Goal: Task Accomplishment & Management: Use online tool/utility

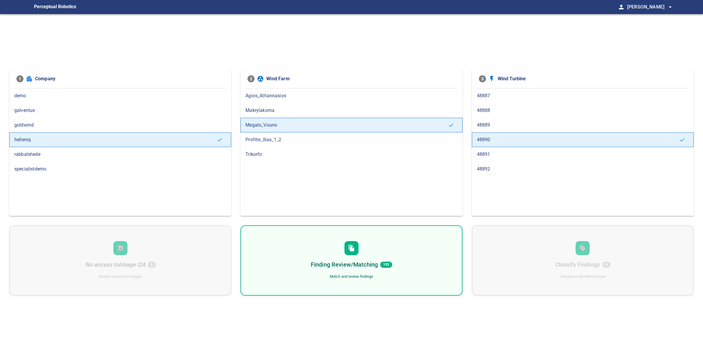
click at [375, 231] on div "Finding Review/Matching 192 Match and review findings" at bounding box center [352, 260] width 222 height 70
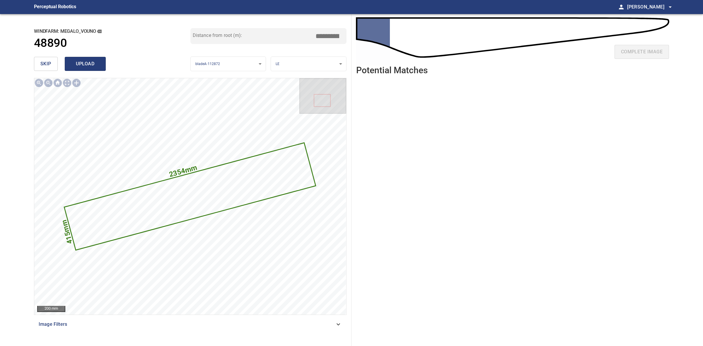
click at [96, 59] on button "upload" at bounding box center [85, 64] width 41 height 14
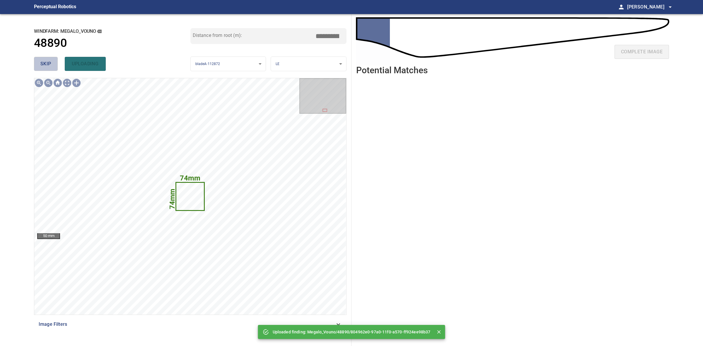
click at [47, 66] on span "skip" at bounding box center [45, 64] width 11 height 8
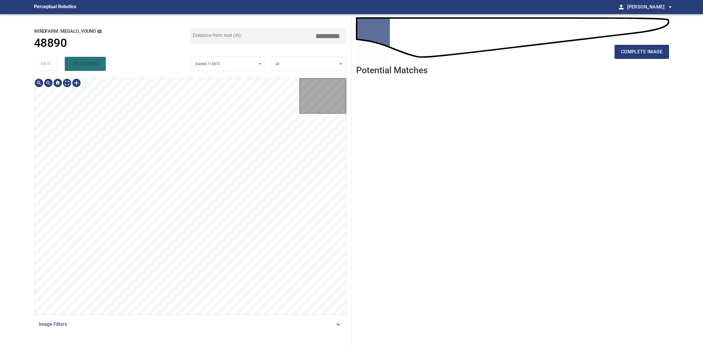
click at [47, 66] on div "skip uploading" at bounding box center [112, 64] width 157 height 19
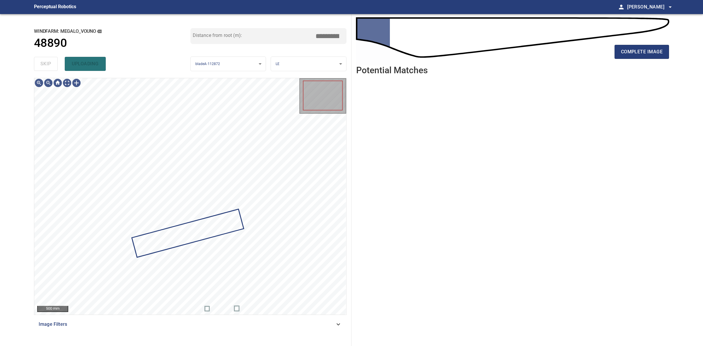
click at [47, 66] on div "skip uploading" at bounding box center [112, 64] width 157 height 19
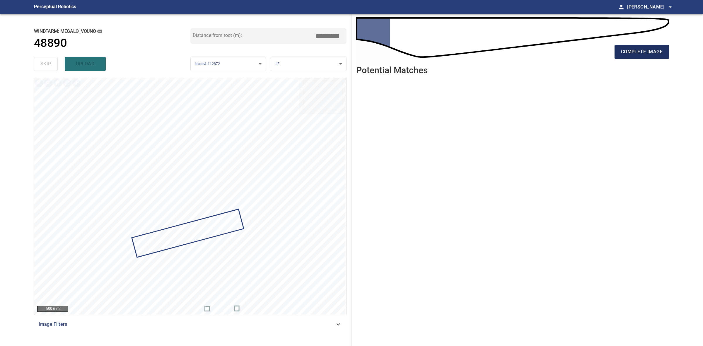
click at [649, 54] on span "complete image" at bounding box center [642, 52] width 42 height 8
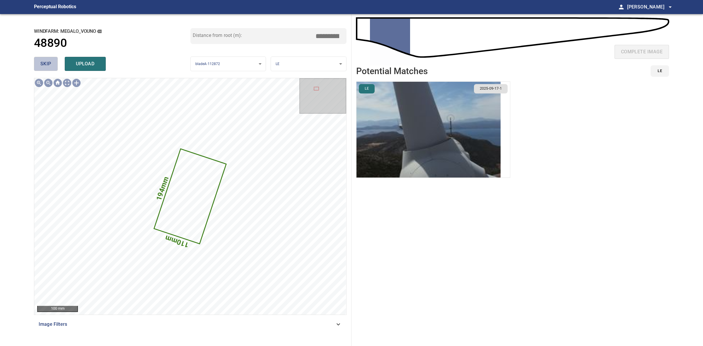
click at [47, 59] on button "skip" at bounding box center [46, 64] width 24 height 14
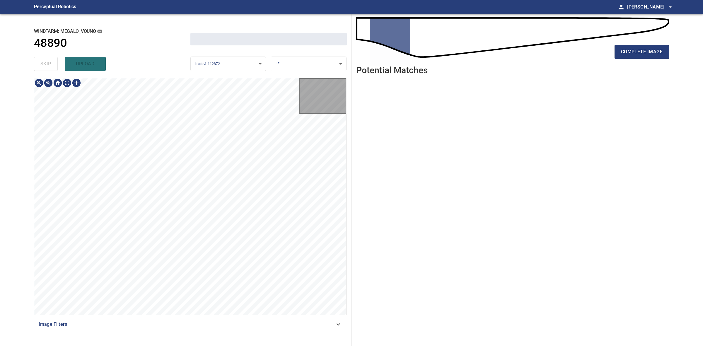
click at [46, 57] on div "skip upload" at bounding box center [112, 64] width 157 height 19
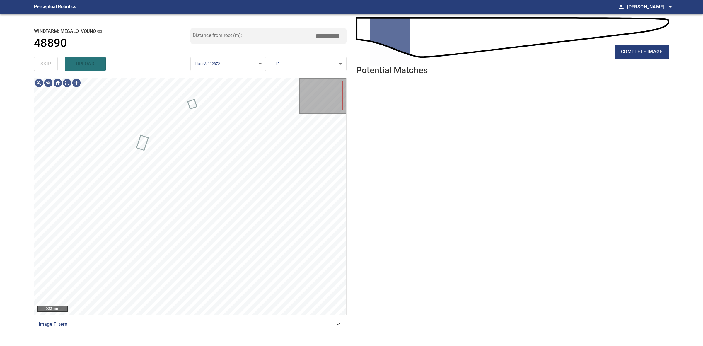
click at [46, 56] on div "skip upload" at bounding box center [112, 64] width 157 height 19
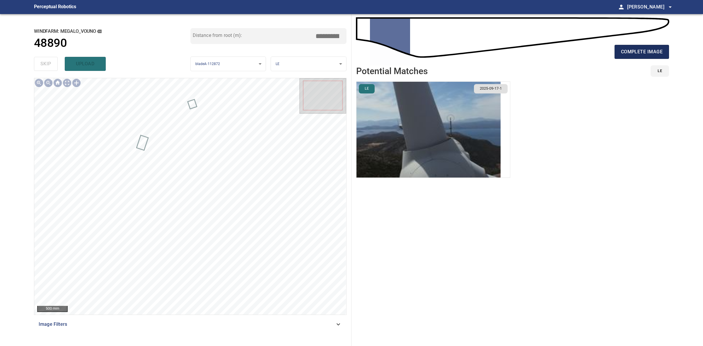
click at [660, 54] on span "complete image" at bounding box center [642, 52] width 42 height 8
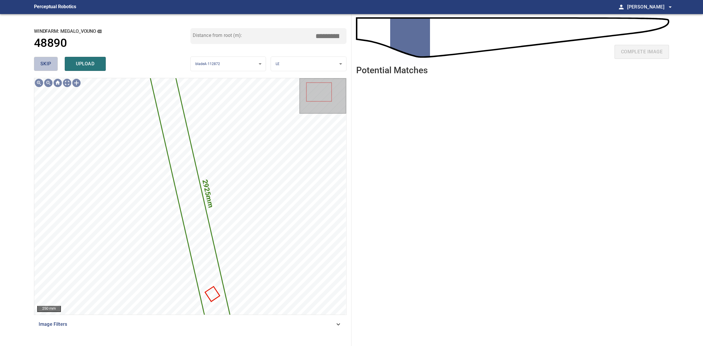
click at [44, 59] on button "skip" at bounding box center [46, 64] width 24 height 14
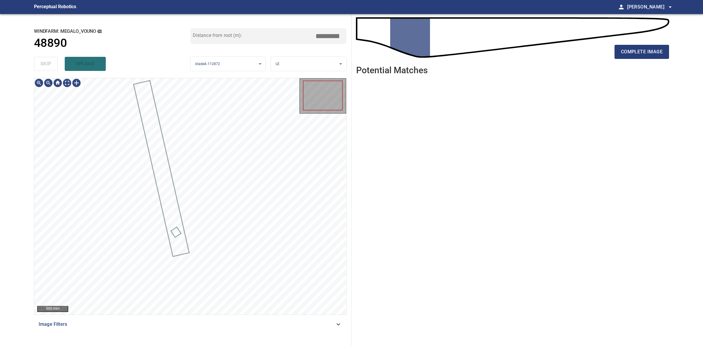
click at [44, 59] on div "skip upload" at bounding box center [112, 64] width 157 height 19
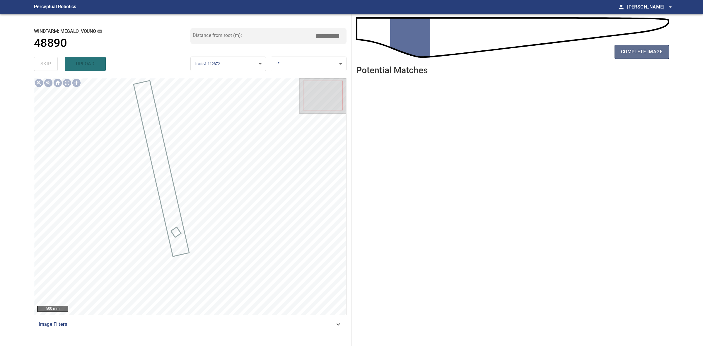
click at [638, 50] on span "complete image" at bounding box center [642, 52] width 42 height 8
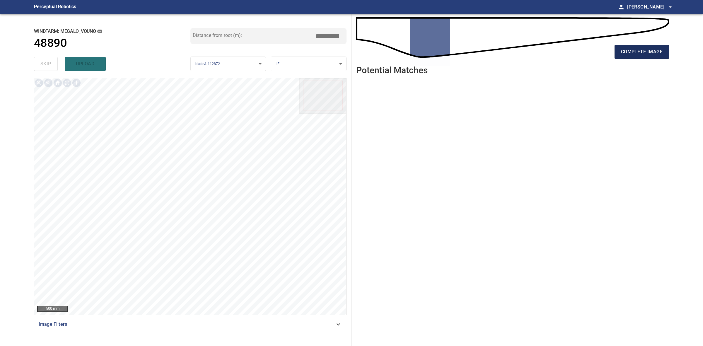
click at [620, 55] on button "complete image" at bounding box center [642, 52] width 55 height 14
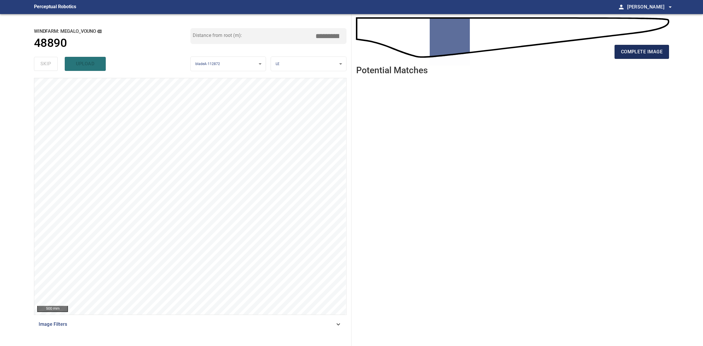
drag, startPoint x: 611, startPoint y: 45, endPoint x: 622, endPoint y: 50, distance: 12.2
click at [613, 46] on div "complete image" at bounding box center [512, 53] width 313 height 23
click at [622, 50] on span "complete image" at bounding box center [642, 52] width 42 height 8
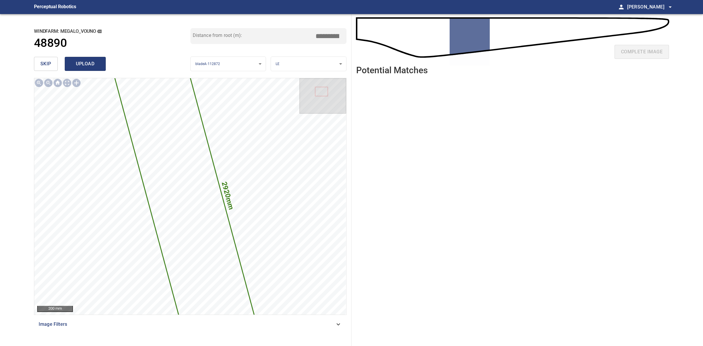
click at [85, 60] on span "upload" at bounding box center [85, 64] width 28 height 8
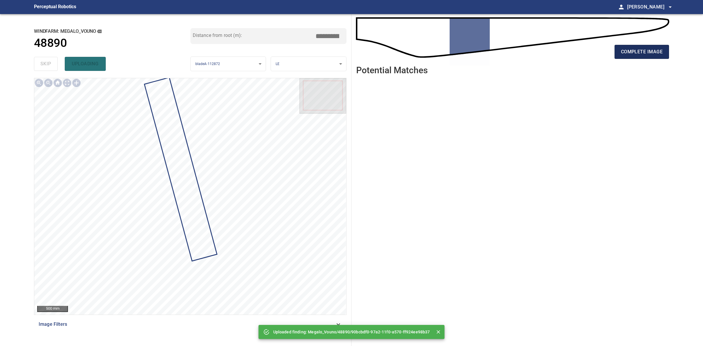
click at [623, 52] on span "complete image" at bounding box center [642, 52] width 42 height 8
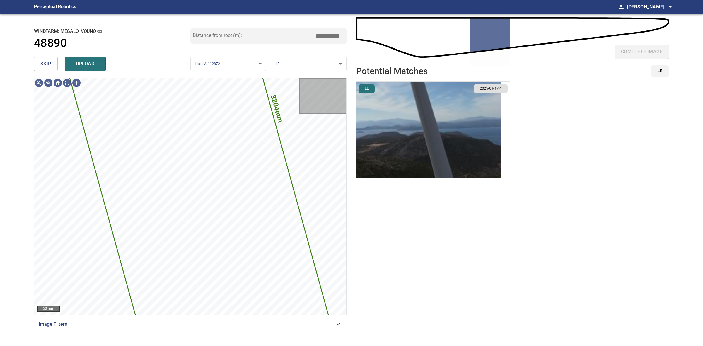
click at [414, 125] on img "button" at bounding box center [429, 130] width 144 height 96
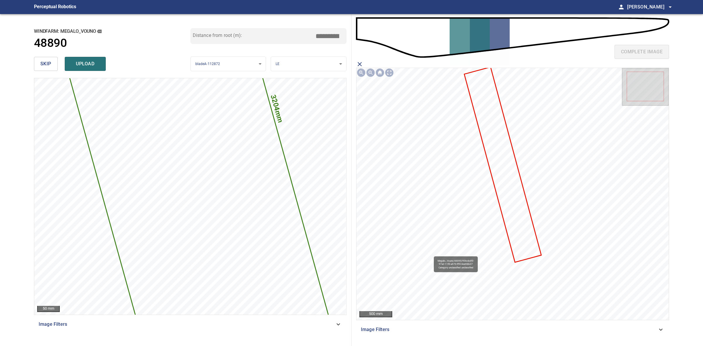
click at [516, 170] on icon at bounding box center [503, 165] width 76 height 194
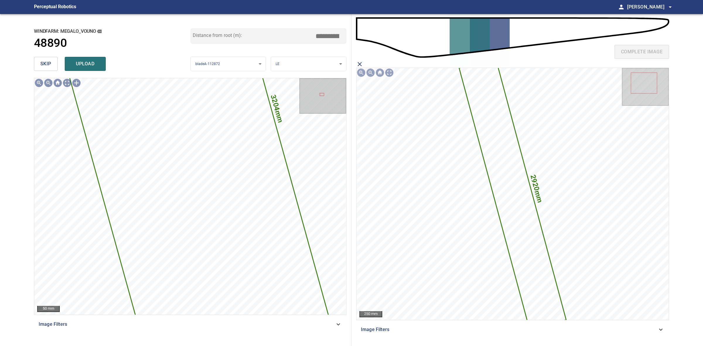
click at [76, 65] on span "upload" at bounding box center [85, 64] width 28 height 8
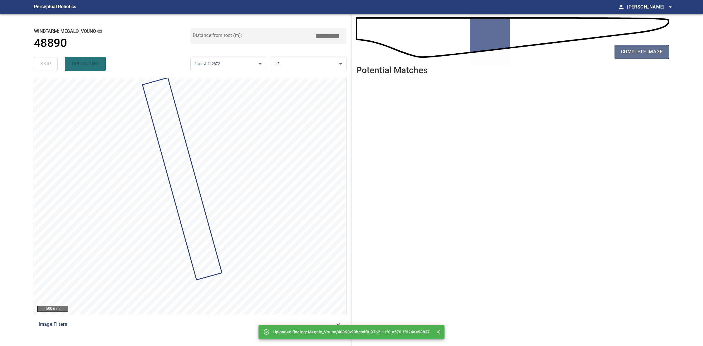
click at [645, 55] on span "complete image" at bounding box center [642, 52] width 42 height 8
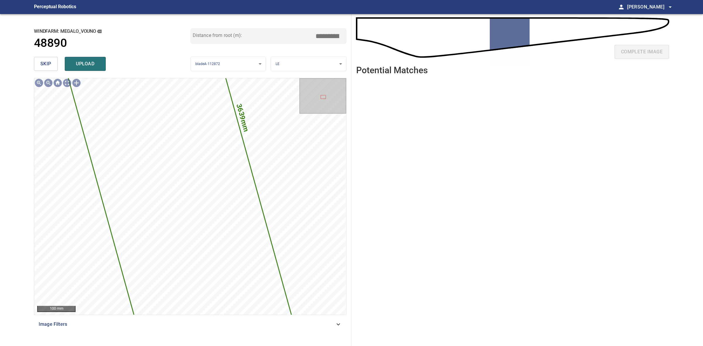
click at [43, 64] on span "skip" at bounding box center [45, 64] width 11 height 8
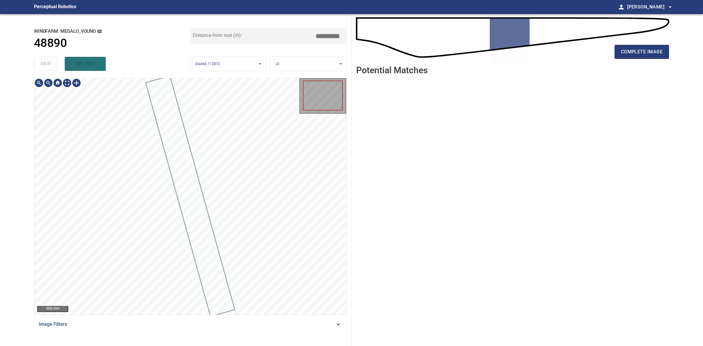
click at [44, 62] on div "skip upload" at bounding box center [112, 64] width 157 height 19
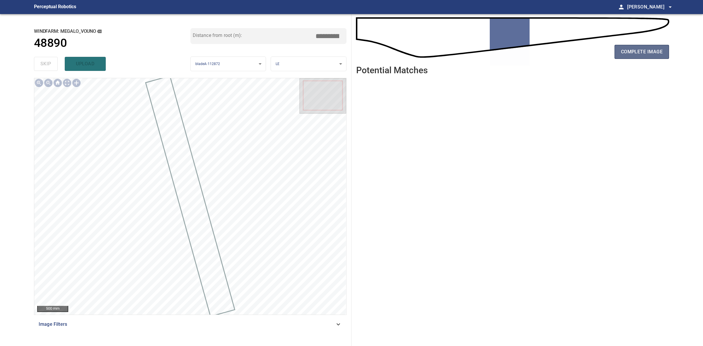
click at [627, 52] on span "complete image" at bounding box center [642, 52] width 42 height 8
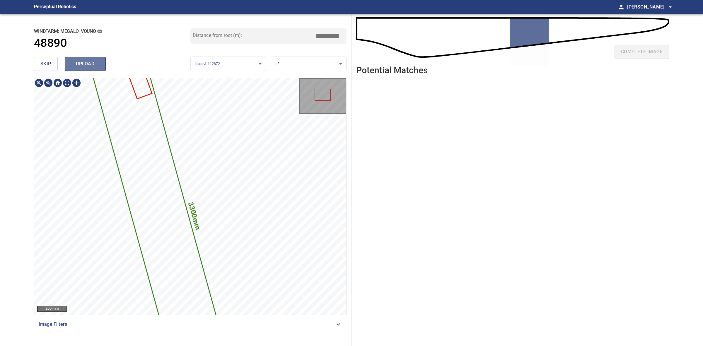
click at [97, 67] on span "upload" at bounding box center [85, 64] width 28 height 8
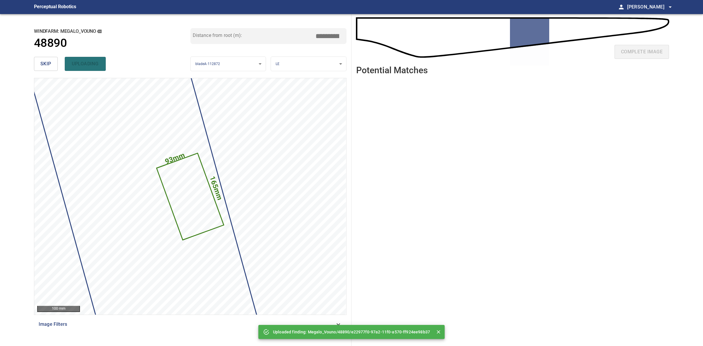
click at [48, 64] on span "skip" at bounding box center [45, 64] width 11 height 8
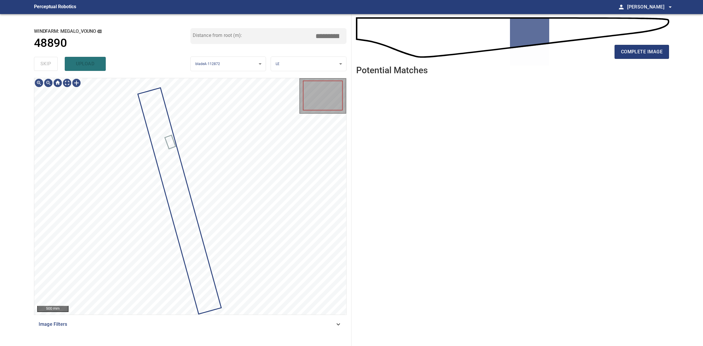
click at [47, 64] on div "skip upload" at bounding box center [112, 64] width 157 height 19
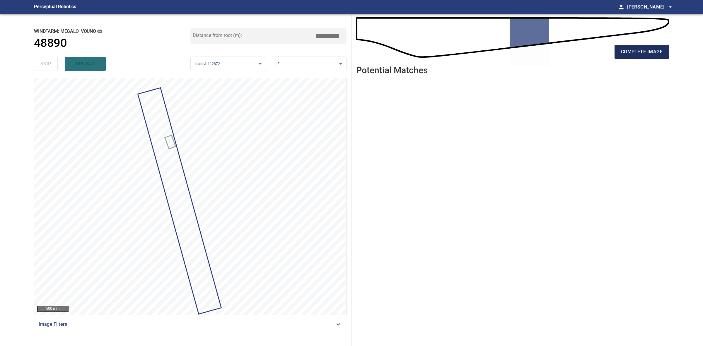
click at [625, 51] on span "complete image" at bounding box center [642, 52] width 42 height 8
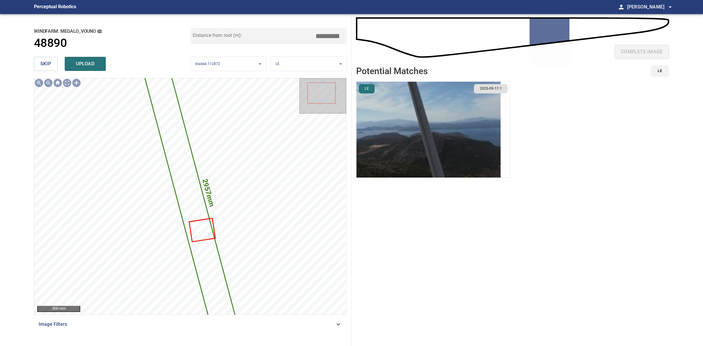
click at [455, 125] on img "button" at bounding box center [429, 130] width 144 height 96
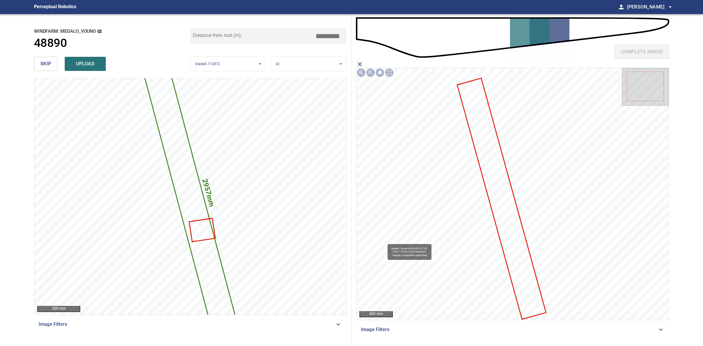
click at [484, 136] on icon at bounding box center [502, 199] width 88 height 240
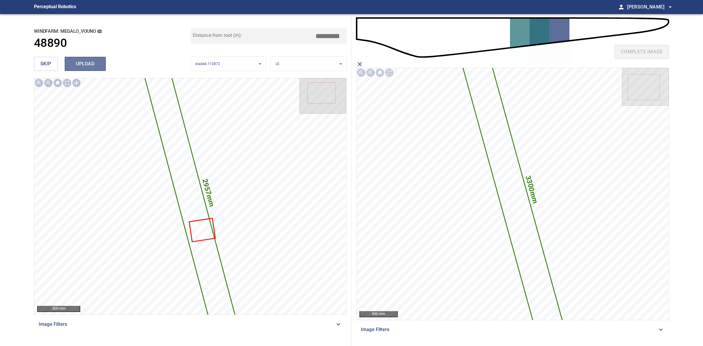
click at [76, 62] on span "upload" at bounding box center [85, 64] width 28 height 8
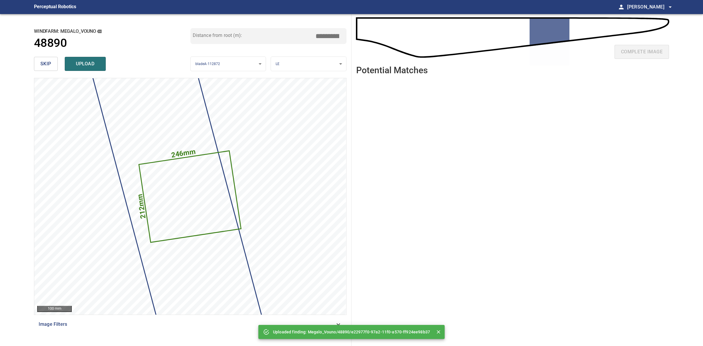
click at [43, 64] on span "skip" at bounding box center [45, 64] width 11 height 8
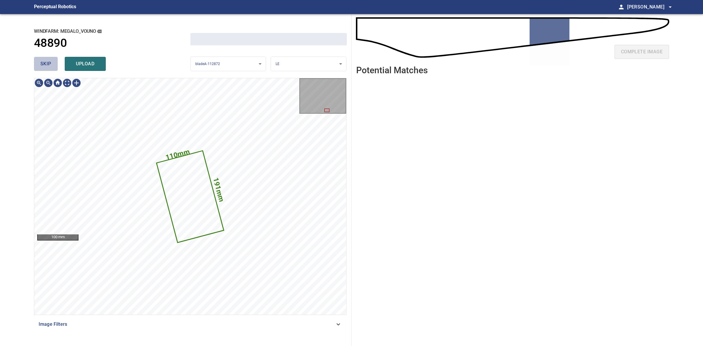
click at [43, 64] on span "skip" at bounding box center [45, 64] width 11 height 8
drag, startPoint x: 43, startPoint y: 64, endPoint x: 275, endPoint y: 63, distance: 231.8
click at [43, 64] on div "skip upload" at bounding box center [112, 64] width 157 height 19
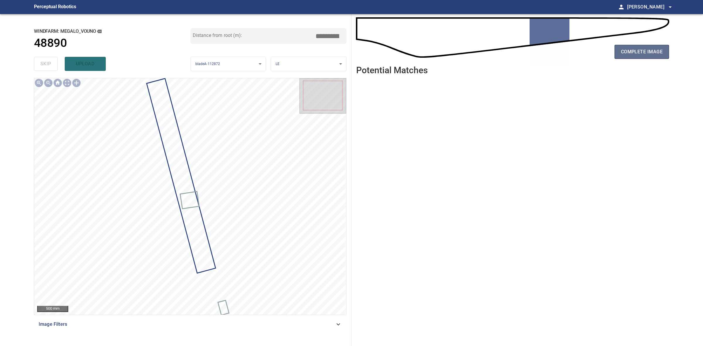
click at [633, 58] on button "complete image" at bounding box center [642, 52] width 55 height 14
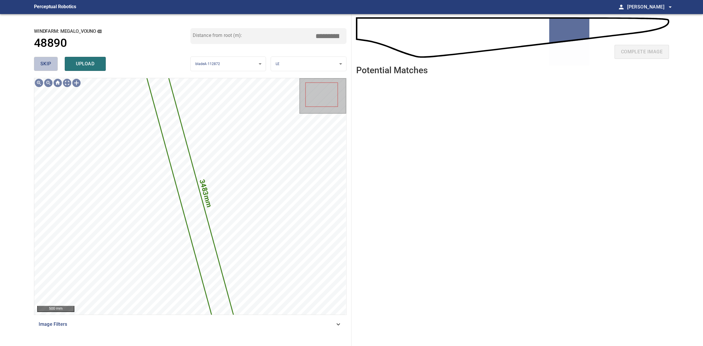
click at [46, 67] on span "skip" at bounding box center [45, 64] width 11 height 8
click at [46, 67] on div "skip upload" at bounding box center [112, 64] width 157 height 19
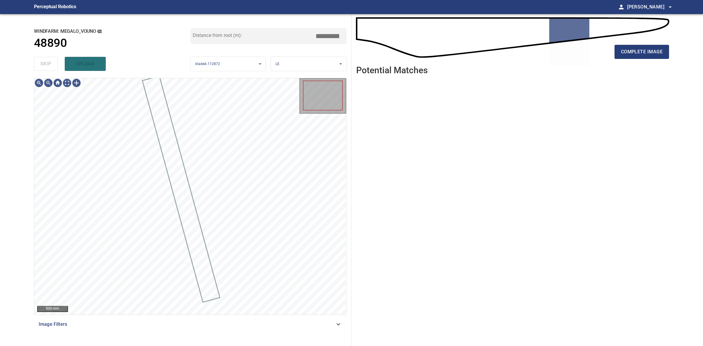
click at [46, 67] on div "skip upload" at bounding box center [112, 64] width 157 height 19
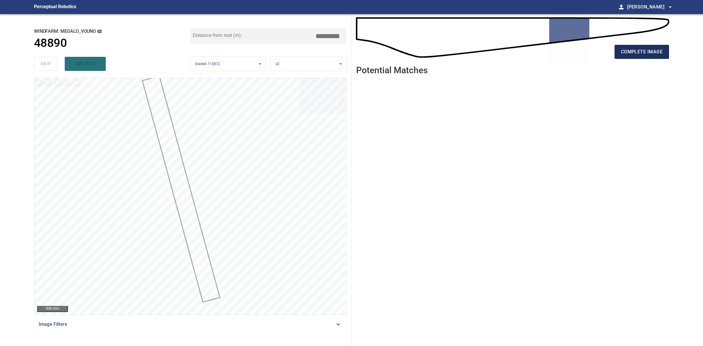
click at [649, 52] on span "complete image" at bounding box center [642, 52] width 42 height 8
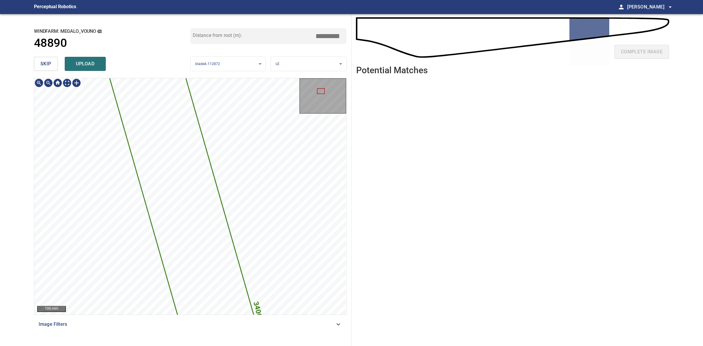
click at [180, 175] on icon at bounding box center [219, 326] width 364 height 1045
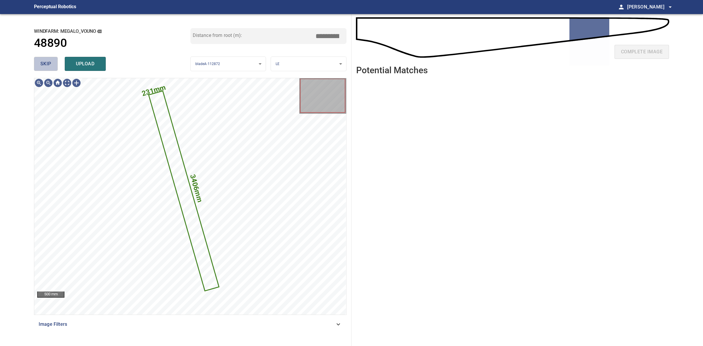
click at [45, 63] on span "skip" at bounding box center [45, 64] width 11 height 8
click at [45, 64] on div "skip upload" at bounding box center [112, 64] width 157 height 19
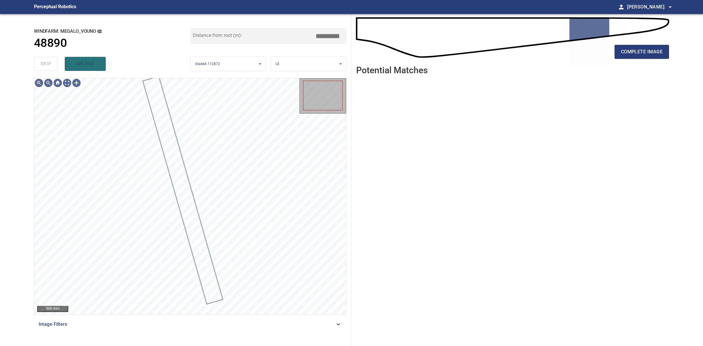
drag, startPoint x: 45, startPoint y: 64, endPoint x: 421, endPoint y: 61, distance: 376.3
click at [47, 64] on div "skip upload" at bounding box center [112, 64] width 157 height 19
click at [652, 47] on button "complete image" at bounding box center [642, 52] width 55 height 14
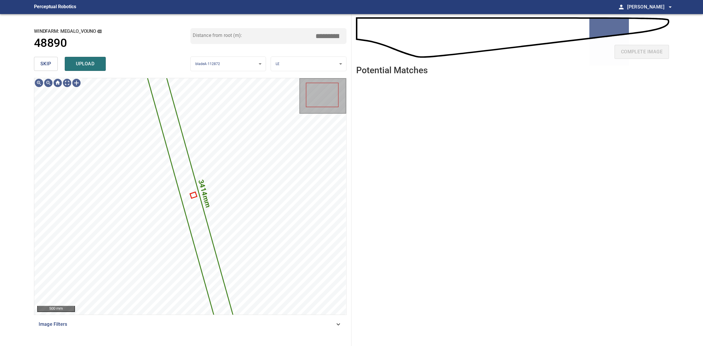
click at [100, 65] on button "upload" at bounding box center [85, 64] width 41 height 14
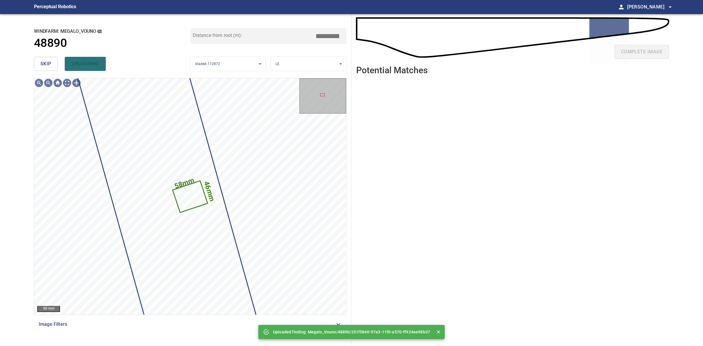
click at [48, 61] on span "skip" at bounding box center [45, 64] width 11 height 8
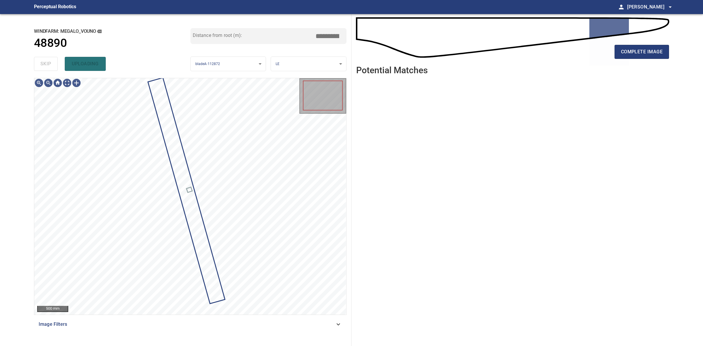
click at [48, 61] on div "skip uploading" at bounding box center [112, 64] width 157 height 19
click at [631, 55] on span "complete image" at bounding box center [642, 52] width 42 height 8
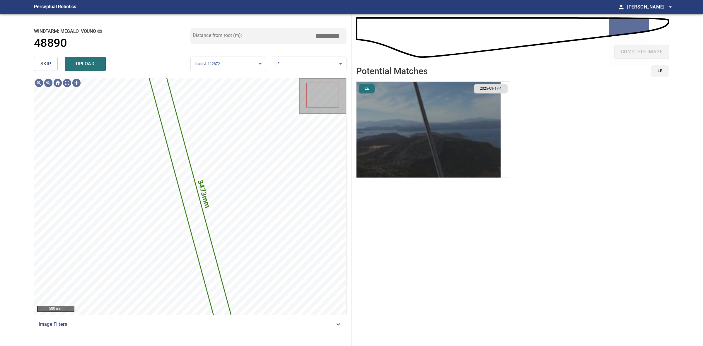
click at [414, 108] on img "button" at bounding box center [429, 130] width 144 height 96
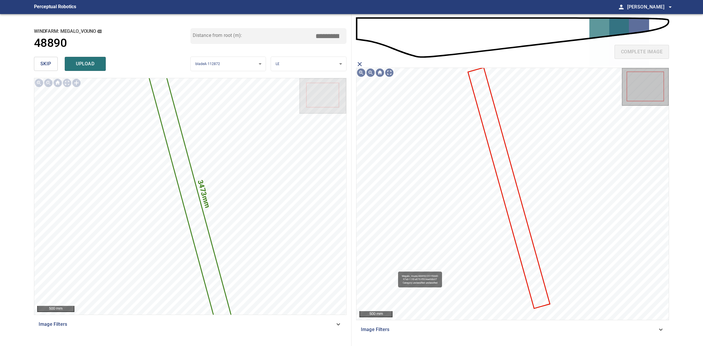
click at [495, 158] on icon at bounding box center [509, 188] width 81 height 240
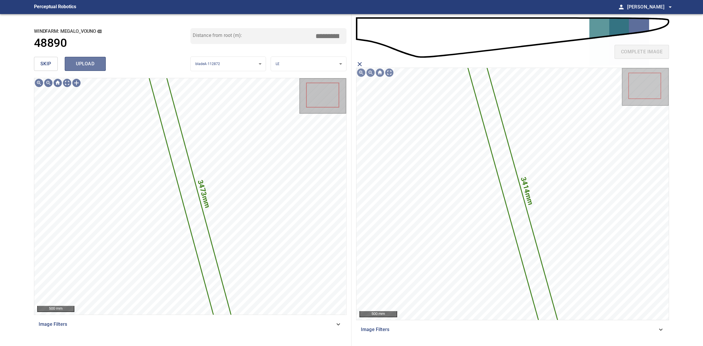
drag, startPoint x: 91, startPoint y: 62, endPoint x: 79, endPoint y: 62, distance: 12.3
click at [91, 62] on span "upload" at bounding box center [85, 64] width 28 height 8
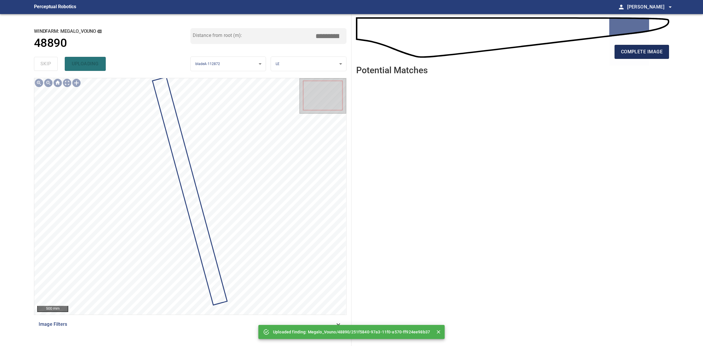
click at [654, 49] on span "complete image" at bounding box center [642, 52] width 42 height 8
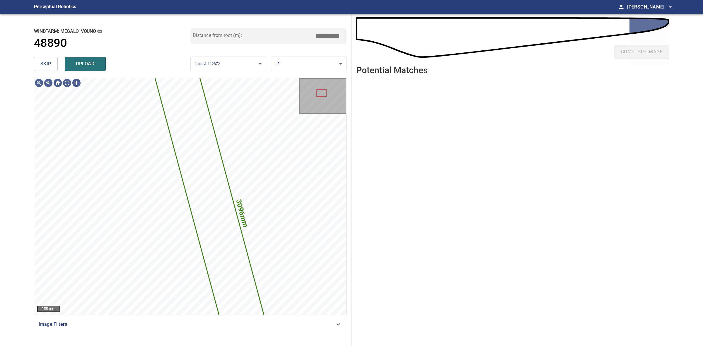
click at [327, 33] on input "*****" at bounding box center [329, 35] width 29 height 11
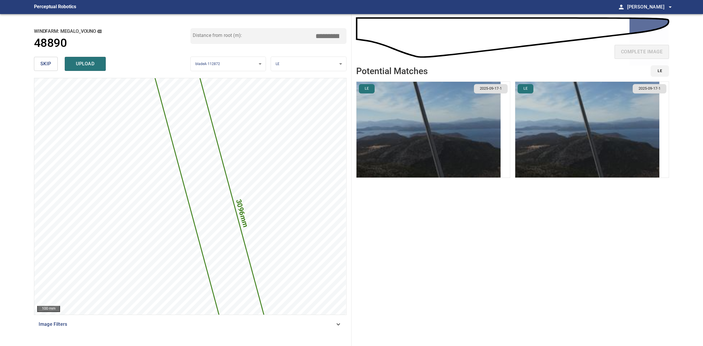
type input "*****"
click at [578, 150] on img "button" at bounding box center [588, 130] width 144 height 96
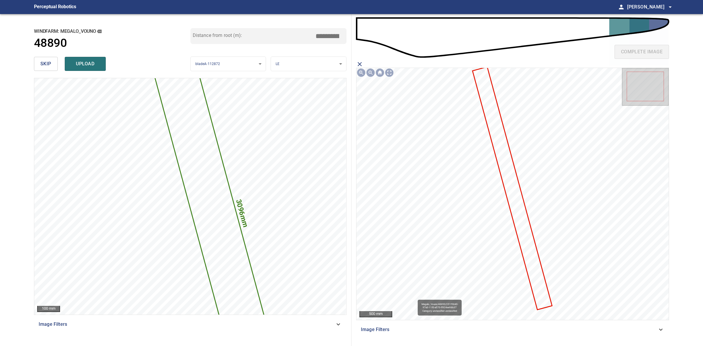
click at [513, 183] on icon at bounding box center [512, 188] width 79 height 242
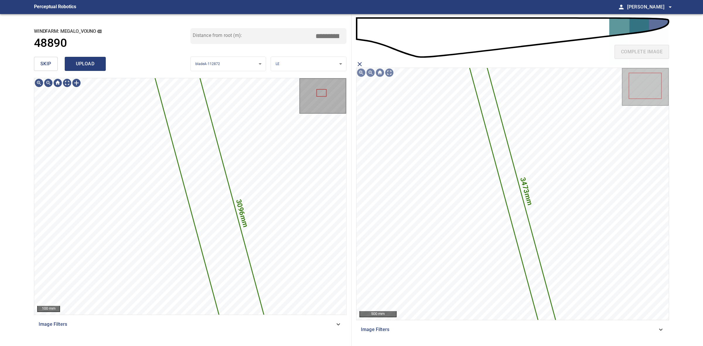
click at [75, 66] on span "upload" at bounding box center [85, 64] width 28 height 8
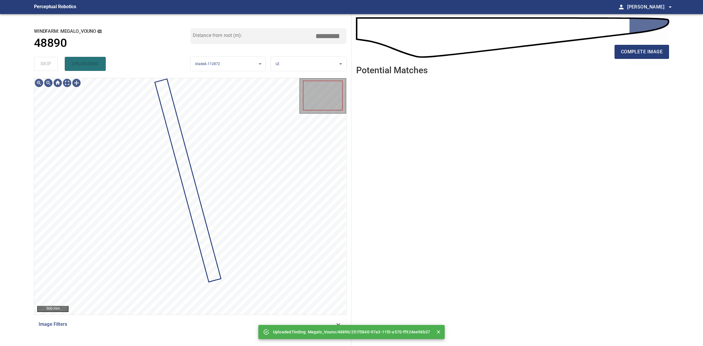
click at [45, 63] on div "skip uploading" at bounding box center [112, 64] width 157 height 19
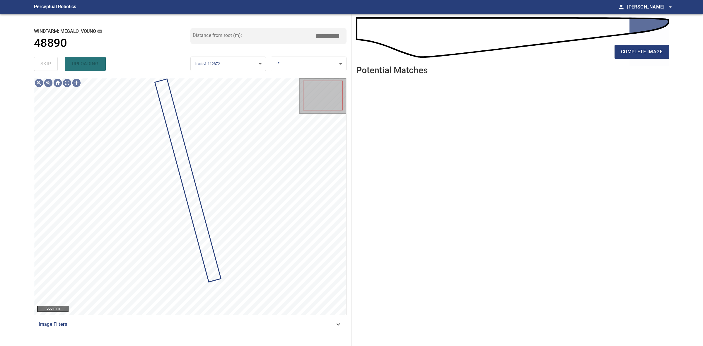
drag, startPoint x: 45, startPoint y: 63, endPoint x: 183, endPoint y: 52, distance: 138.2
click at [53, 63] on div "skip uploading" at bounding box center [112, 64] width 157 height 19
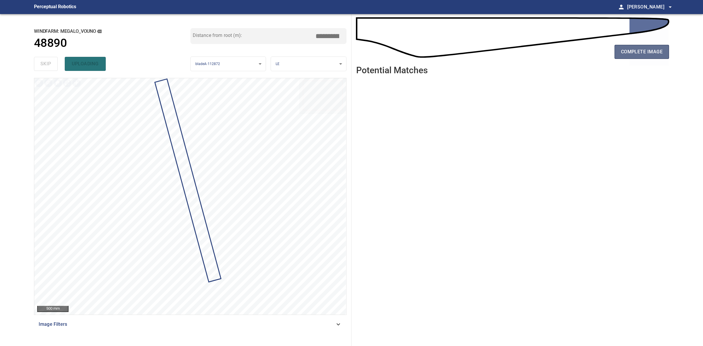
drag, startPoint x: 616, startPoint y: 51, endPoint x: 620, endPoint y: 53, distance: 5.0
click at [620, 53] on button "complete image" at bounding box center [642, 52] width 55 height 14
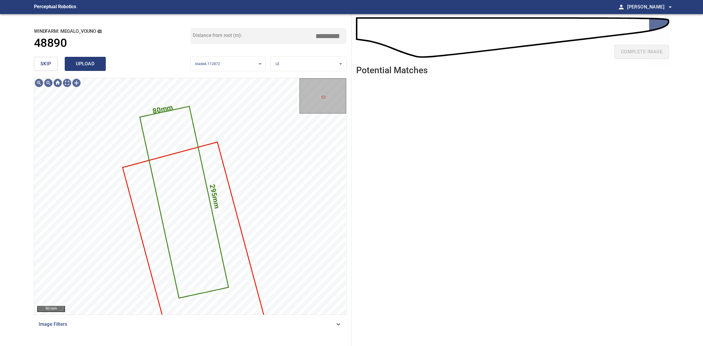
click at [74, 60] on span "upload" at bounding box center [85, 64] width 28 height 8
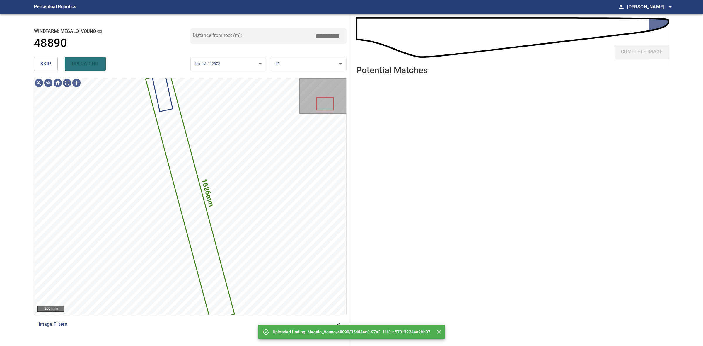
click at [35, 62] on button "skip" at bounding box center [46, 64] width 24 height 14
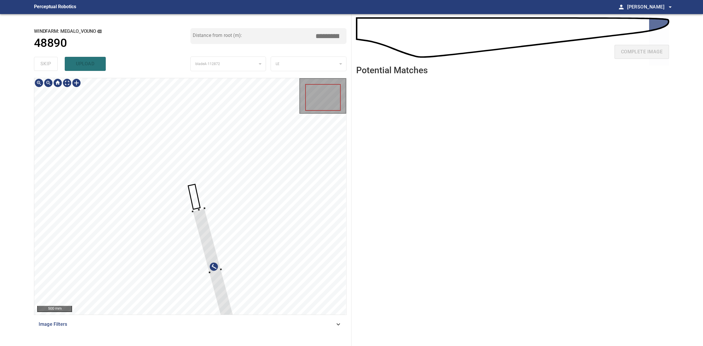
click at [208, 245] on div at bounding box center [215, 271] width 45 height 126
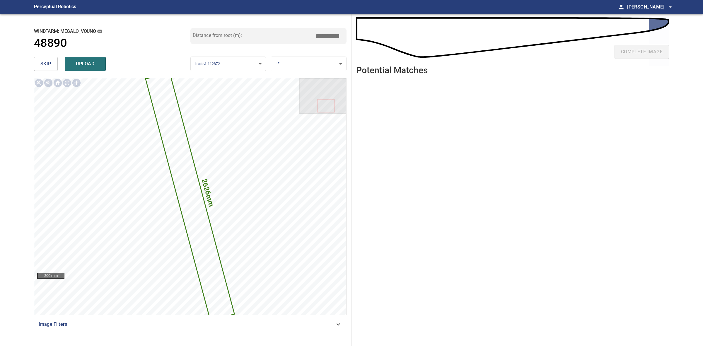
click at [326, 34] on input "*****" at bounding box center [329, 35] width 29 height 11
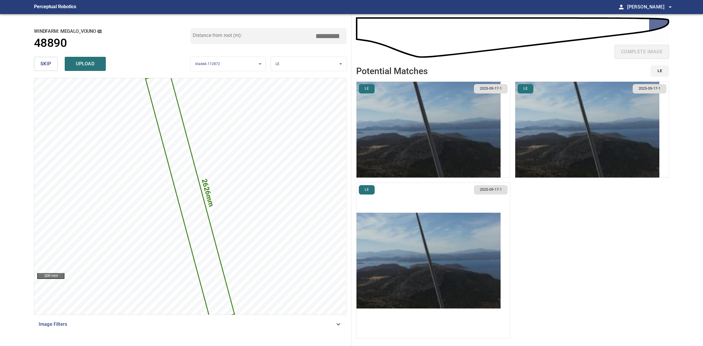
type input "*****"
click at [450, 220] on img "button" at bounding box center [429, 261] width 144 height 96
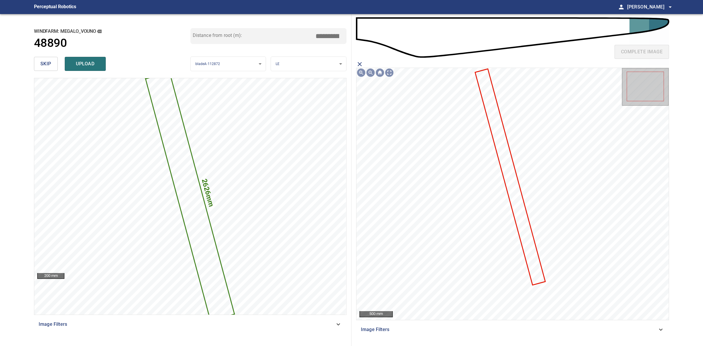
click at [511, 184] on icon at bounding box center [510, 176] width 69 height 215
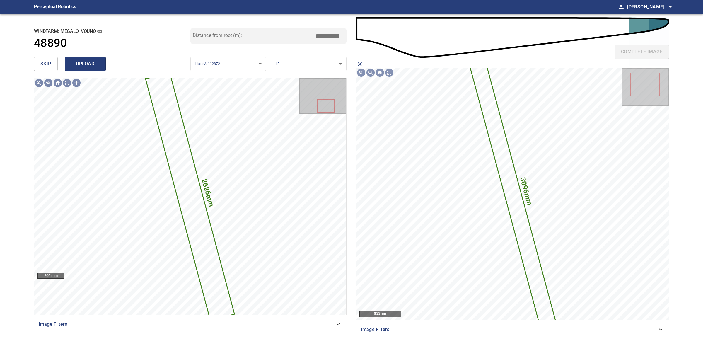
click at [82, 67] on span "upload" at bounding box center [85, 64] width 28 height 8
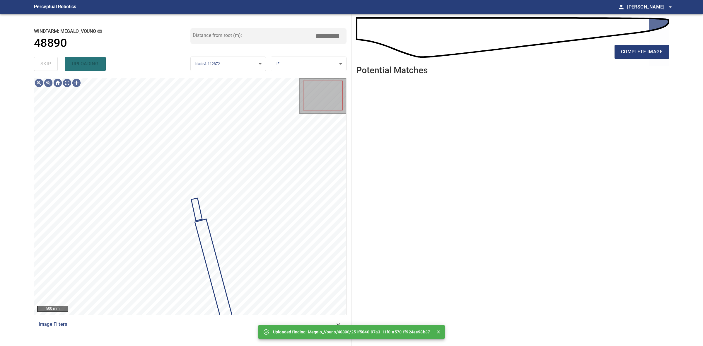
click at [51, 66] on div "skip uploading" at bounding box center [112, 64] width 157 height 19
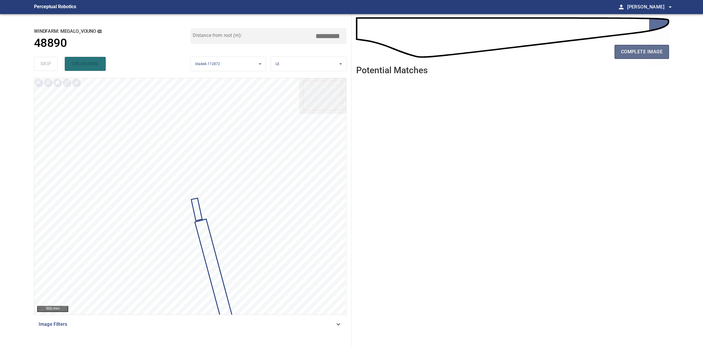
click at [666, 52] on button "complete image" at bounding box center [642, 52] width 55 height 14
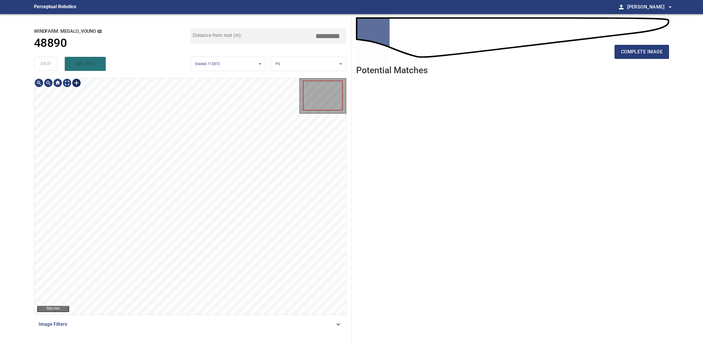
click at [74, 87] on div at bounding box center [76, 82] width 9 height 9
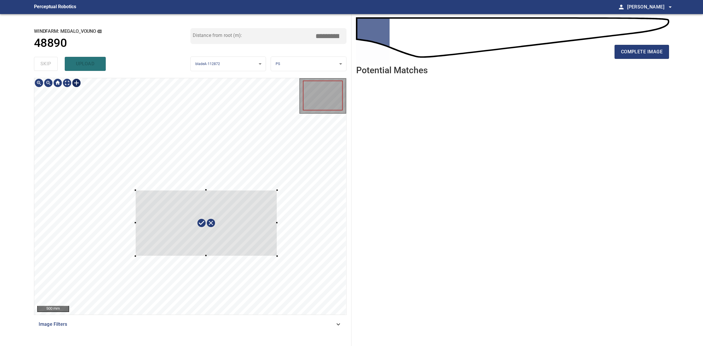
click at [282, 258] on div at bounding box center [190, 196] width 312 height 237
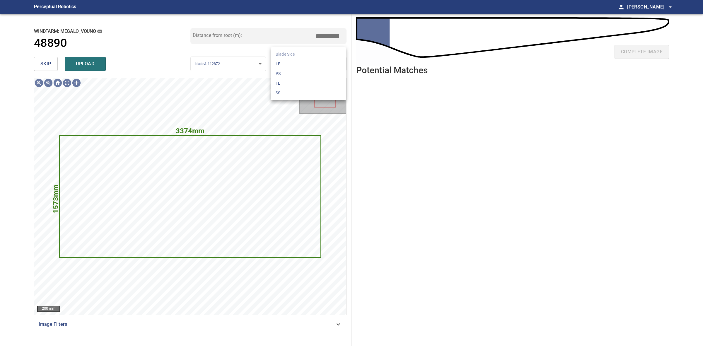
click at [304, 60] on body "**********" at bounding box center [351, 173] width 703 height 346
click at [304, 60] on li "LE" at bounding box center [308, 64] width 75 height 10
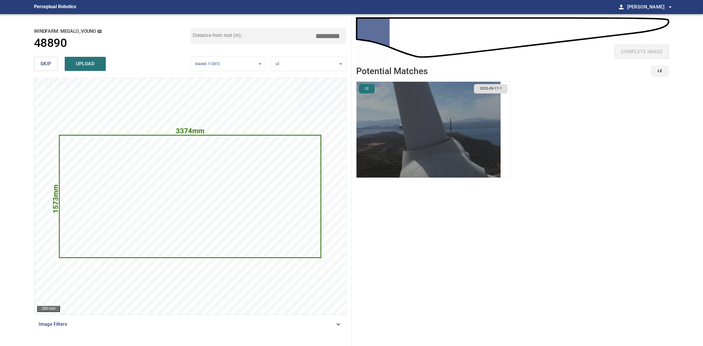
click at [433, 118] on img "button" at bounding box center [429, 130] width 144 height 96
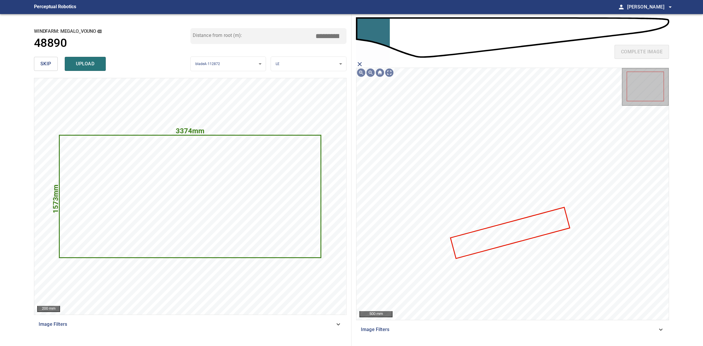
click at [544, 234] on icon at bounding box center [510, 233] width 118 height 50
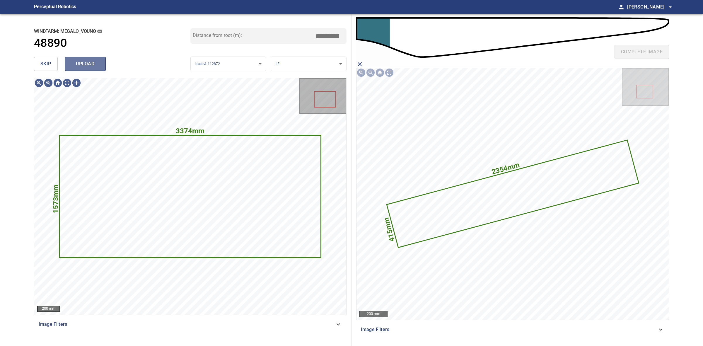
click at [78, 71] on button "upload" at bounding box center [85, 64] width 41 height 14
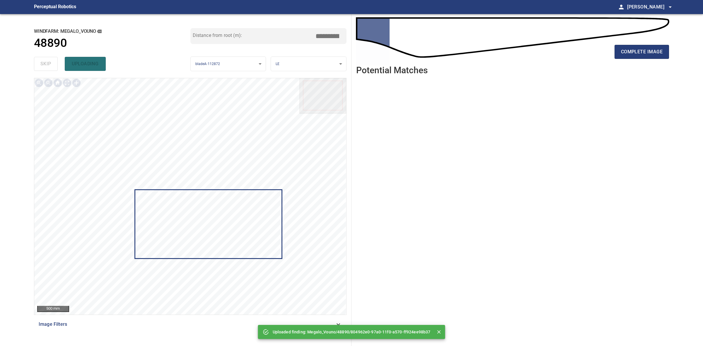
click at [628, 43] on div "complete image" at bounding box center [512, 53] width 313 height 23
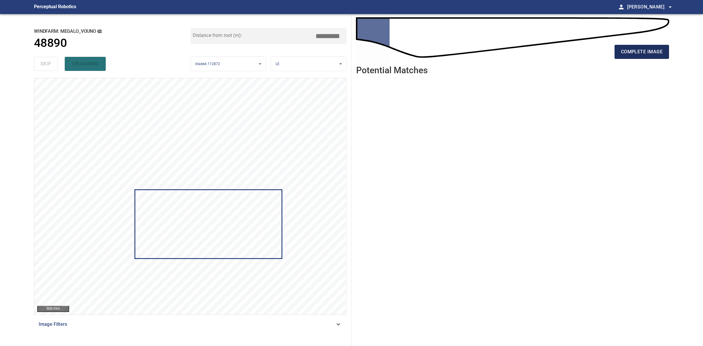
click at [628, 47] on button "complete image" at bounding box center [642, 52] width 55 height 14
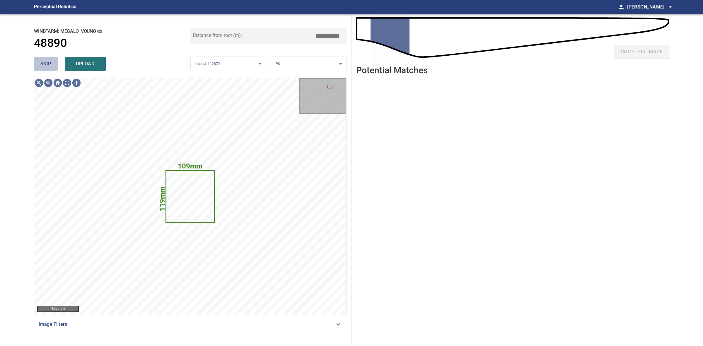
click at [49, 63] on span "skip" at bounding box center [45, 64] width 11 height 8
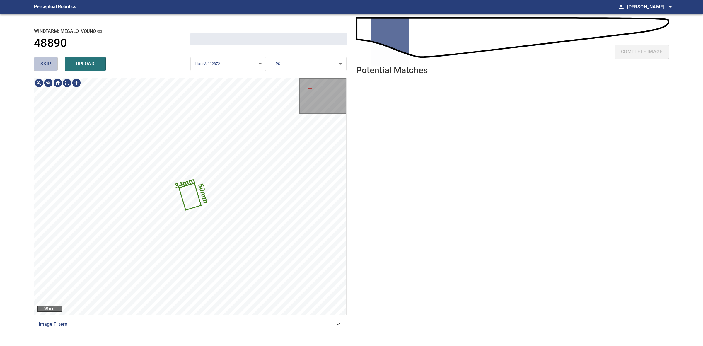
click at [49, 63] on span "skip" at bounding box center [45, 64] width 11 height 8
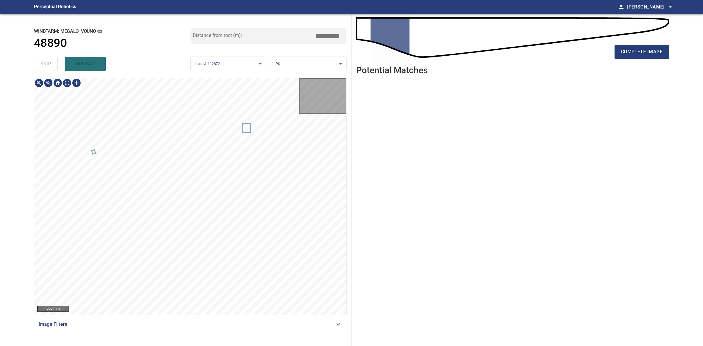
drag, startPoint x: 49, startPoint y: 63, endPoint x: 216, endPoint y: 63, distance: 166.8
click at [51, 63] on div "skip upload" at bounding box center [112, 64] width 157 height 19
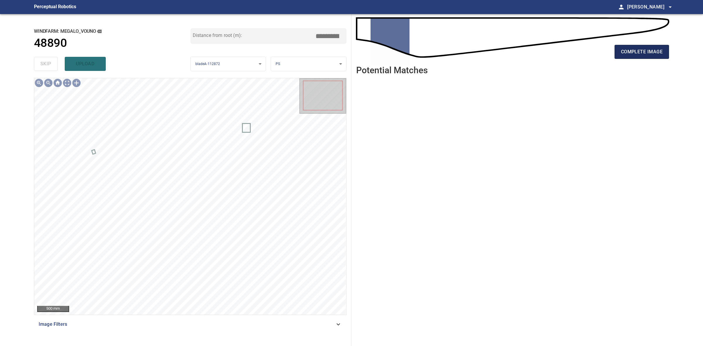
click at [629, 55] on span "complete image" at bounding box center [642, 52] width 42 height 8
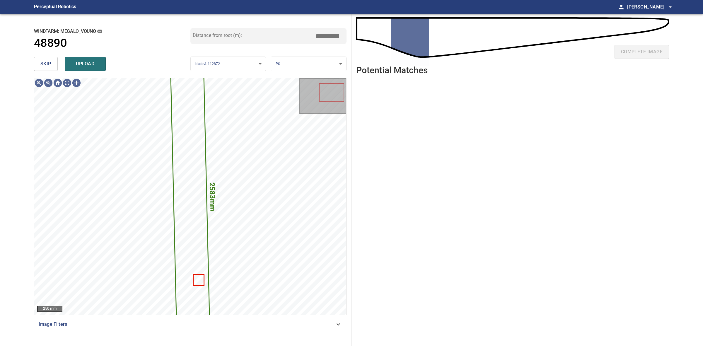
click at [47, 60] on span "skip" at bounding box center [45, 64] width 11 height 8
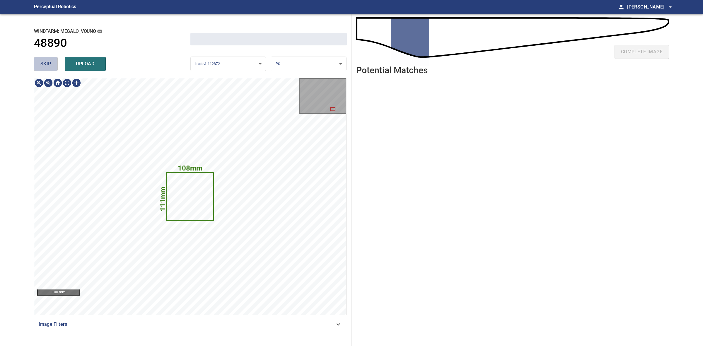
click at [46, 59] on button "skip" at bounding box center [46, 64] width 24 height 14
click at [46, 58] on button "skip" at bounding box center [46, 64] width 24 height 14
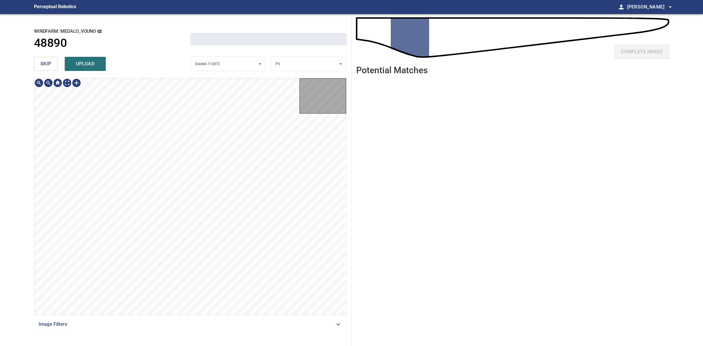
click at [46, 58] on button "skip" at bounding box center [46, 64] width 24 height 14
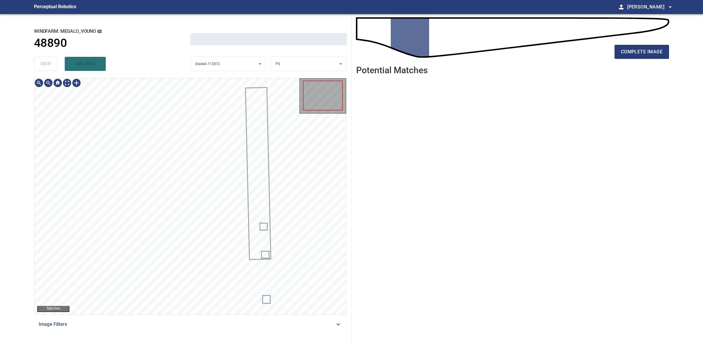
click at [46, 58] on div "skip upload" at bounding box center [112, 64] width 157 height 19
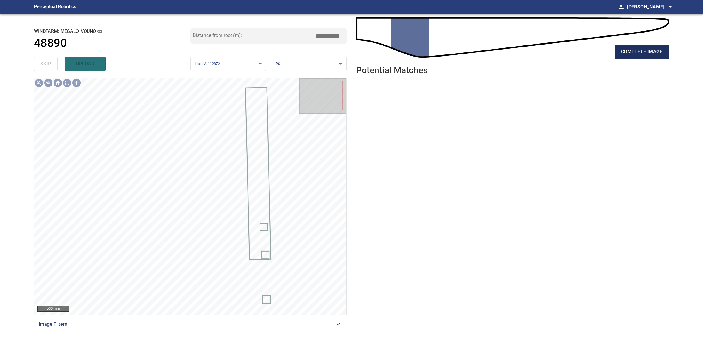
click at [641, 48] on span "complete image" at bounding box center [642, 52] width 42 height 8
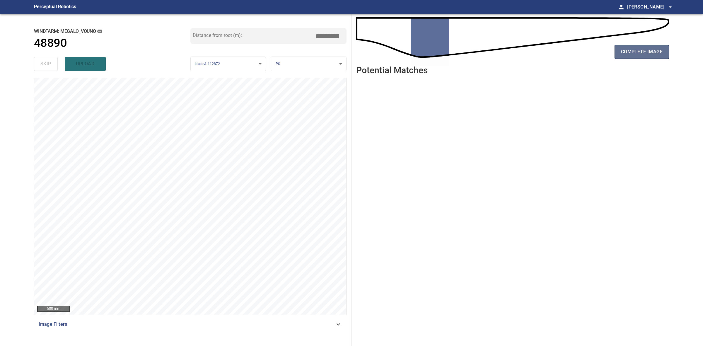
click at [638, 45] on button "complete image" at bounding box center [642, 52] width 55 height 14
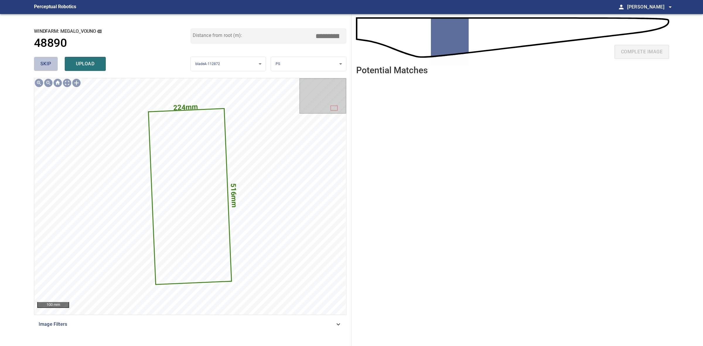
click at [50, 69] on button "skip" at bounding box center [46, 64] width 24 height 14
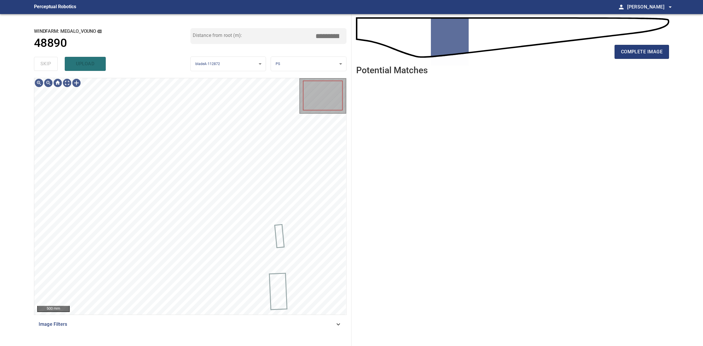
click at [50, 69] on div "skip upload" at bounding box center [112, 64] width 157 height 19
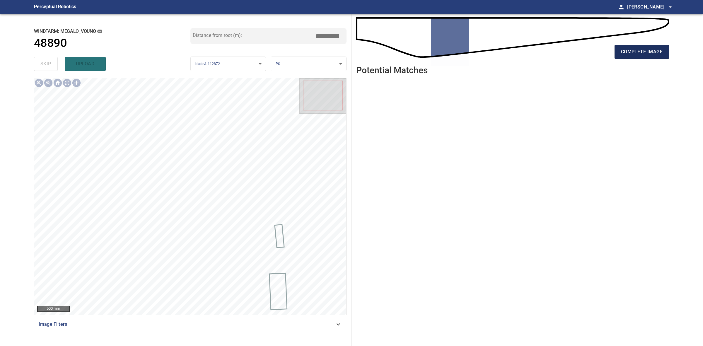
click at [655, 53] on span "complete image" at bounding box center [642, 52] width 42 height 8
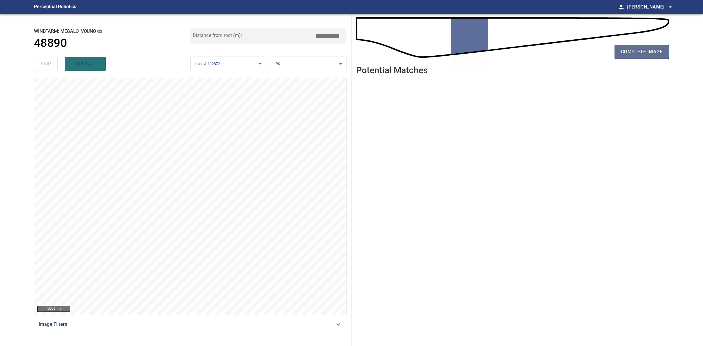
click at [665, 55] on button "complete image" at bounding box center [642, 52] width 55 height 14
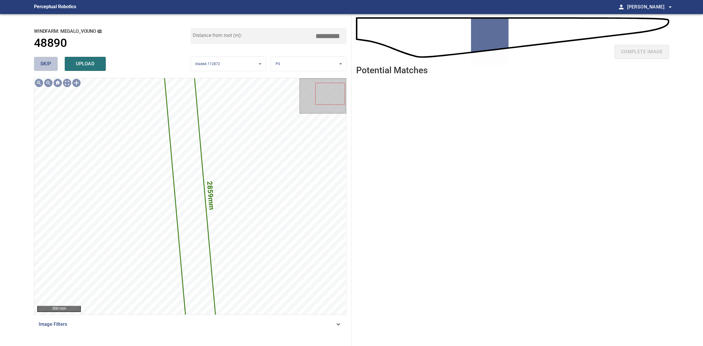
click at [54, 63] on button "skip" at bounding box center [46, 64] width 24 height 14
click at [54, 63] on div "skip upload" at bounding box center [112, 64] width 157 height 19
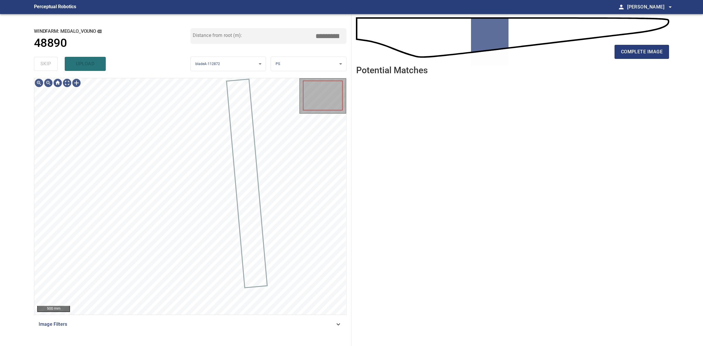
drag, startPoint x: 54, startPoint y: 63, endPoint x: 115, endPoint y: 62, distance: 60.7
click at [55, 64] on div "skip upload" at bounding box center [112, 64] width 157 height 19
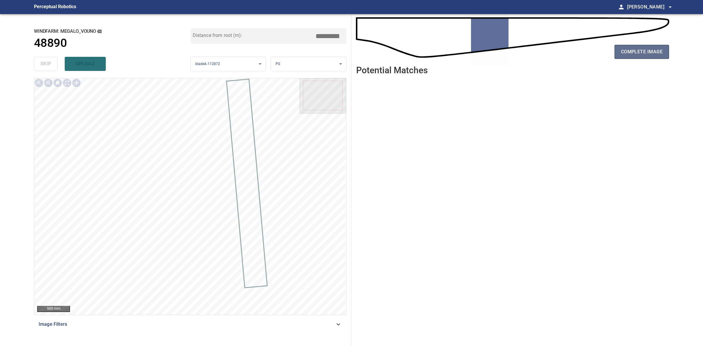
click at [641, 55] on span "complete image" at bounding box center [642, 52] width 42 height 8
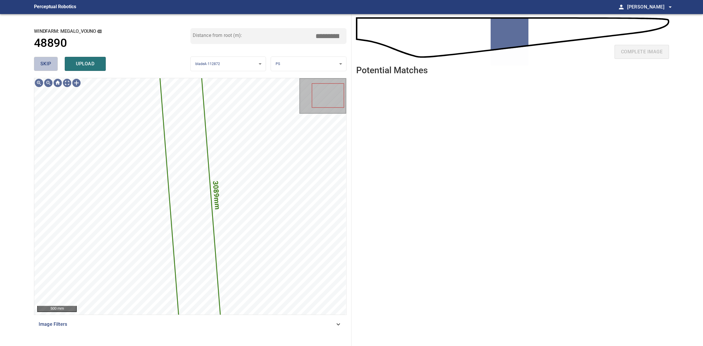
click at [53, 59] on button "skip" at bounding box center [46, 64] width 24 height 14
click at [53, 59] on div "skip upload" at bounding box center [112, 64] width 157 height 19
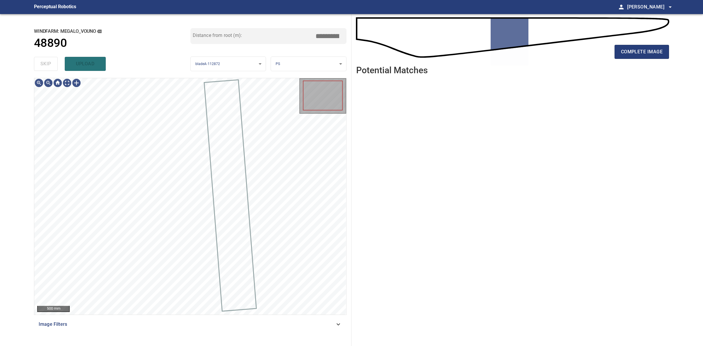
drag, startPoint x: 53, startPoint y: 59, endPoint x: 103, endPoint y: 54, distance: 50.9
click at [54, 58] on div "skip upload" at bounding box center [112, 64] width 157 height 19
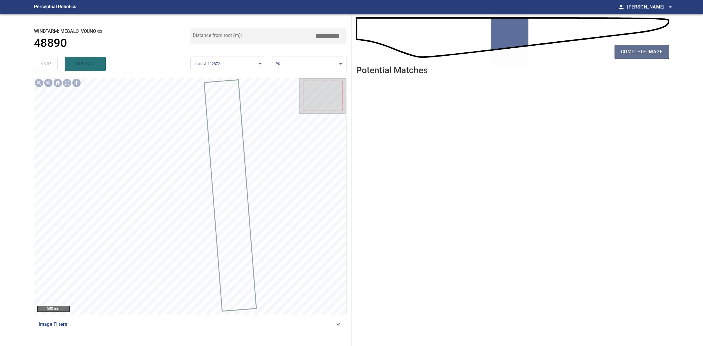
click at [638, 45] on button "complete image" at bounding box center [642, 52] width 55 height 14
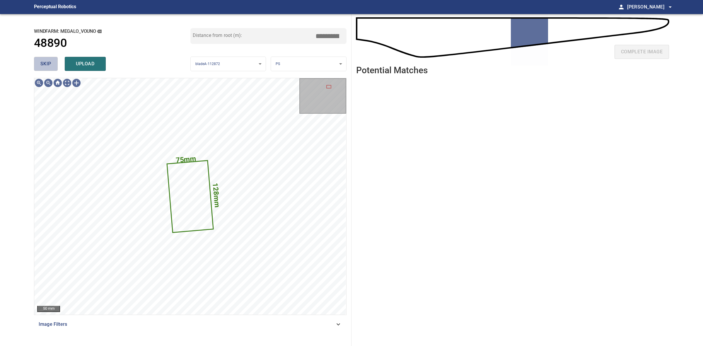
click at [50, 63] on span "skip" at bounding box center [45, 64] width 11 height 8
click at [50, 63] on div "skip upload" at bounding box center [112, 64] width 157 height 19
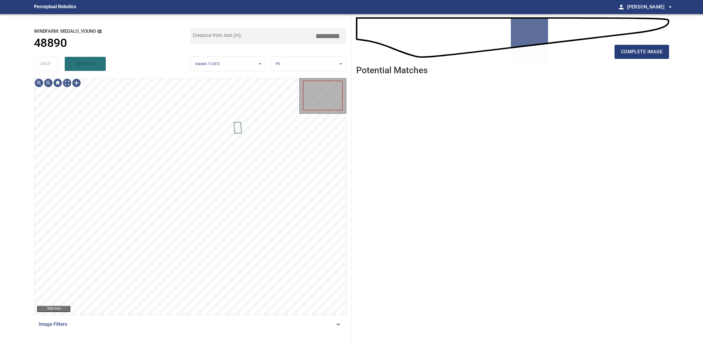
drag, startPoint x: 50, startPoint y: 63, endPoint x: 198, endPoint y: 58, distance: 148.1
click at [56, 62] on div "skip upload" at bounding box center [112, 64] width 157 height 19
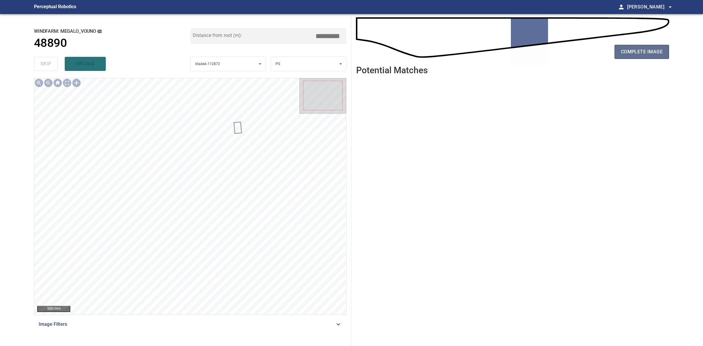
click at [630, 52] on span "complete image" at bounding box center [642, 52] width 42 height 8
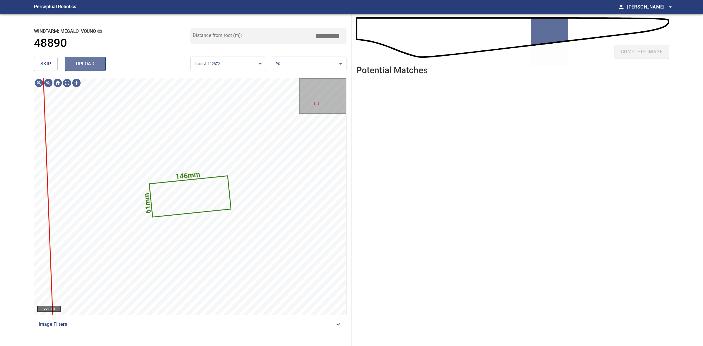
click at [84, 67] on span "upload" at bounding box center [85, 64] width 28 height 8
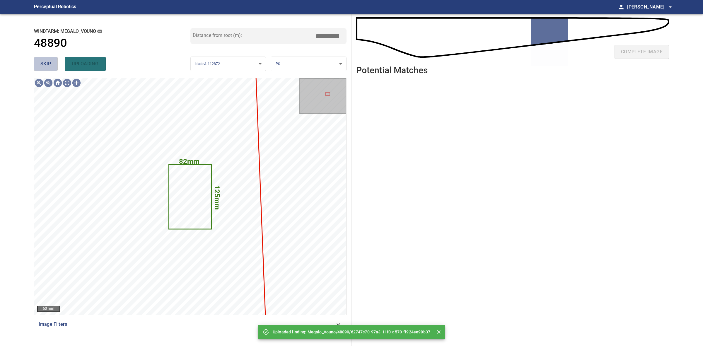
click at [47, 62] on span "skip" at bounding box center [45, 64] width 11 height 8
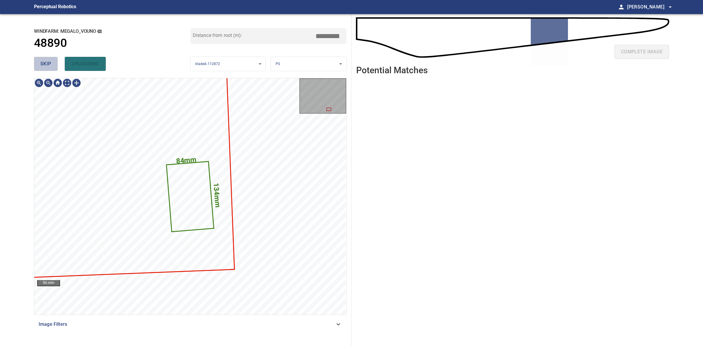
click at [47, 62] on span "skip" at bounding box center [45, 64] width 11 height 8
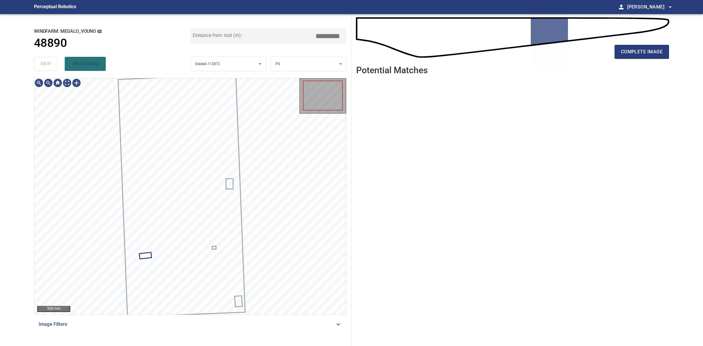
click at [47, 62] on div "skip uploading" at bounding box center [112, 64] width 157 height 19
type input "*****"
click at [47, 62] on div "skip uploading" at bounding box center [112, 64] width 157 height 19
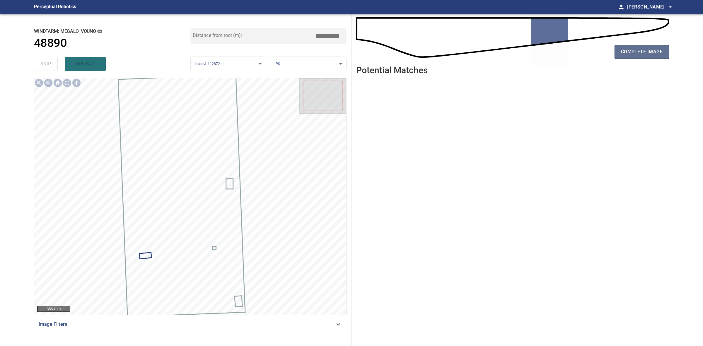
click at [663, 51] on span "complete image" at bounding box center [642, 52] width 42 height 8
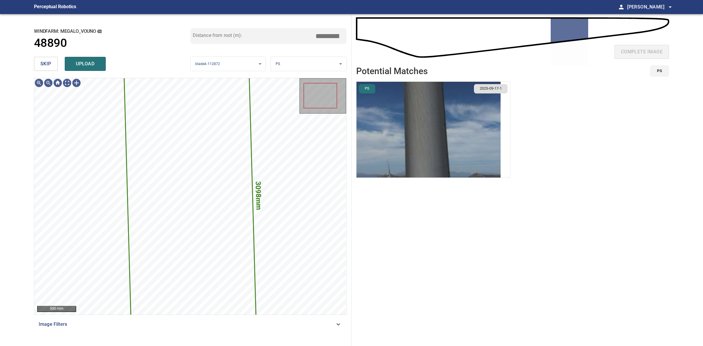
click at [56, 69] on button "skip" at bounding box center [46, 64] width 24 height 14
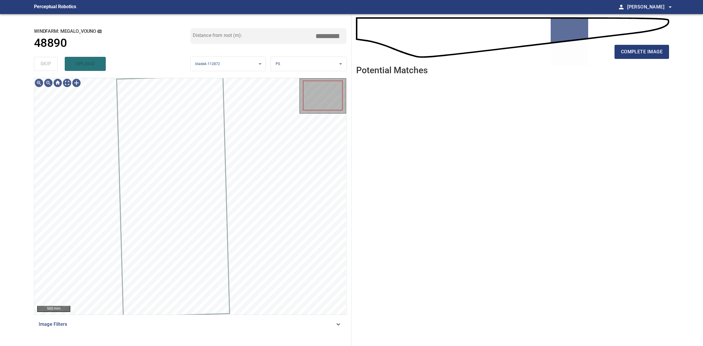
click at [56, 68] on div "skip upload" at bounding box center [112, 64] width 157 height 19
click at [663, 50] on button "complete image" at bounding box center [642, 52] width 55 height 14
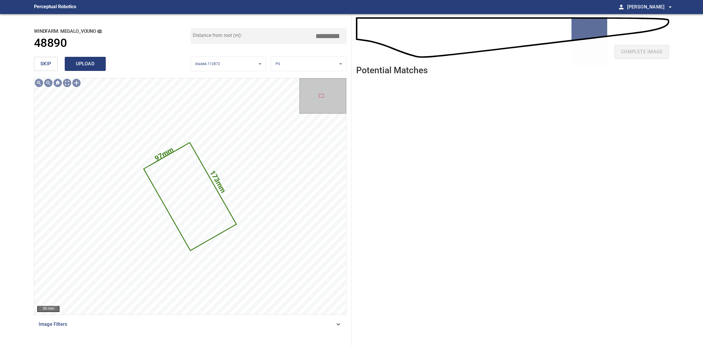
click at [89, 65] on span "upload" at bounding box center [85, 64] width 28 height 8
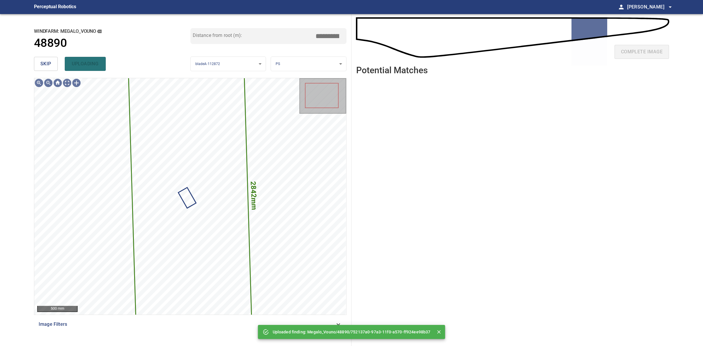
click at [27, 60] on main "**********" at bounding box center [351, 173] width 703 height 346
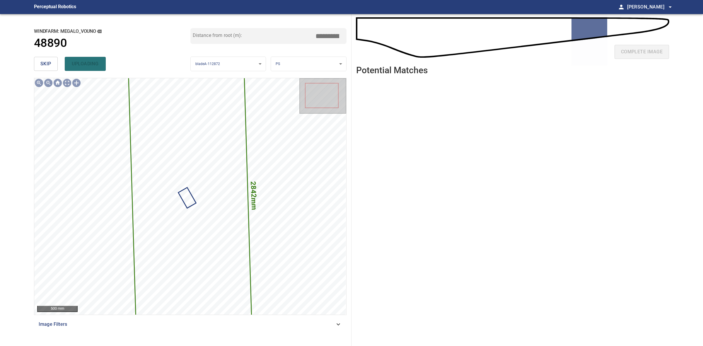
click at [27, 60] on main "**********" at bounding box center [351, 173] width 703 height 346
drag, startPoint x: 35, startPoint y: 62, endPoint x: 39, endPoint y: 62, distance: 3.5
click at [36, 62] on button "skip" at bounding box center [46, 64] width 24 height 14
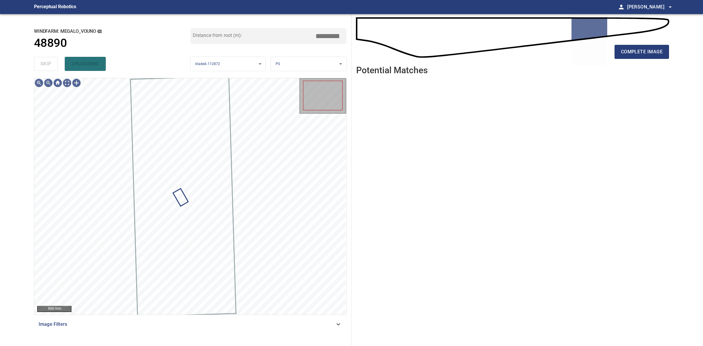
click at [41, 62] on div "skip uploading" at bounding box center [112, 64] width 157 height 19
click at [42, 62] on div "skip uploading" at bounding box center [112, 64] width 157 height 19
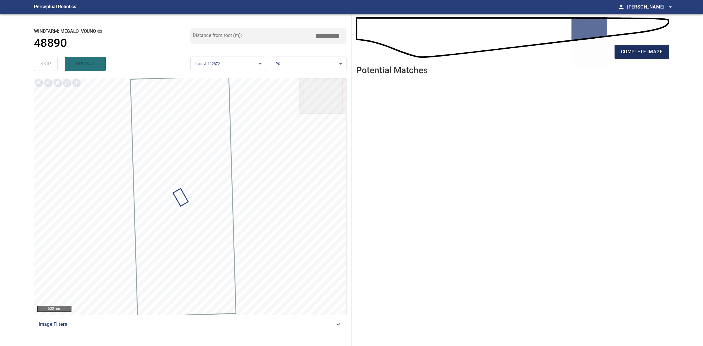
click at [664, 53] on button "complete image" at bounding box center [642, 52] width 55 height 14
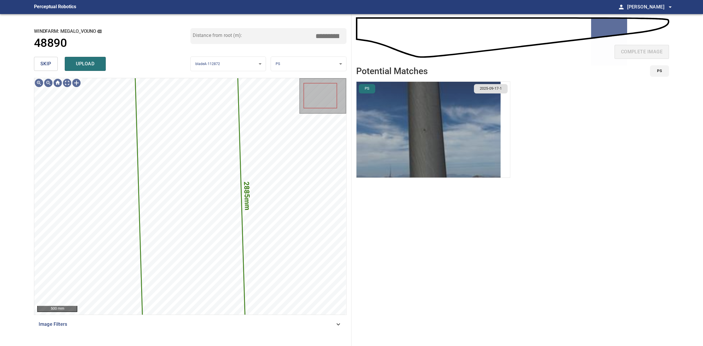
click at [42, 64] on span "skip" at bounding box center [45, 64] width 11 height 8
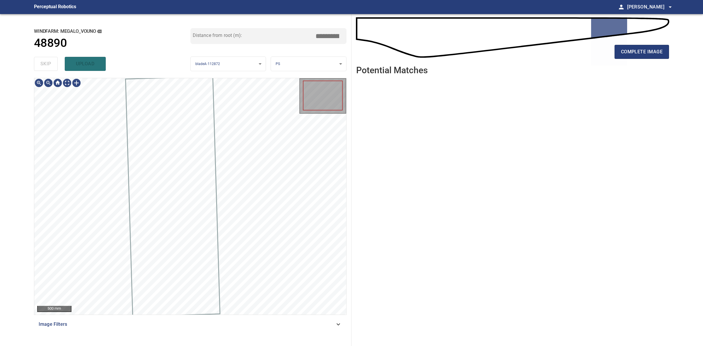
drag, startPoint x: 42, startPoint y: 64, endPoint x: 89, endPoint y: 61, distance: 46.4
click at [44, 63] on div "skip upload" at bounding box center [112, 64] width 157 height 19
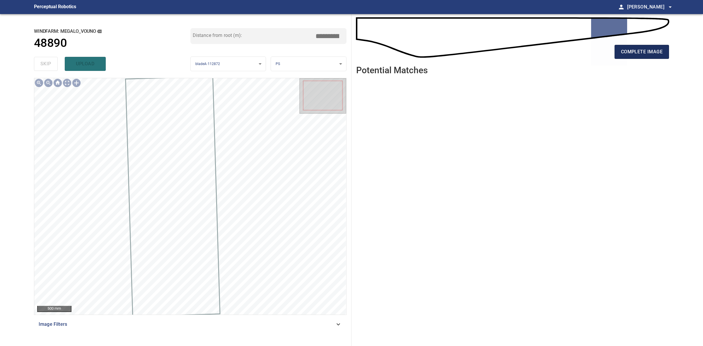
click at [624, 56] on button "complete image" at bounding box center [642, 52] width 55 height 14
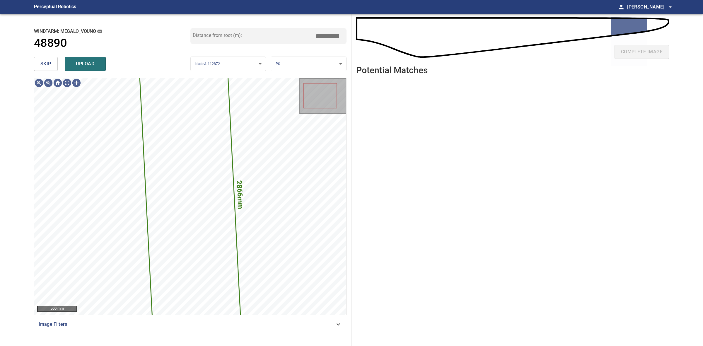
click at [45, 71] on div "skip upload" at bounding box center [112, 64] width 157 height 19
click at [45, 70] on button "skip" at bounding box center [46, 64] width 24 height 14
click at [45, 69] on div "skip upload" at bounding box center [112, 64] width 157 height 19
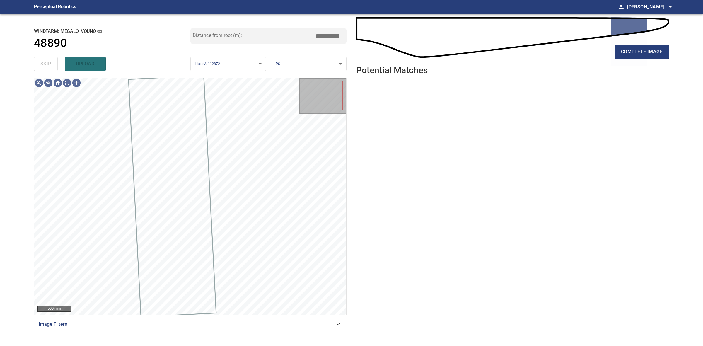
drag, startPoint x: 45, startPoint y: 67, endPoint x: 403, endPoint y: 64, distance: 358.5
click at [48, 66] on div "skip upload" at bounding box center [112, 64] width 157 height 19
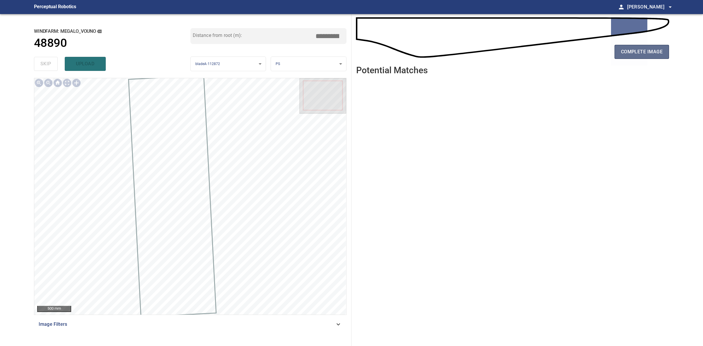
click at [668, 47] on button "complete image" at bounding box center [642, 52] width 55 height 14
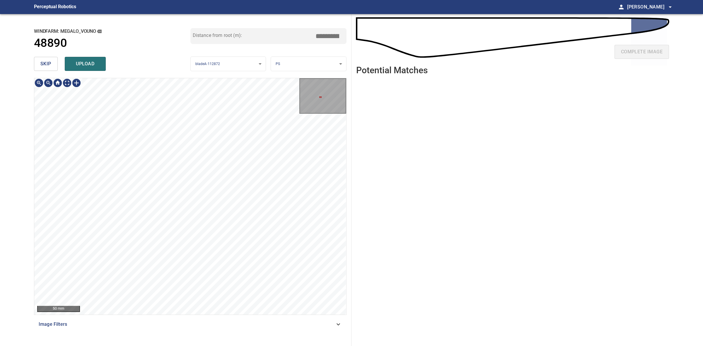
click at [54, 65] on button "skip" at bounding box center [46, 64] width 24 height 14
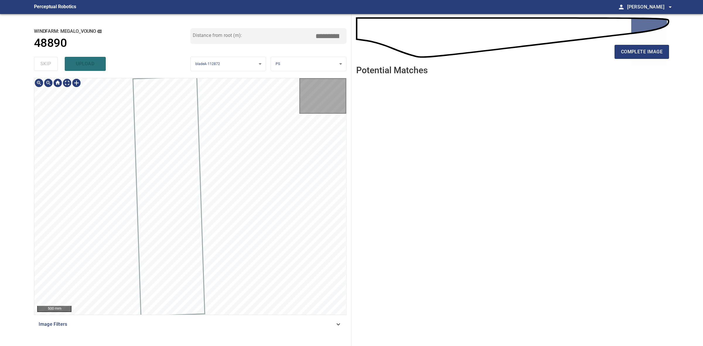
click at [54, 65] on div "skip upload" at bounding box center [112, 64] width 157 height 19
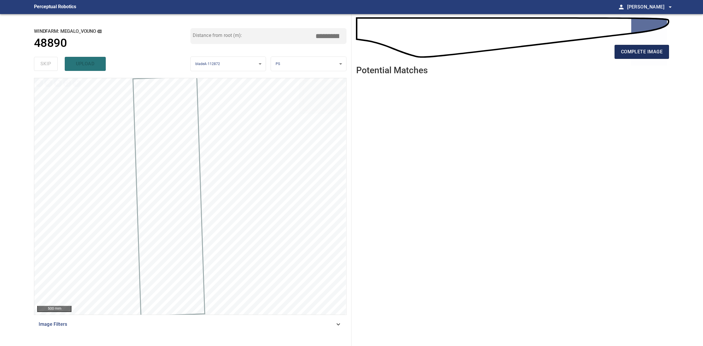
click at [653, 45] on button "complete image" at bounding box center [642, 52] width 55 height 14
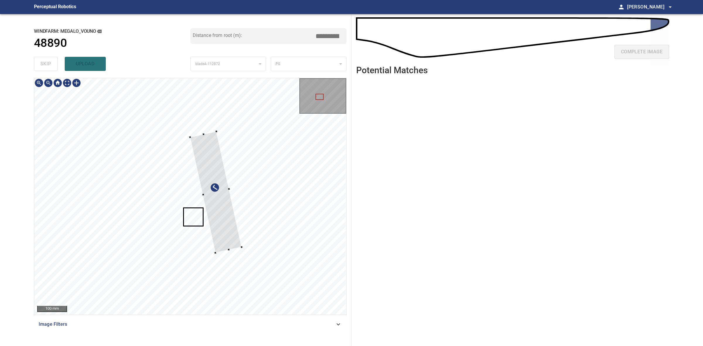
click at [208, 189] on div at bounding box center [190, 196] width 312 height 237
click at [203, 175] on div at bounding box center [212, 192] width 52 height 121
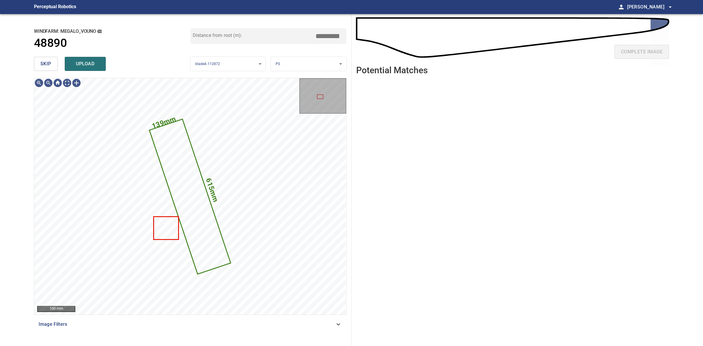
click at [280, 60] on body "**********" at bounding box center [351, 173] width 703 height 346
click at [280, 60] on li "LE" at bounding box center [308, 64] width 75 height 10
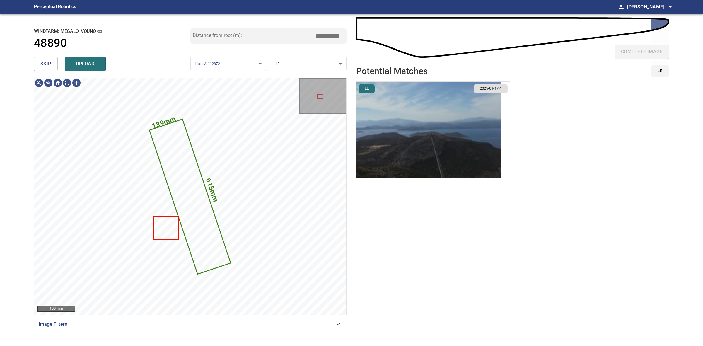
drag, startPoint x: 440, startPoint y: 130, endPoint x: 443, endPoint y: 135, distance: 5.9
click at [440, 131] on img "button" at bounding box center [429, 130] width 144 height 96
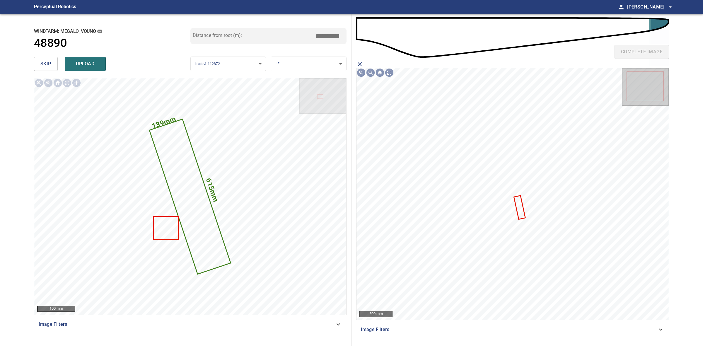
click at [521, 205] on icon at bounding box center [520, 207] width 11 height 23
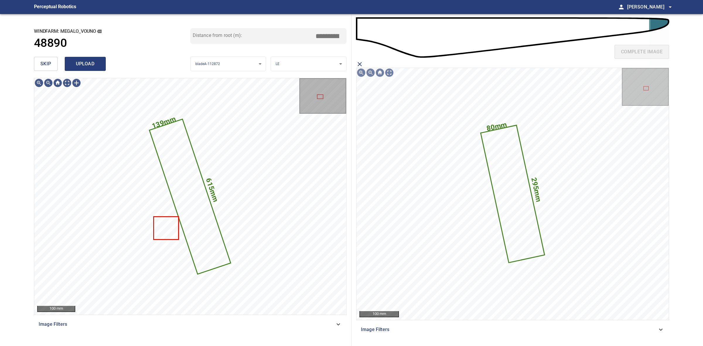
click at [87, 63] on span "upload" at bounding box center [85, 64] width 28 height 8
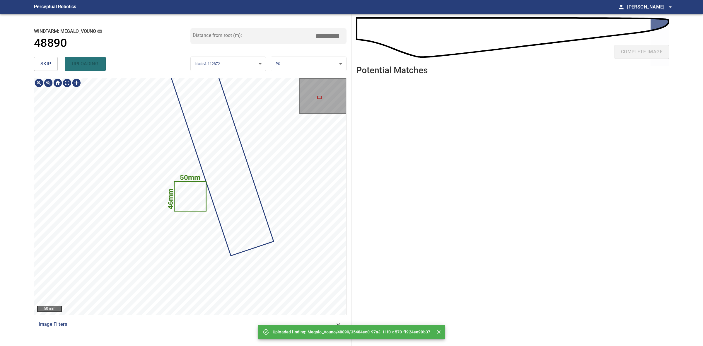
click at [182, 199] on icon at bounding box center [190, 196] width 31 height 28
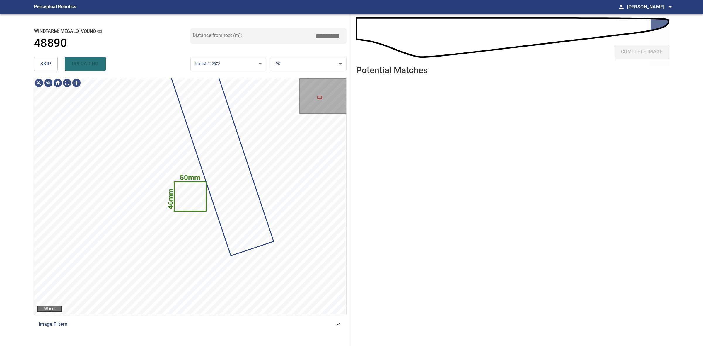
click at [312, 59] on body "**********" at bounding box center [351, 173] width 703 height 346
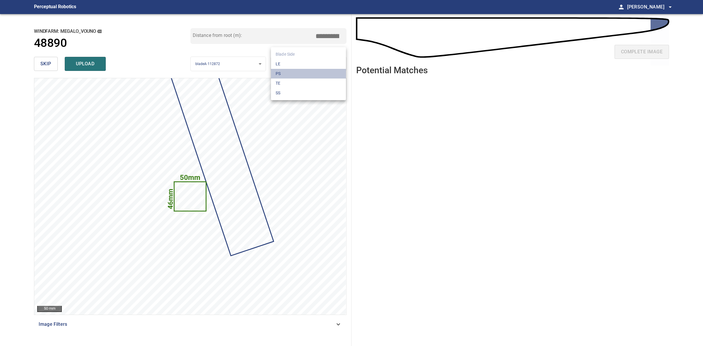
click at [295, 73] on li "PS" at bounding box center [308, 74] width 75 height 10
click at [79, 71] on button "upload" at bounding box center [85, 64] width 41 height 14
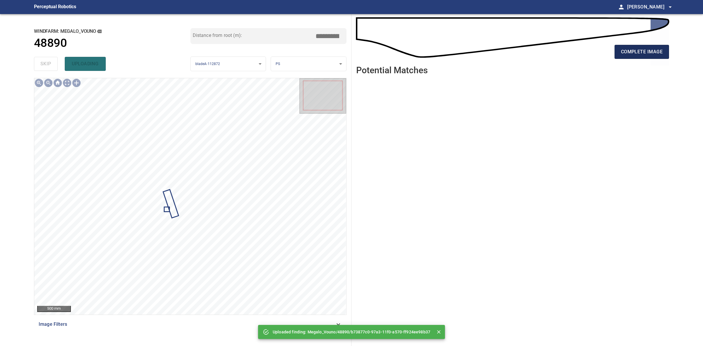
click at [654, 51] on span "complete image" at bounding box center [642, 52] width 42 height 8
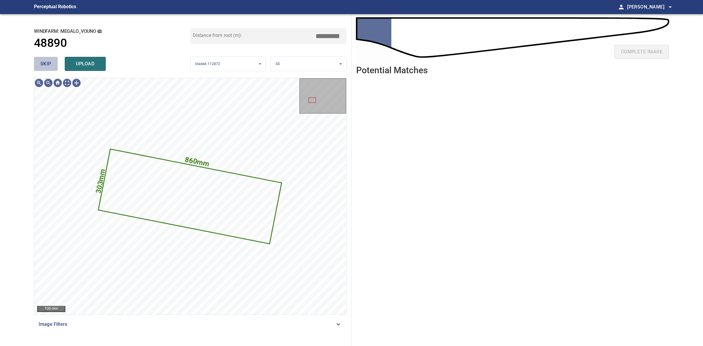
click at [46, 65] on span "skip" at bounding box center [45, 64] width 11 height 8
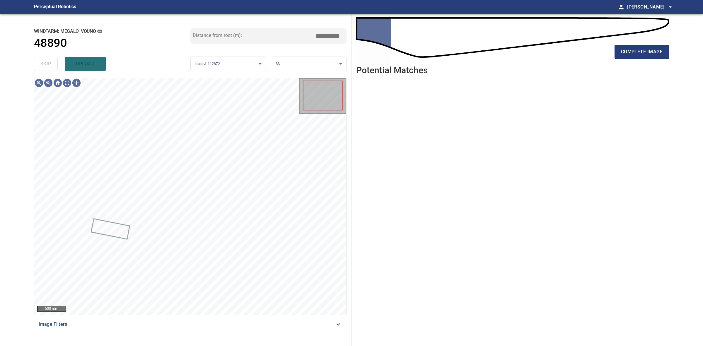
click at [46, 65] on div "skip upload" at bounding box center [112, 64] width 157 height 19
drag, startPoint x: 46, startPoint y: 65, endPoint x: 151, endPoint y: 65, distance: 104.9
click at [52, 65] on div "skip upload" at bounding box center [112, 64] width 157 height 19
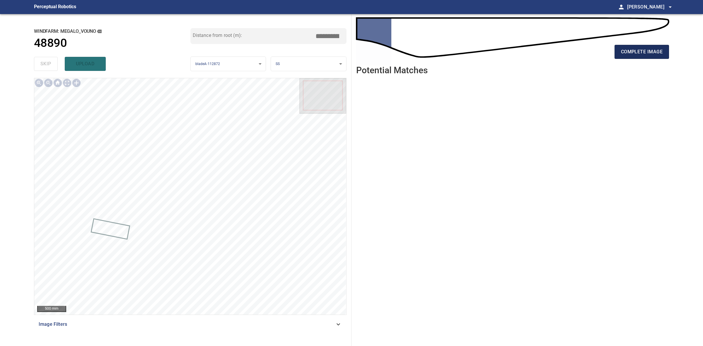
click at [665, 52] on button "complete image" at bounding box center [642, 52] width 55 height 14
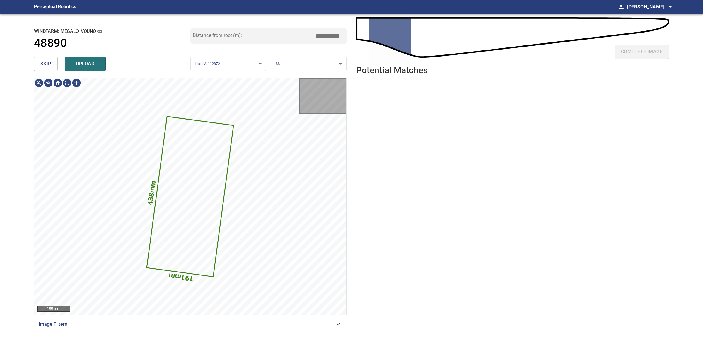
click at [47, 64] on span "skip" at bounding box center [45, 64] width 11 height 8
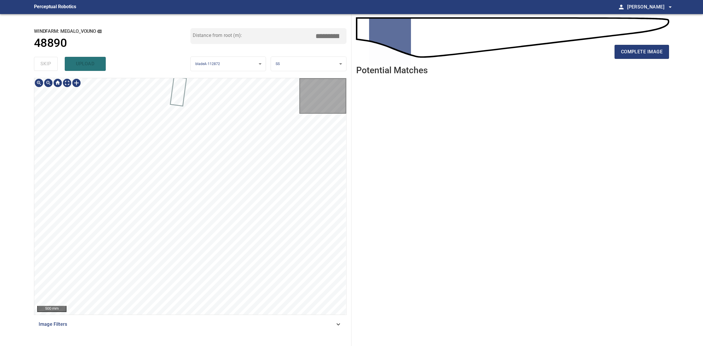
click at [47, 63] on div "skip upload" at bounding box center [112, 64] width 157 height 19
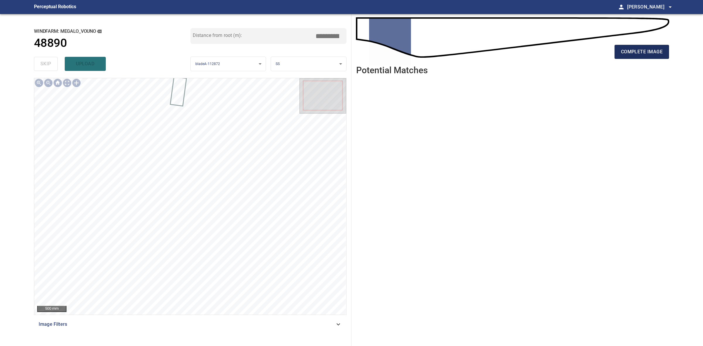
click at [632, 53] on span "complete image" at bounding box center [642, 52] width 42 height 8
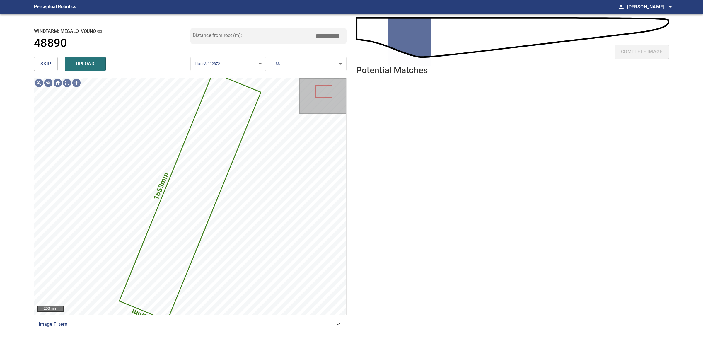
click at [45, 60] on span "skip" at bounding box center [45, 64] width 11 height 8
click at [45, 60] on div "skip upload" at bounding box center [112, 64] width 157 height 19
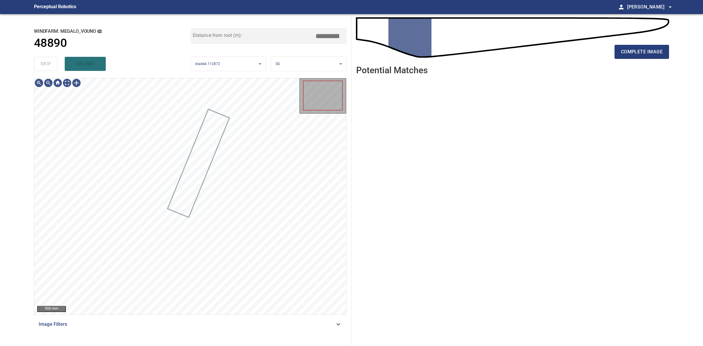
click at [45, 60] on div "skip upload" at bounding box center [112, 64] width 157 height 19
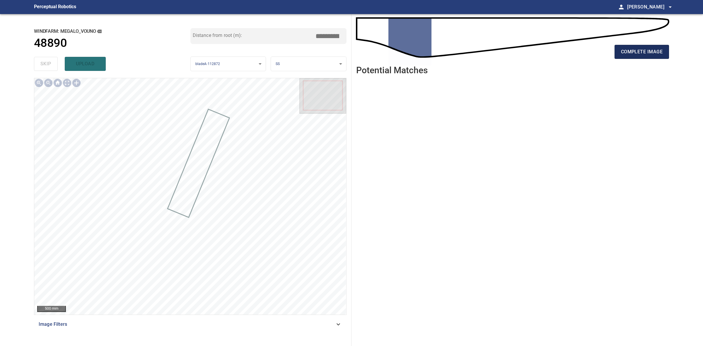
click at [637, 51] on span "complete image" at bounding box center [642, 52] width 42 height 8
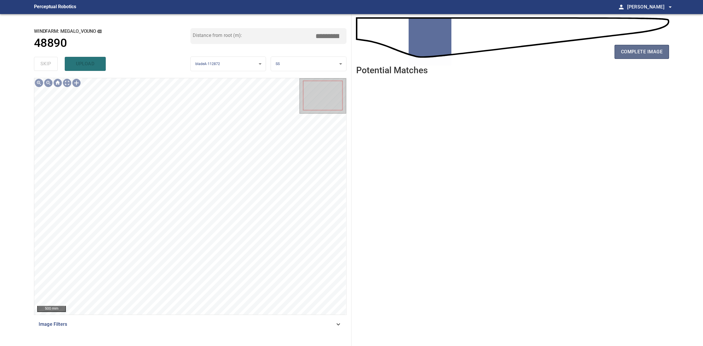
click at [659, 53] on span "complete image" at bounding box center [642, 52] width 42 height 8
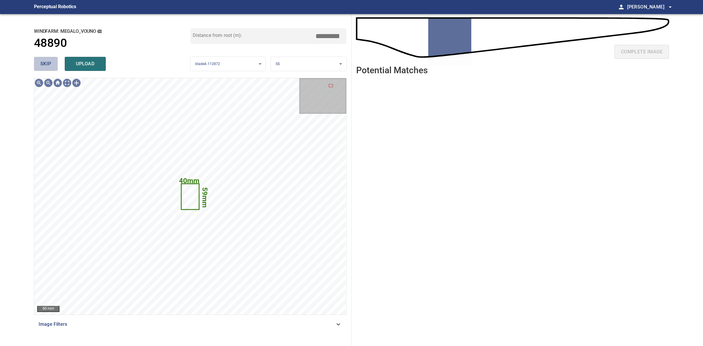
click at [50, 68] on span "skip" at bounding box center [45, 64] width 11 height 8
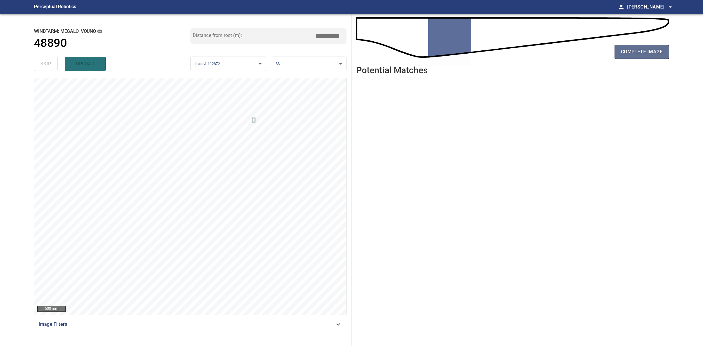
click at [651, 59] on button "complete image" at bounding box center [642, 52] width 55 height 14
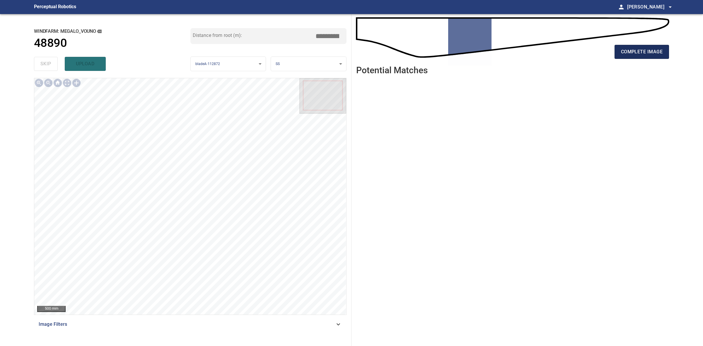
click at [643, 56] on button "complete image" at bounding box center [642, 52] width 55 height 14
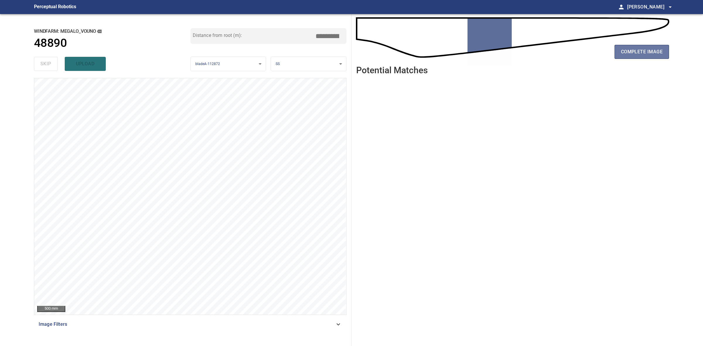
click at [640, 56] on button "complete image" at bounding box center [642, 52] width 55 height 14
click at [641, 54] on span "complete image" at bounding box center [642, 52] width 42 height 8
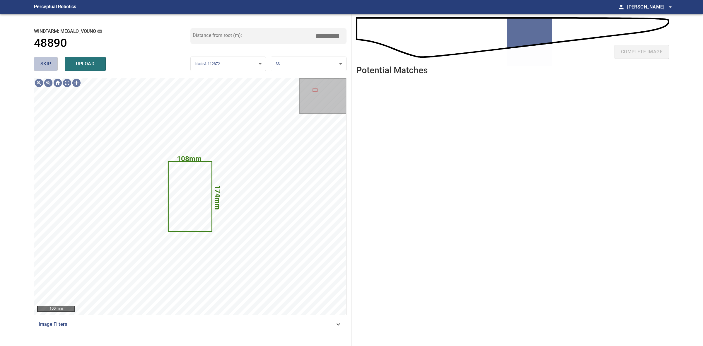
click at [50, 61] on span "skip" at bounding box center [45, 64] width 11 height 8
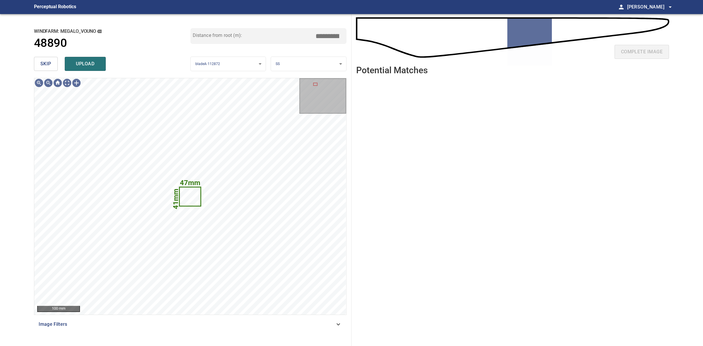
click at [49, 60] on span "skip" at bounding box center [45, 64] width 11 height 8
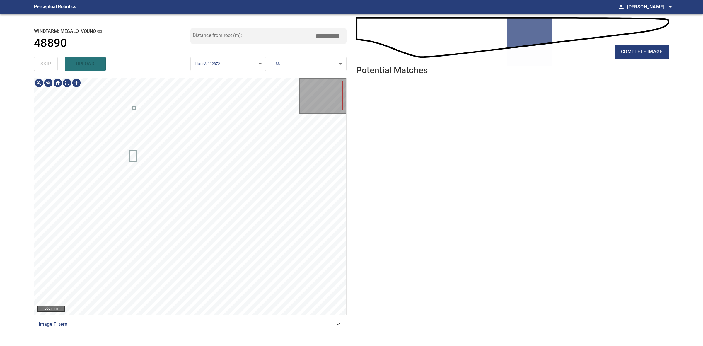
click at [49, 60] on div "skip upload" at bounding box center [112, 64] width 157 height 19
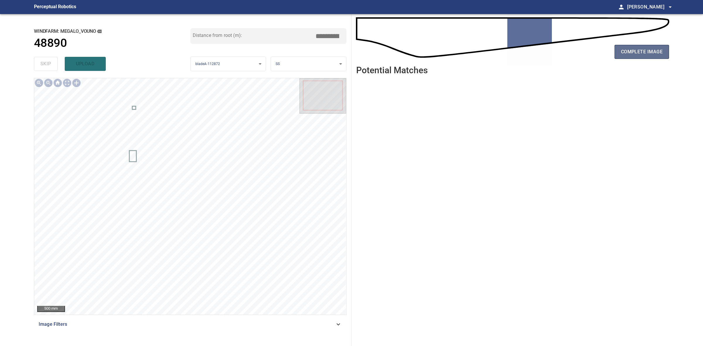
click at [634, 56] on button "complete image" at bounding box center [642, 52] width 55 height 14
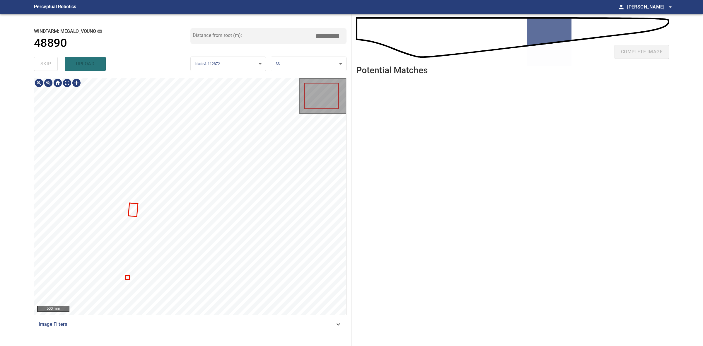
click at [137, 213] on div at bounding box center [190, 196] width 312 height 237
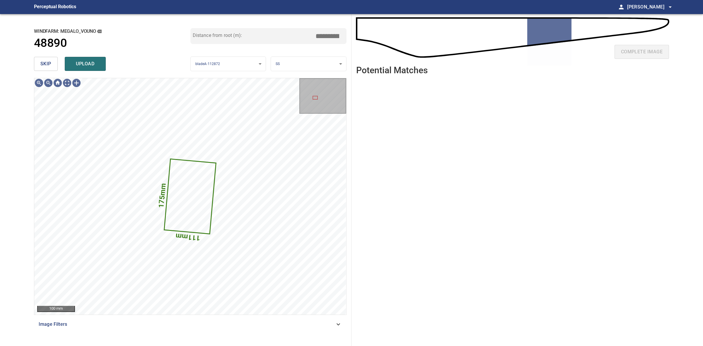
click at [42, 65] on span "skip" at bounding box center [45, 64] width 11 height 8
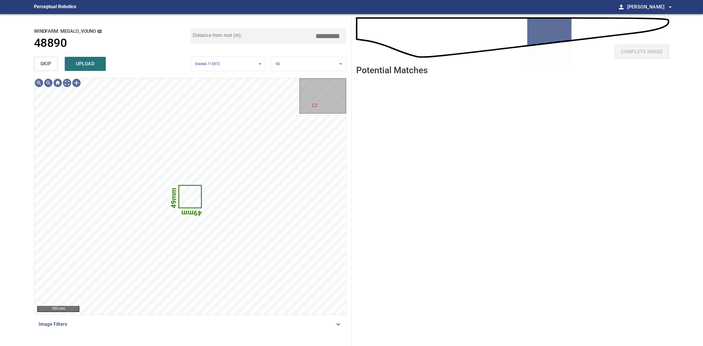
click at [42, 65] on span "skip" at bounding box center [45, 64] width 11 height 8
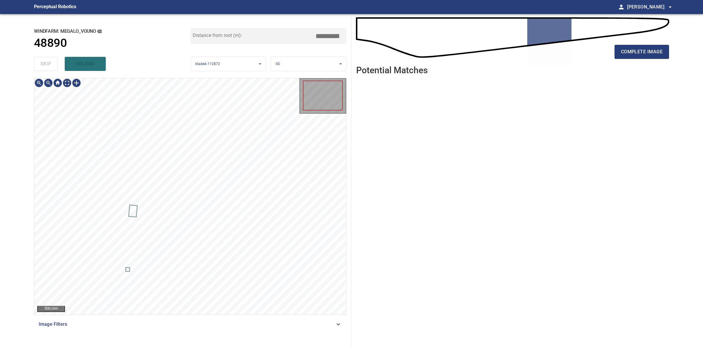
click at [42, 65] on div "skip upload" at bounding box center [112, 64] width 157 height 19
drag, startPoint x: 42, startPoint y: 65, endPoint x: 304, endPoint y: 52, distance: 262.6
click at [45, 64] on div "skip upload" at bounding box center [112, 64] width 157 height 19
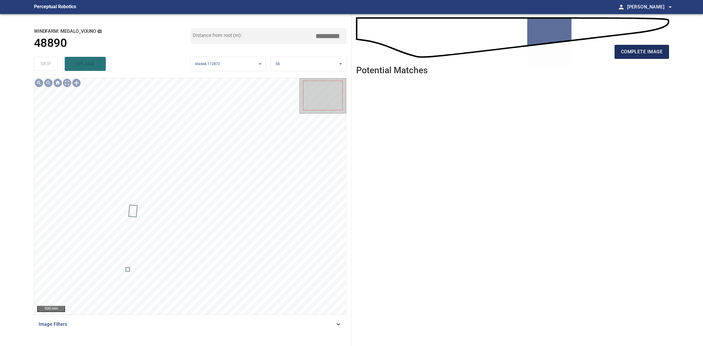
click at [635, 48] on span "complete image" at bounding box center [642, 52] width 42 height 8
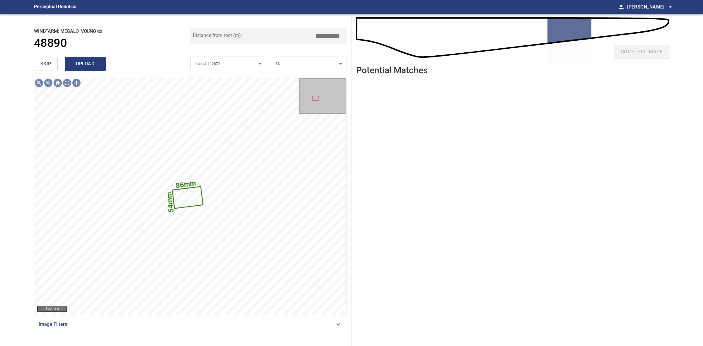
click at [86, 67] on span "upload" at bounding box center [85, 64] width 28 height 8
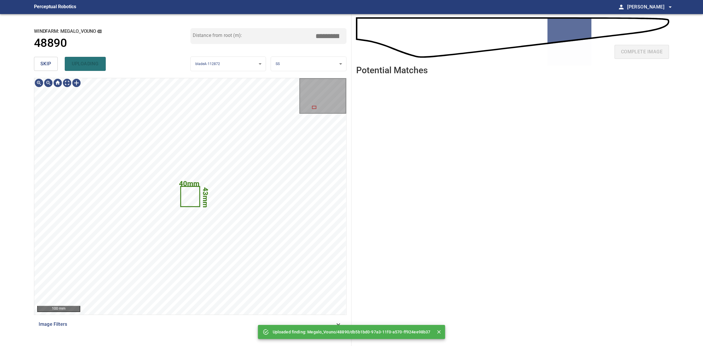
drag, startPoint x: 41, startPoint y: 62, endPoint x: 46, endPoint y: 62, distance: 4.4
click at [42, 62] on span "skip" at bounding box center [45, 64] width 11 height 8
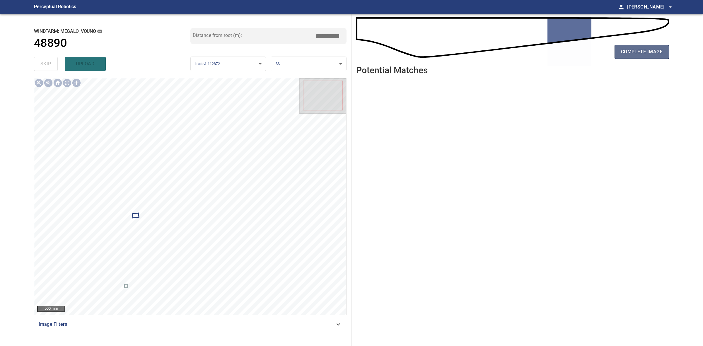
click at [616, 58] on button "complete image" at bounding box center [642, 52] width 55 height 14
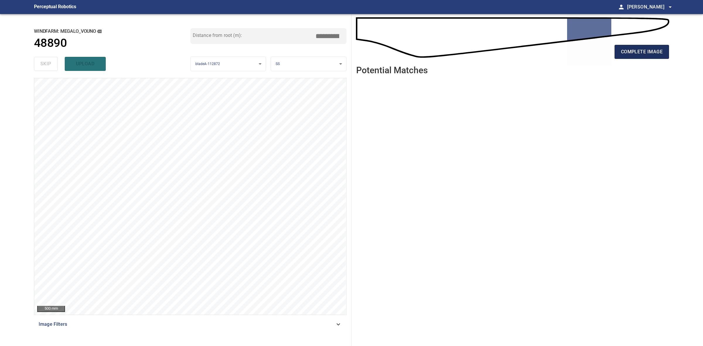
click at [656, 52] on span "complete image" at bounding box center [642, 52] width 42 height 8
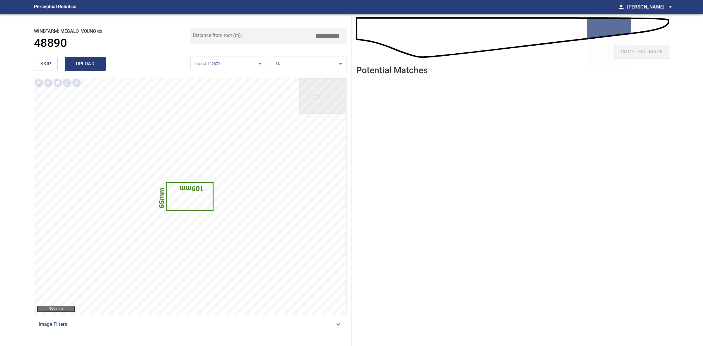
click at [91, 64] on span "upload" at bounding box center [85, 64] width 28 height 8
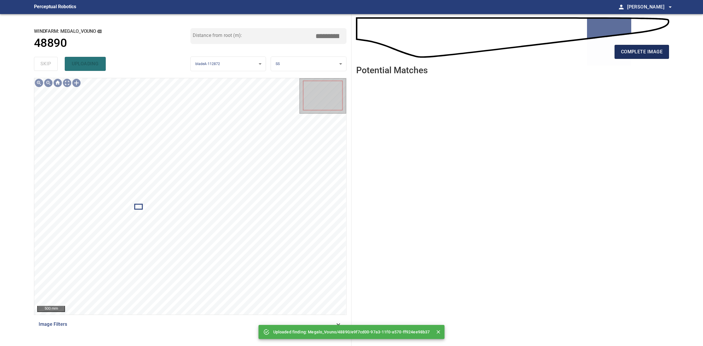
click at [623, 57] on button "complete image" at bounding box center [642, 52] width 55 height 14
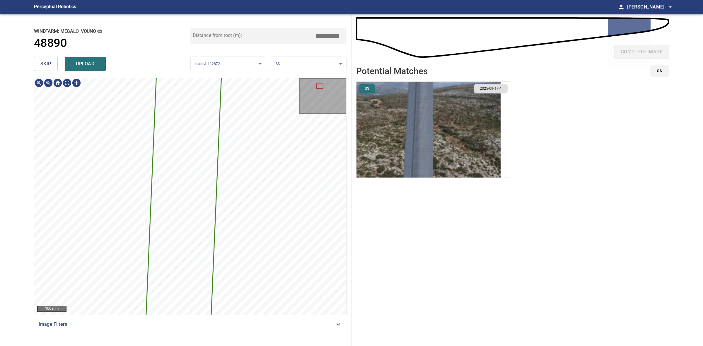
click at [53, 69] on button "skip" at bounding box center [46, 64] width 24 height 14
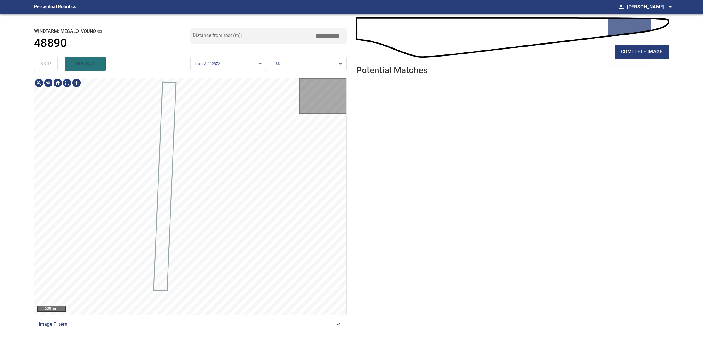
click at [53, 69] on div "skip upload" at bounding box center [112, 64] width 157 height 19
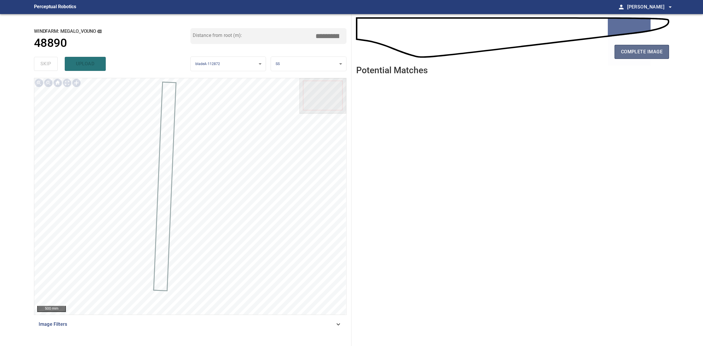
click at [652, 49] on span "complete image" at bounding box center [642, 52] width 42 height 8
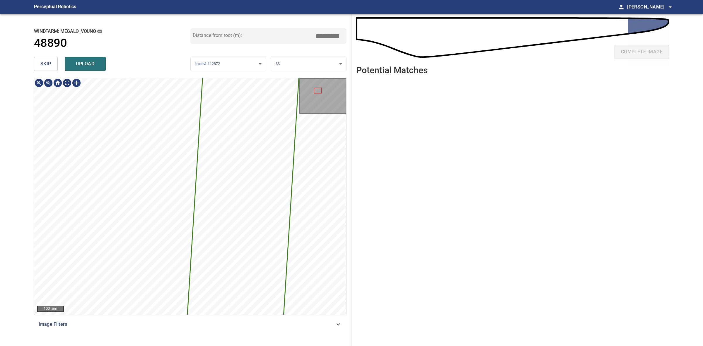
click at [266, 283] on div "3471mm 311mm" at bounding box center [190, 196] width 312 height 237
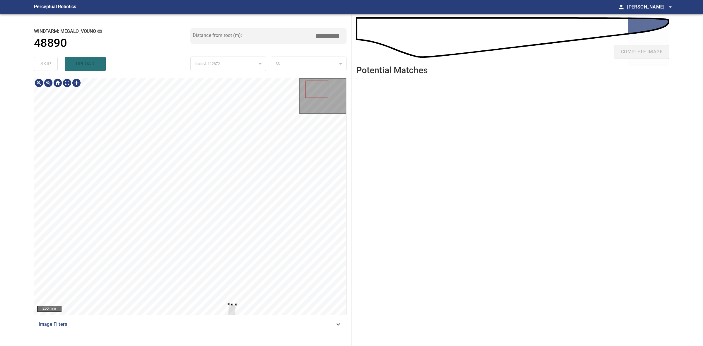
click at [237, 87] on div at bounding box center [190, 196] width 312 height 237
click at [240, 130] on div at bounding box center [237, 111] width 11 height 42
click at [234, 128] on div at bounding box center [232, 112] width 11 height 42
click at [238, 125] on div at bounding box center [190, 196] width 312 height 237
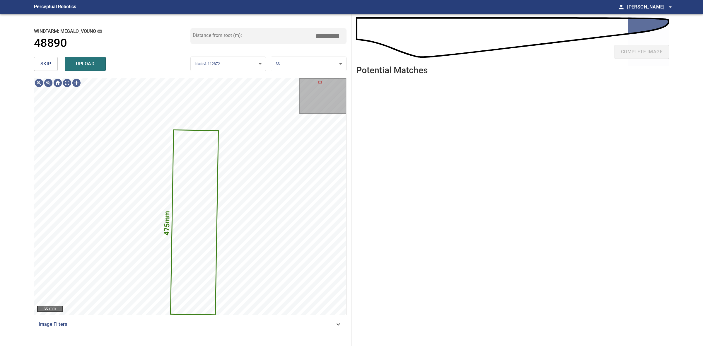
click at [92, 66] on span "upload" at bounding box center [85, 64] width 28 height 8
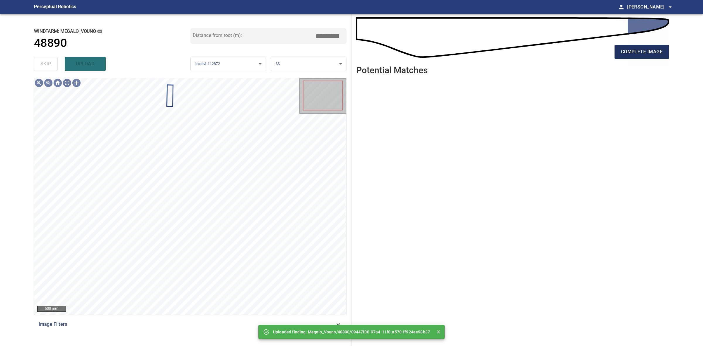
click at [635, 56] on button "complete image" at bounding box center [642, 52] width 55 height 14
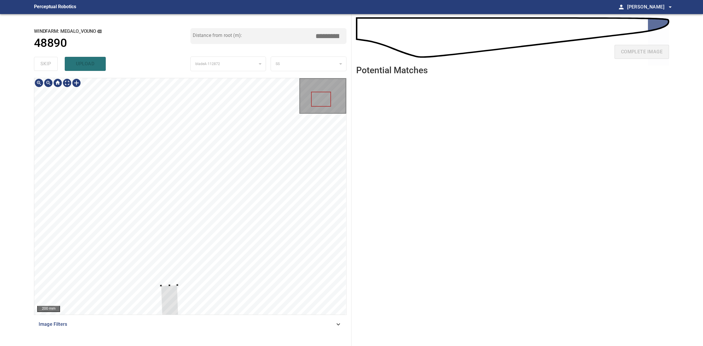
click at [162, 289] on div at bounding box center [170, 328] width 19 height 87
click at [154, 247] on div at bounding box center [190, 196] width 312 height 237
click at [159, 202] on div at bounding box center [157, 244] width 21 height 100
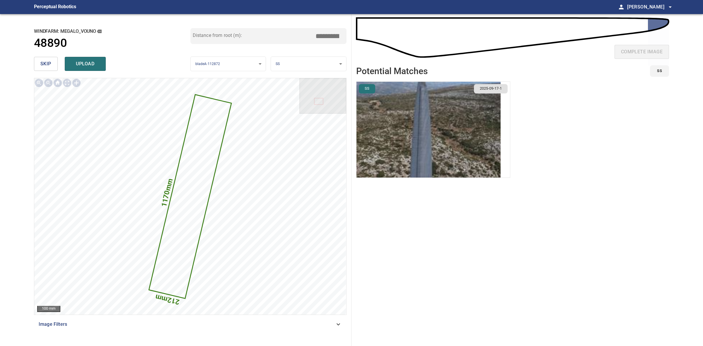
click at [327, 61] on body "**********" at bounding box center [351, 173] width 703 height 346
click at [326, 61] on li "LE" at bounding box center [308, 64] width 75 height 10
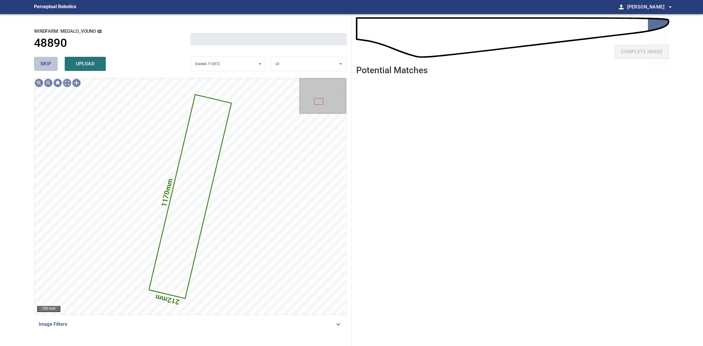
click at [36, 61] on button "skip" at bounding box center [46, 64] width 24 height 14
click at [36, 61] on div "skip upload" at bounding box center [112, 64] width 157 height 19
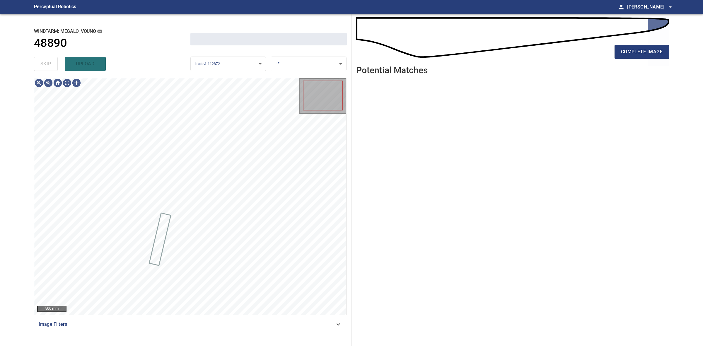
click at [36, 61] on div "skip upload" at bounding box center [112, 64] width 157 height 19
drag, startPoint x: 36, startPoint y: 61, endPoint x: 336, endPoint y: 62, distance: 299.8
click at [51, 61] on div "skip upload" at bounding box center [112, 64] width 157 height 19
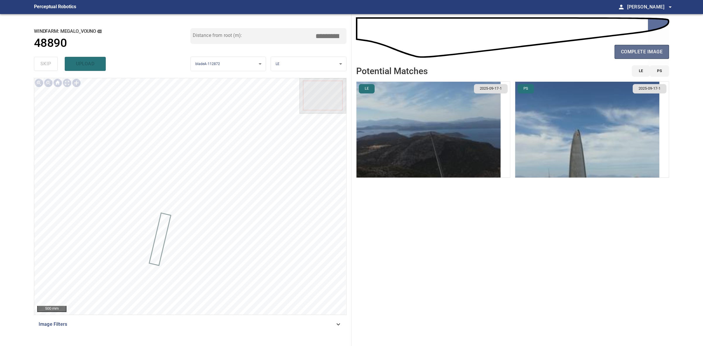
click at [651, 52] on span "complete image" at bounding box center [642, 52] width 42 height 8
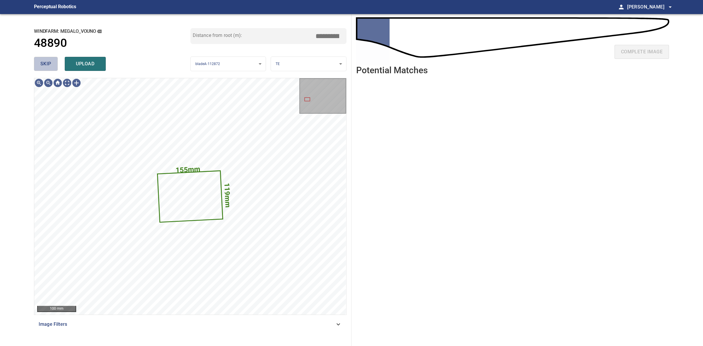
click at [46, 67] on span "skip" at bounding box center [45, 64] width 11 height 8
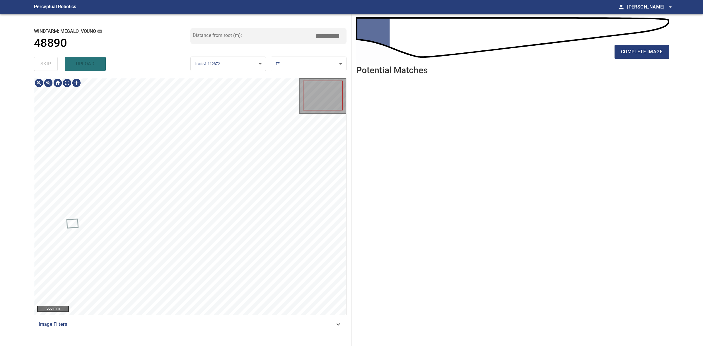
click at [46, 67] on div "skip upload" at bounding box center [112, 64] width 157 height 19
drag, startPoint x: 46, startPoint y: 67, endPoint x: 406, endPoint y: 67, distance: 360.2
click at [46, 67] on div "skip upload" at bounding box center [112, 64] width 157 height 19
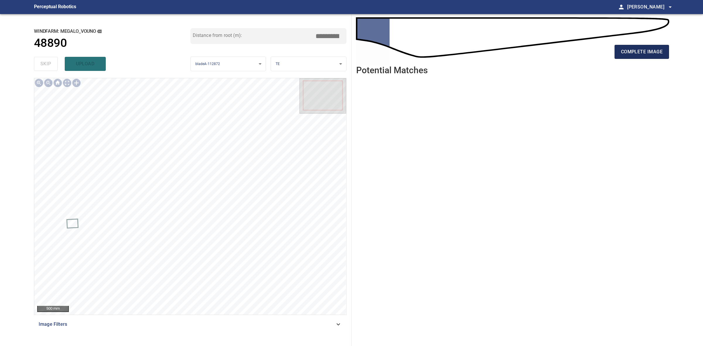
drag, startPoint x: 673, startPoint y: 59, endPoint x: 661, endPoint y: 55, distance: 12.8
click at [673, 59] on div "complete image Potential Matches" at bounding box center [513, 180] width 322 height 332
click at [660, 55] on span "complete image" at bounding box center [642, 52] width 42 height 8
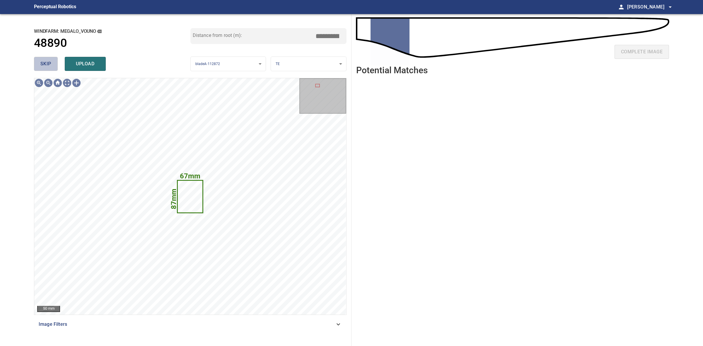
click at [47, 61] on span "skip" at bounding box center [45, 64] width 11 height 8
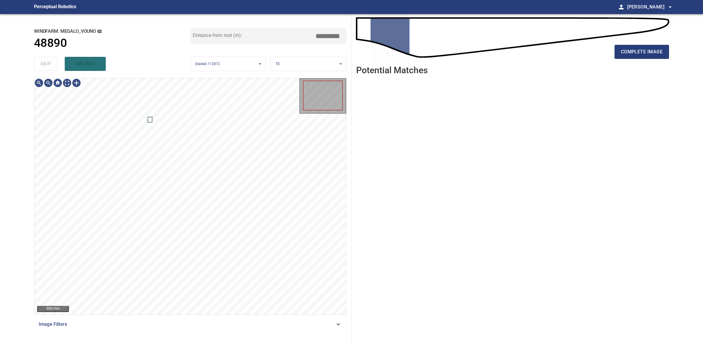
click at [47, 61] on div "skip upload" at bounding box center [112, 64] width 157 height 19
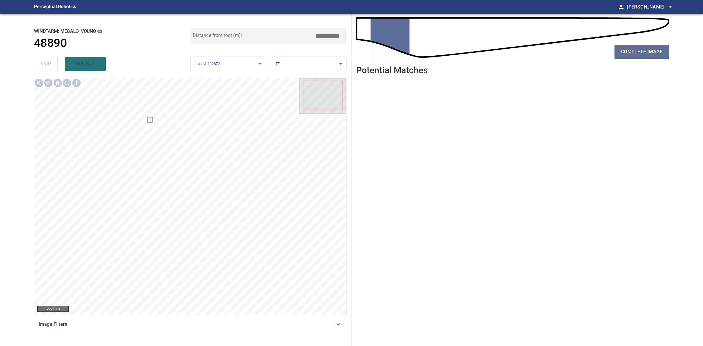
click at [663, 47] on button "complete image" at bounding box center [642, 52] width 55 height 14
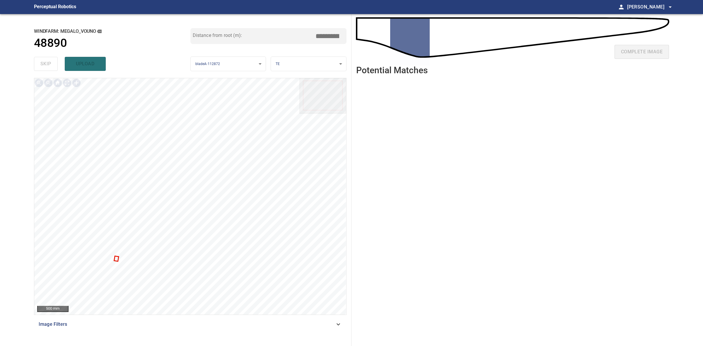
click at [115, 259] on div at bounding box center [190, 196] width 312 height 237
click at [120, 259] on div at bounding box center [190, 196] width 312 height 237
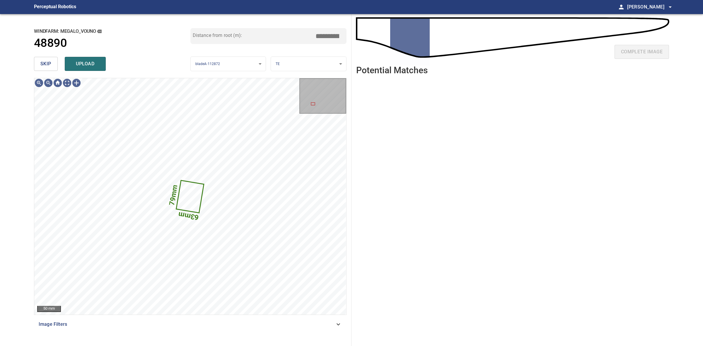
click at [47, 59] on button "skip" at bounding box center [46, 64] width 24 height 14
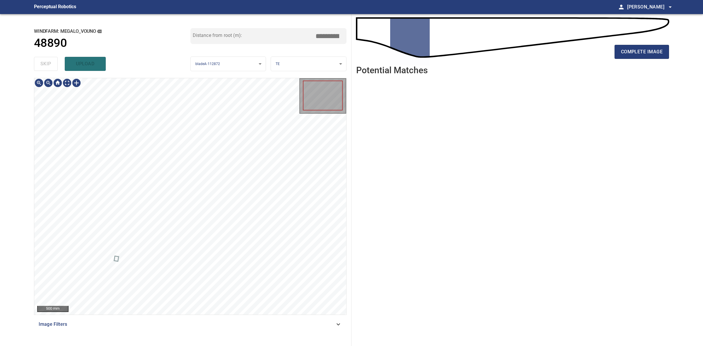
click at [47, 59] on div "skip upload" at bounding box center [112, 64] width 157 height 19
drag, startPoint x: 47, startPoint y: 59, endPoint x: 424, endPoint y: 39, distance: 377.1
click at [47, 59] on div "skip upload" at bounding box center [112, 64] width 157 height 19
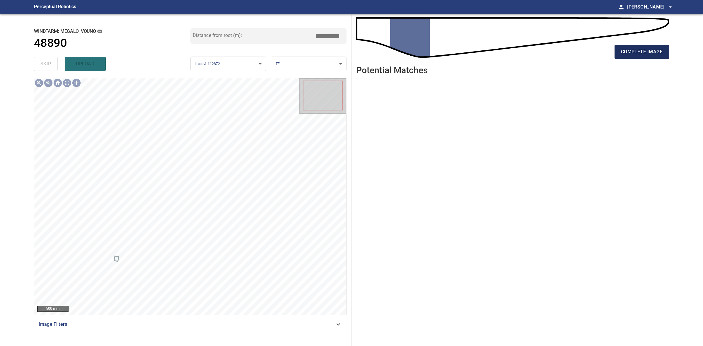
click at [649, 52] on span "complete image" at bounding box center [642, 52] width 42 height 8
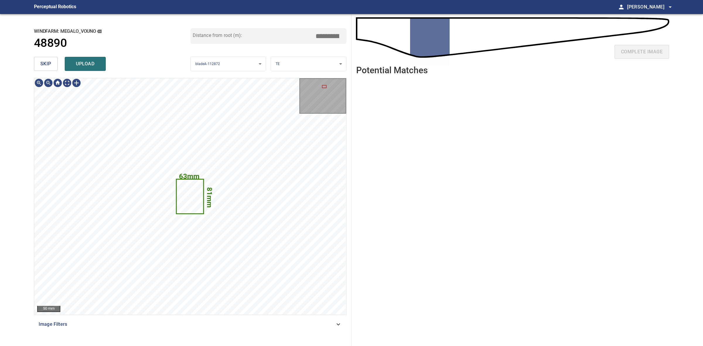
click at [46, 66] on span "skip" at bounding box center [45, 64] width 11 height 8
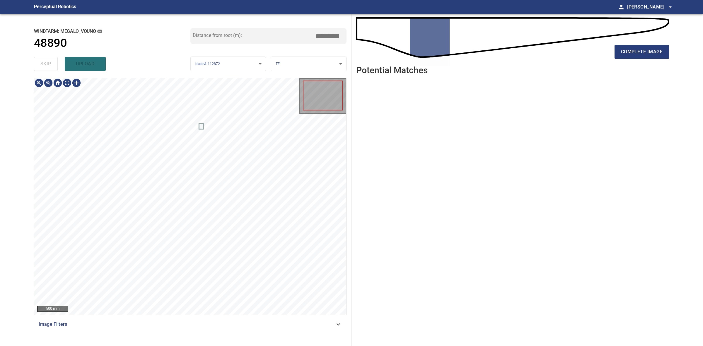
click at [46, 66] on div "skip upload" at bounding box center [112, 64] width 157 height 19
click at [46, 65] on div "skip upload" at bounding box center [112, 64] width 157 height 19
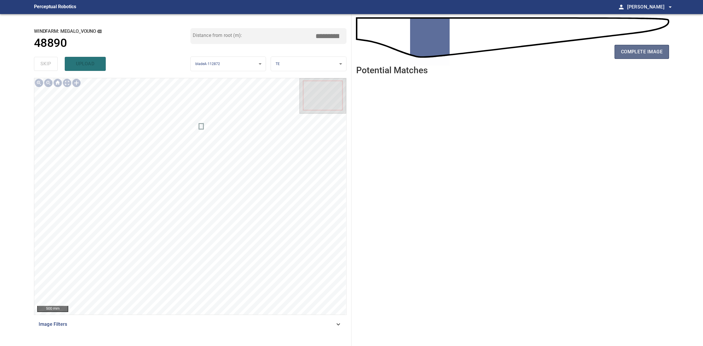
click at [663, 52] on button "complete image" at bounding box center [642, 52] width 55 height 14
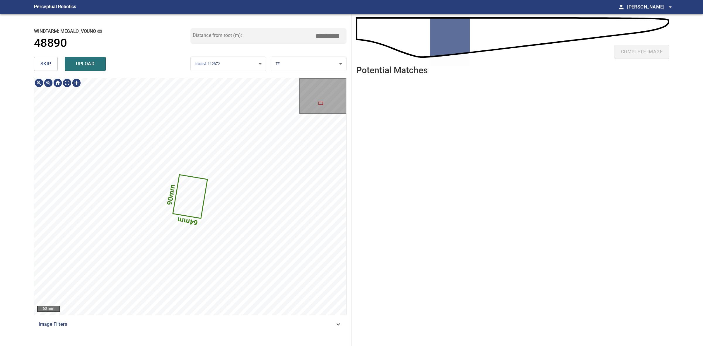
click at [43, 64] on span "skip" at bounding box center [45, 64] width 11 height 8
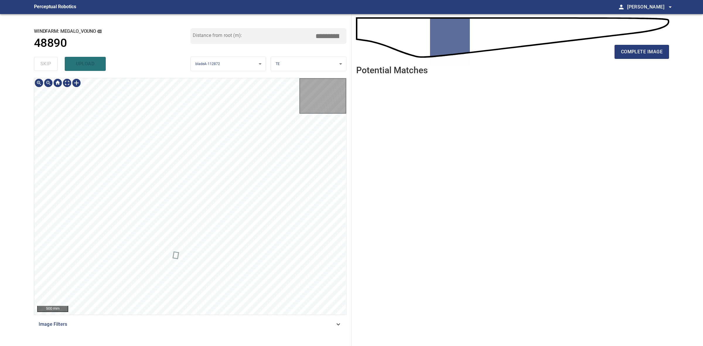
click at [43, 64] on div "skip upload" at bounding box center [112, 64] width 157 height 19
drag, startPoint x: 43, startPoint y: 64, endPoint x: 296, endPoint y: 64, distance: 252.9
click at [44, 64] on div "skip upload" at bounding box center [112, 64] width 157 height 19
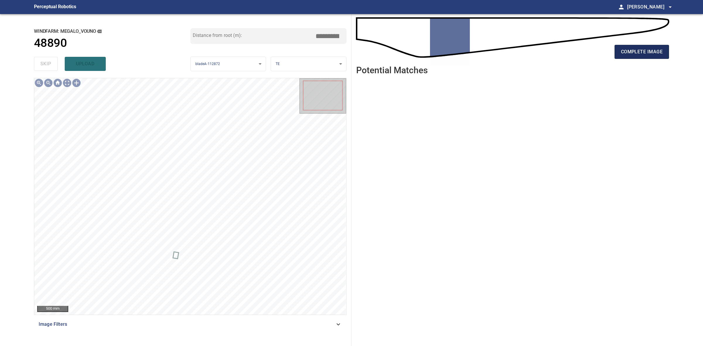
click at [656, 48] on span "complete image" at bounding box center [642, 52] width 42 height 8
click at [624, 55] on span "complete image" at bounding box center [642, 52] width 42 height 8
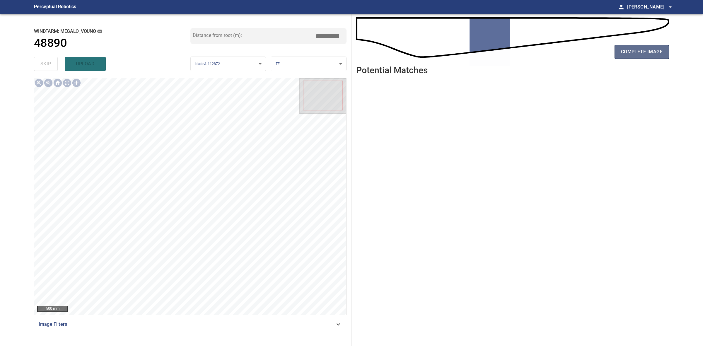
click at [657, 52] on span "complete image" at bounding box center [642, 52] width 42 height 8
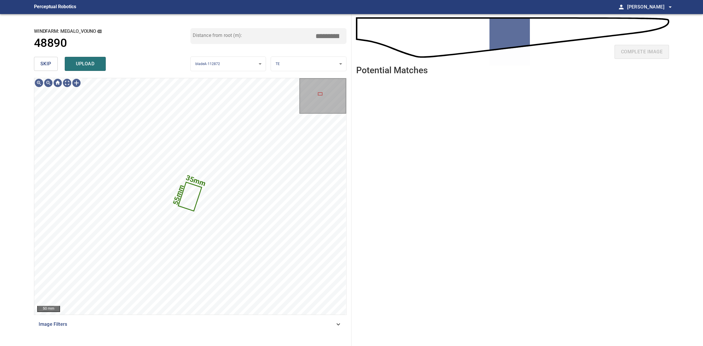
click at [53, 65] on button "skip" at bounding box center [46, 64] width 24 height 14
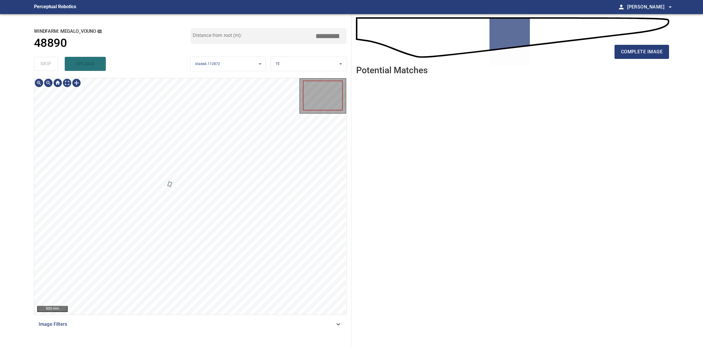
click at [52, 65] on div "skip upload" at bounding box center [112, 64] width 157 height 19
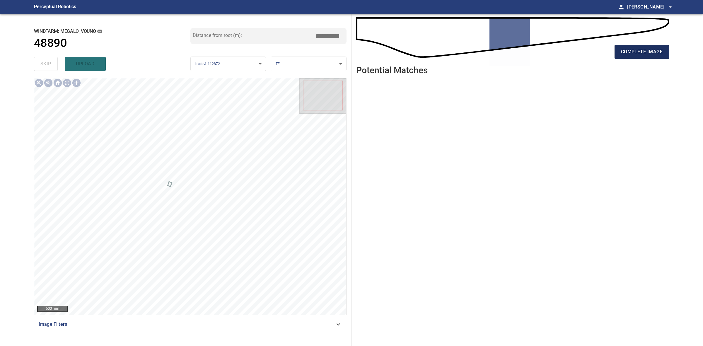
click at [648, 47] on button "complete image" at bounding box center [642, 52] width 55 height 14
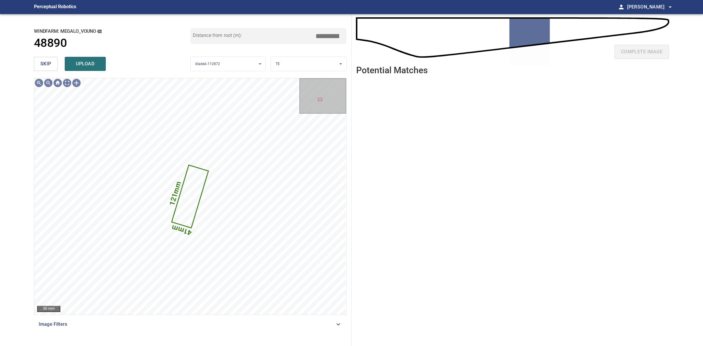
click at [47, 60] on span "skip" at bounding box center [45, 64] width 11 height 8
click at [47, 60] on div "skip upload" at bounding box center [112, 64] width 157 height 19
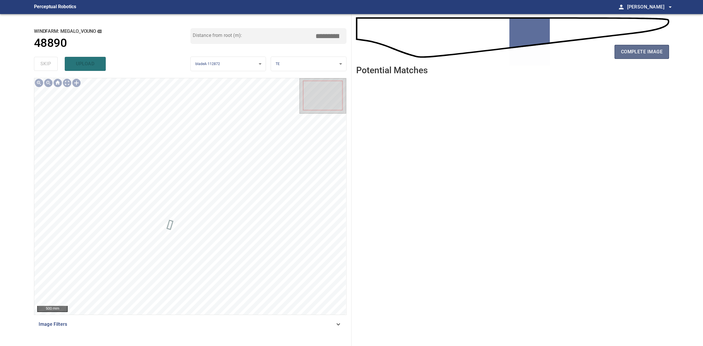
click at [635, 54] on span "complete image" at bounding box center [642, 52] width 42 height 8
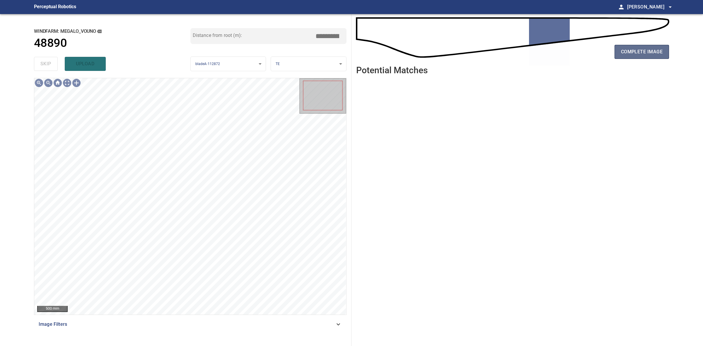
click at [634, 53] on span "complete image" at bounding box center [642, 52] width 42 height 8
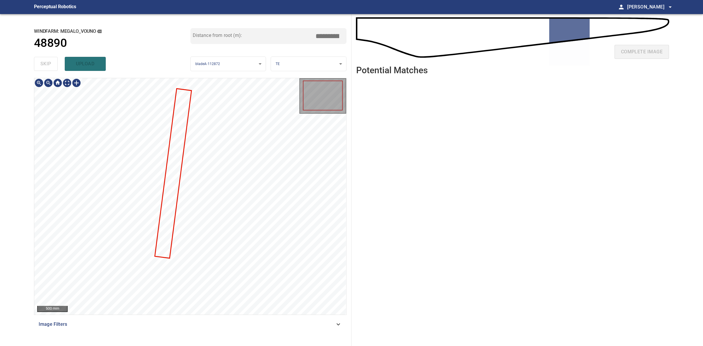
click at [179, 174] on div at bounding box center [190, 196] width 312 height 237
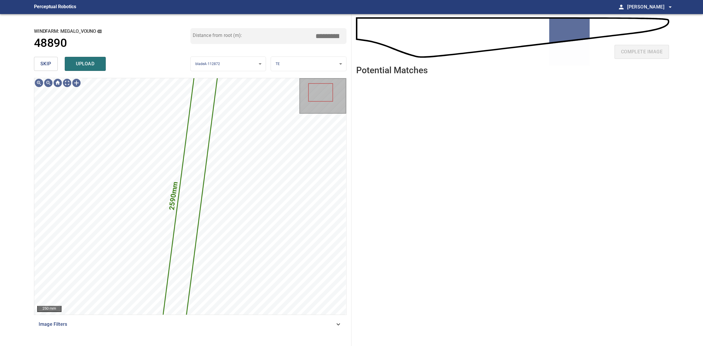
drag, startPoint x: 31, startPoint y: 64, endPoint x: 40, endPoint y: 61, distance: 9.2
click at [31, 64] on div "**********" at bounding box center [190, 180] width 322 height 332
click at [40, 61] on button "skip" at bounding box center [46, 64] width 24 height 14
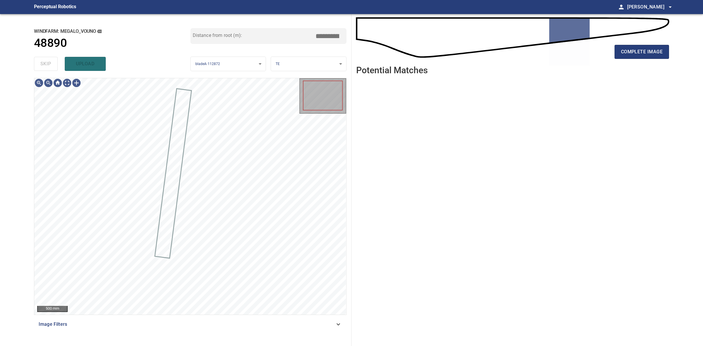
drag, startPoint x: 40, startPoint y: 61, endPoint x: 72, endPoint y: 61, distance: 32.8
click at [40, 61] on div "skip upload" at bounding box center [112, 64] width 157 height 19
click at [666, 49] on button "complete image" at bounding box center [642, 52] width 55 height 14
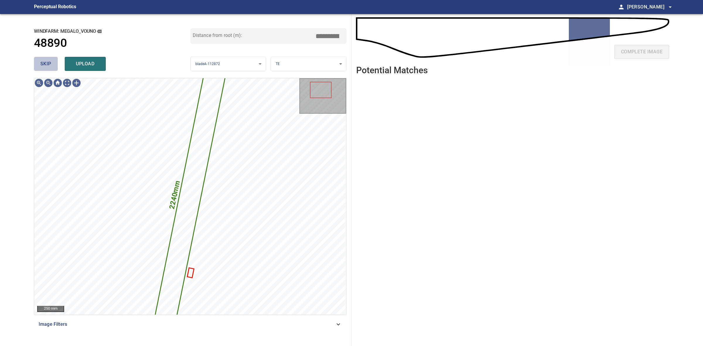
click at [50, 65] on span "skip" at bounding box center [45, 64] width 11 height 8
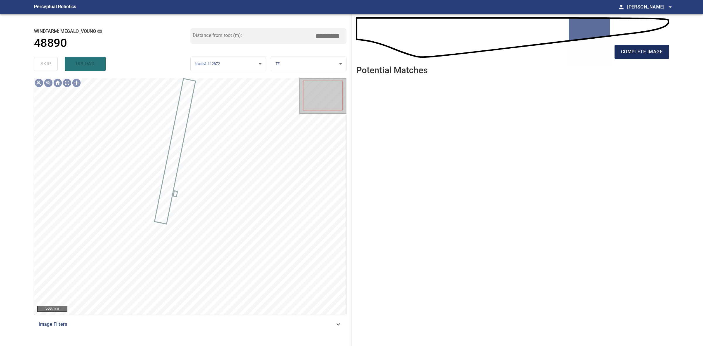
click at [623, 57] on button "complete image" at bounding box center [642, 52] width 55 height 14
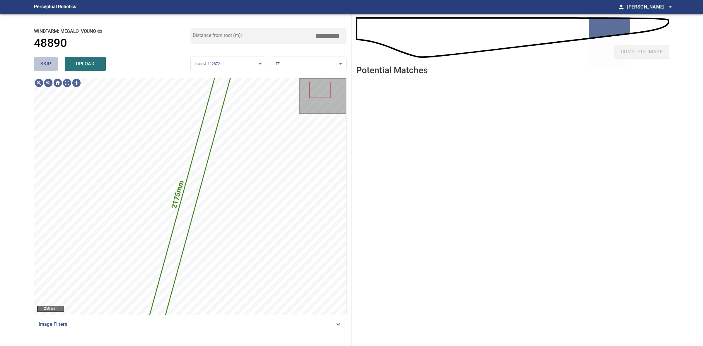
click at [41, 69] on button "skip" at bounding box center [46, 64] width 24 height 14
click at [41, 69] on div "skip upload" at bounding box center [112, 64] width 157 height 19
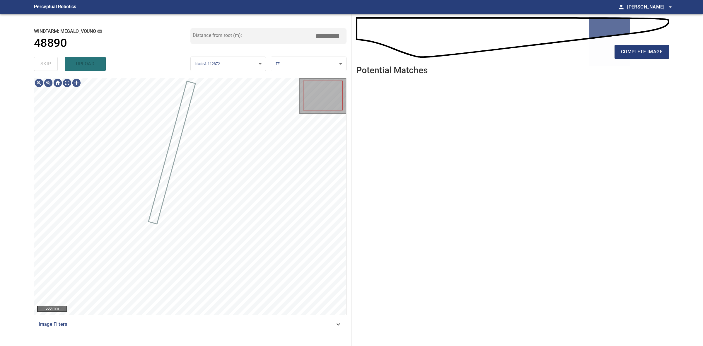
click at [41, 69] on div "skip upload" at bounding box center [112, 64] width 157 height 19
click at [672, 50] on div "complete image Potential Matches" at bounding box center [513, 180] width 322 height 332
click at [670, 52] on div "complete image Potential Matches" at bounding box center [513, 180] width 322 height 332
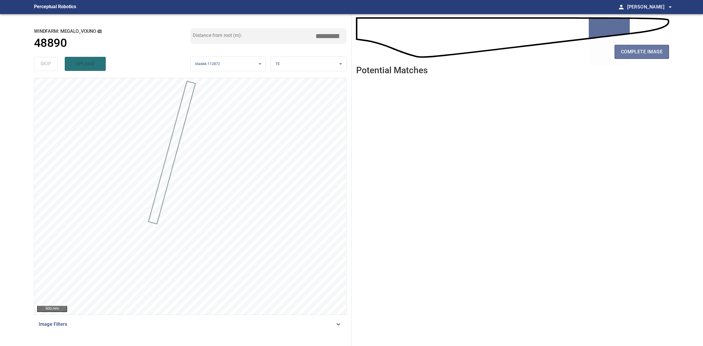
drag, startPoint x: 669, startPoint y: 52, endPoint x: 671, endPoint y: 52, distance: 2.9
click at [669, 52] on button "complete image" at bounding box center [642, 52] width 55 height 14
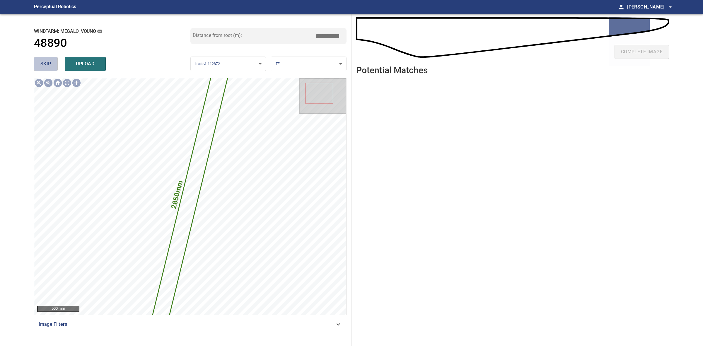
click at [55, 63] on button "skip" at bounding box center [46, 64] width 24 height 14
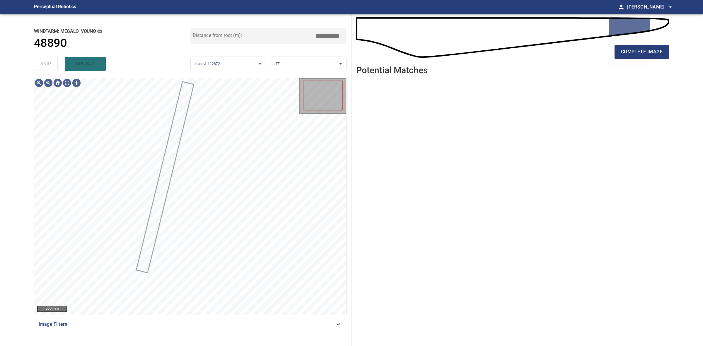
click at [54, 63] on div "skip upload" at bounding box center [112, 64] width 157 height 19
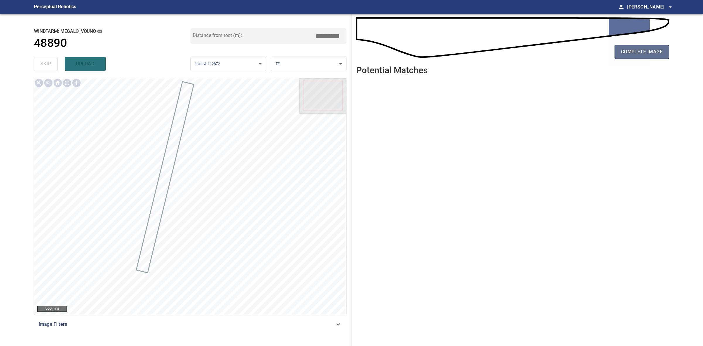
click at [629, 56] on button "complete image" at bounding box center [642, 52] width 55 height 14
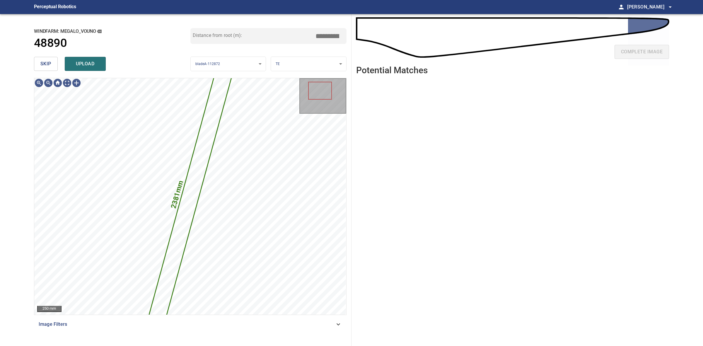
click at [35, 65] on button "skip" at bounding box center [46, 64] width 24 height 14
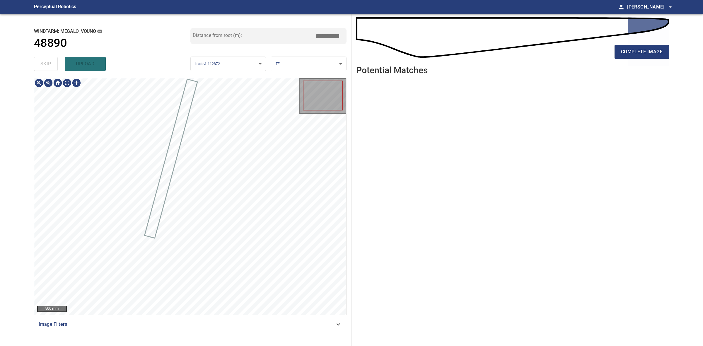
drag, startPoint x: 35, startPoint y: 65, endPoint x: 302, endPoint y: 43, distance: 268.5
click at [36, 64] on div "skip upload" at bounding box center [112, 64] width 157 height 19
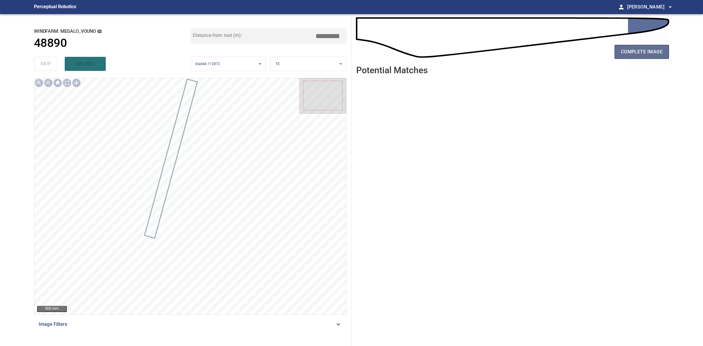
click at [635, 59] on button "complete image" at bounding box center [642, 52] width 55 height 14
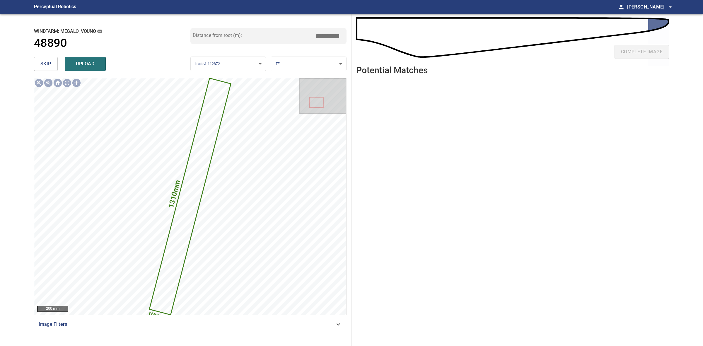
click at [49, 62] on span "skip" at bounding box center [45, 64] width 11 height 8
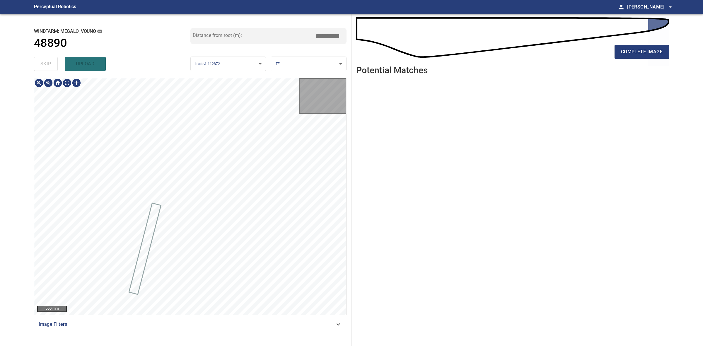
click at [49, 62] on div "skip upload" at bounding box center [112, 64] width 157 height 19
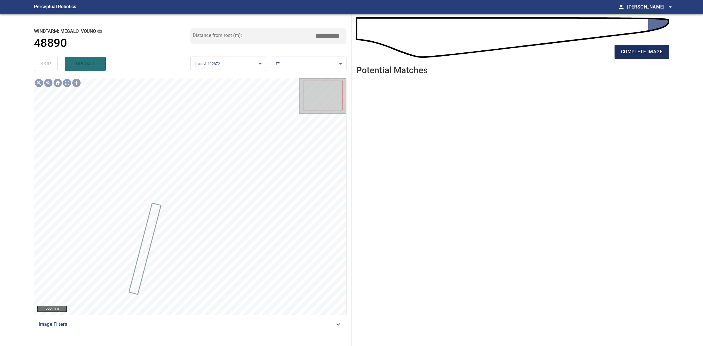
click at [640, 56] on button "complete image" at bounding box center [642, 52] width 55 height 14
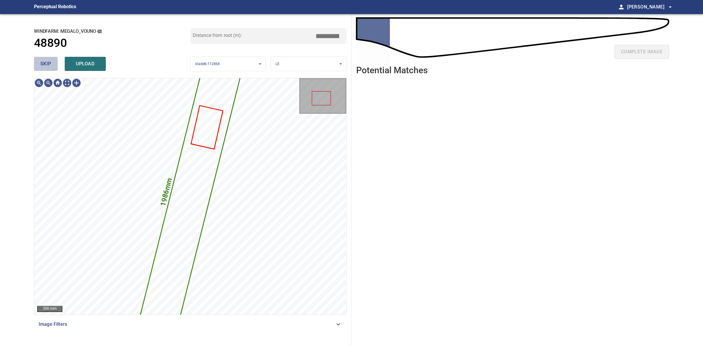
click at [48, 62] on span "skip" at bounding box center [45, 64] width 11 height 8
click at [47, 61] on span "skip" at bounding box center [45, 64] width 11 height 8
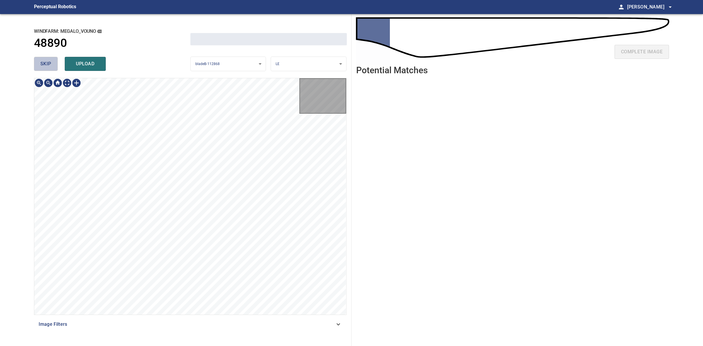
click at [47, 61] on span "skip" at bounding box center [45, 64] width 11 height 8
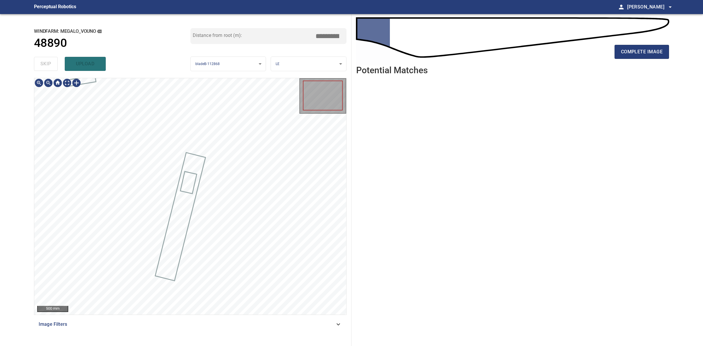
drag, startPoint x: 47, startPoint y: 61, endPoint x: 460, endPoint y: 40, distance: 413.8
click at [50, 60] on div "skip upload" at bounding box center [112, 64] width 157 height 19
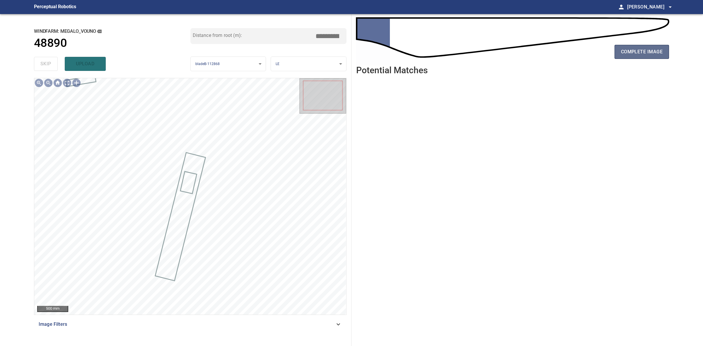
click at [667, 48] on button "complete image" at bounding box center [642, 52] width 55 height 14
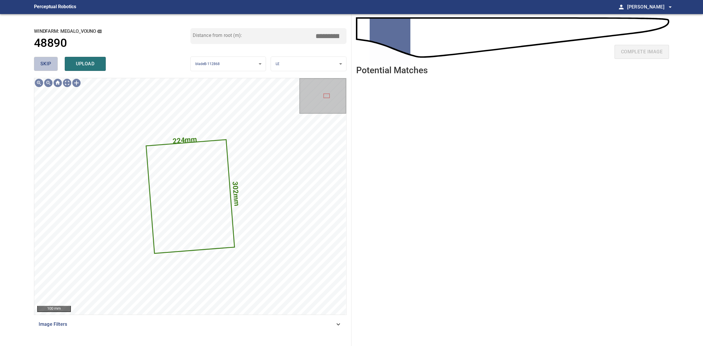
click at [50, 66] on span "skip" at bounding box center [45, 64] width 11 height 8
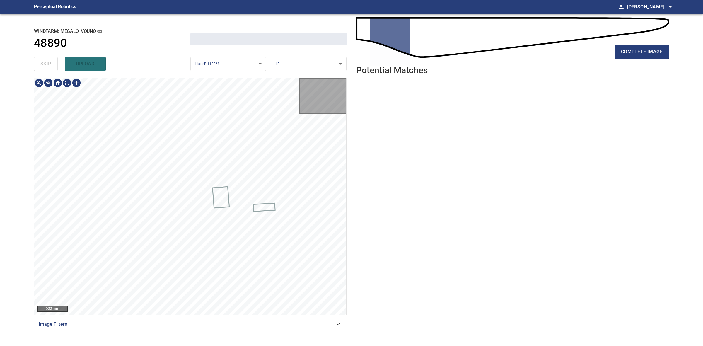
click at [50, 66] on div "skip upload" at bounding box center [112, 64] width 157 height 19
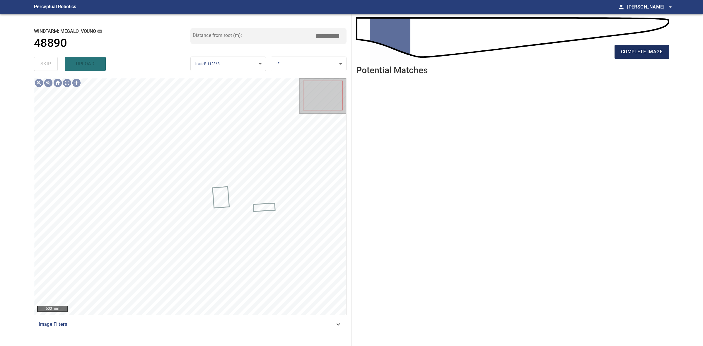
click at [632, 56] on button "complete image" at bounding box center [642, 52] width 55 height 14
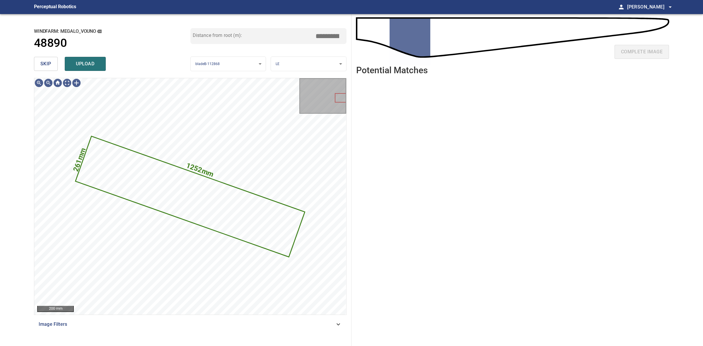
click at [39, 65] on button "skip" at bounding box center [46, 64] width 24 height 14
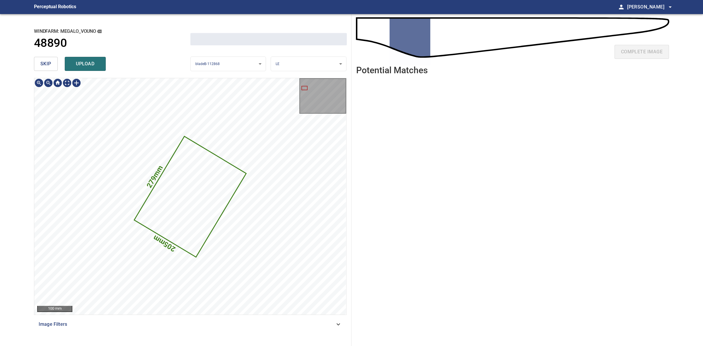
click at [39, 65] on button "skip" at bounding box center [46, 64] width 24 height 14
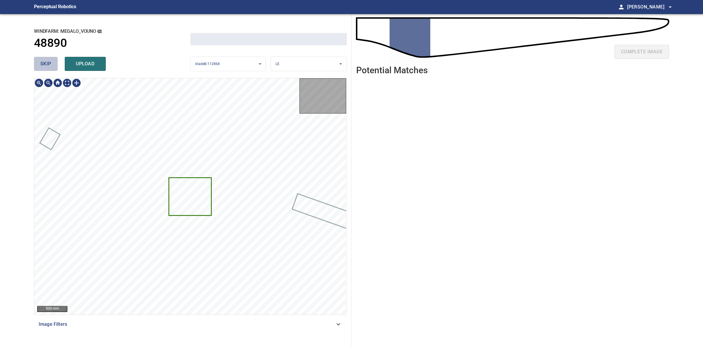
click at [39, 65] on button "skip" at bounding box center [46, 64] width 24 height 14
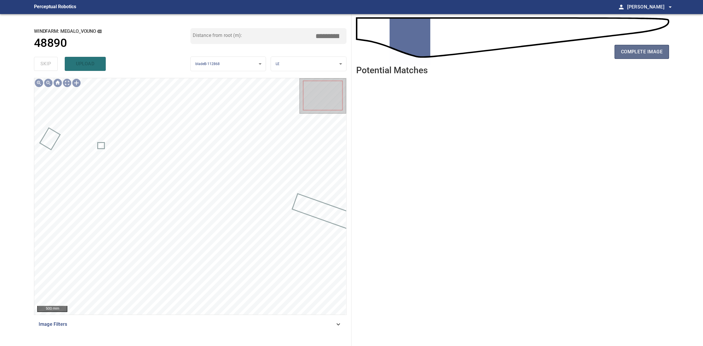
click at [637, 59] on button "complete image" at bounding box center [642, 52] width 55 height 14
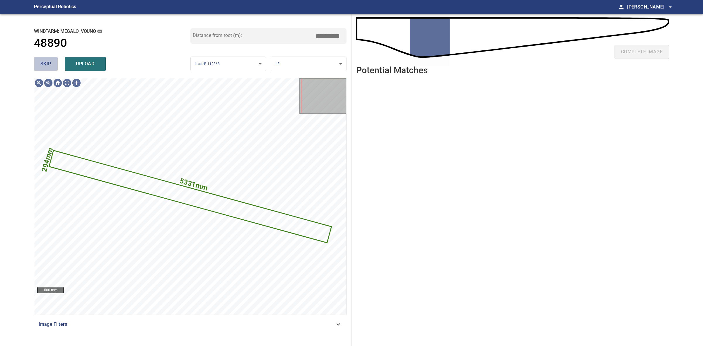
click at [49, 63] on span "skip" at bounding box center [45, 64] width 11 height 8
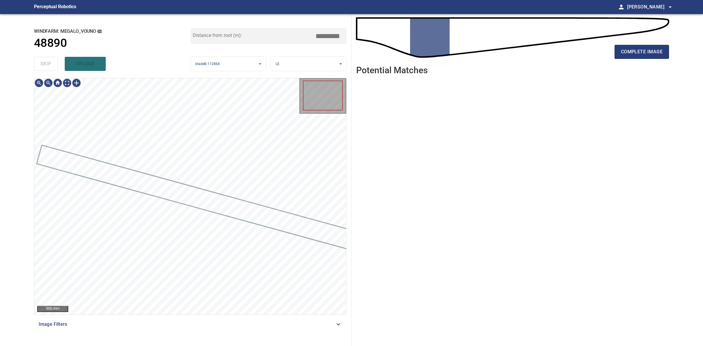
click at [49, 63] on div "skip upload" at bounding box center [112, 64] width 157 height 19
click at [49, 62] on div "skip upload" at bounding box center [112, 64] width 157 height 19
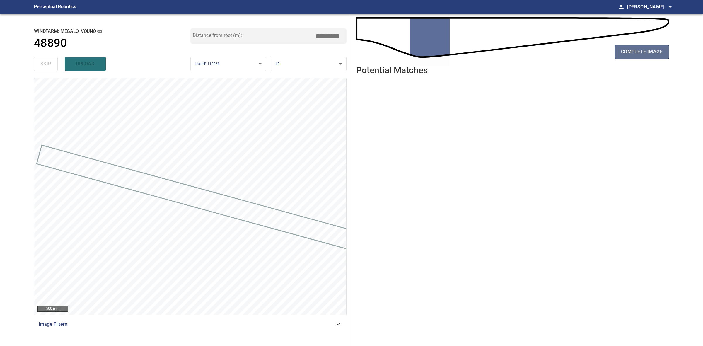
click at [650, 55] on span "complete image" at bounding box center [642, 52] width 42 height 8
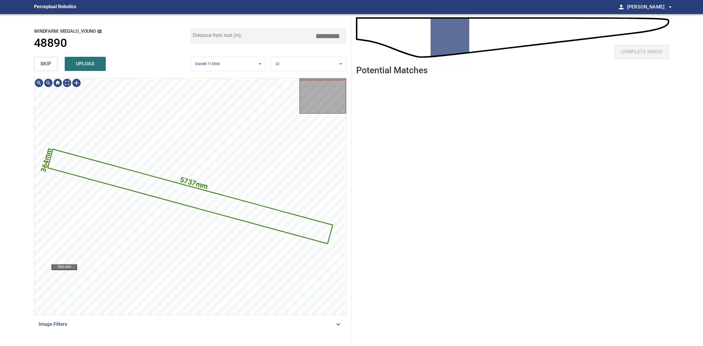
click at [50, 68] on button "skip" at bounding box center [46, 64] width 24 height 14
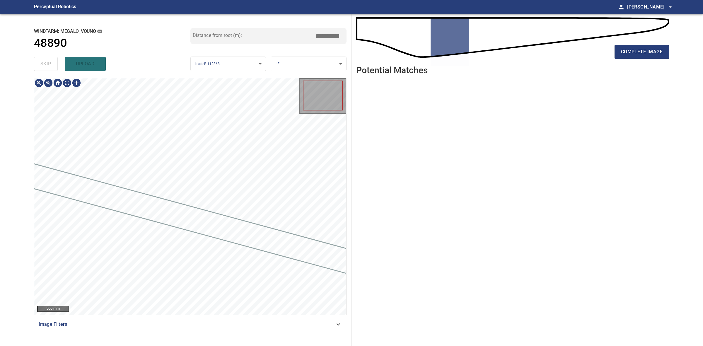
click at [50, 68] on div "skip upload" at bounding box center [112, 64] width 157 height 19
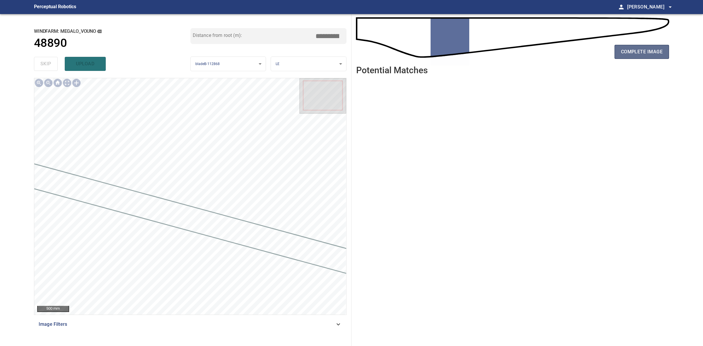
click at [638, 56] on button "complete image" at bounding box center [642, 52] width 55 height 14
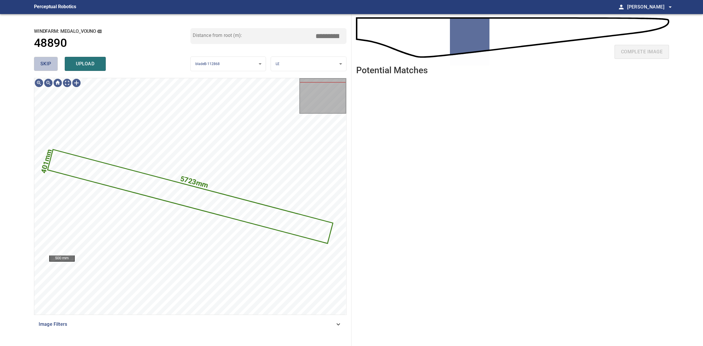
click at [50, 67] on span "skip" at bounding box center [45, 64] width 11 height 8
click at [50, 67] on div "skip upload" at bounding box center [112, 64] width 157 height 19
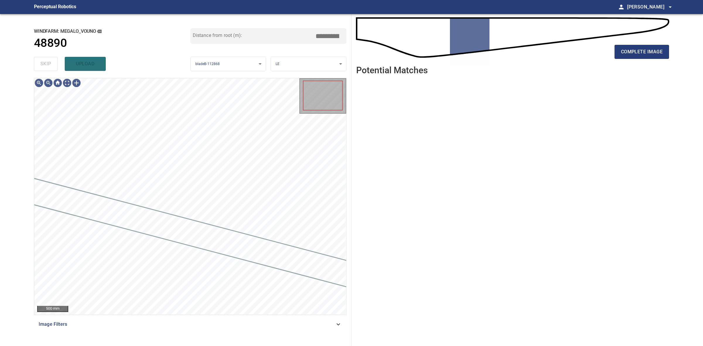
click at [50, 67] on div "skip upload" at bounding box center [112, 64] width 157 height 19
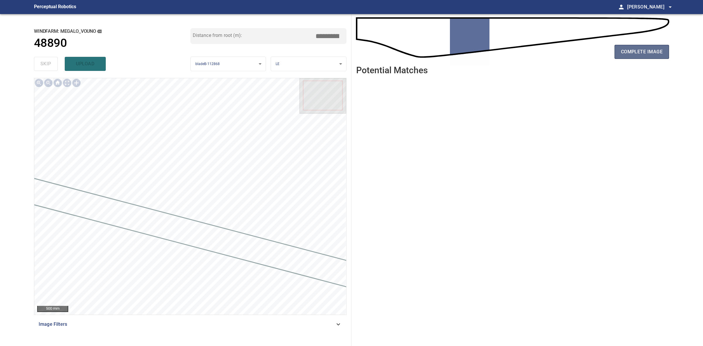
click at [645, 53] on span "complete image" at bounding box center [642, 52] width 42 height 8
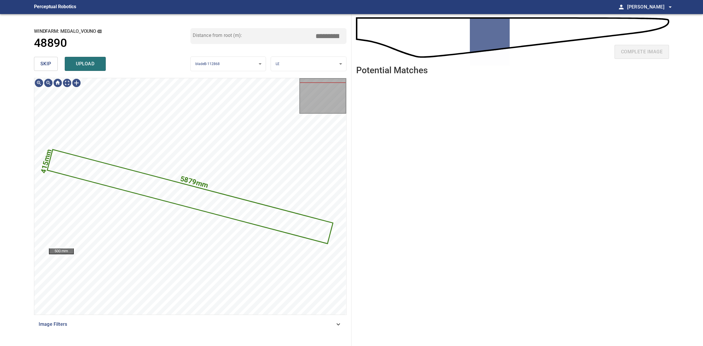
click at [52, 63] on button "skip" at bounding box center [46, 64] width 24 height 14
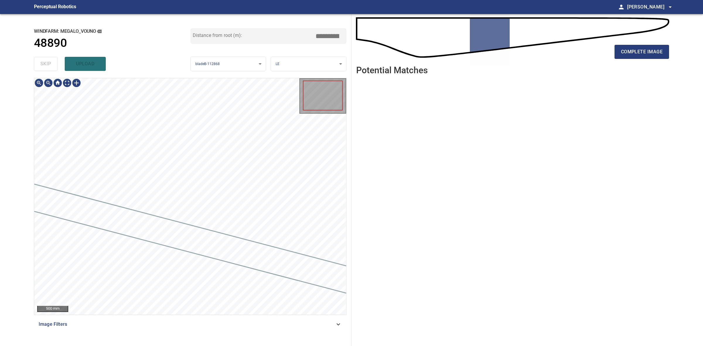
click at [52, 63] on div "skip upload" at bounding box center [112, 64] width 157 height 19
drag, startPoint x: 52, startPoint y: 63, endPoint x: 454, endPoint y: 59, distance: 402.1
click at [52, 63] on div "skip upload" at bounding box center [112, 64] width 157 height 19
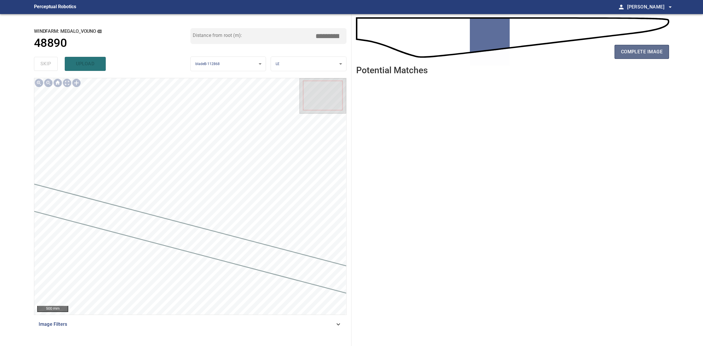
click at [648, 55] on span "complete image" at bounding box center [642, 52] width 42 height 8
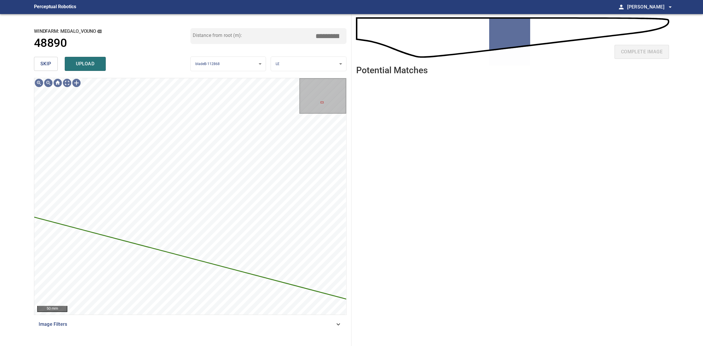
click at [42, 62] on span "skip" at bounding box center [45, 64] width 11 height 8
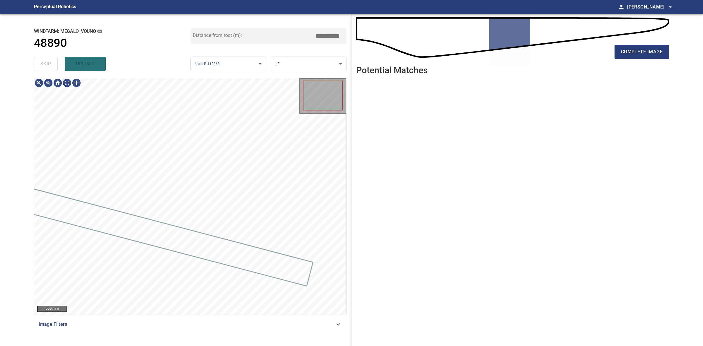
click at [42, 62] on div "skip upload" at bounding box center [112, 64] width 157 height 19
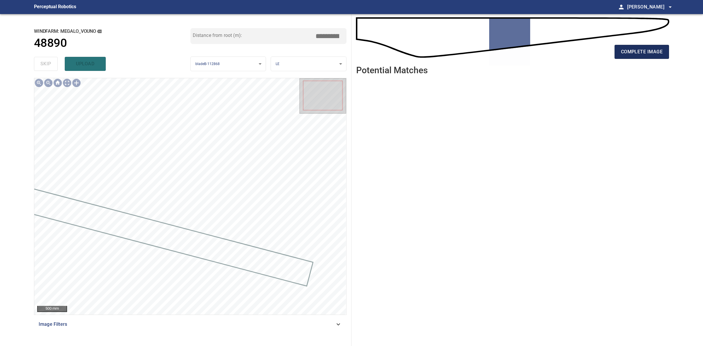
click at [657, 55] on span "complete image" at bounding box center [642, 52] width 42 height 8
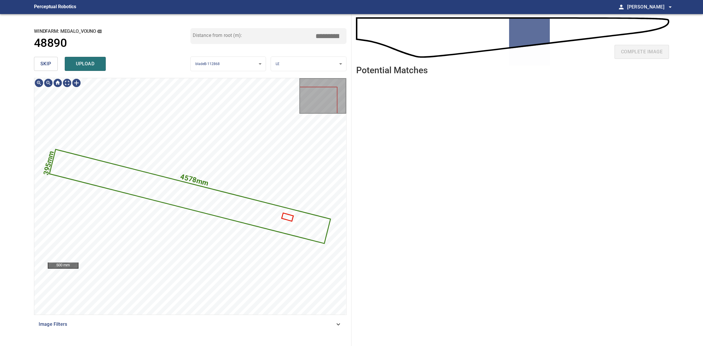
click at [53, 64] on button "skip" at bounding box center [46, 64] width 24 height 14
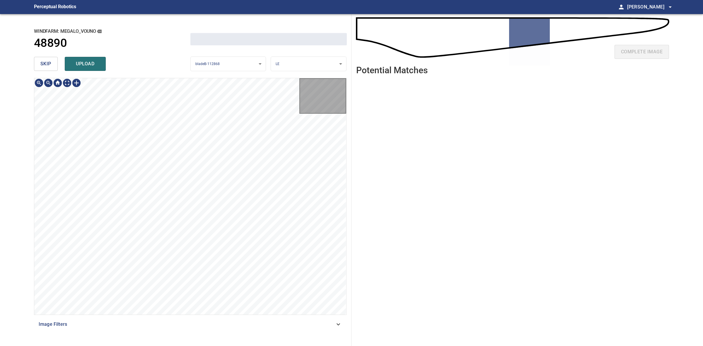
click at [53, 64] on button "skip" at bounding box center [46, 64] width 24 height 14
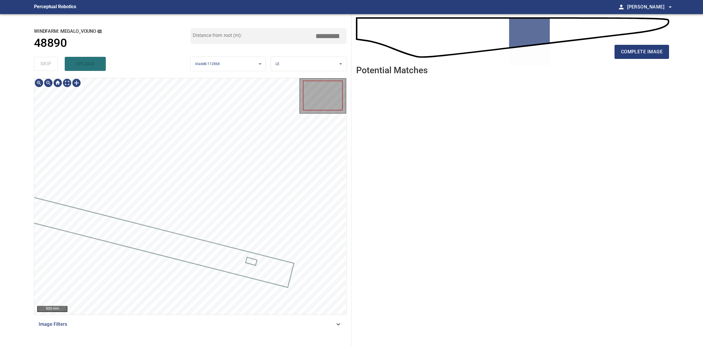
click at [53, 64] on div "skip upload" at bounding box center [112, 64] width 157 height 19
click at [650, 44] on div "complete image" at bounding box center [512, 53] width 313 height 23
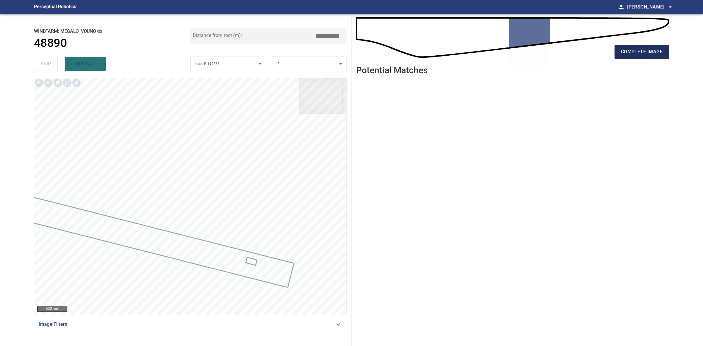
click at [653, 52] on span "complete image" at bounding box center [642, 52] width 42 height 8
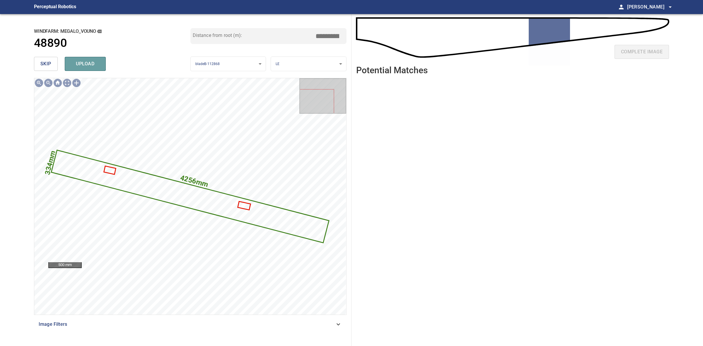
drag, startPoint x: 90, startPoint y: 62, endPoint x: 72, endPoint y: 62, distance: 17.6
click at [89, 62] on span "upload" at bounding box center [85, 64] width 28 height 8
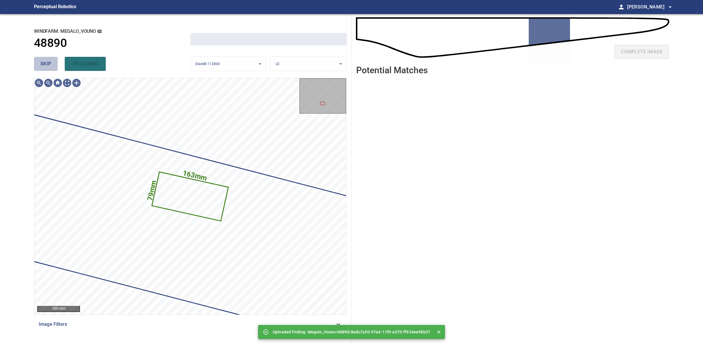
click at [36, 59] on button "skip" at bounding box center [46, 64] width 24 height 14
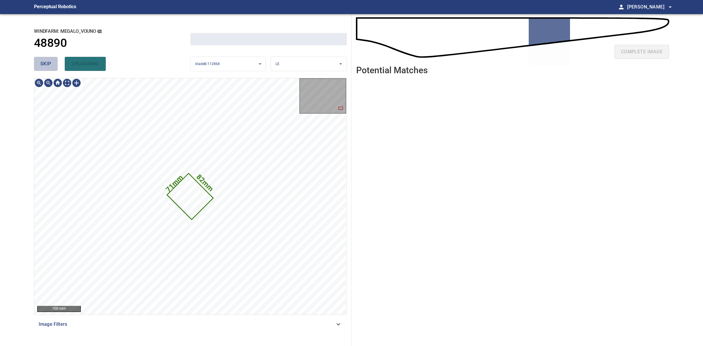
click at [36, 59] on button "skip" at bounding box center [46, 64] width 24 height 14
click at [36, 58] on button "skip" at bounding box center [46, 64] width 24 height 14
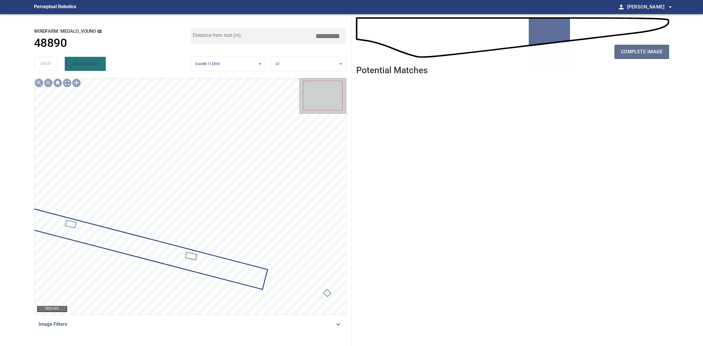
click at [668, 54] on button "complete image" at bounding box center [642, 52] width 55 height 14
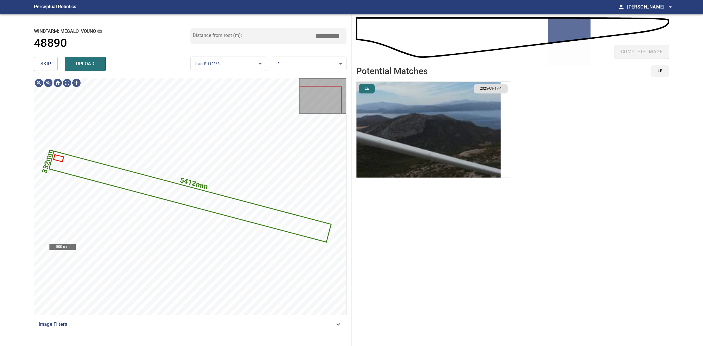
click at [421, 150] on img "button" at bounding box center [429, 130] width 144 height 96
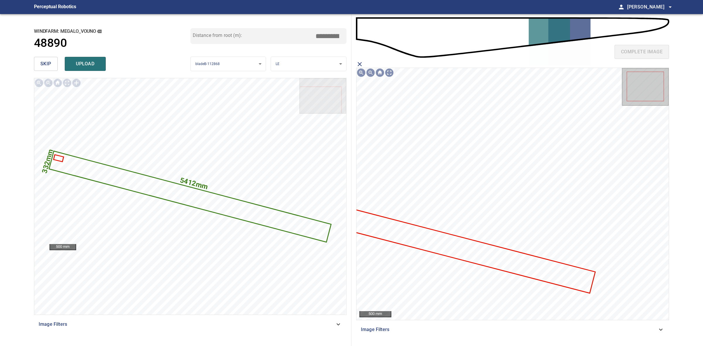
click at [511, 256] on icon at bounding box center [462, 249] width 265 height 88
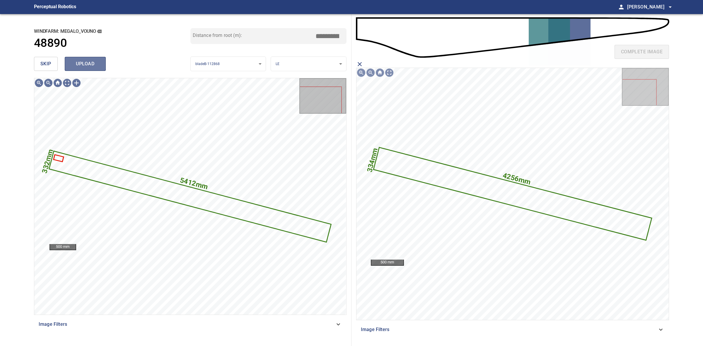
click at [91, 62] on span "upload" at bounding box center [85, 64] width 28 height 8
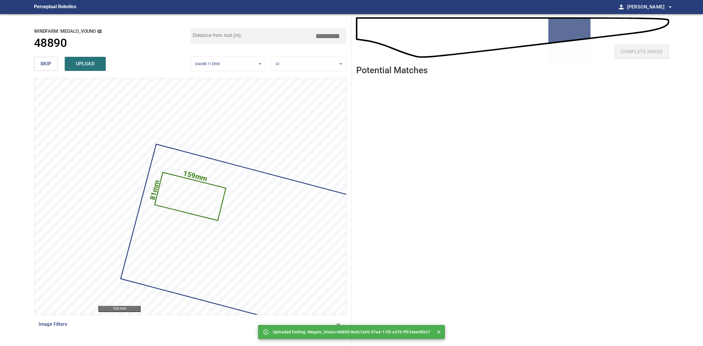
click at [42, 61] on span "skip" at bounding box center [45, 64] width 11 height 8
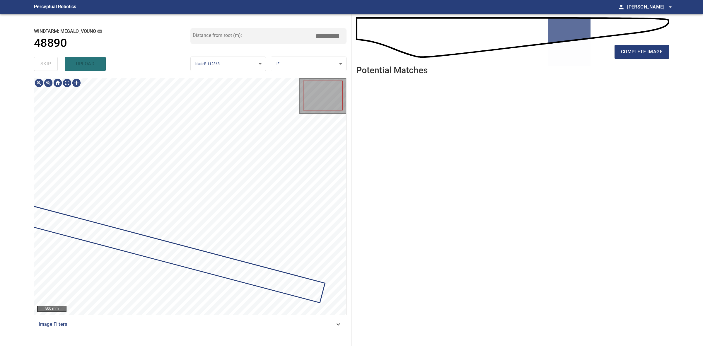
click at [42, 61] on div "skip upload" at bounding box center [112, 64] width 157 height 19
click at [43, 61] on div "skip upload" at bounding box center [112, 64] width 157 height 19
drag, startPoint x: 665, startPoint y: 58, endPoint x: 668, endPoint y: 59, distance: 3.2
click at [667, 59] on div "complete image" at bounding box center [512, 53] width 313 height 23
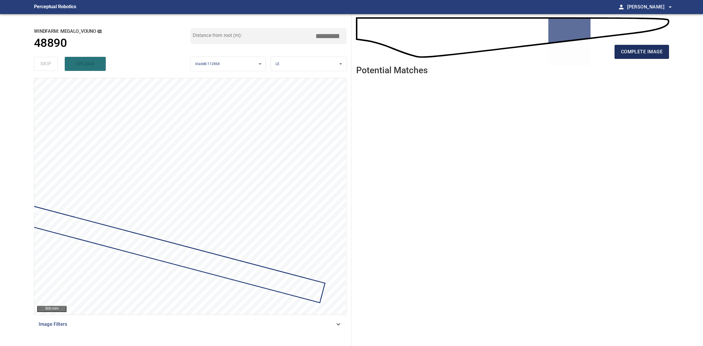
click at [667, 56] on button "complete image" at bounding box center [642, 52] width 55 height 14
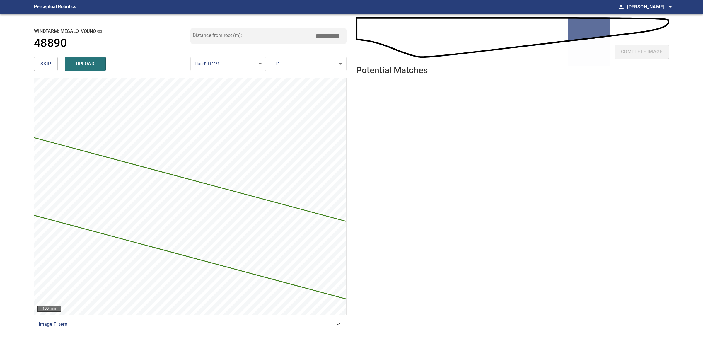
drag, startPoint x: 325, startPoint y: 35, endPoint x: 329, endPoint y: 35, distance: 3.3
click at [329, 35] on input "*****" at bounding box center [329, 35] width 29 height 11
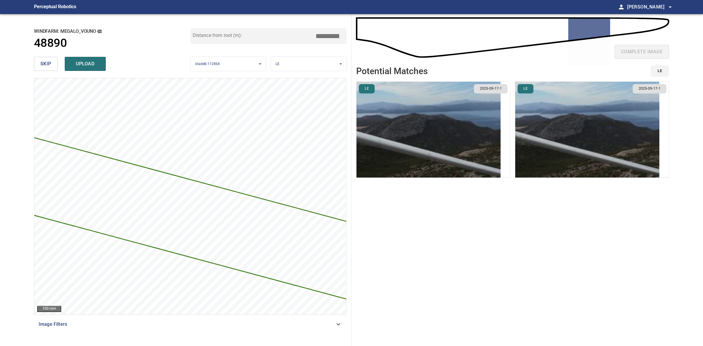
type input "*****"
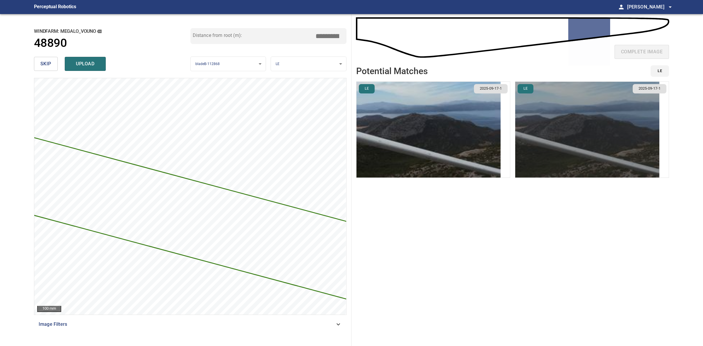
click at [564, 131] on img "button" at bounding box center [588, 130] width 144 height 96
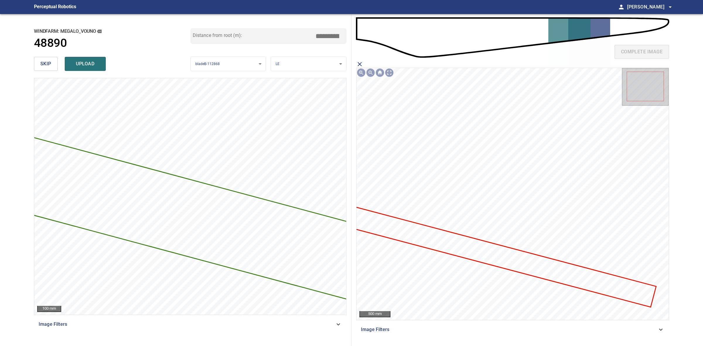
click at [544, 262] on icon at bounding box center [492, 254] width 328 height 105
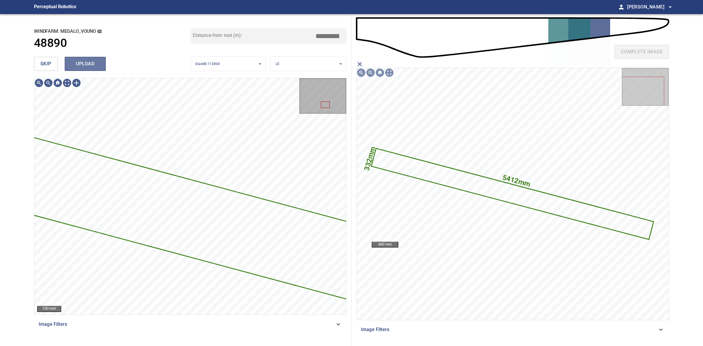
click at [102, 64] on button "upload" at bounding box center [85, 64] width 41 height 14
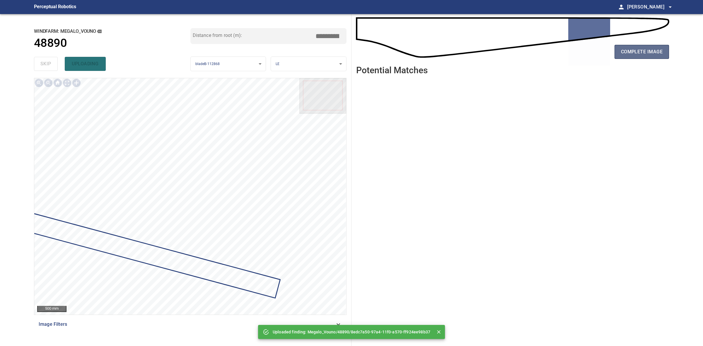
click at [644, 52] on span "complete image" at bounding box center [642, 52] width 42 height 8
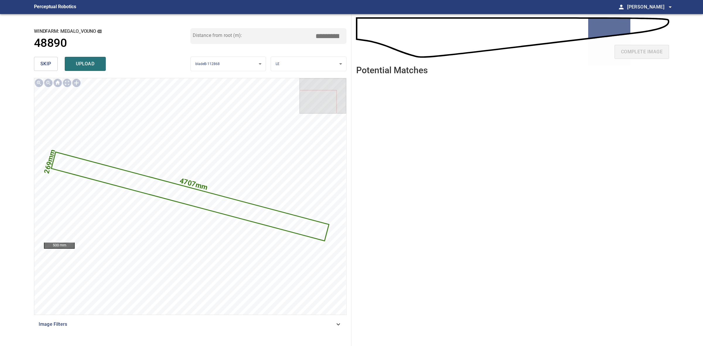
click at [326, 33] on input "*****" at bounding box center [329, 35] width 29 height 11
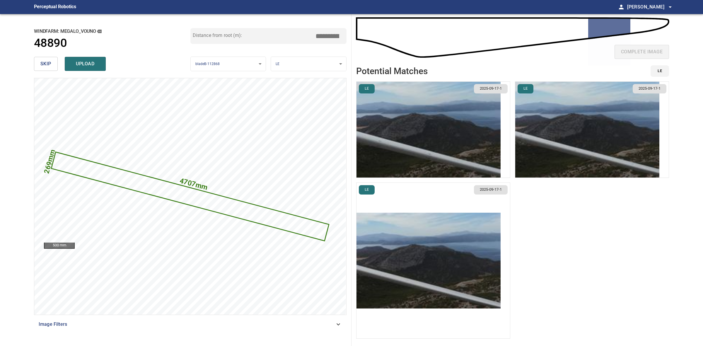
type input "*****"
click at [392, 281] on img "button" at bounding box center [429, 261] width 144 height 96
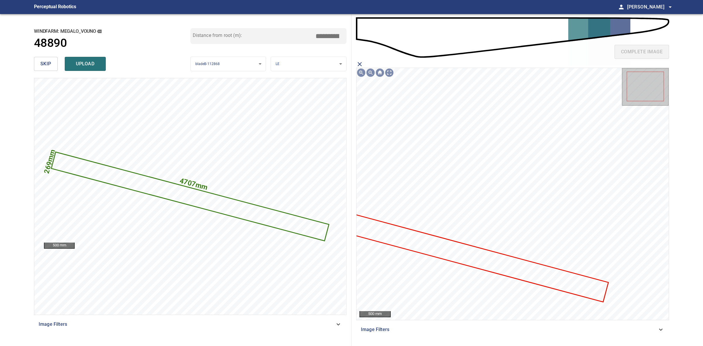
click at [479, 263] on icon at bounding box center [468, 256] width 279 height 92
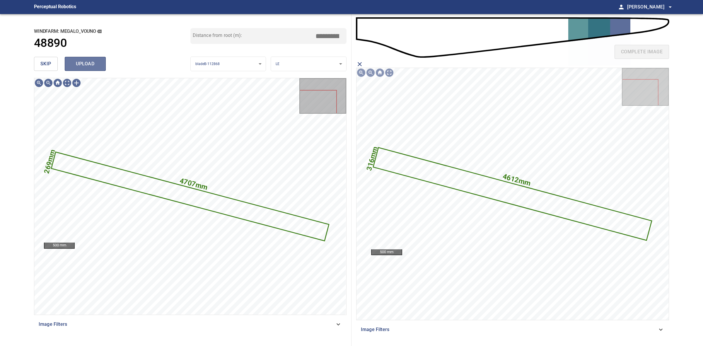
click at [94, 60] on span "upload" at bounding box center [85, 64] width 28 height 8
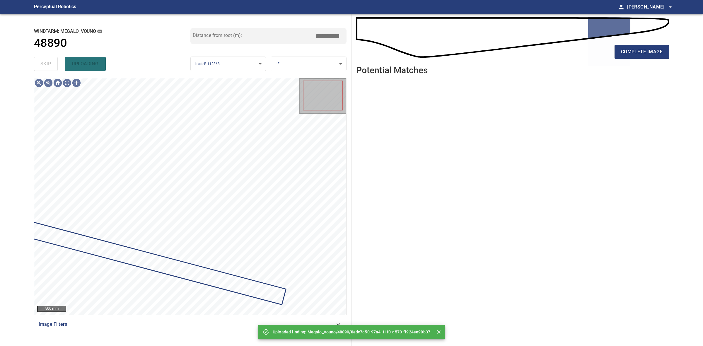
drag, startPoint x: 48, startPoint y: 62, endPoint x: 361, endPoint y: 64, distance: 312.4
click at [53, 64] on div "skip uploading" at bounding box center [112, 64] width 157 height 19
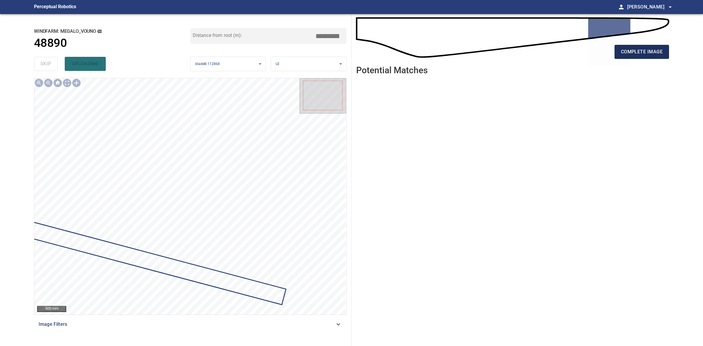
click at [643, 55] on span "complete image" at bounding box center [642, 52] width 42 height 8
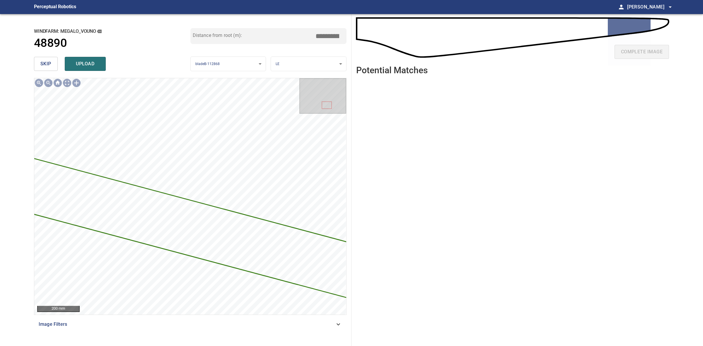
click at [322, 35] on input "*****" at bounding box center [329, 35] width 29 height 11
click at [339, 45] on div "Distance from root (m): *****" at bounding box center [269, 41] width 157 height 26
click at [328, 35] on input "*****" at bounding box center [329, 35] width 29 height 11
type input "*****"
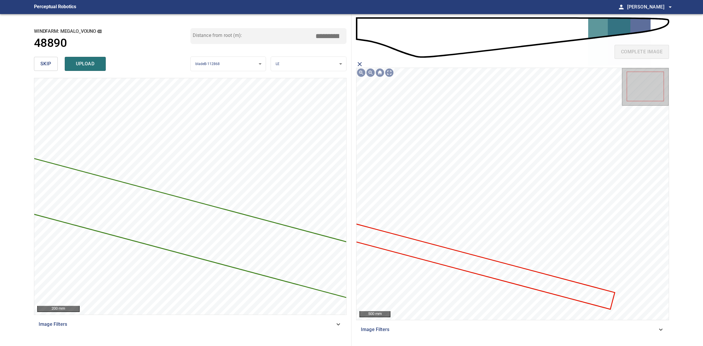
click at [528, 278] on icon at bounding box center [475, 264] width 280 height 89
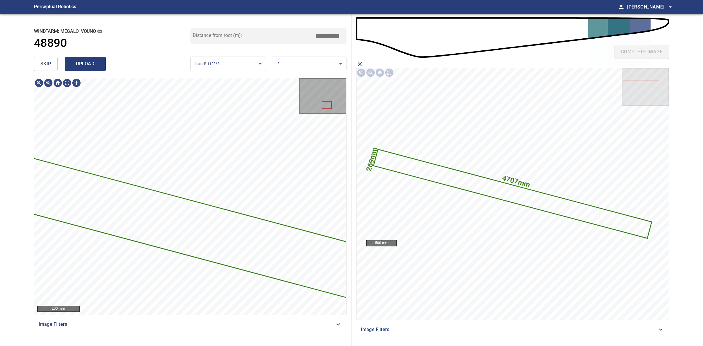
click at [97, 63] on span "upload" at bounding box center [85, 64] width 28 height 8
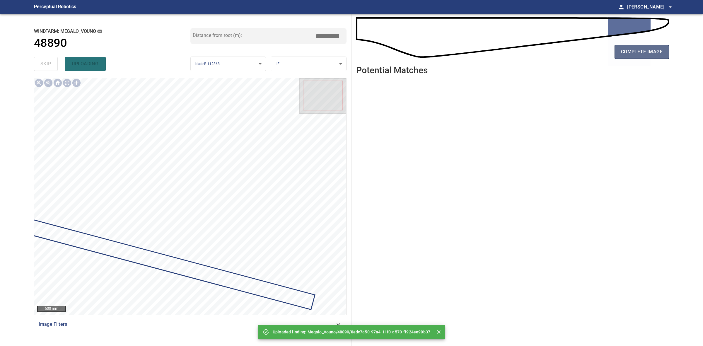
click at [633, 54] on span "complete image" at bounding box center [642, 52] width 42 height 8
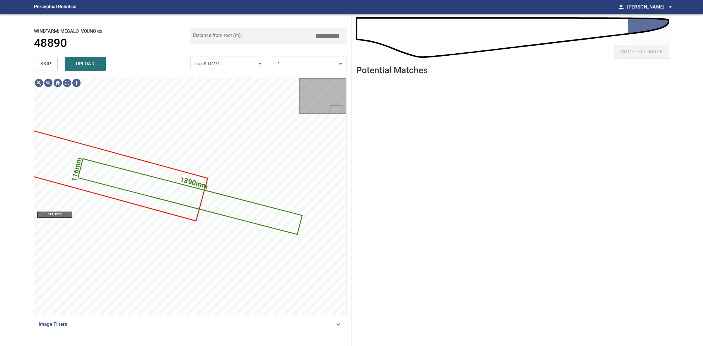
click at [51, 62] on span "skip" at bounding box center [45, 64] width 11 height 8
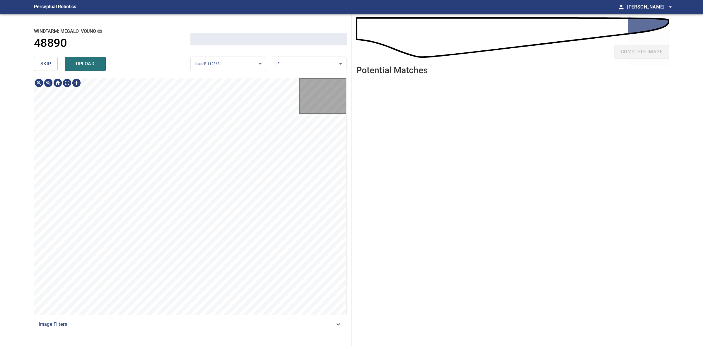
click at [50, 62] on span "skip" at bounding box center [45, 64] width 11 height 8
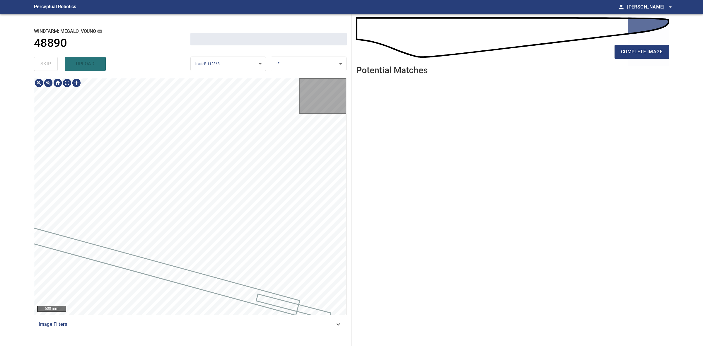
click at [50, 62] on div "skip upload" at bounding box center [112, 64] width 157 height 19
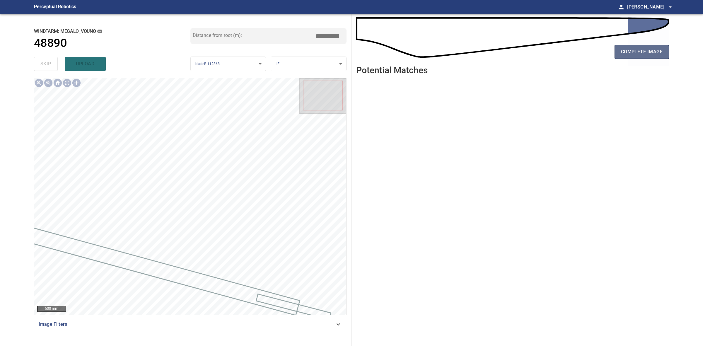
click at [622, 46] on button "complete image" at bounding box center [642, 52] width 55 height 14
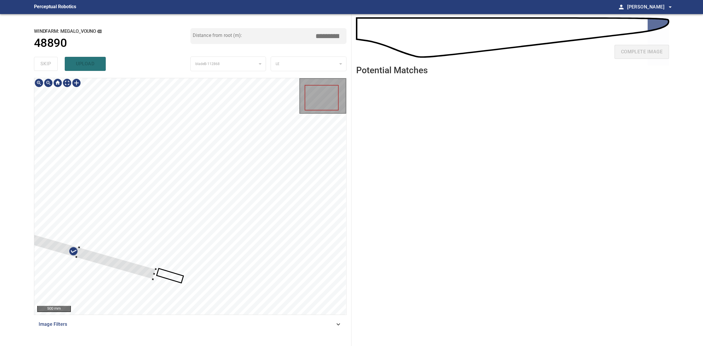
click at [151, 268] on div at bounding box center [190, 196] width 312 height 237
click at [139, 268] on div at bounding box center [81, 251] width 154 height 52
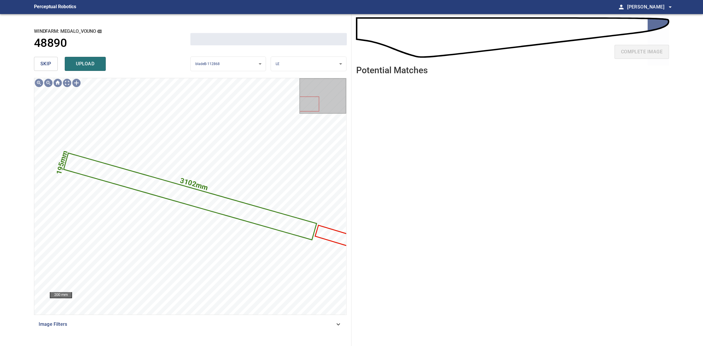
click at [324, 38] on span at bounding box center [269, 39] width 157 height 12
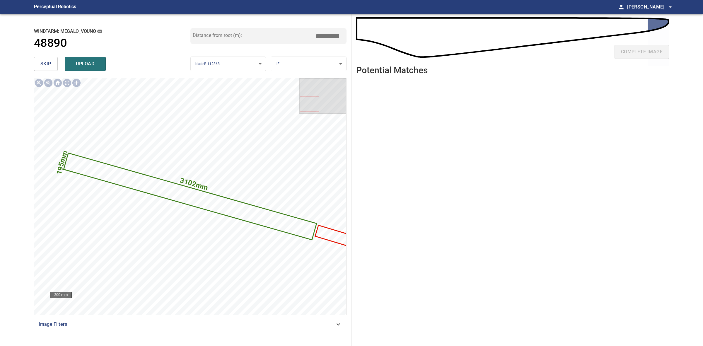
drag, startPoint x: 328, startPoint y: 34, endPoint x: 314, endPoint y: 35, distance: 14.4
click at [315, 34] on input "*****" at bounding box center [329, 35] width 29 height 11
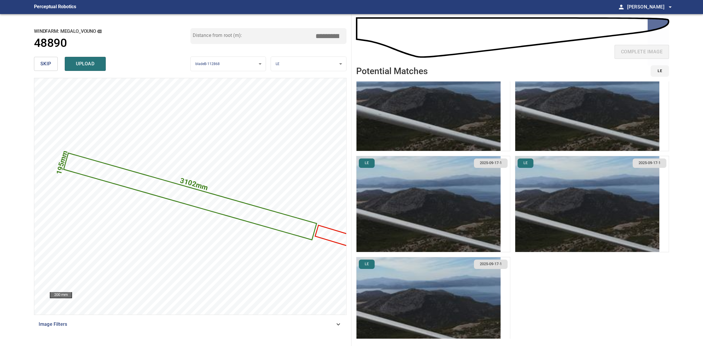
scroll to position [41, 0]
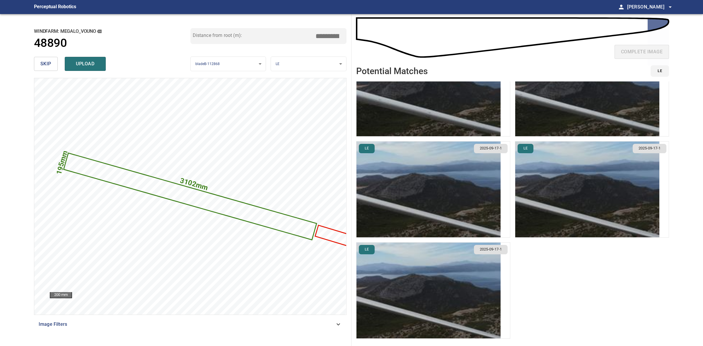
type input "*****"
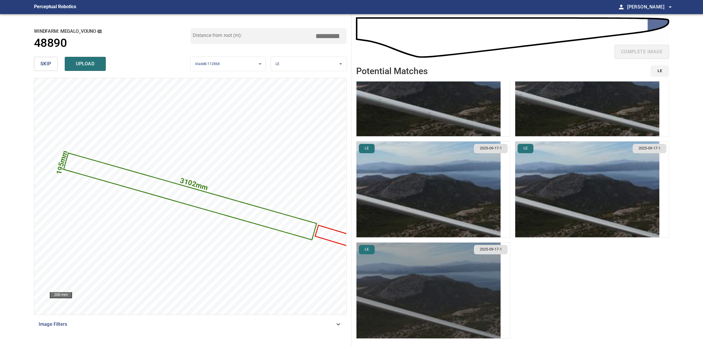
drag, startPoint x: 459, startPoint y: 275, endPoint x: 446, endPoint y: 267, distance: 14.9
click at [458, 275] on img "button" at bounding box center [429, 291] width 144 height 96
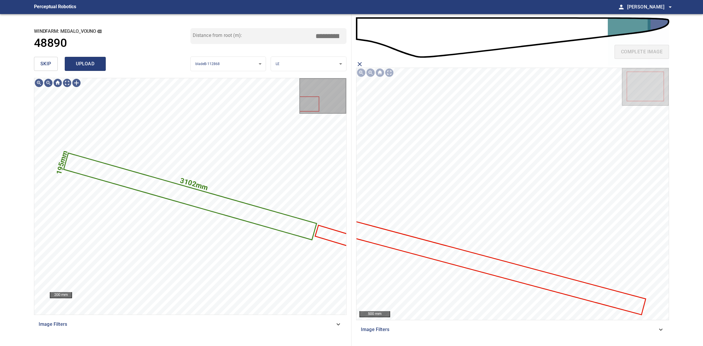
click at [96, 65] on span "upload" at bounding box center [85, 64] width 28 height 8
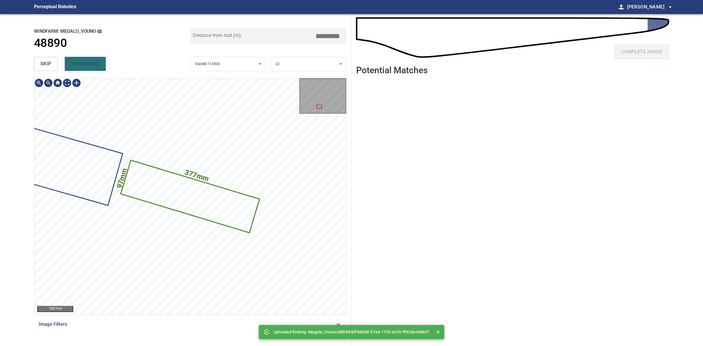
click at [185, 176] on div "377mm 97mm" at bounding box center [190, 196] width 312 height 237
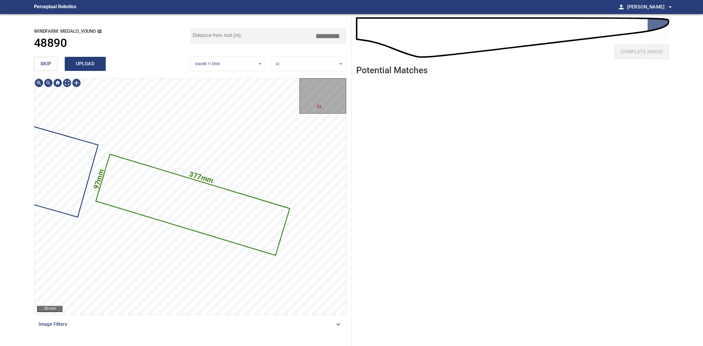
click at [94, 58] on button "upload" at bounding box center [85, 64] width 41 height 14
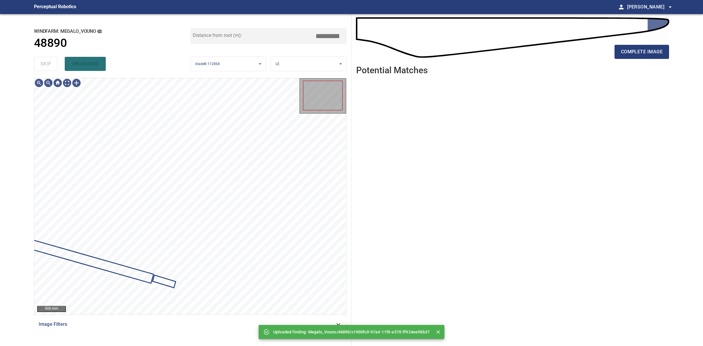
click at [51, 61] on div "skip uploading" at bounding box center [112, 64] width 157 height 19
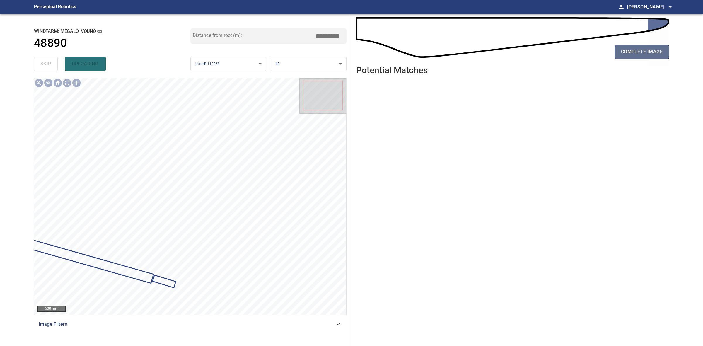
click at [642, 51] on span "complete image" at bounding box center [642, 52] width 42 height 8
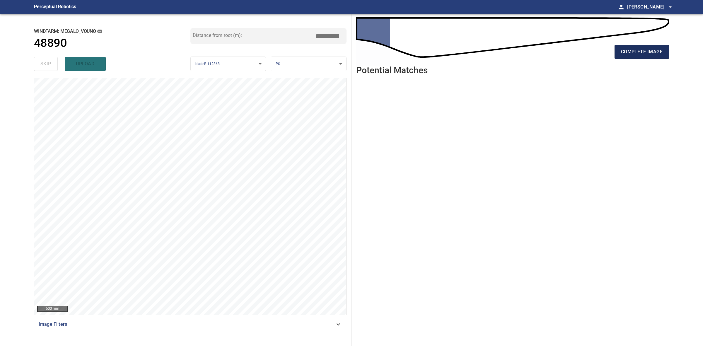
click at [657, 49] on span "complete image" at bounding box center [642, 52] width 42 height 8
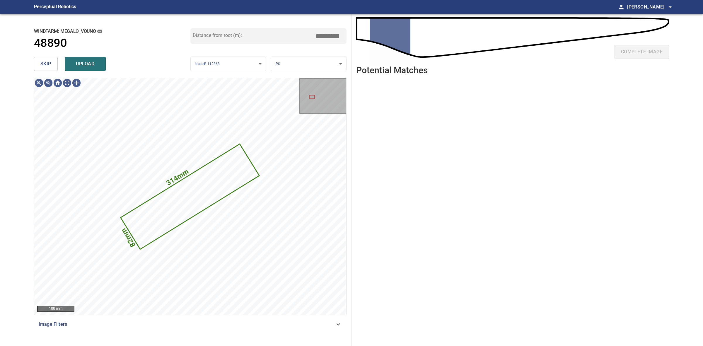
click at [45, 55] on div "skip upload" at bounding box center [112, 64] width 157 height 19
click at [45, 57] on div "skip upload" at bounding box center [112, 64] width 157 height 19
click at [45, 57] on button "skip" at bounding box center [46, 64] width 24 height 14
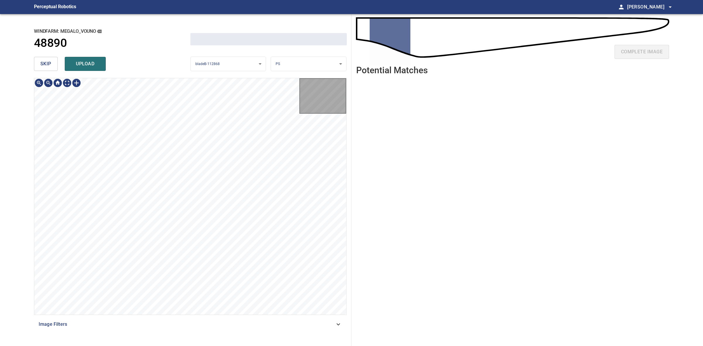
click at [46, 59] on button "skip" at bounding box center [46, 64] width 24 height 14
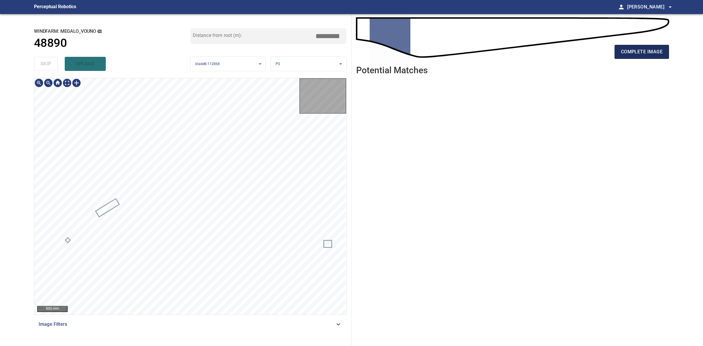
type input "****"
click at [645, 45] on button "complete image" at bounding box center [642, 52] width 55 height 14
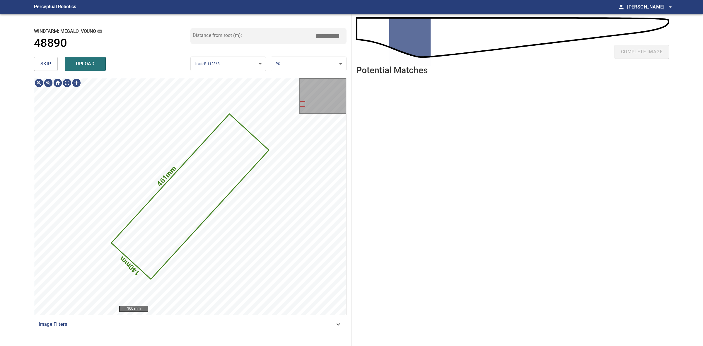
click at [41, 64] on span "skip" at bounding box center [45, 64] width 11 height 8
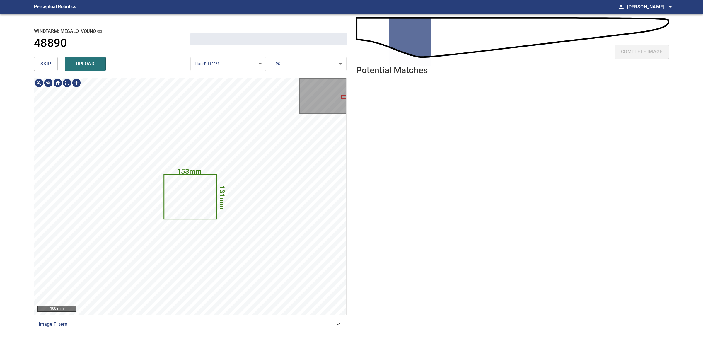
click at [41, 64] on span "skip" at bounding box center [45, 64] width 11 height 8
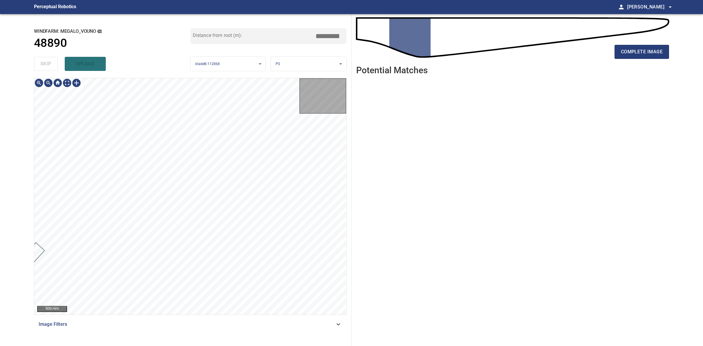
click at [41, 64] on div "skip upload" at bounding box center [112, 64] width 157 height 19
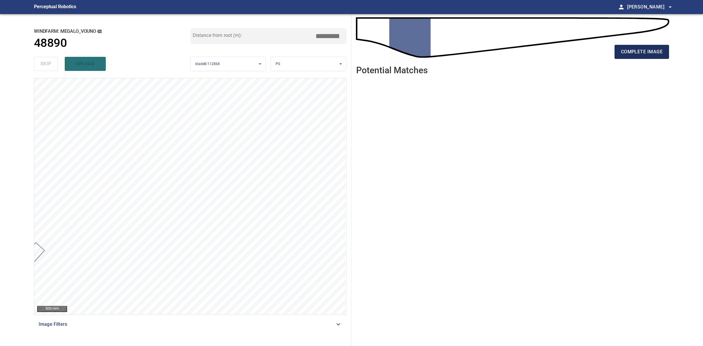
click at [634, 51] on span "complete image" at bounding box center [642, 52] width 42 height 8
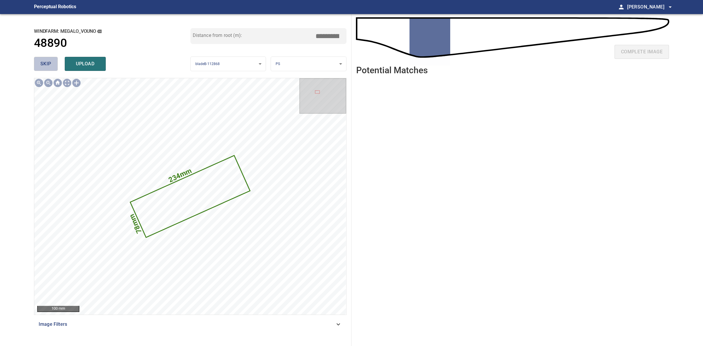
click at [55, 65] on button "skip" at bounding box center [46, 64] width 24 height 14
click at [55, 65] on div "skip upload" at bounding box center [112, 64] width 157 height 19
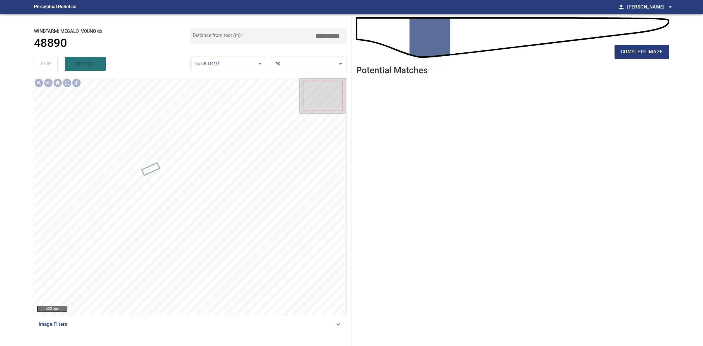
click at [644, 44] on div "complete image" at bounding box center [512, 53] width 313 height 23
click at [645, 51] on span "complete image" at bounding box center [642, 52] width 42 height 8
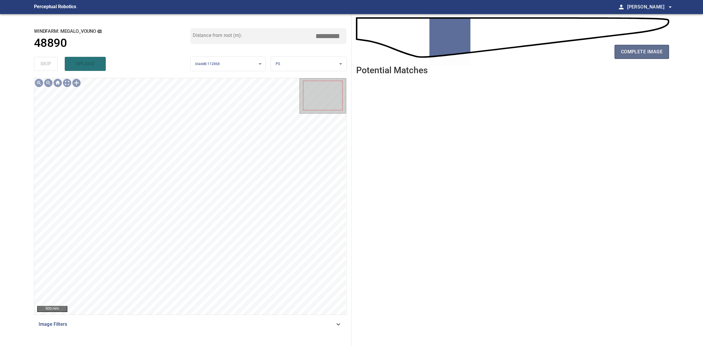
click at [642, 56] on button "complete image" at bounding box center [642, 52] width 55 height 14
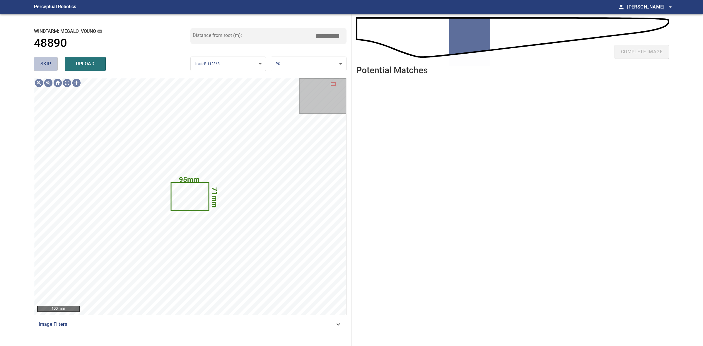
click at [45, 64] on span "skip" at bounding box center [45, 64] width 11 height 8
click at [46, 64] on div "skip upload" at bounding box center [112, 64] width 157 height 19
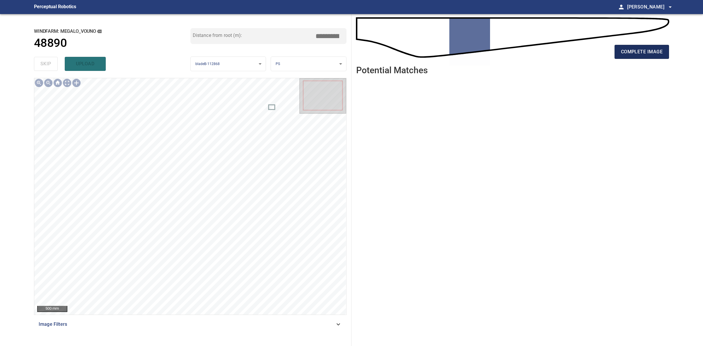
click at [667, 50] on button "complete image" at bounding box center [642, 52] width 55 height 14
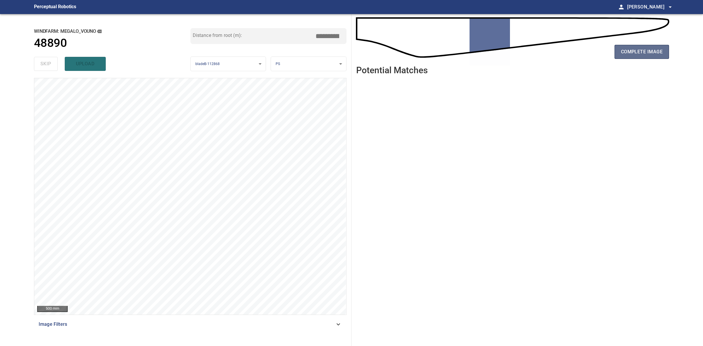
click at [663, 54] on button "complete image" at bounding box center [642, 52] width 55 height 14
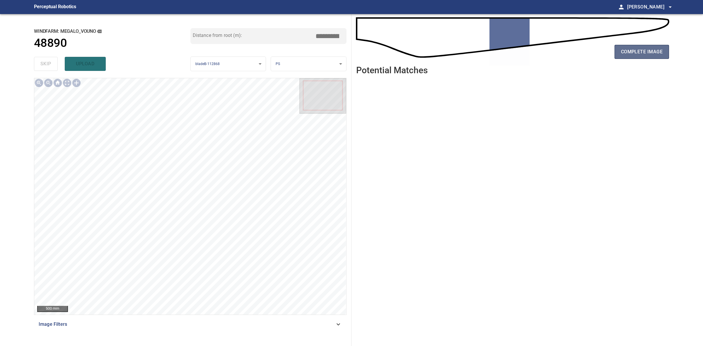
click at [625, 56] on button "complete image" at bounding box center [642, 52] width 55 height 14
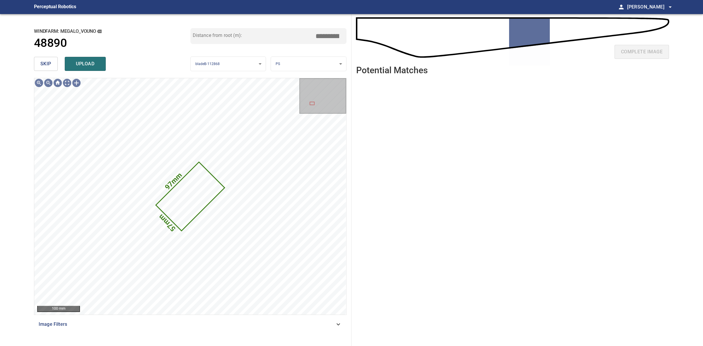
click at [43, 59] on button "skip" at bounding box center [46, 64] width 24 height 14
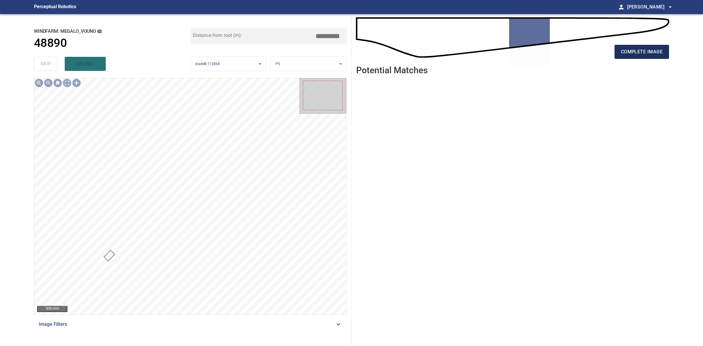
click at [647, 58] on button "complete image" at bounding box center [642, 52] width 55 height 14
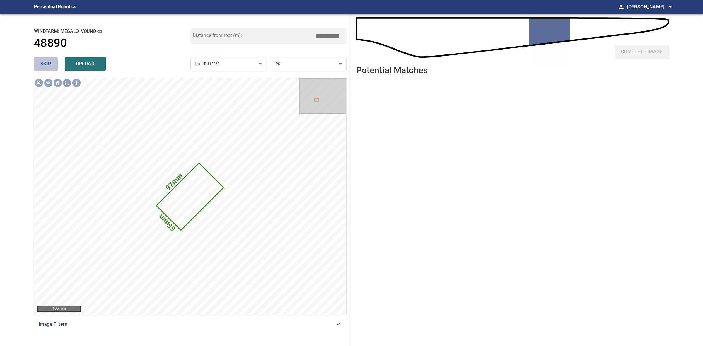
click at [44, 62] on span "skip" at bounding box center [45, 64] width 11 height 8
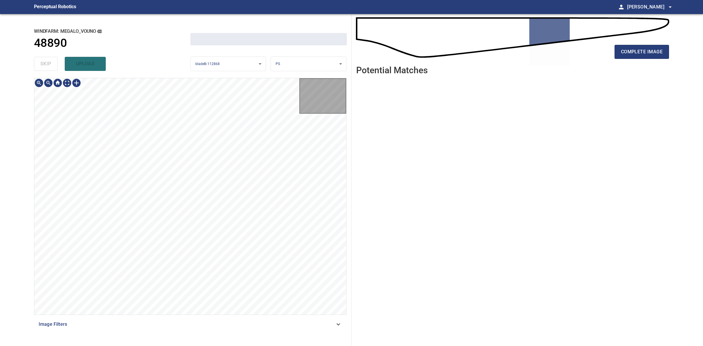
click at [44, 62] on div "skip upload" at bounding box center [112, 64] width 157 height 19
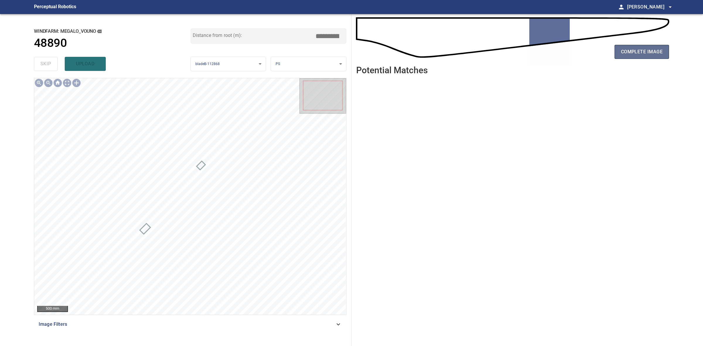
click at [641, 49] on span "complete image" at bounding box center [642, 52] width 42 height 8
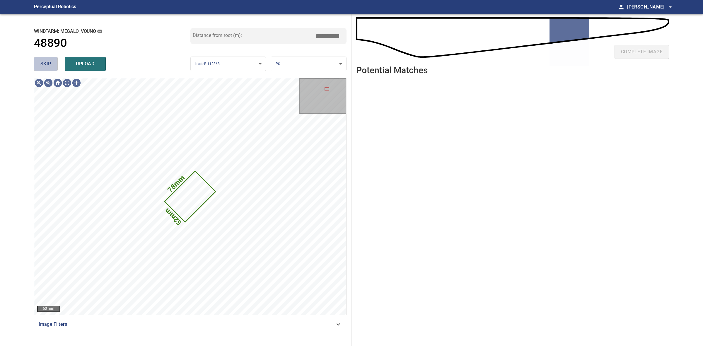
click at [53, 67] on button "skip" at bounding box center [46, 64] width 24 height 14
click at [52, 65] on button "skip" at bounding box center [46, 64] width 24 height 14
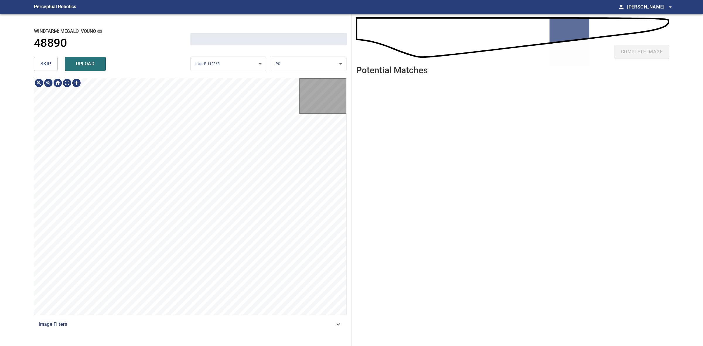
click at [51, 64] on span "skip" at bounding box center [45, 64] width 11 height 8
click at [51, 64] on div "skip upload" at bounding box center [112, 64] width 157 height 19
type input "*****"
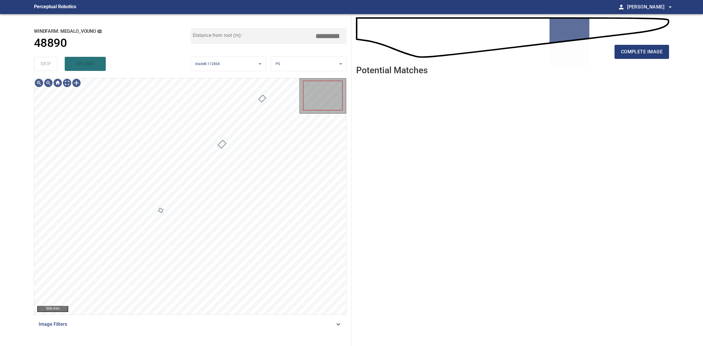
drag, startPoint x: 51, startPoint y: 64, endPoint x: 426, endPoint y: 44, distance: 375.7
click at [54, 64] on div "skip upload" at bounding box center [112, 64] width 157 height 19
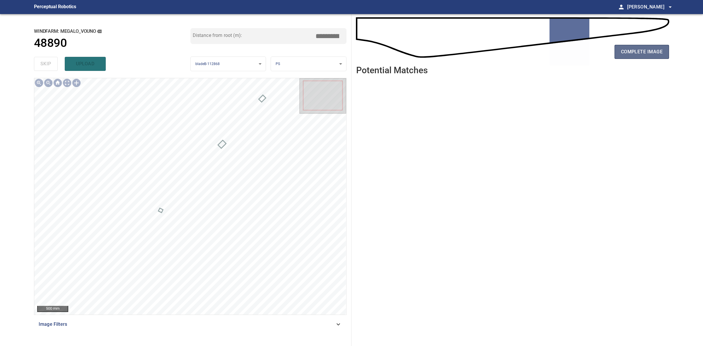
click at [637, 52] on span "complete image" at bounding box center [642, 52] width 42 height 8
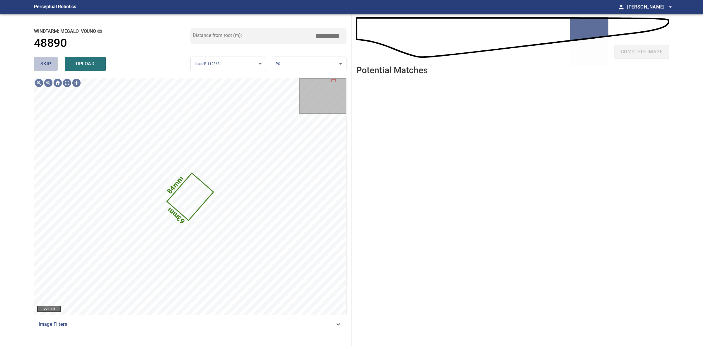
click at [34, 65] on button "skip" at bounding box center [46, 64] width 24 height 14
click at [34, 65] on div "skip upload" at bounding box center [112, 64] width 157 height 19
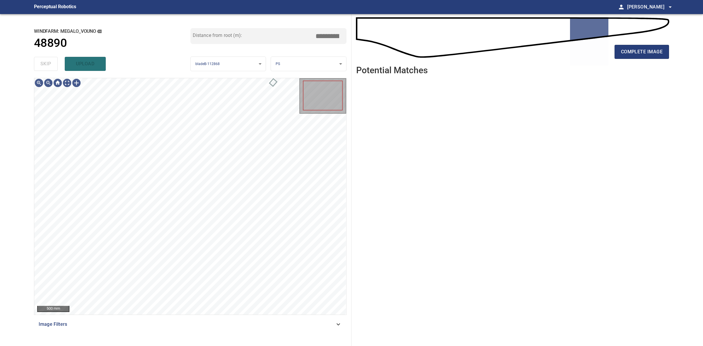
click at [34, 65] on div "skip upload" at bounding box center [112, 64] width 157 height 19
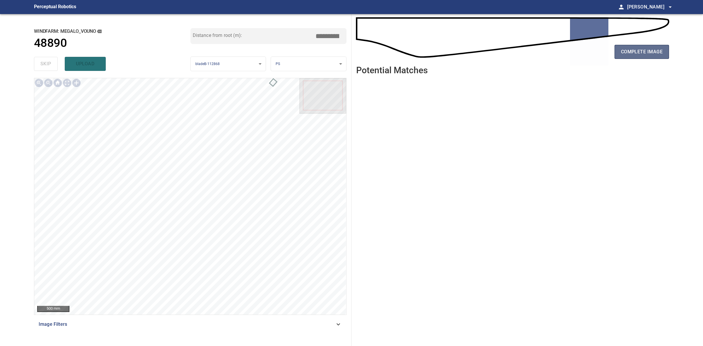
click at [652, 53] on span "complete image" at bounding box center [642, 52] width 42 height 8
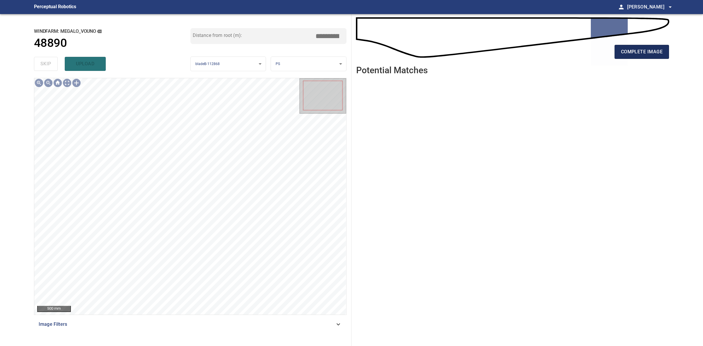
click at [657, 53] on span "complete image" at bounding box center [642, 52] width 42 height 8
click at [655, 53] on span "complete image" at bounding box center [642, 52] width 42 height 8
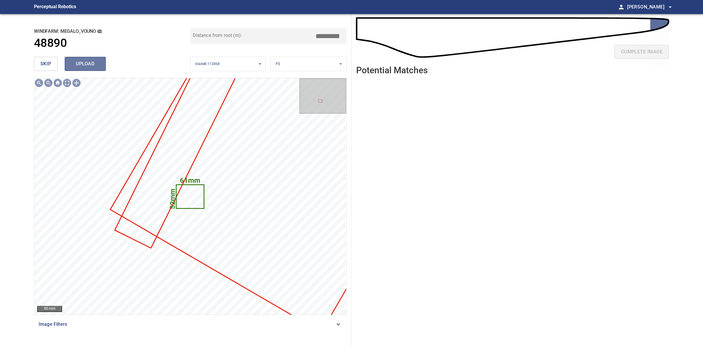
click at [90, 58] on button "upload" at bounding box center [85, 64] width 41 height 14
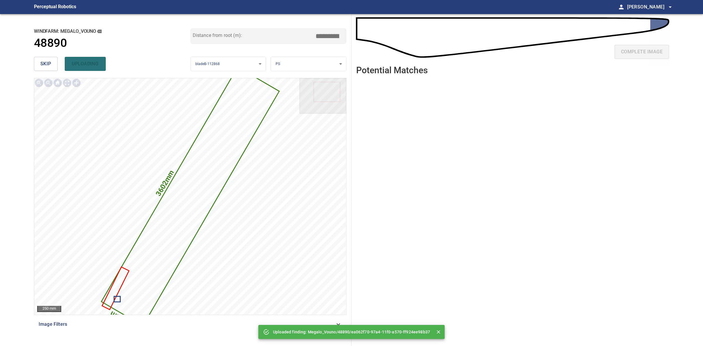
click at [38, 66] on button "skip" at bounding box center [46, 64] width 24 height 14
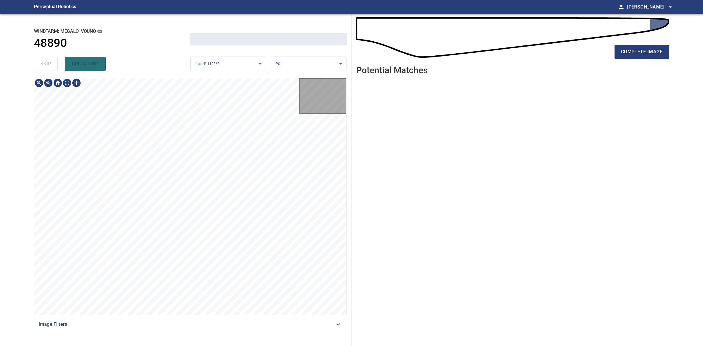
drag, startPoint x: 38, startPoint y: 66, endPoint x: 48, endPoint y: 65, distance: 10.3
click at [39, 66] on div "skip uploading" at bounding box center [112, 64] width 157 height 19
click at [46, 66] on div "skip uploading" at bounding box center [112, 64] width 157 height 19
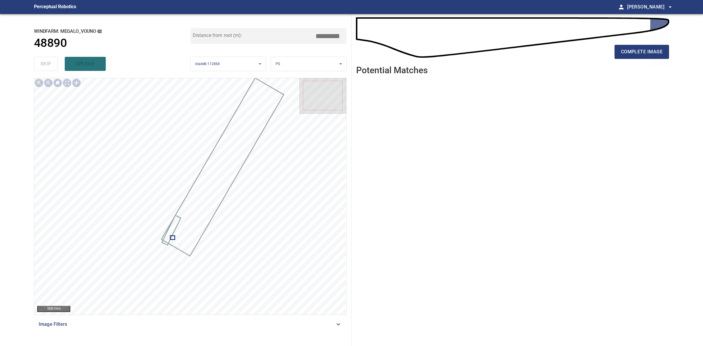
click at [651, 61] on div "complete image" at bounding box center [512, 53] width 313 height 23
click at [650, 57] on button "complete image" at bounding box center [642, 52] width 55 height 14
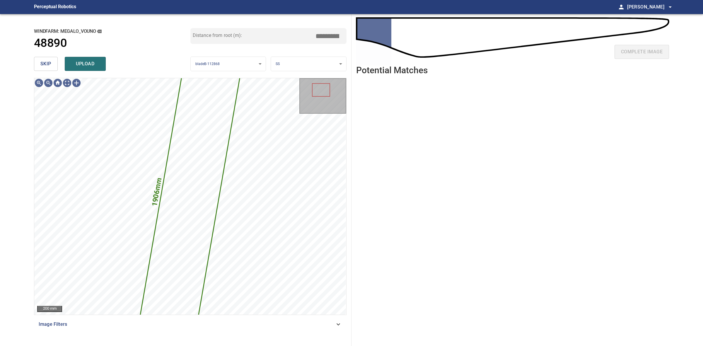
click at [54, 59] on button "skip" at bounding box center [46, 64] width 24 height 14
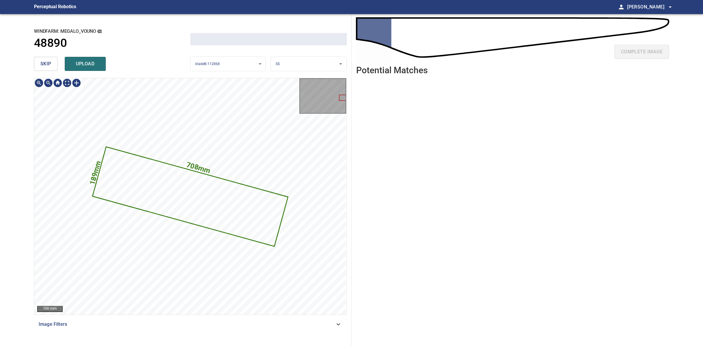
click at [54, 59] on button "skip" at bounding box center [46, 64] width 24 height 14
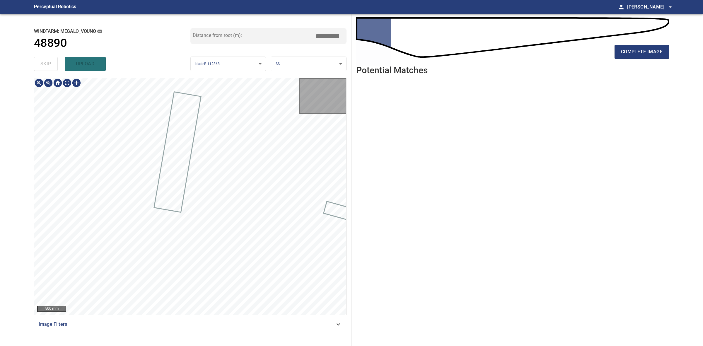
click at [54, 59] on div "skip upload" at bounding box center [112, 64] width 157 height 19
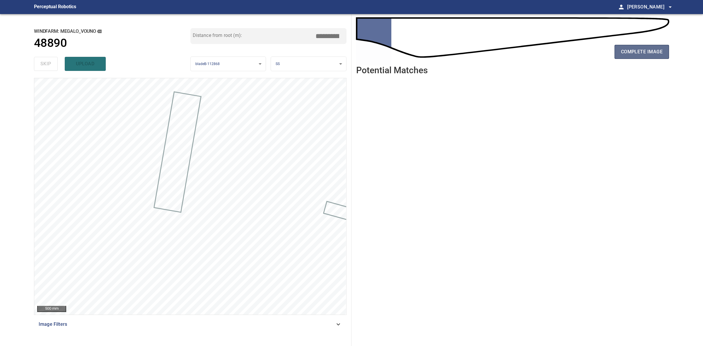
click at [647, 55] on span "complete image" at bounding box center [642, 52] width 42 height 8
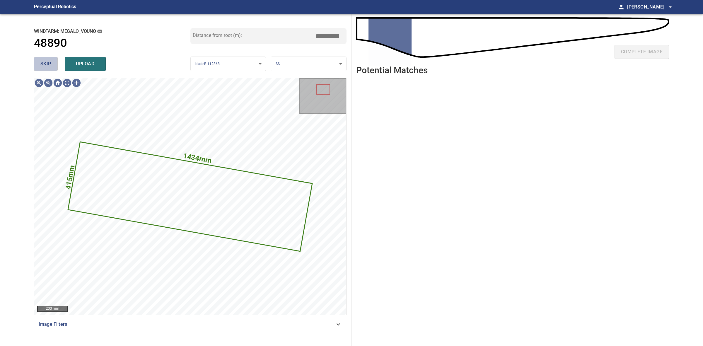
click at [44, 63] on span "skip" at bounding box center [45, 64] width 11 height 8
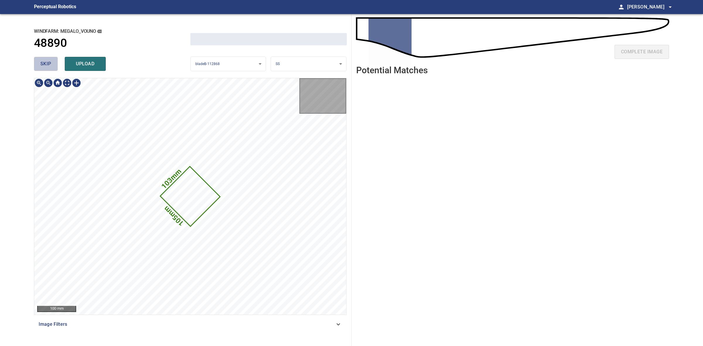
drag, startPoint x: 44, startPoint y: 63, endPoint x: 161, endPoint y: 59, distance: 117.0
click at [44, 63] on span "skip" at bounding box center [45, 64] width 11 height 8
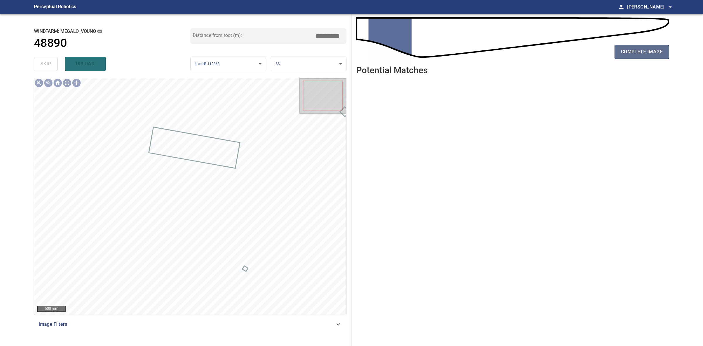
click at [630, 54] on span "complete image" at bounding box center [642, 52] width 42 height 8
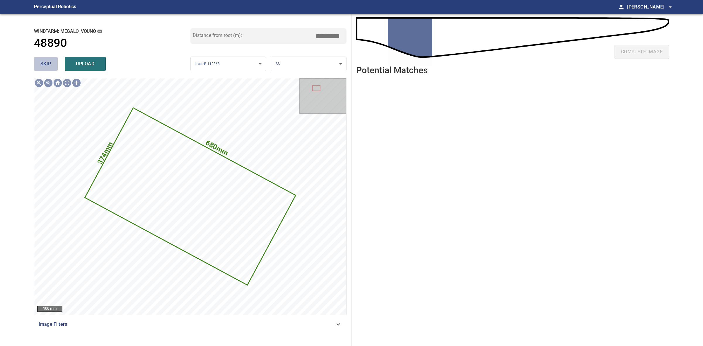
click at [45, 60] on span "skip" at bounding box center [45, 64] width 11 height 8
click at [44, 60] on span "skip" at bounding box center [45, 64] width 11 height 8
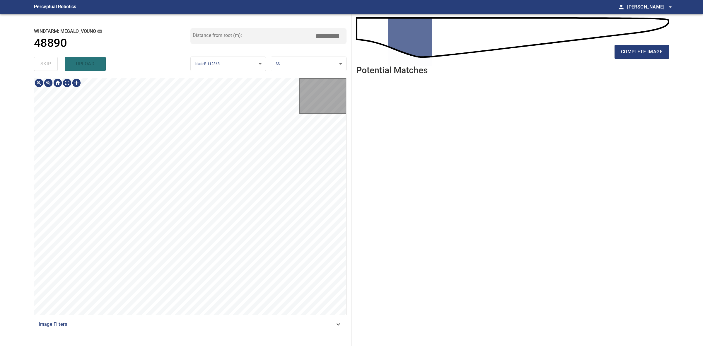
click at [44, 60] on div "skip upload" at bounding box center [112, 64] width 157 height 19
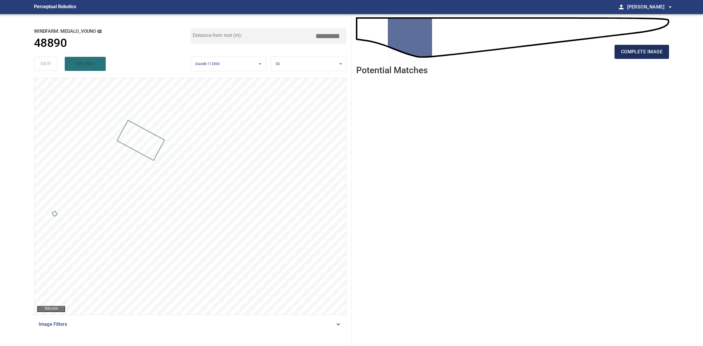
click at [635, 53] on span "complete image" at bounding box center [642, 52] width 42 height 8
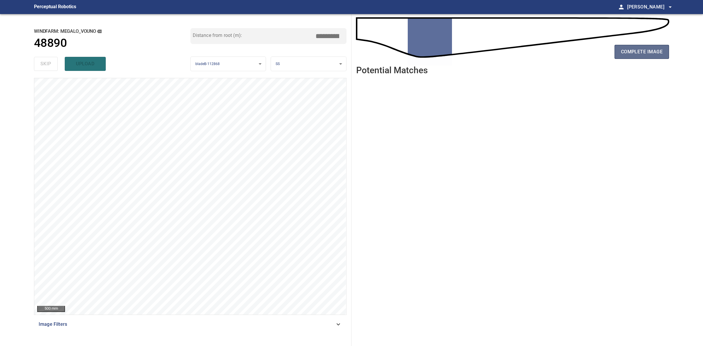
click at [637, 58] on button "complete image" at bounding box center [642, 52] width 55 height 14
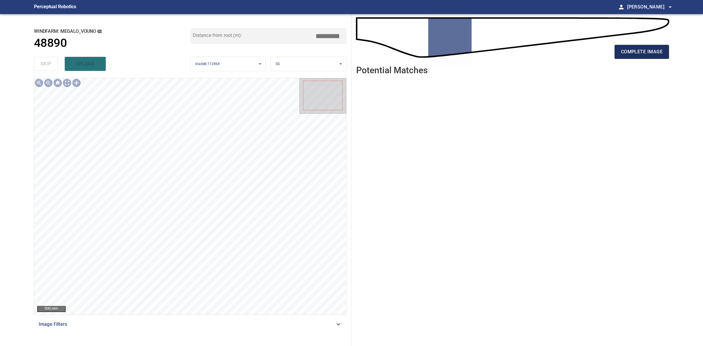
drag, startPoint x: 644, startPoint y: 63, endPoint x: 637, endPoint y: 58, distance: 8.8
click at [642, 64] on div "complete image" at bounding box center [512, 53] width 313 height 23
click at [637, 58] on button "complete image" at bounding box center [642, 52] width 55 height 14
click at [629, 57] on button "complete image" at bounding box center [642, 52] width 55 height 14
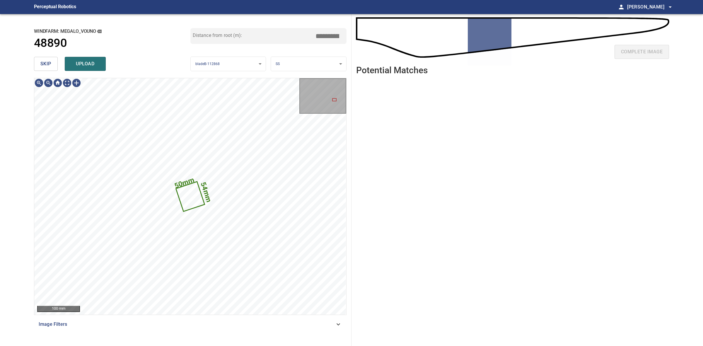
click at [45, 62] on span "skip" at bounding box center [45, 64] width 11 height 8
click at [45, 62] on div "skip upload" at bounding box center [112, 64] width 157 height 19
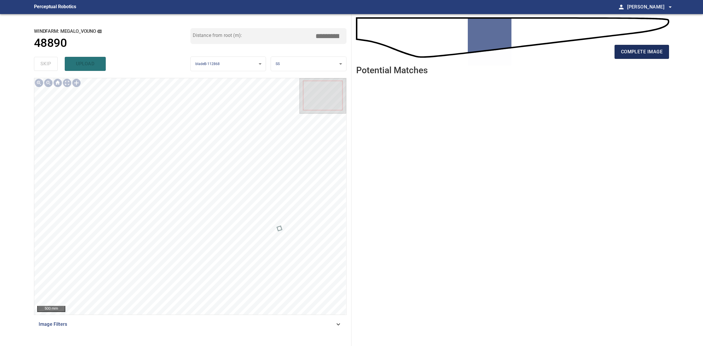
click at [636, 52] on span "complete image" at bounding box center [642, 52] width 42 height 8
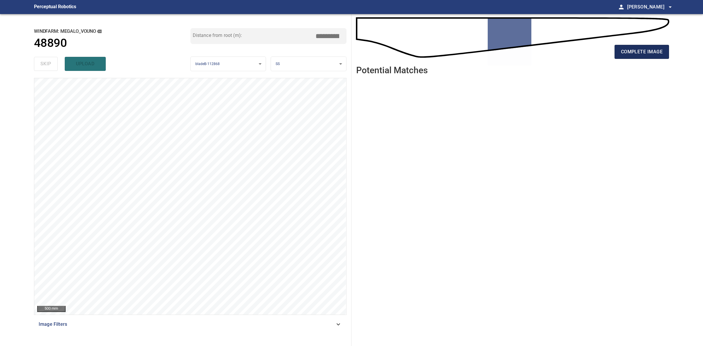
click at [627, 59] on button "complete image" at bounding box center [642, 52] width 55 height 14
click at [656, 54] on span "complete image" at bounding box center [642, 52] width 42 height 8
click at [638, 54] on span "complete image" at bounding box center [642, 52] width 42 height 8
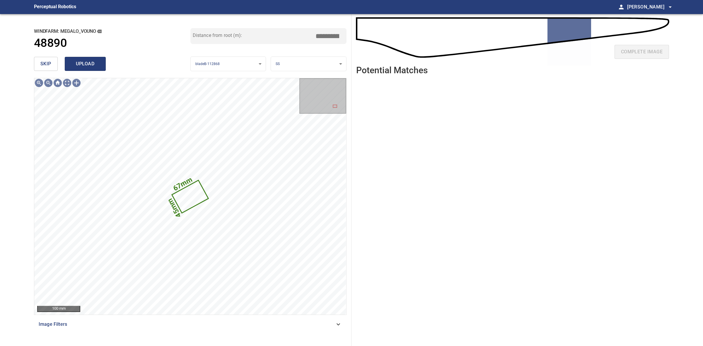
click at [96, 63] on span "upload" at bounding box center [85, 64] width 28 height 8
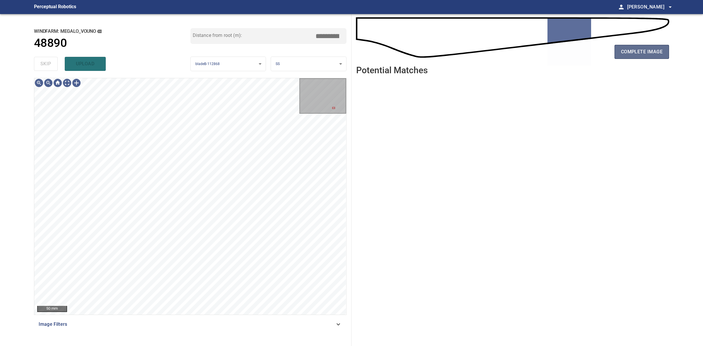
click at [632, 56] on button "complete image" at bounding box center [642, 52] width 55 height 14
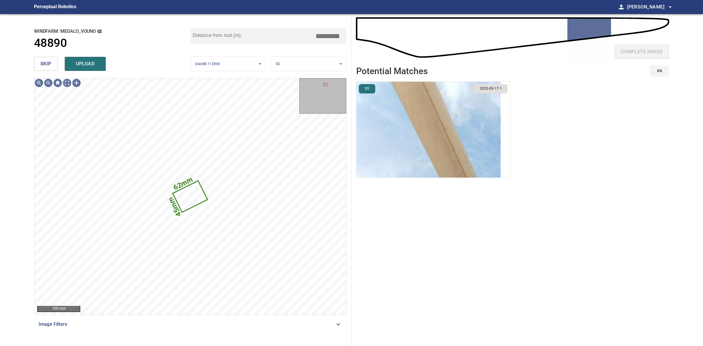
click at [45, 62] on span "skip" at bounding box center [45, 64] width 11 height 8
click at [45, 62] on div "skip upload" at bounding box center [112, 64] width 157 height 19
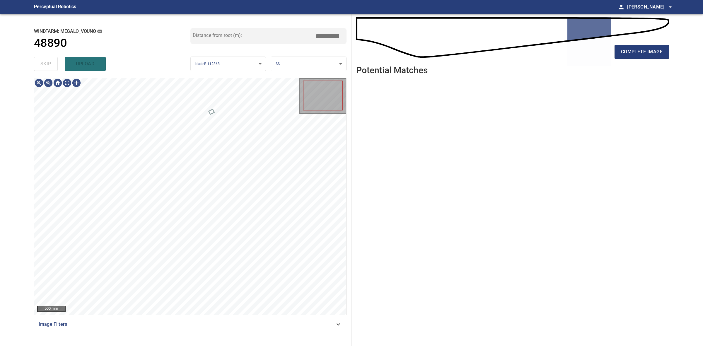
click at [45, 62] on div "skip upload" at bounding box center [112, 64] width 157 height 19
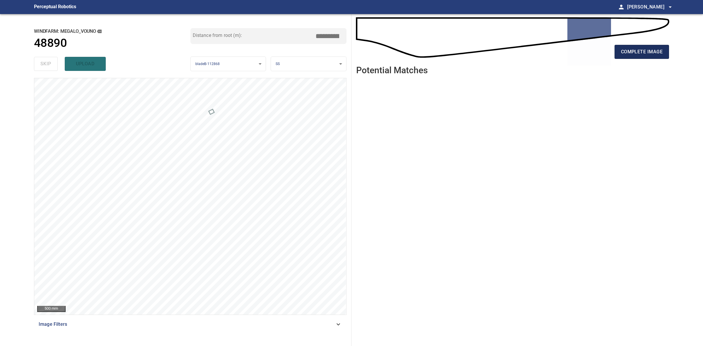
click at [630, 56] on button "complete image" at bounding box center [642, 52] width 55 height 14
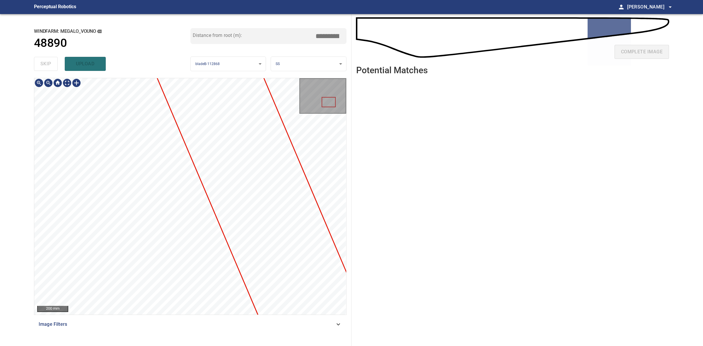
click at [72, 212] on div "Megalo_Vouno/48890/1 Category unclassified unclassified" at bounding box center [190, 196] width 312 height 237
click at [0, 147] on html "**********" at bounding box center [351, 173] width 703 height 346
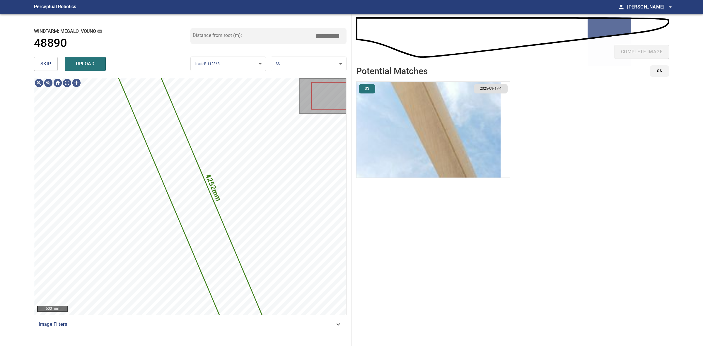
click at [50, 63] on span "skip" at bounding box center [45, 64] width 11 height 8
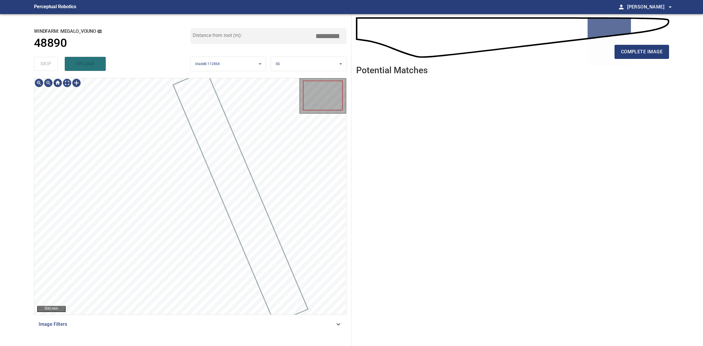
click at [50, 63] on div "skip upload" at bounding box center [112, 64] width 157 height 19
click at [656, 55] on span "complete image" at bounding box center [642, 52] width 42 height 8
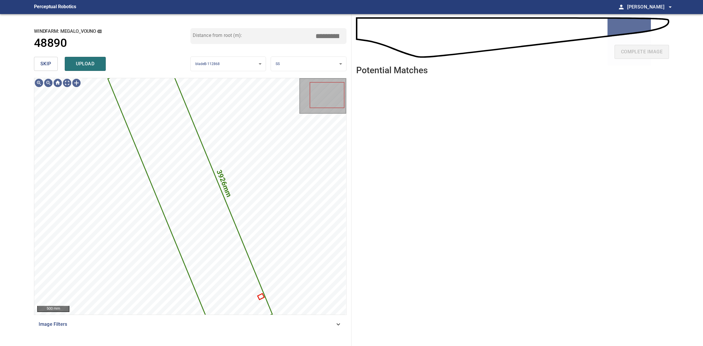
click at [40, 56] on div "skip upload" at bounding box center [112, 64] width 157 height 19
click at [43, 62] on span "skip" at bounding box center [45, 64] width 11 height 8
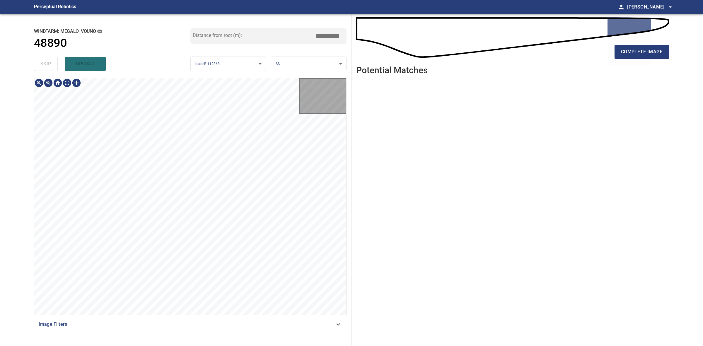
click at [43, 62] on div "skip upload" at bounding box center [112, 64] width 157 height 19
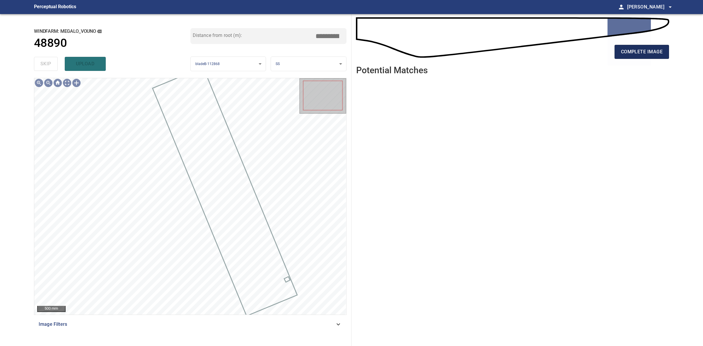
click at [635, 46] on button "complete image" at bounding box center [642, 52] width 55 height 14
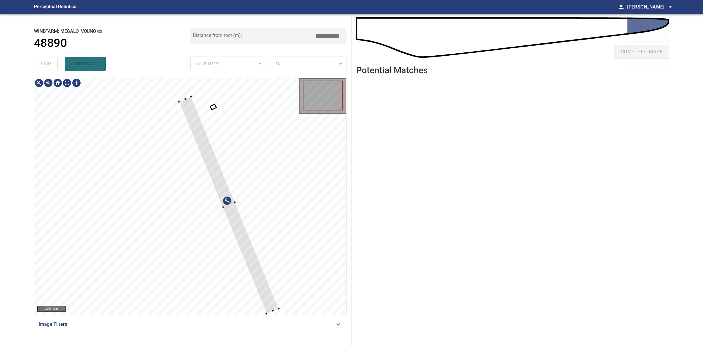
click at [269, 313] on div at bounding box center [190, 196] width 312 height 237
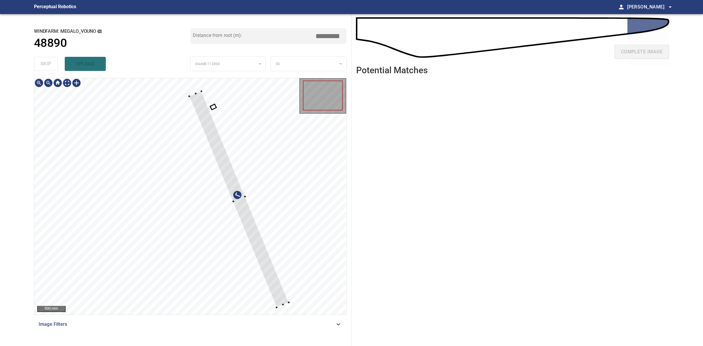
click at [278, 302] on div at bounding box center [239, 199] width 100 height 216
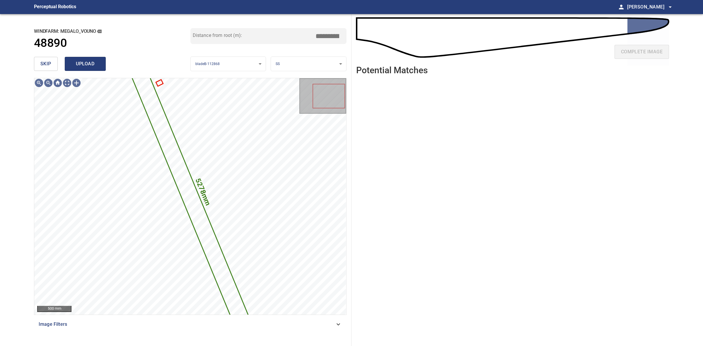
click at [81, 61] on span "upload" at bounding box center [85, 64] width 28 height 8
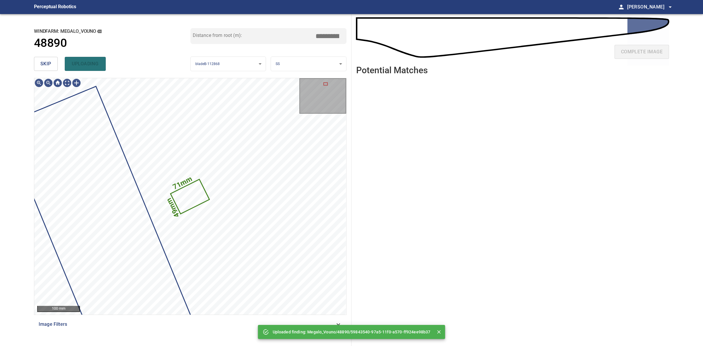
click at [304, 65] on body "**********" at bounding box center [351, 173] width 703 height 346
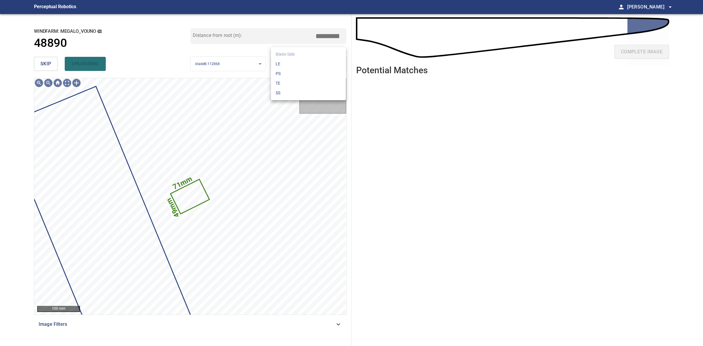
click at [303, 64] on li "LE" at bounding box center [308, 64] width 75 height 10
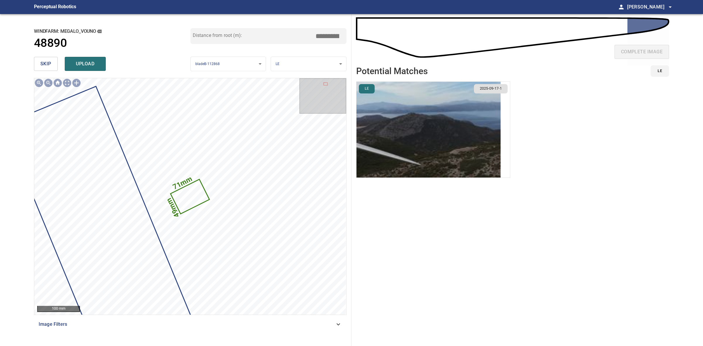
click at [421, 120] on img "button" at bounding box center [429, 130] width 144 height 96
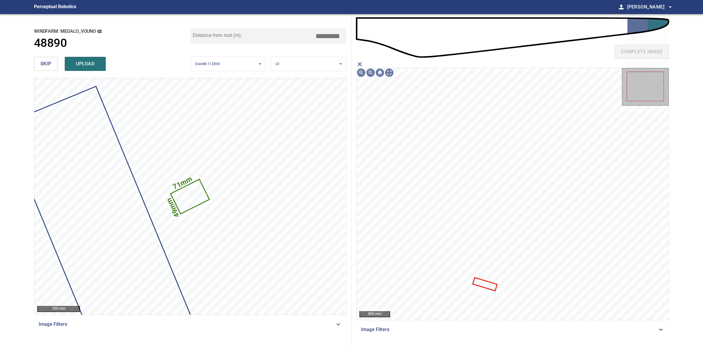
click at [359, 62] on icon "close matching imageResolution:" at bounding box center [359, 64] width 7 height 7
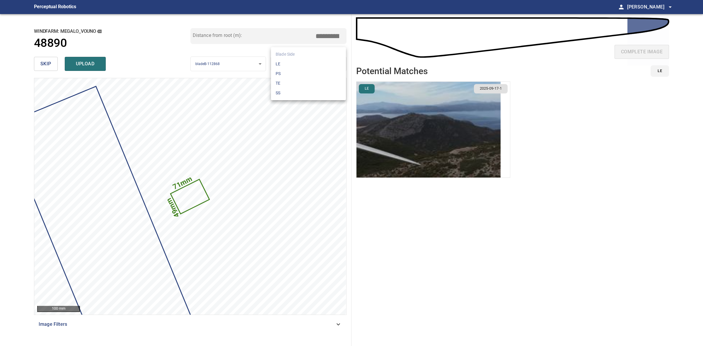
drag, startPoint x: 289, startPoint y: 64, endPoint x: 296, endPoint y: 78, distance: 15.6
click at [290, 65] on body "**********" at bounding box center [351, 173] width 703 height 346
click at [300, 95] on li "SS" at bounding box center [308, 93] width 75 height 10
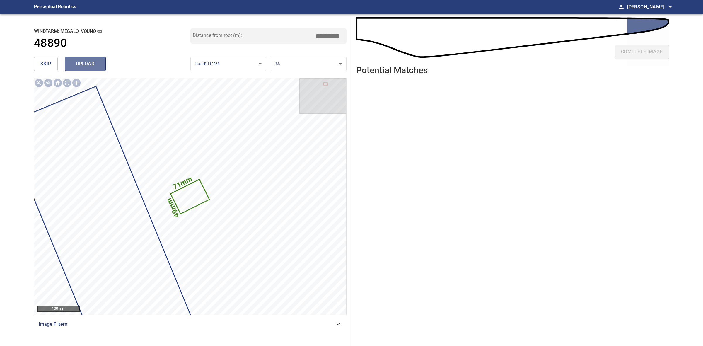
click at [98, 67] on span "upload" at bounding box center [85, 64] width 28 height 8
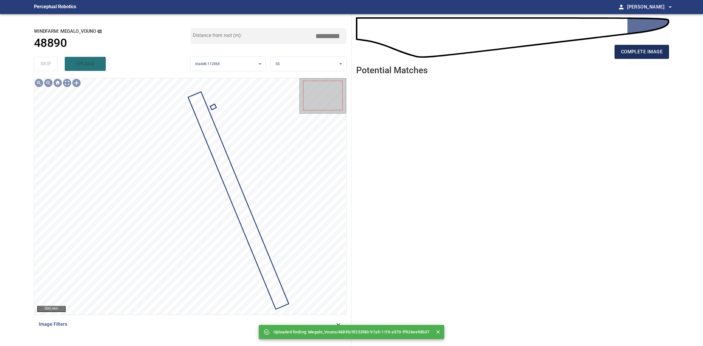
click at [647, 47] on button "complete image" at bounding box center [642, 52] width 55 height 14
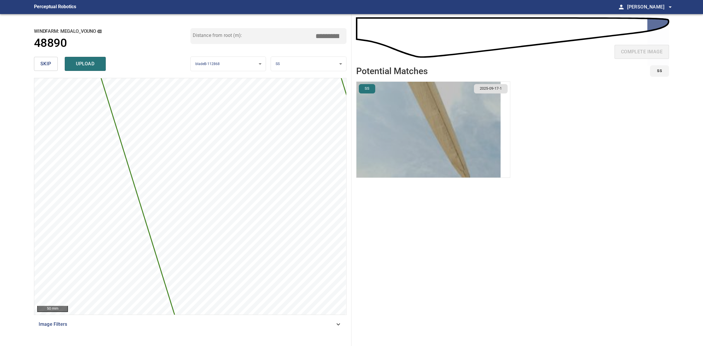
click at [462, 139] on img "button" at bounding box center [429, 130] width 144 height 96
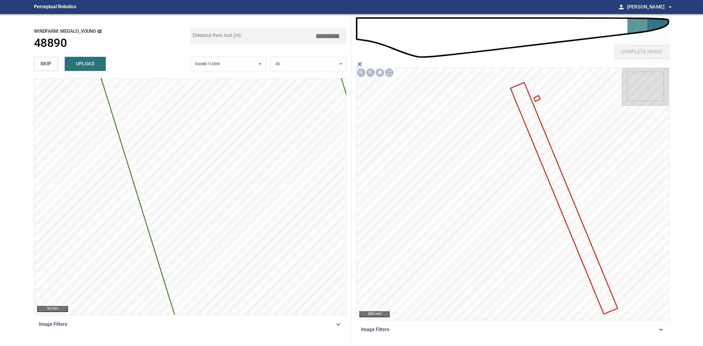
click at [594, 270] on icon at bounding box center [564, 198] width 106 height 230
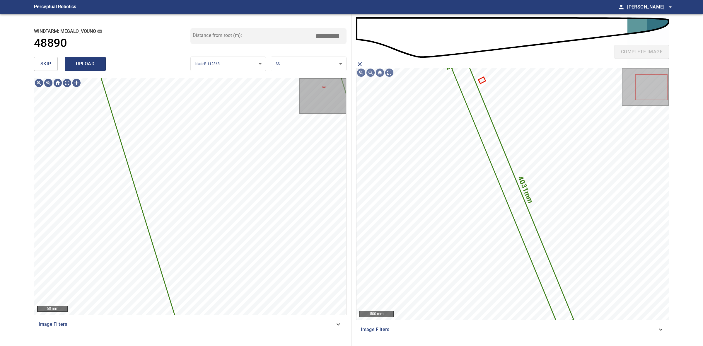
click at [78, 64] on span "upload" at bounding box center [85, 64] width 28 height 8
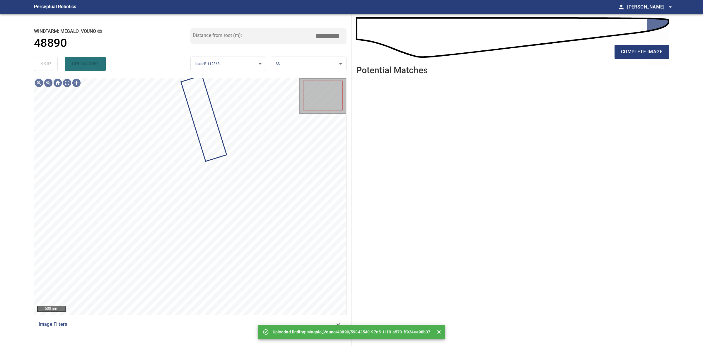
drag, startPoint x: 47, startPoint y: 64, endPoint x: 368, endPoint y: 64, distance: 320.3
click at [48, 64] on div "skip uploading" at bounding box center [112, 64] width 157 height 19
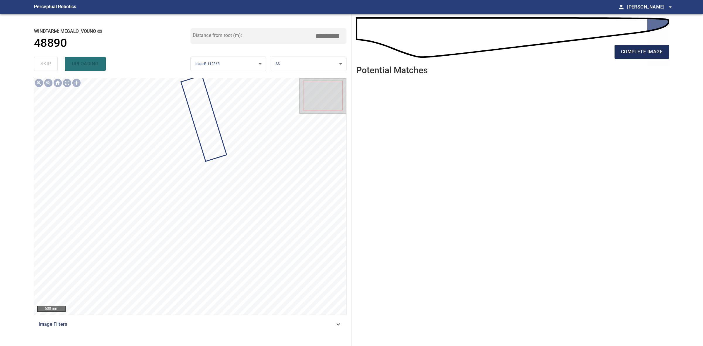
click at [627, 52] on span "complete image" at bounding box center [642, 52] width 42 height 8
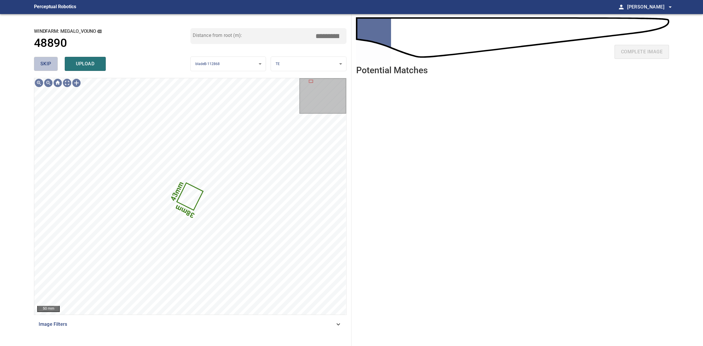
click at [50, 60] on span "skip" at bounding box center [45, 64] width 11 height 8
click at [50, 60] on div "skip upload" at bounding box center [112, 64] width 157 height 19
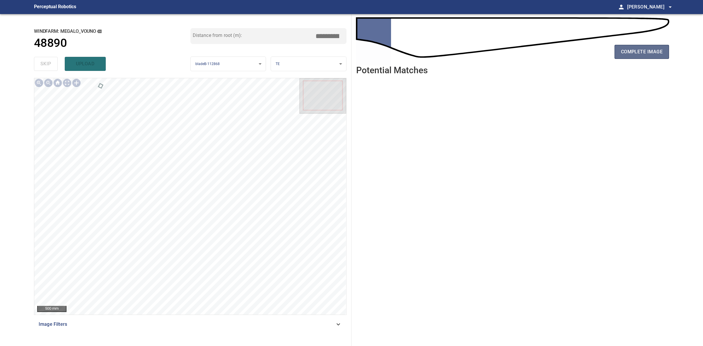
click at [622, 57] on button "complete image" at bounding box center [642, 52] width 55 height 14
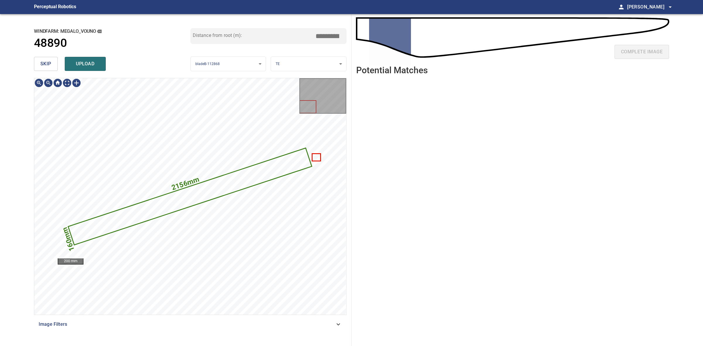
click at [39, 70] on button "skip" at bounding box center [46, 64] width 24 height 14
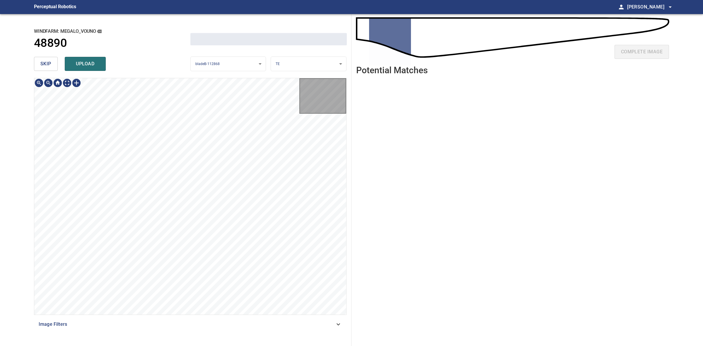
click at [39, 70] on button "skip" at bounding box center [46, 64] width 24 height 14
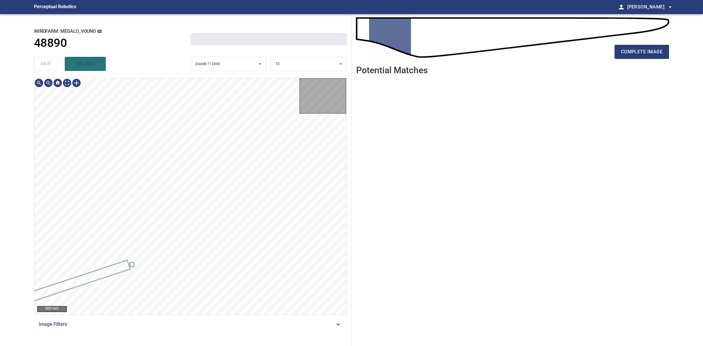
click at [39, 70] on div "skip upload" at bounding box center [112, 64] width 157 height 19
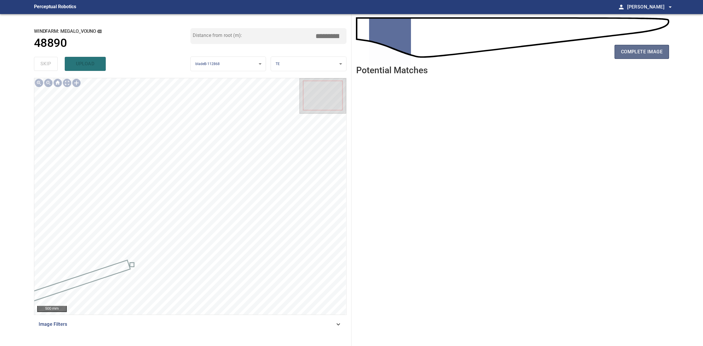
click at [655, 53] on span "complete image" at bounding box center [642, 52] width 42 height 8
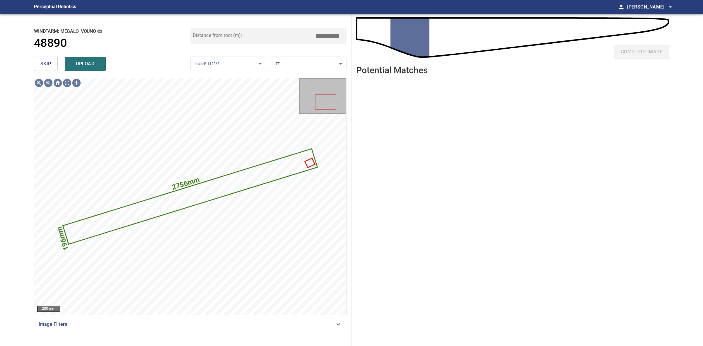
click at [40, 60] on span "skip" at bounding box center [45, 64] width 11 height 8
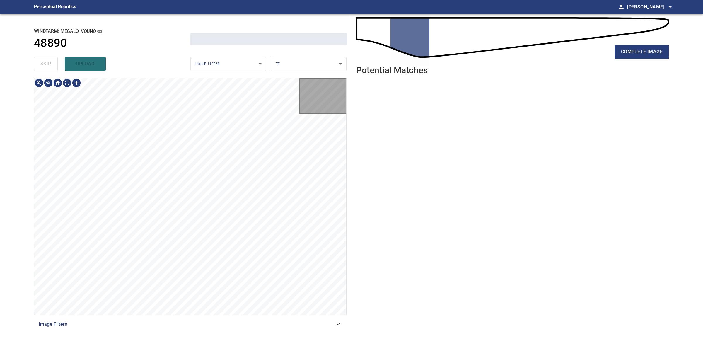
click at [40, 59] on div "skip upload" at bounding box center [112, 64] width 157 height 19
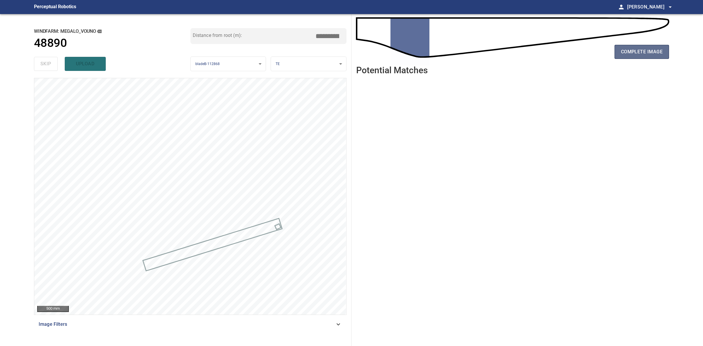
click at [667, 51] on button "complete image" at bounding box center [642, 52] width 55 height 14
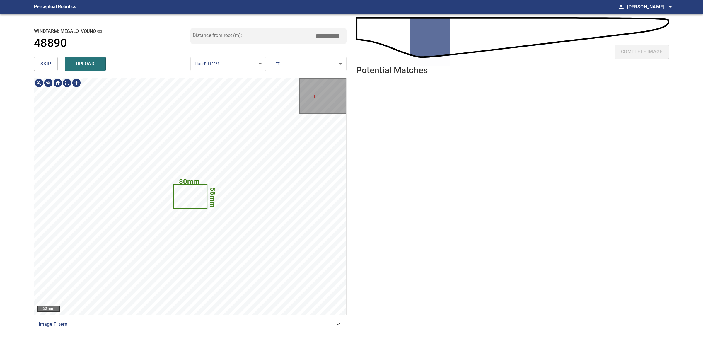
click at [40, 62] on span "skip" at bounding box center [45, 64] width 11 height 8
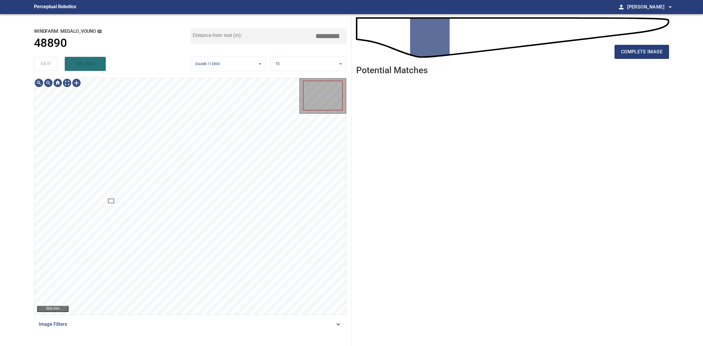
click at [40, 62] on div "skip upload" at bounding box center [112, 64] width 157 height 19
click at [650, 44] on div "complete image" at bounding box center [512, 53] width 313 height 23
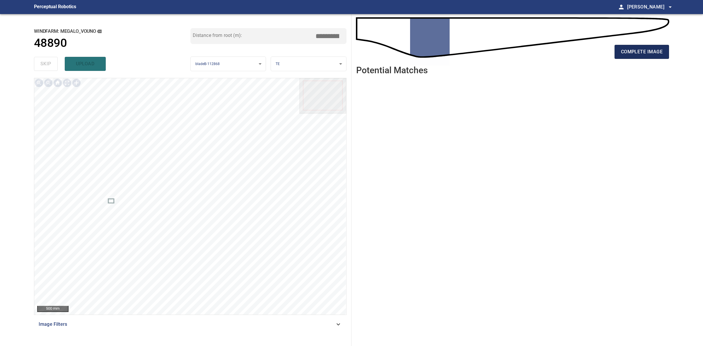
click at [651, 47] on button "complete image" at bounding box center [642, 52] width 55 height 14
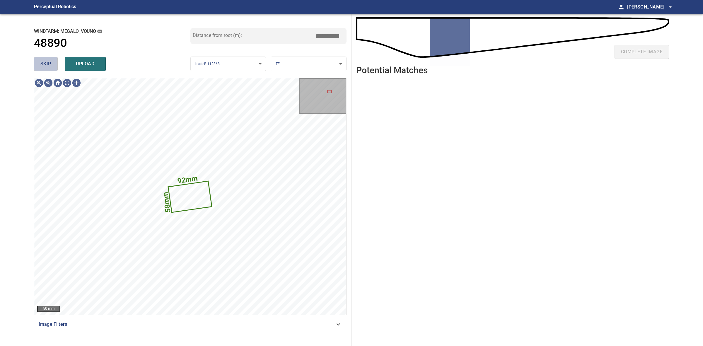
click at [47, 64] on span "skip" at bounding box center [45, 64] width 11 height 8
click at [47, 64] on div "skip upload" at bounding box center [112, 64] width 157 height 19
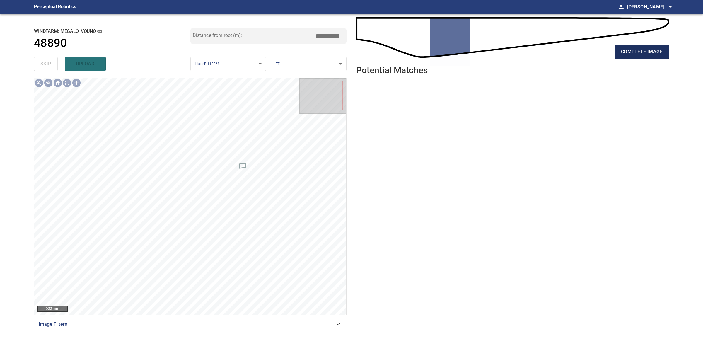
click at [667, 56] on button "complete image" at bounding box center [642, 52] width 55 height 14
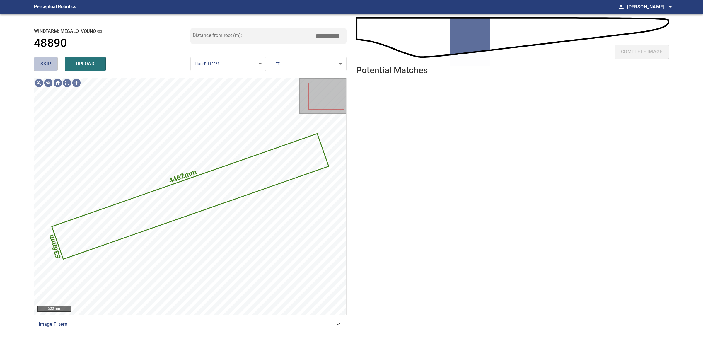
click at [40, 66] on button "skip" at bounding box center [46, 64] width 24 height 14
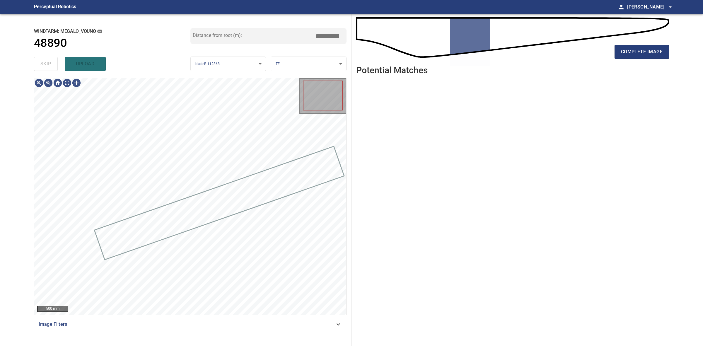
click at [40, 66] on div "skip upload" at bounding box center [112, 64] width 157 height 19
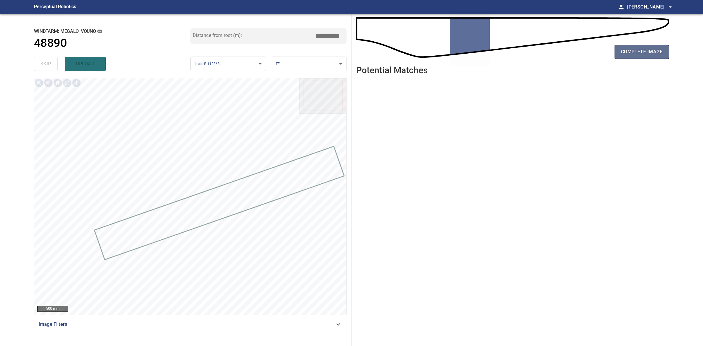
click at [645, 50] on span "complete image" at bounding box center [642, 52] width 42 height 8
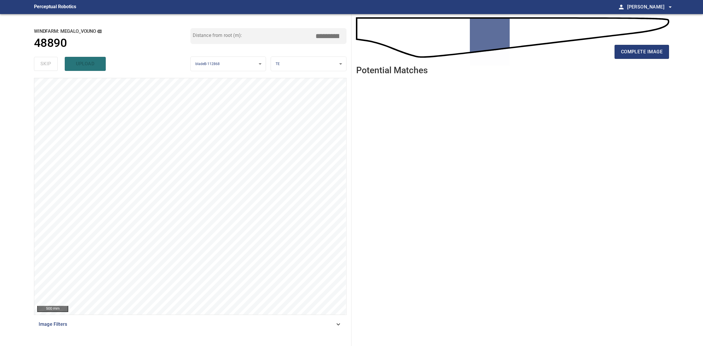
click at [640, 62] on div "complete image" at bounding box center [512, 53] width 313 height 23
click at [643, 53] on span "complete image" at bounding box center [642, 52] width 42 height 8
click at [645, 51] on span "complete image" at bounding box center [642, 52] width 42 height 8
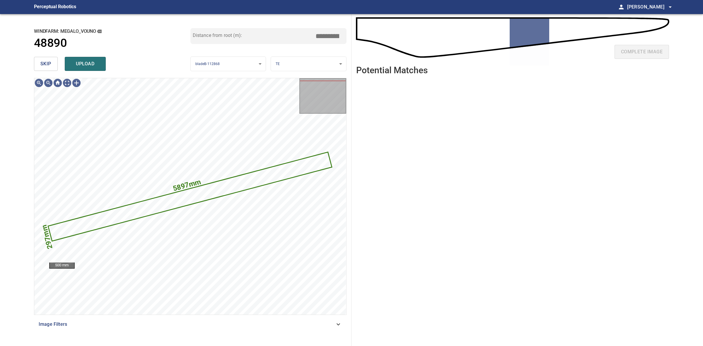
click at [55, 64] on button "skip" at bounding box center [46, 64] width 24 height 14
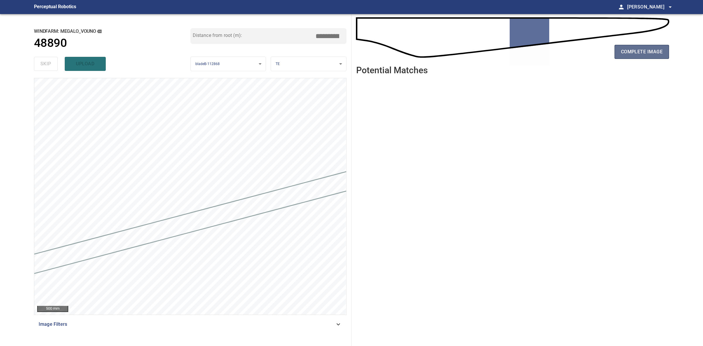
click at [618, 56] on button "complete image" at bounding box center [642, 52] width 55 height 14
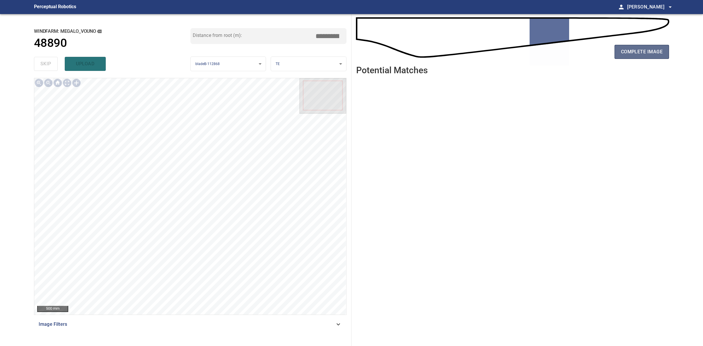
click at [655, 53] on span "complete image" at bounding box center [642, 52] width 42 height 8
click at [653, 49] on span "complete image" at bounding box center [642, 52] width 42 height 8
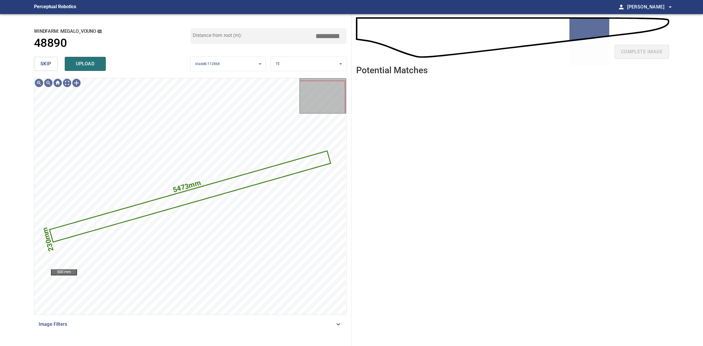
click at [49, 64] on span "skip" at bounding box center [45, 64] width 11 height 8
click at [54, 64] on div "skip upload" at bounding box center [112, 64] width 157 height 19
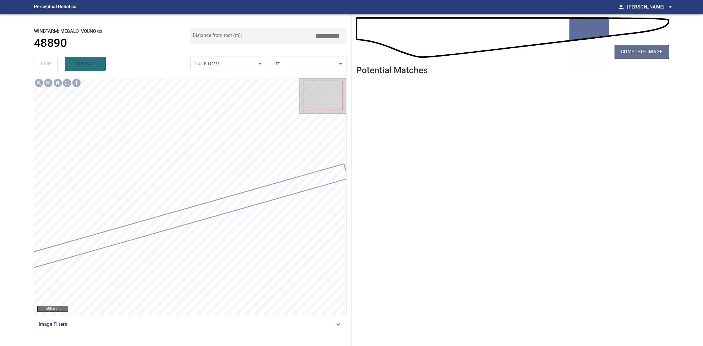
click at [634, 51] on span "complete image" at bounding box center [642, 52] width 42 height 8
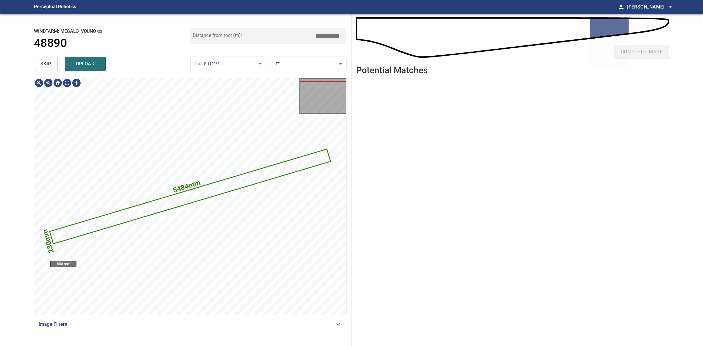
click at [49, 62] on span "skip" at bounding box center [45, 64] width 11 height 8
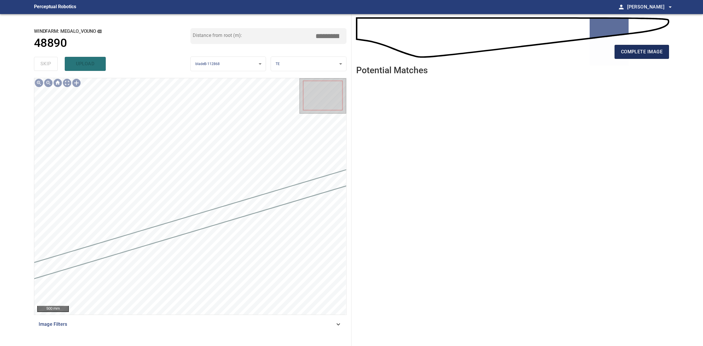
click at [663, 52] on button "complete image" at bounding box center [642, 52] width 55 height 14
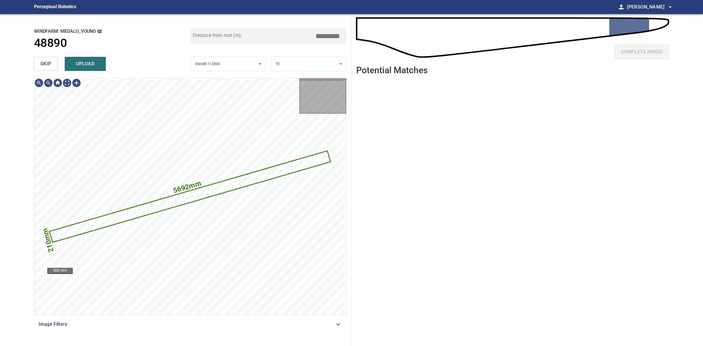
click at [51, 64] on button "skip" at bounding box center [46, 64] width 24 height 14
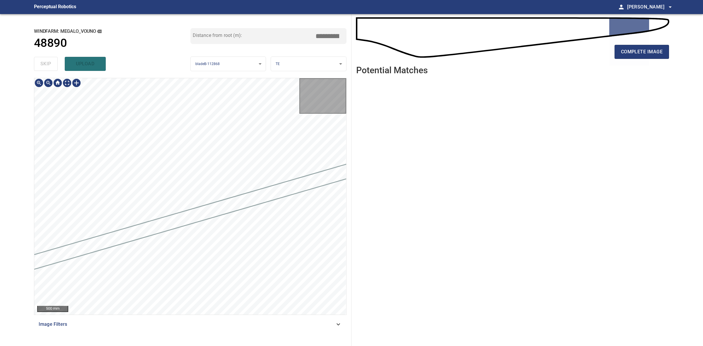
click at [51, 64] on div "skip upload" at bounding box center [112, 64] width 157 height 19
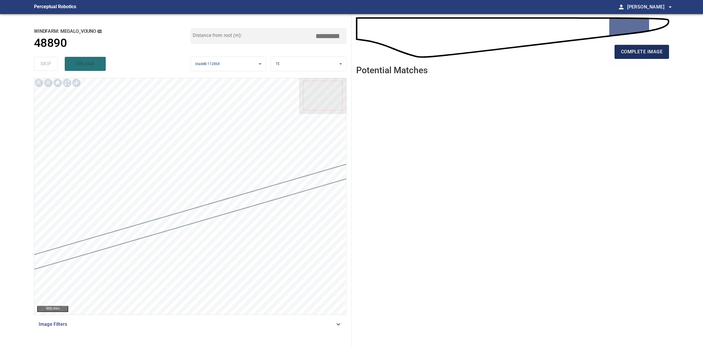
click at [637, 52] on span "complete image" at bounding box center [642, 52] width 42 height 8
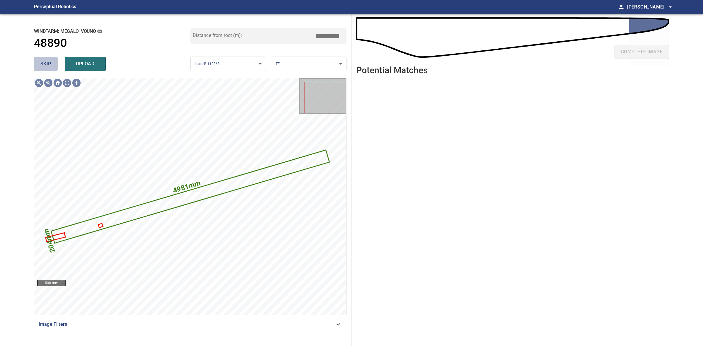
click at [42, 68] on span "skip" at bounding box center [45, 64] width 11 height 8
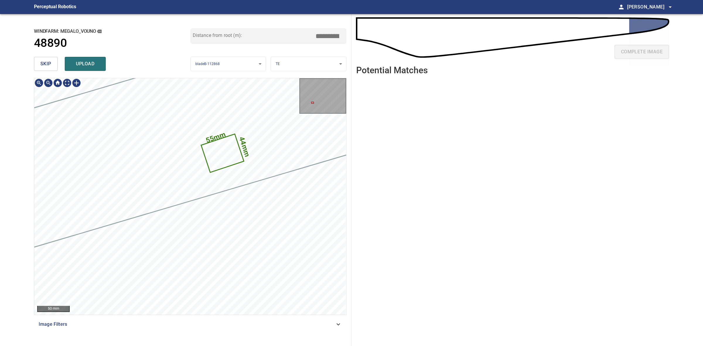
click at [226, 160] on icon at bounding box center [223, 154] width 42 height 38
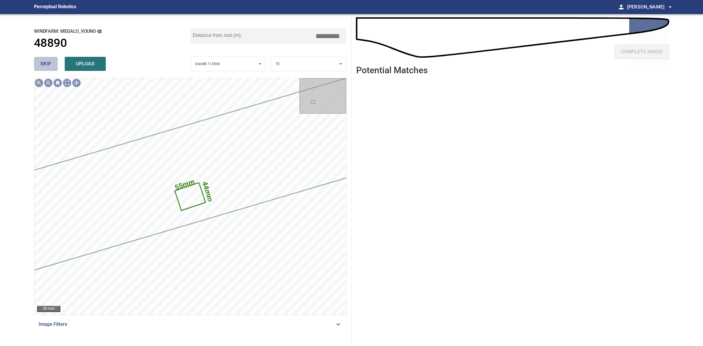
click at [51, 67] on span "skip" at bounding box center [45, 64] width 11 height 8
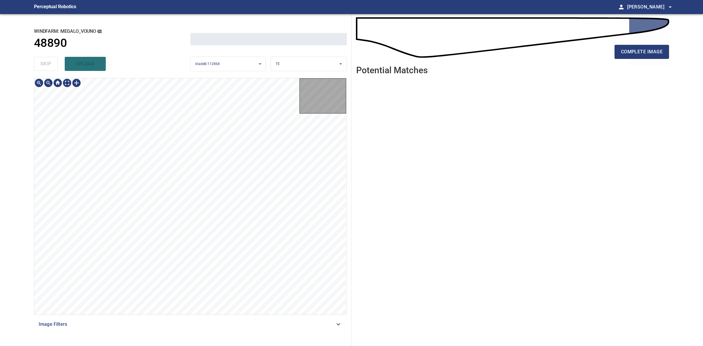
click at [51, 66] on div "skip upload" at bounding box center [112, 64] width 157 height 19
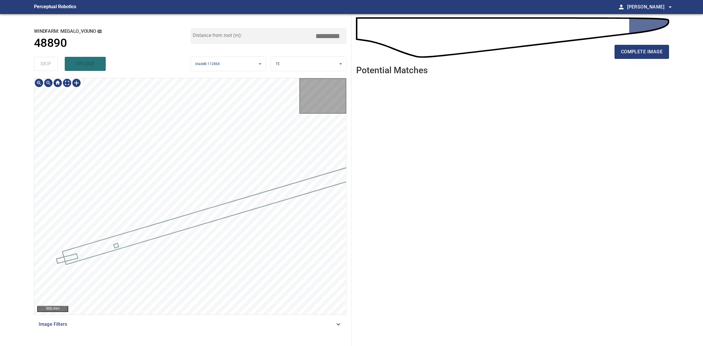
click at [51, 66] on div "skip upload" at bounding box center [112, 64] width 157 height 19
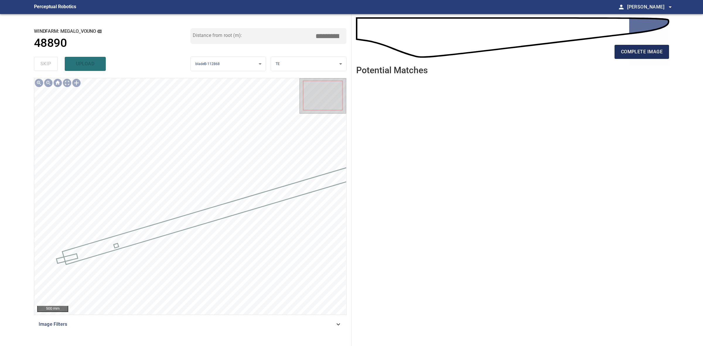
click at [636, 57] on button "complete image" at bounding box center [642, 52] width 55 height 14
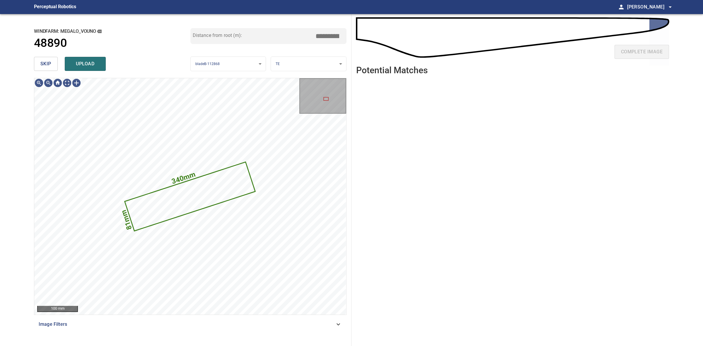
click at [52, 62] on button "skip" at bounding box center [46, 64] width 24 height 14
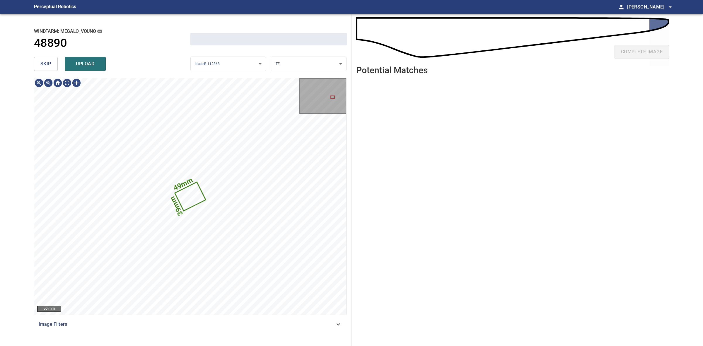
click at [52, 62] on button "skip" at bounding box center [46, 64] width 24 height 14
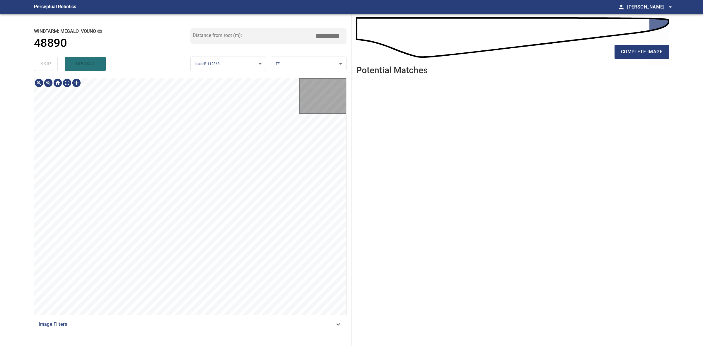
click at [52, 62] on div "skip upload" at bounding box center [112, 64] width 157 height 19
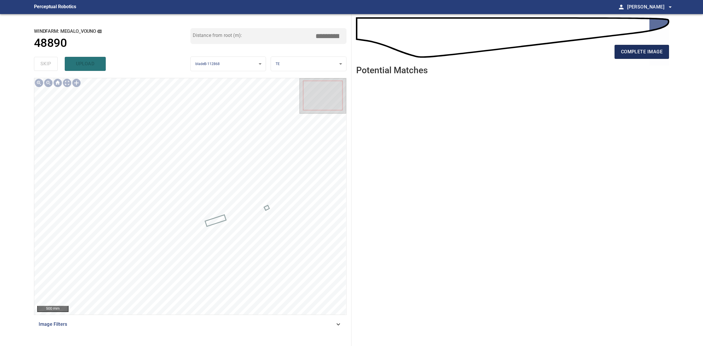
click at [619, 52] on button "complete image" at bounding box center [642, 52] width 55 height 14
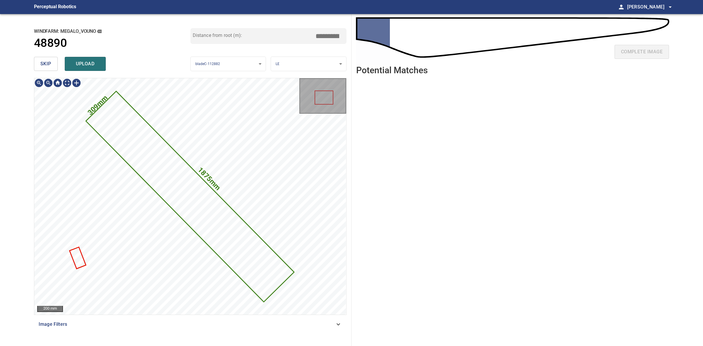
click at [40, 62] on span "skip" at bounding box center [45, 64] width 11 height 8
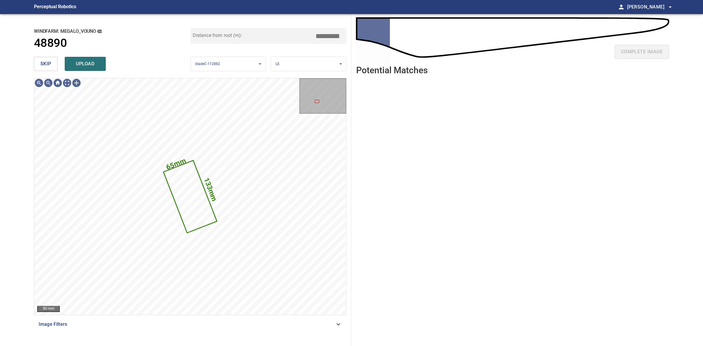
click at [40, 62] on span "skip" at bounding box center [45, 64] width 11 height 8
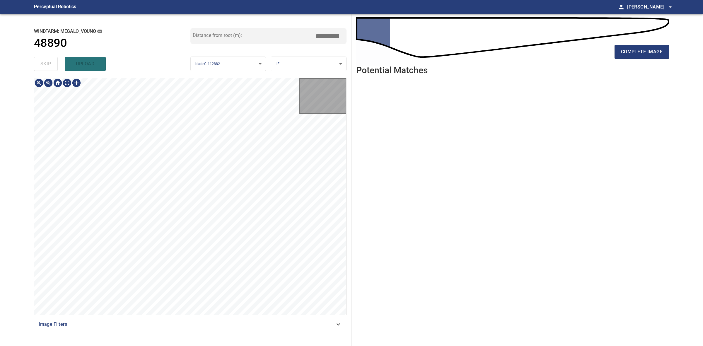
click at [40, 62] on div "skip upload" at bounding box center [112, 64] width 157 height 19
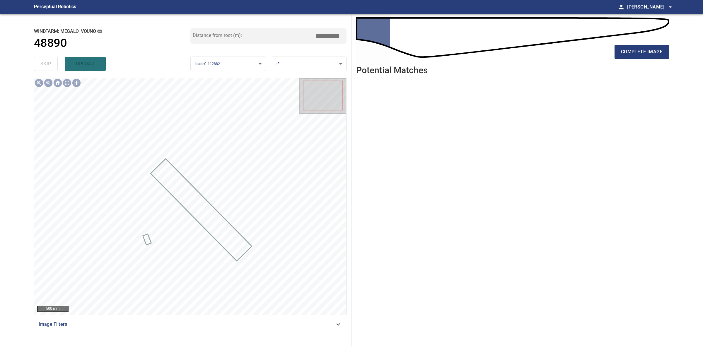
click at [672, 57] on div "complete image Potential Matches" at bounding box center [513, 180] width 322 height 332
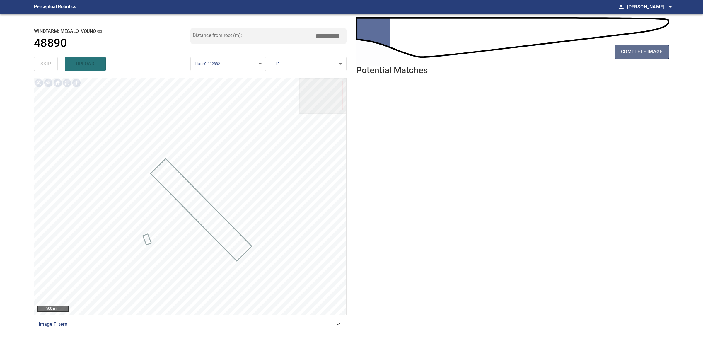
click at [663, 49] on span "complete image" at bounding box center [642, 52] width 42 height 8
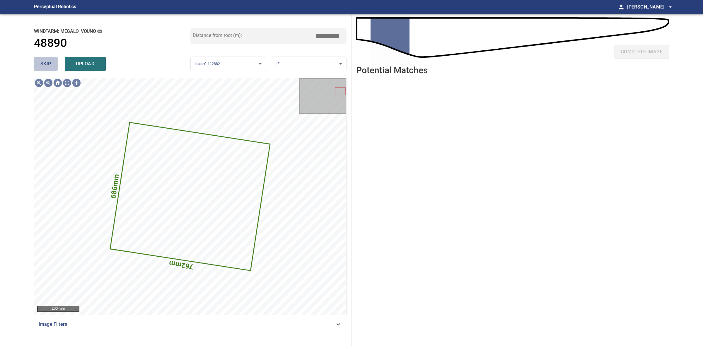
click at [55, 64] on button "skip" at bounding box center [46, 64] width 24 height 14
click at [53, 64] on button "skip" at bounding box center [46, 64] width 24 height 14
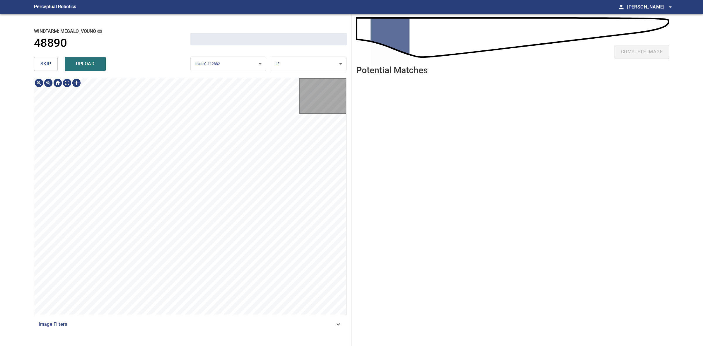
click at [53, 64] on button "skip" at bounding box center [46, 64] width 24 height 14
click at [53, 64] on div "skip upload" at bounding box center [112, 64] width 157 height 19
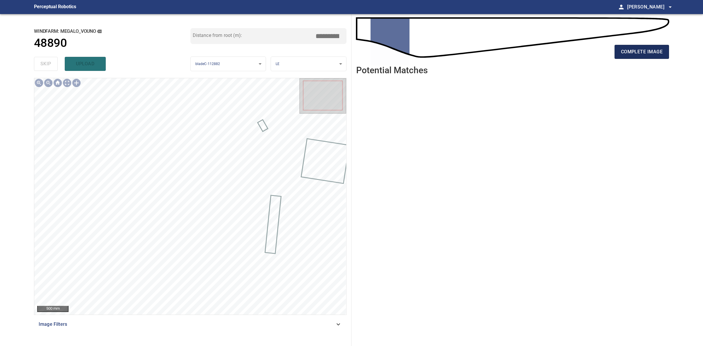
click at [619, 59] on button "complete image" at bounding box center [642, 52] width 55 height 14
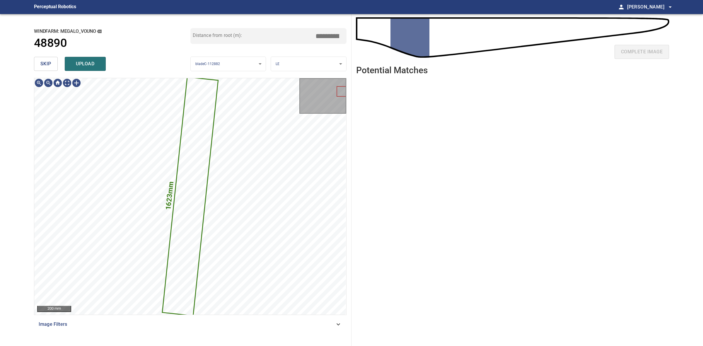
click at [39, 59] on button "skip" at bounding box center [46, 64] width 24 height 14
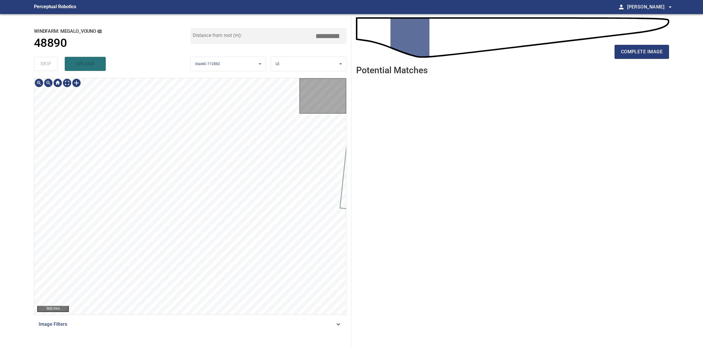
click at [39, 59] on div "skip upload" at bounding box center [112, 64] width 157 height 19
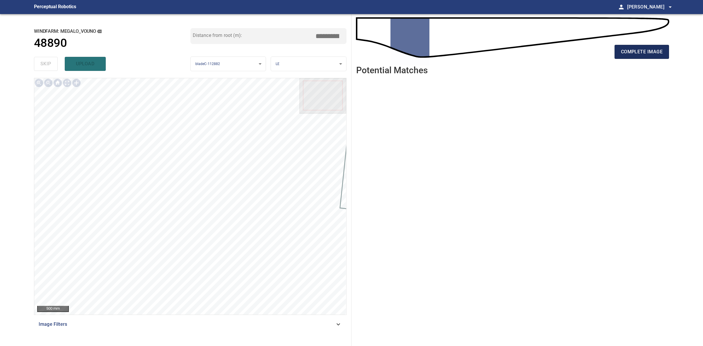
click at [642, 50] on span "complete image" at bounding box center [642, 52] width 42 height 8
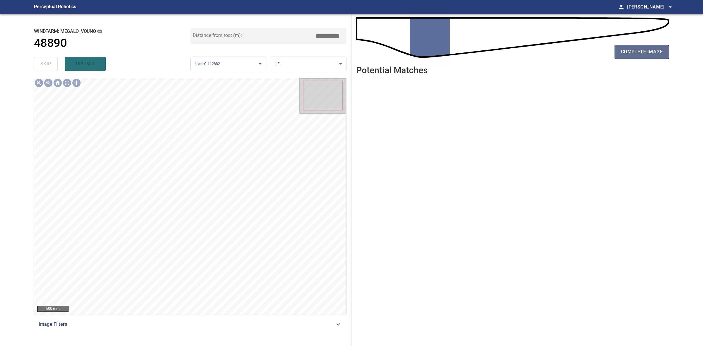
click at [616, 49] on button "complete image" at bounding box center [642, 52] width 55 height 14
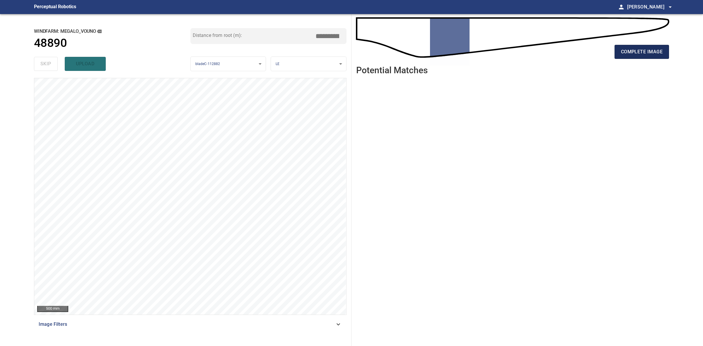
click at [660, 46] on button "complete image" at bounding box center [642, 52] width 55 height 14
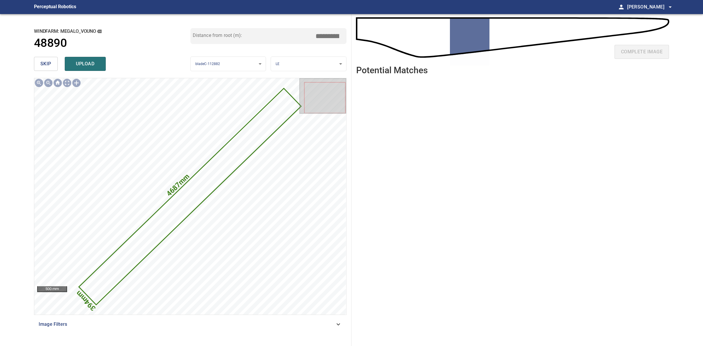
click at [45, 57] on button "skip" at bounding box center [46, 64] width 24 height 14
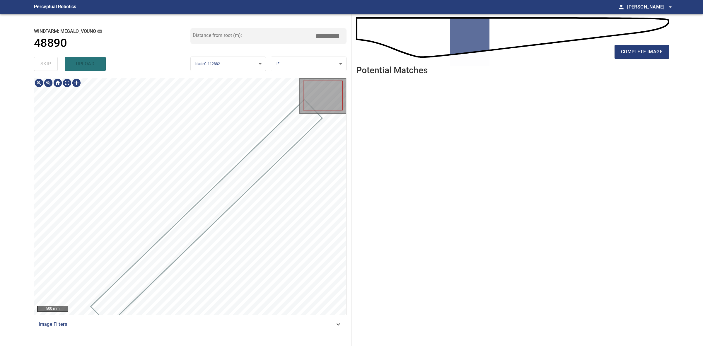
click at [45, 57] on div "skip upload" at bounding box center [112, 64] width 157 height 19
drag, startPoint x: 45, startPoint y: 57, endPoint x: 355, endPoint y: 59, distance: 309.8
click at [54, 57] on div "skip upload" at bounding box center [112, 64] width 157 height 19
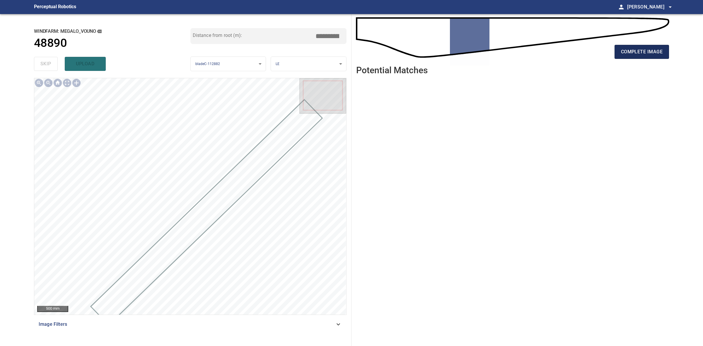
click at [624, 51] on span "complete image" at bounding box center [642, 52] width 42 height 8
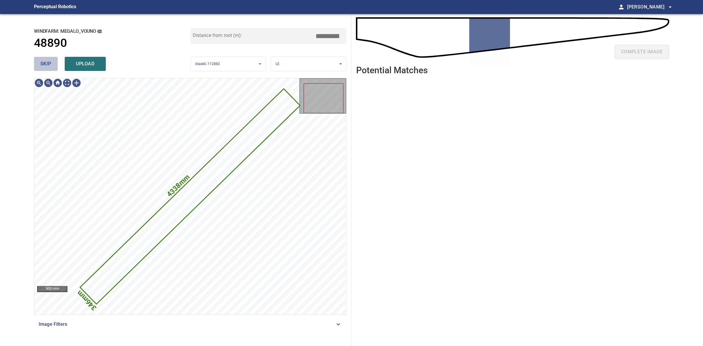
click at [49, 65] on span "skip" at bounding box center [45, 64] width 11 height 8
click at [49, 65] on div "skip upload" at bounding box center [112, 64] width 157 height 19
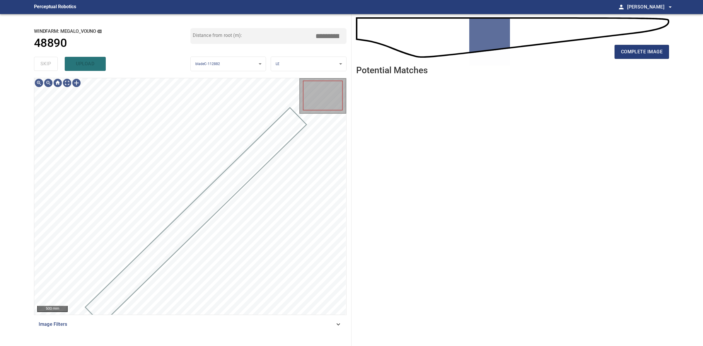
click at [49, 65] on div "skip upload" at bounding box center [112, 64] width 157 height 19
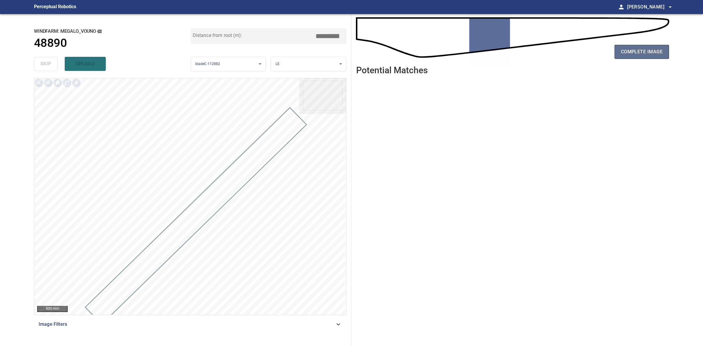
click at [623, 58] on button "complete image" at bounding box center [642, 52] width 55 height 14
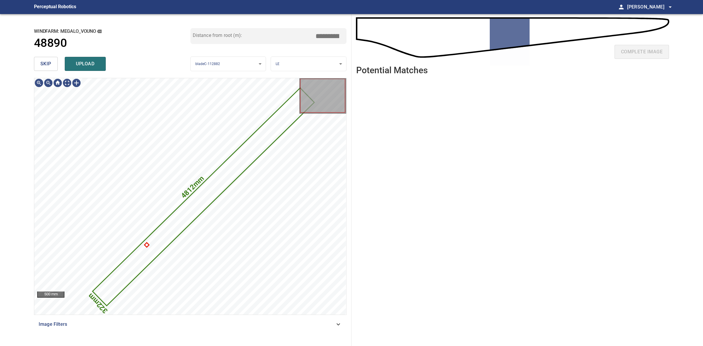
click at [45, 66] on span "skip" at bounding box center [45, 64] width 11 height 8
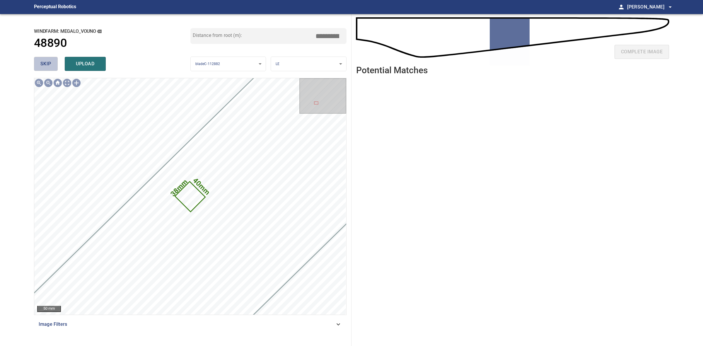
click at [45, 62] on span "skip" at bounding box center [45, 64] width 11 height 8
click at [45, 62] on div "skip upload" at bounding box center [112, 64] width 157 height 19
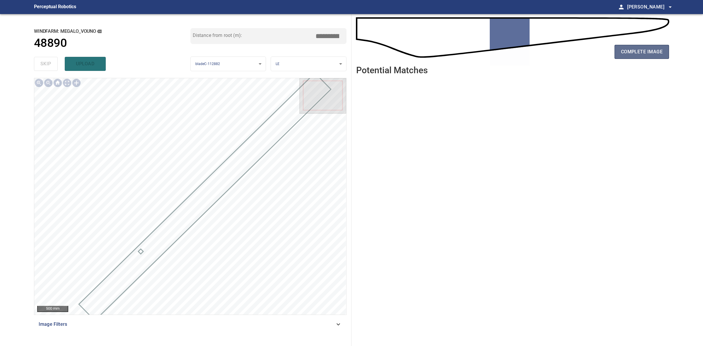
click at [649, 53] on span "complete image" at bounding box center [642, 52] width 42 height 8
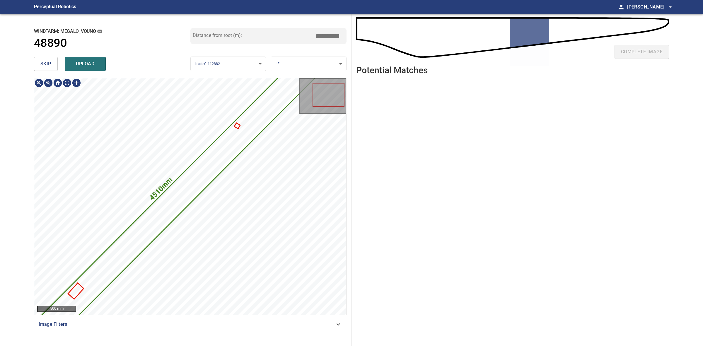
click at [44, 67] on span "skip" at bounding box center [45, 64] width 11 height 8
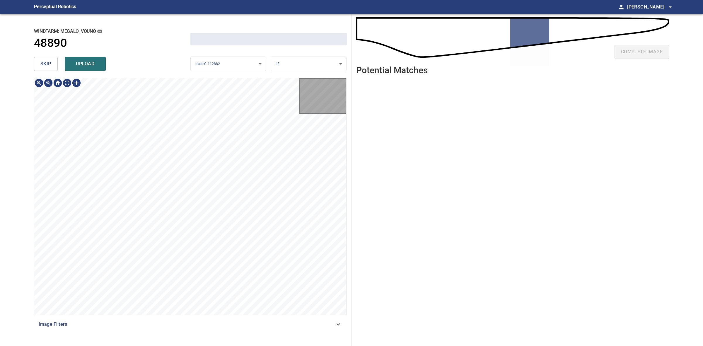
click at [44, 67] on span "skip" at bounding box center [45, 64] width 11 height 8
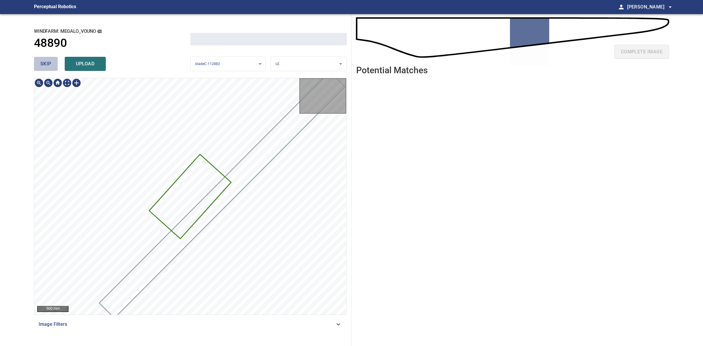
click at [44, 66] on span "skip" at bounding box center [45, 64] width 11 height 8
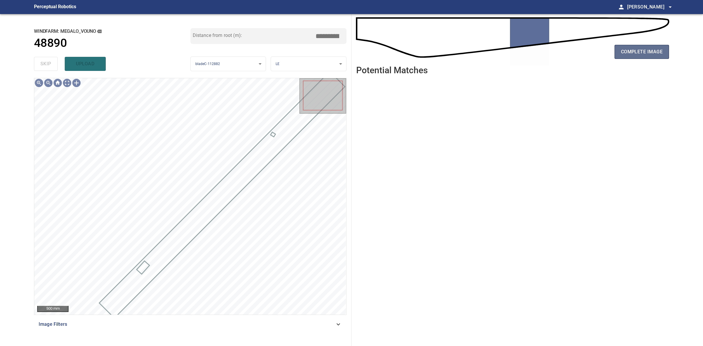
click at [658, 55] on span "complete image" at bounding box center [642, 52] width 42 height 8
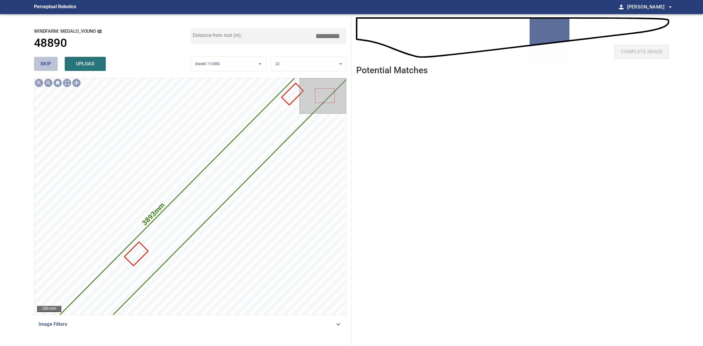
click at [40, 64] on span "skip" at bounding box center [45, 64] width 11 height 8
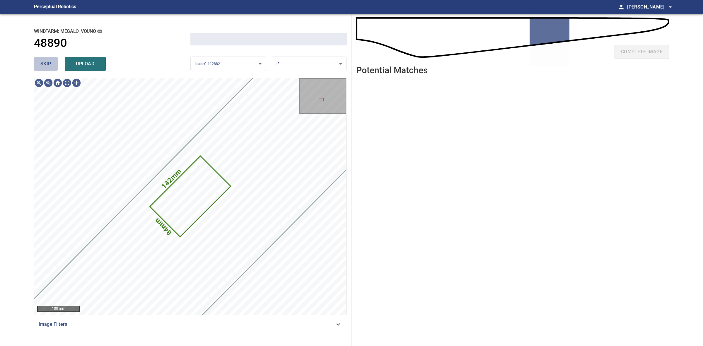
click at [40, 64] on span "skip" at bounding box center [45, 64] width 11 height 8
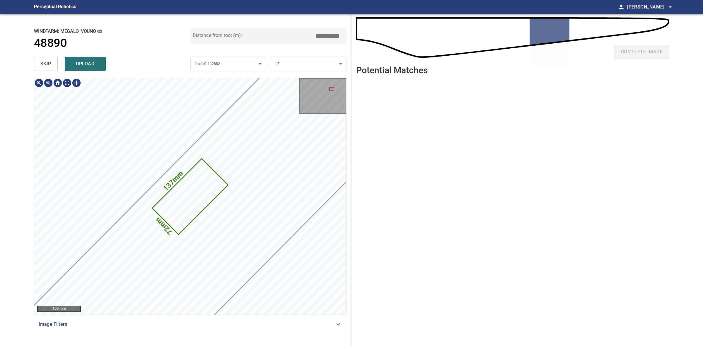
type input "*****"
click at [41, 65] on span "skip" at bounding box center [45, 64] width 11 height 8
click at [41, 65] on div "skip upload" at bounding box center [112, 64] width 157 height 19
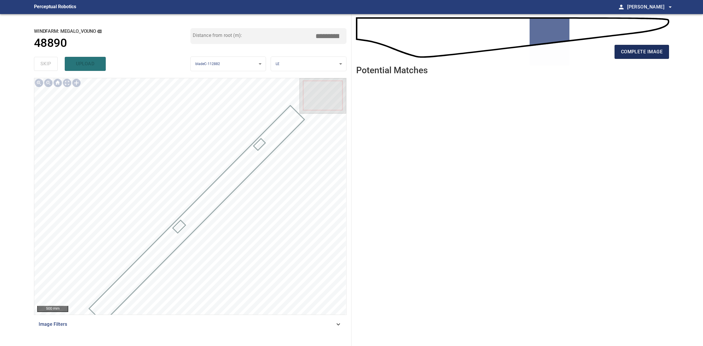
click at [640, 46] on button "complete image" at bounding box center [642, 52] width 55 height 14
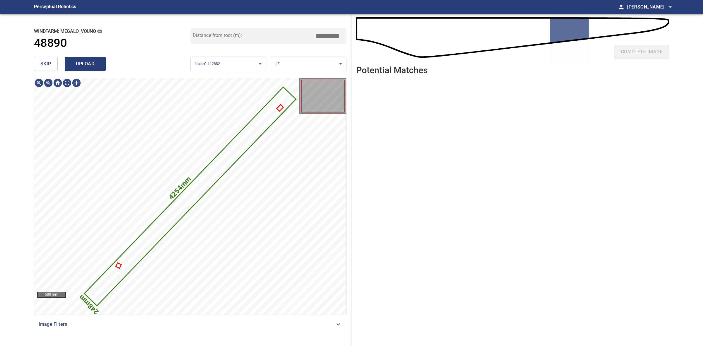
click at [81, 61] on span "upload" at bounding box center [85, 64] width 28 height 8
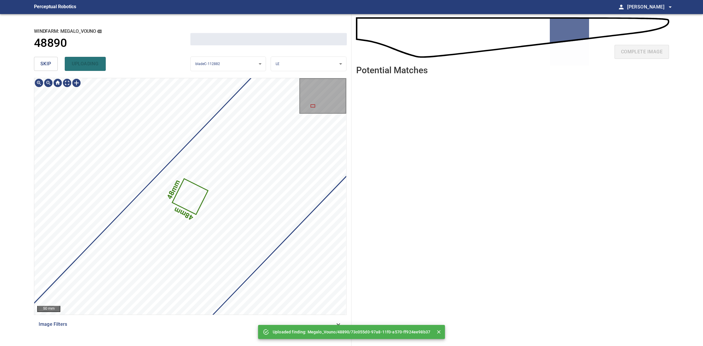
click at [31, 61] on div "**********" at bounding box center [190, 180] width 322 height 332
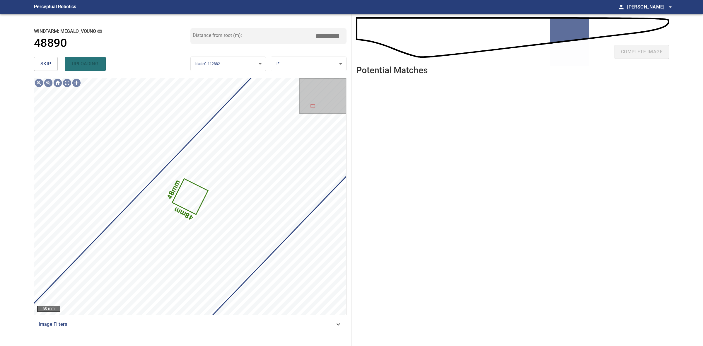
click at [43, 65] on span "skip" at bounding box center [45, 64] width 11 height 8
click at [44, 65] on span "skip" at bounding box center [45, 64] width 11 height 8
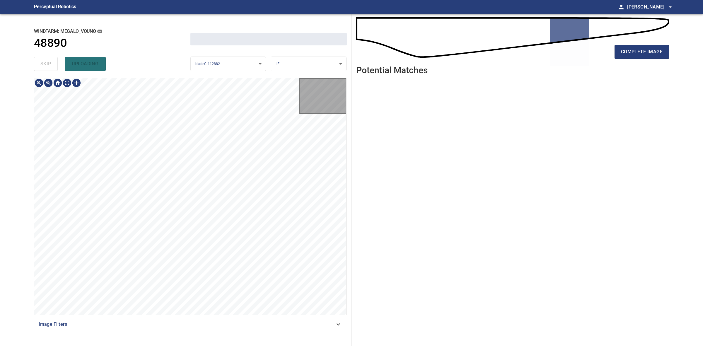
click at [45, 65] on div "skip uploading" at bounding box center [112, 64] width 157 height 19
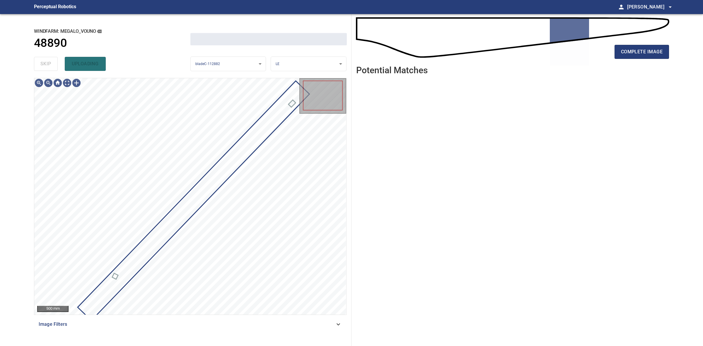
drag, startPoint x: 45, startPoint y: 65, endPoint x: 154, endPoint y: 66, distance: 108.7
click at [47, 65] on div "skip uploading" at bounding box center [112, 64] width 157 height 19
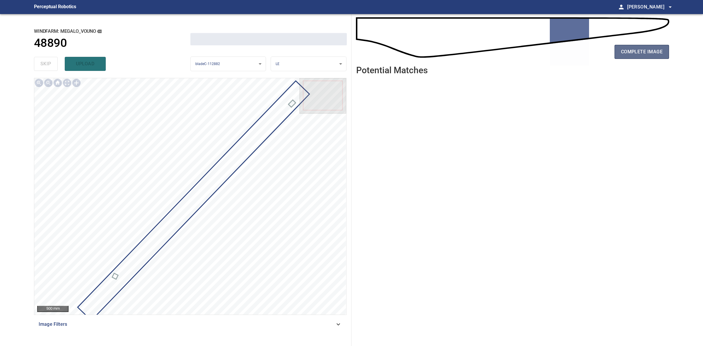
click at [645, 55] on span "complete image" at bounding box center [642, 52] width 42 height 8
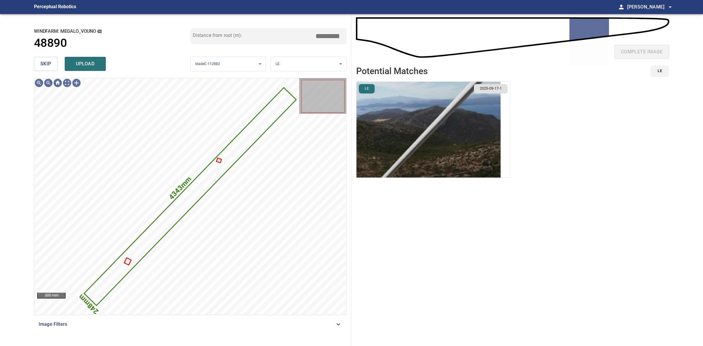
click at [487, 143] on img "button" at bounding box center [429, 130] width 144 height 96
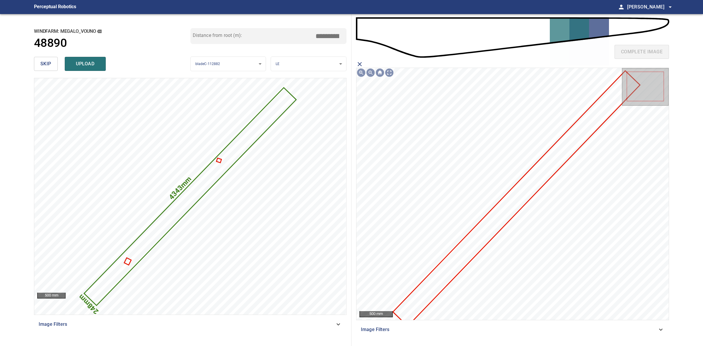
click at [497, 216] on icon at bounding box center [517, 199] width 246 height 254
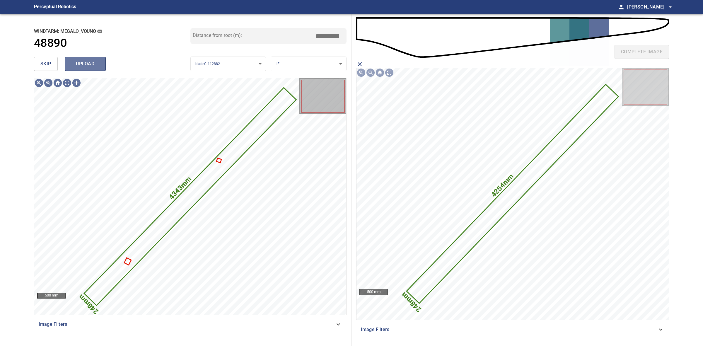
click at [86, 62] on span "upload" at bounding box center [85, 64] width 28 height 8
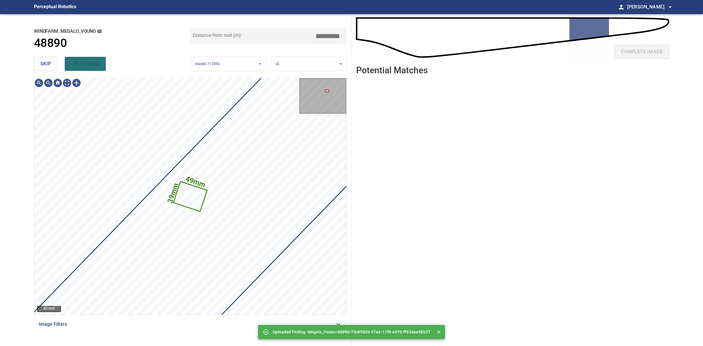
click at [48, 67] on span "skip" at bounding box center [45, 64] width 11 height 8
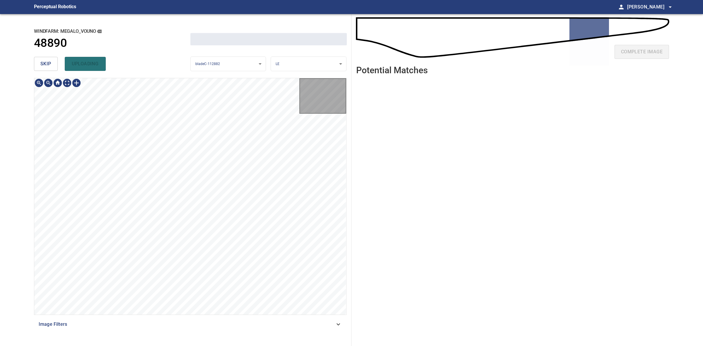
click at [48, 67] on span "skip" at bounding box center [45, 64] width 11 height 8
click at [48, 67] on div "skip uploading" at bounding box center [112, 64] width 157 height 19
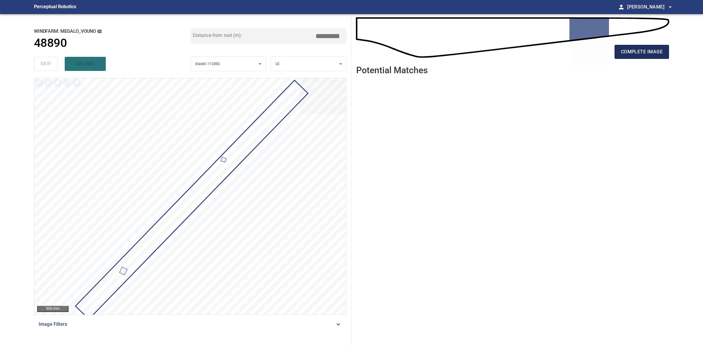
click at [621, 52] on span "complete image" at bounding box center [642, 52] width 42 height 8
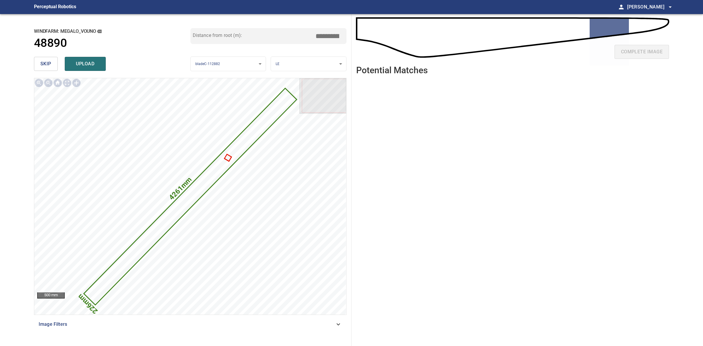
drag, startPoint x: 328, startPoint y: 32, endPoint x: 324, endPoint y: 32, distance: 3.5
click at [324, 32] on input "*****" at bounding box center [329, 35] width 29 height 11
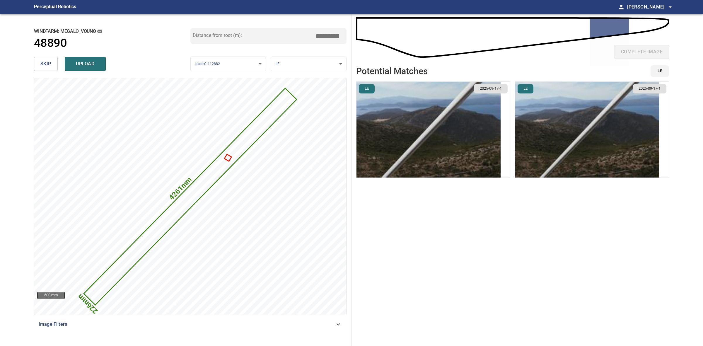
type input "*****"
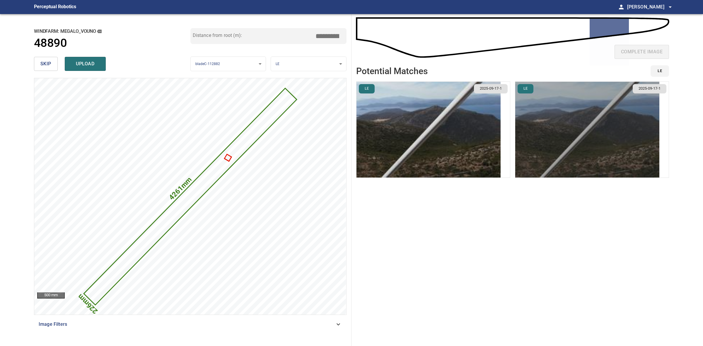
click at [527, 115] on img "button" at bounding box center [588, 130] width 144 height 96
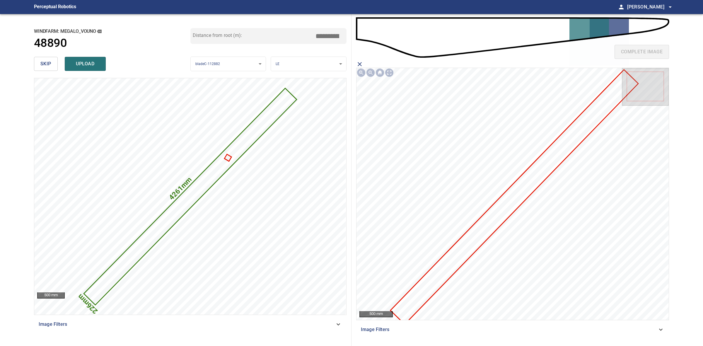
click at [469, 244] on icon at bounding box center [514, 198] width 247 height 254
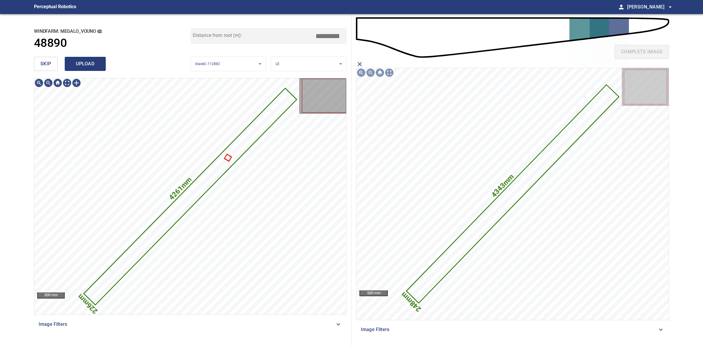
click at [97, 70] on button "upload" at bounding box center [85, 64] width 41 height 14
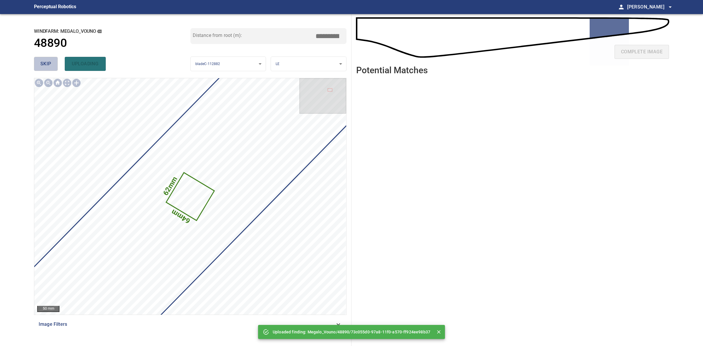
click at [43, 60] on span "skip" at bounding box center [45, 64] width 11 height 8
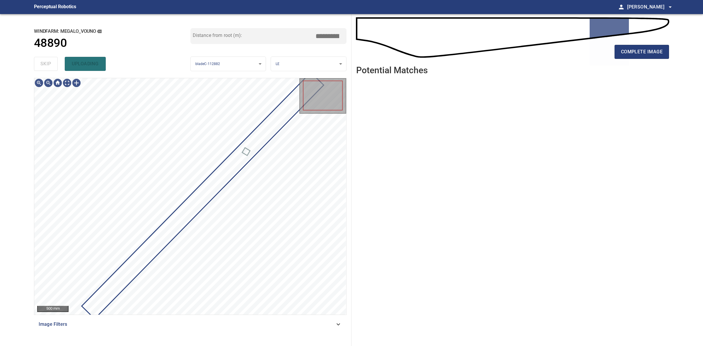
click at [42, 59] on div "skip uploading" at bounding box center [112, 64] width 157 height 19
click at [41, 62] on div "skip uploading" at bounding box center [112, 64] width 157 height 19
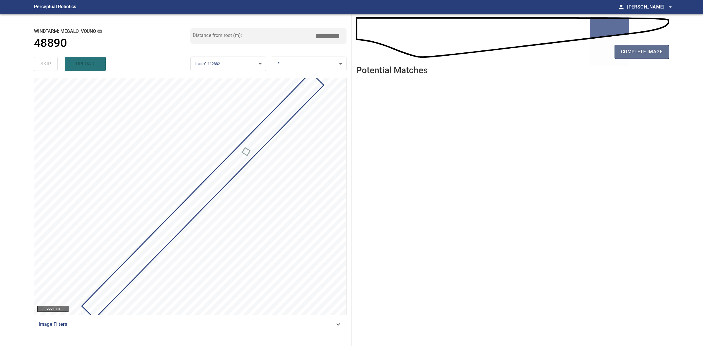
click at [644, 48] on span "complete image" at bounding box center [642, 52] width 42 height 8
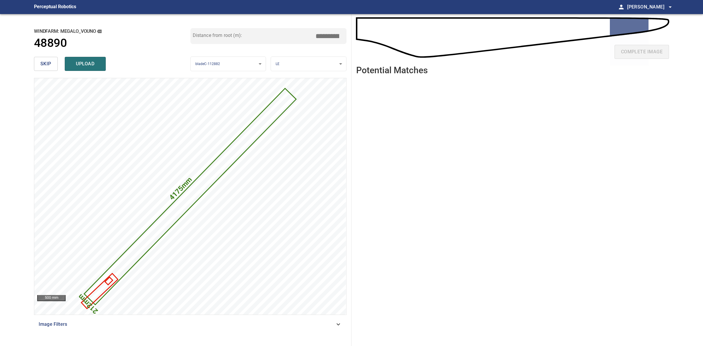
click at [329, 34] on input "*****" at bounding box center [329, 35] width 29 height 11
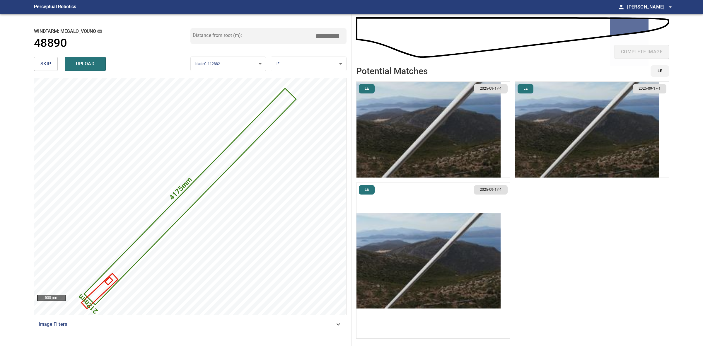
type input "*****"
click at [434, 259] on img "button" at bounding box center [429, 261] width 144 height 96
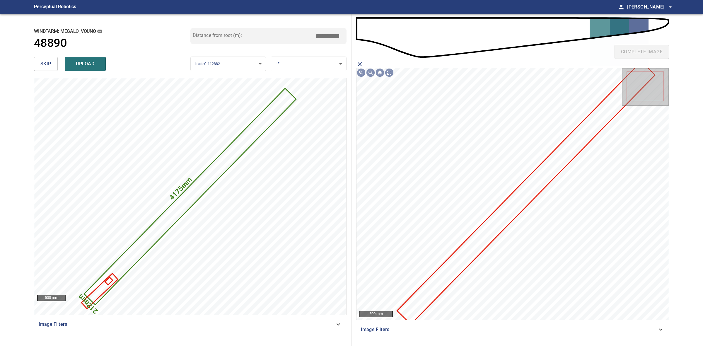
click at [506, 212] on icon at bounding box center [526, 192] width 257 height 261
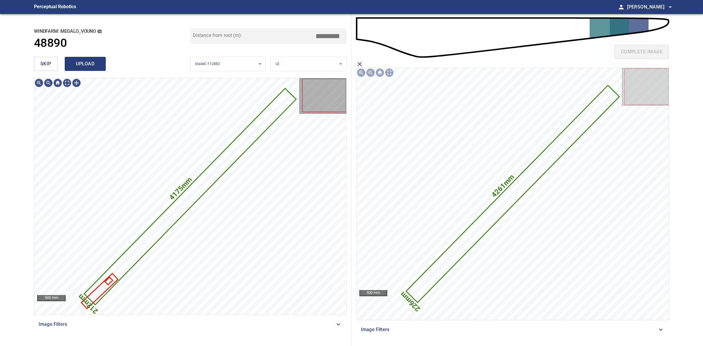
click at [91, 65] on span "upload" at bounding box center [85, 64] width 28 height 8
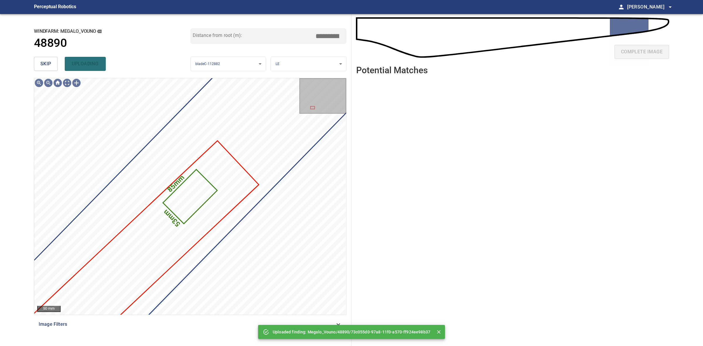
click at [47, 60] on span "skip" at bounding box center [45, 64] width 11 height 8
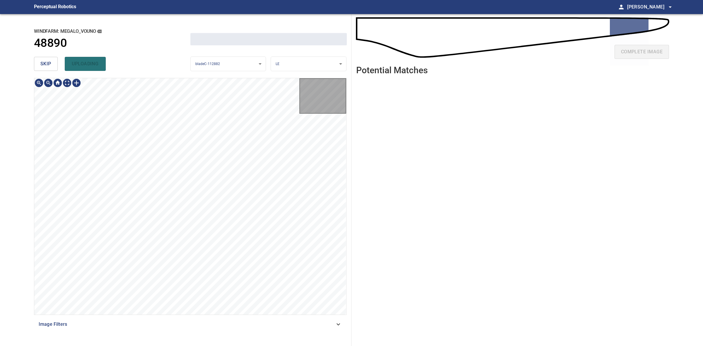
click at [47, 60] on span "skip" at bounding box center [45, 64] width 11 height 8
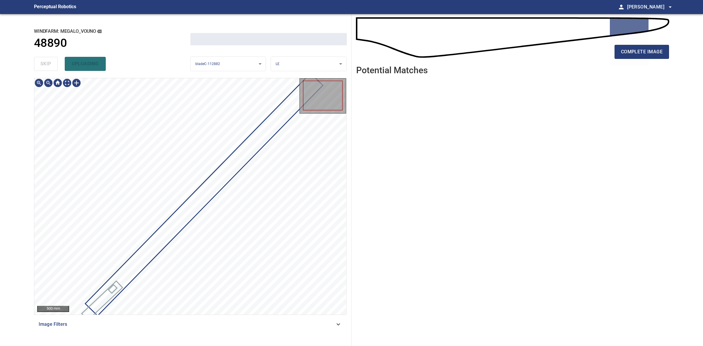
click at [46, 60] on div "skip uploading" at bounding box center [112, 64] width 157 height 19
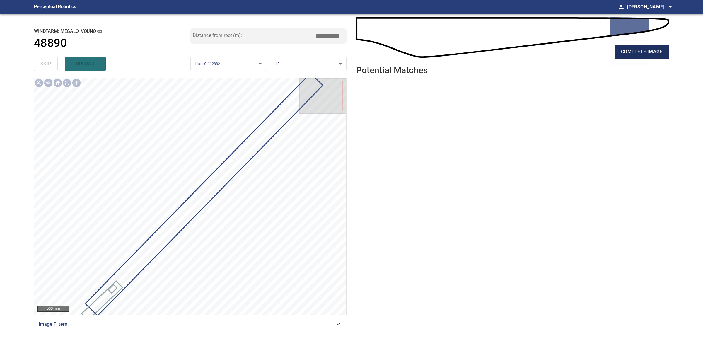
click at [659, 51] on span "complete image" at bounding box center [642, 52] width 42 height 8
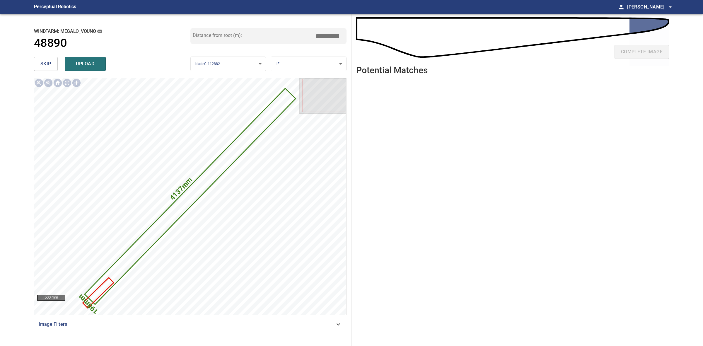
drag, startPoint x: 330, startPoint y: 33, endPoint x: 313, endPoint y: 32, distance: 17.0
click at [313, 32] on div "Distance from root (m): *****" at bounding box center [269, 36] width 157 height 16
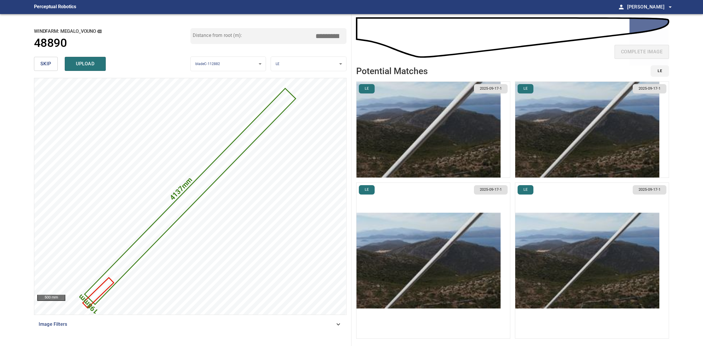
type input "*****"
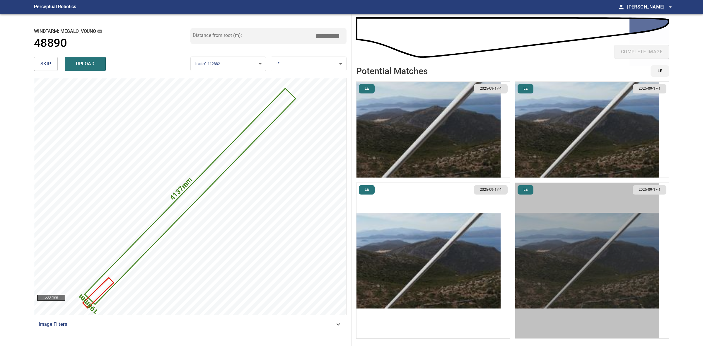
click at [554, 242] on img "button" at bounding box center [588, 261] width 144 height 96
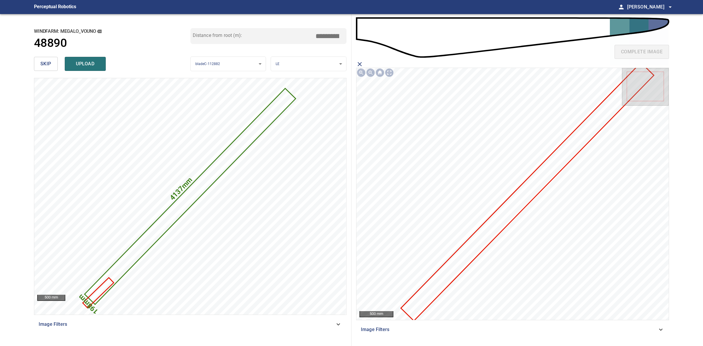
click at [487, 242] on icon at bounding box center [528, 191] width 252 height 257
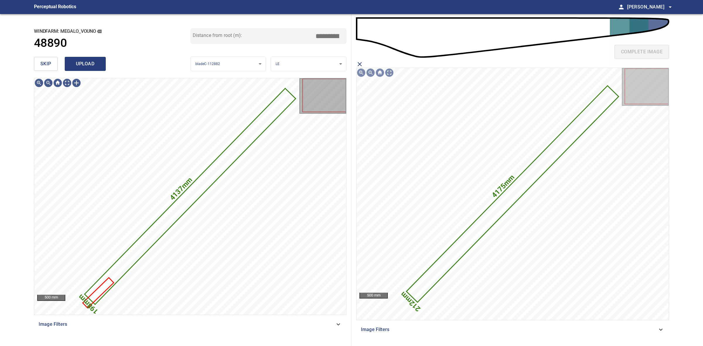
click at [76, 67] on span "upload" at bounding box center [85, 64] width 28 height 8
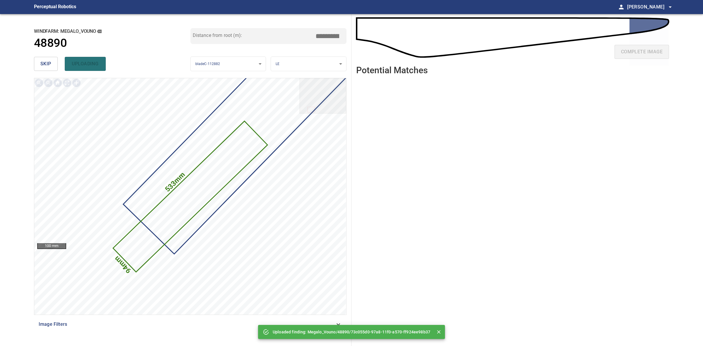
click at [30, 59] on div "**********" at bounding box center [190, 180] width 322 height 332
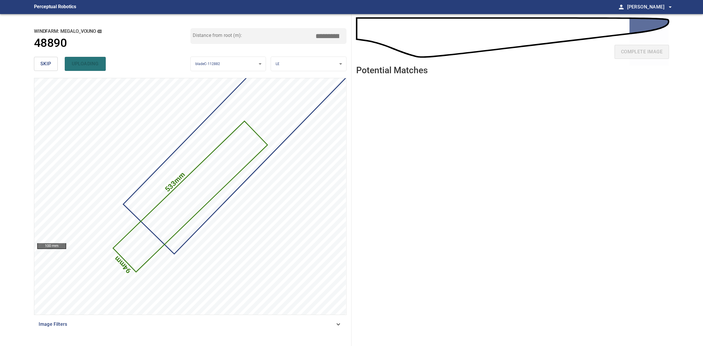
click at [29, 59] on div "**********" at bounding box center [190, 180] width 322 height 332
click at [34, 57] on button "skip" at bounding box center [46, 64] width 24 height 14
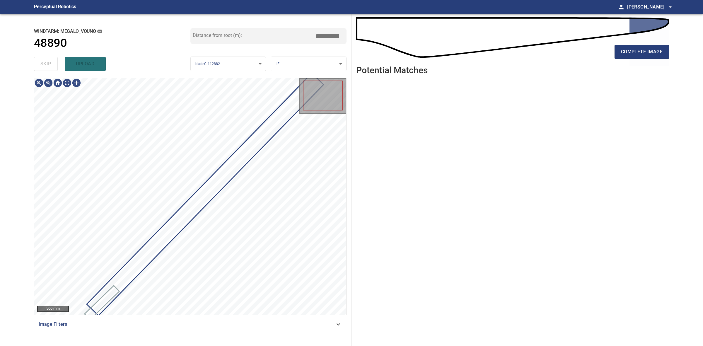
click at [35, 57] on div "skip upload" at bounding box center [112, 64] width 157 height 19
drag, startPoint x: 35, startPoint y: 57, endPoint x: 171, endPoint y: 57, distance: 136.3
click at [38, 57] on div "skip upload" at bounding box center [112, 64] width 157 height 19
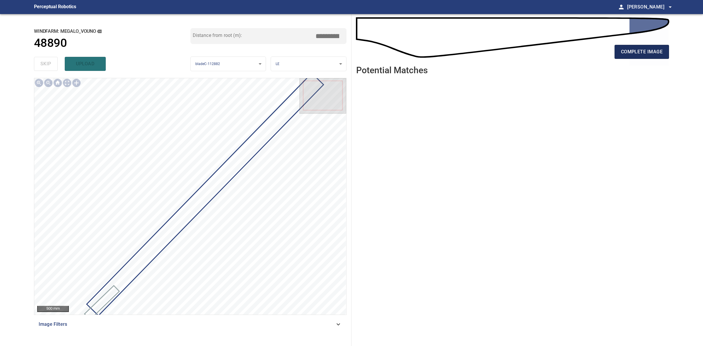
drag, startPoint x: 677, startPoint y: 55, endPoint x: 669, endPoint y: 56, distance: 8.3
click at [674, 56] on main "**********" at bounding box center [351, 173] width 703 height 346
click at [664, 56] on button "complete image" at bounding box center [642, 52] width 55 height 14
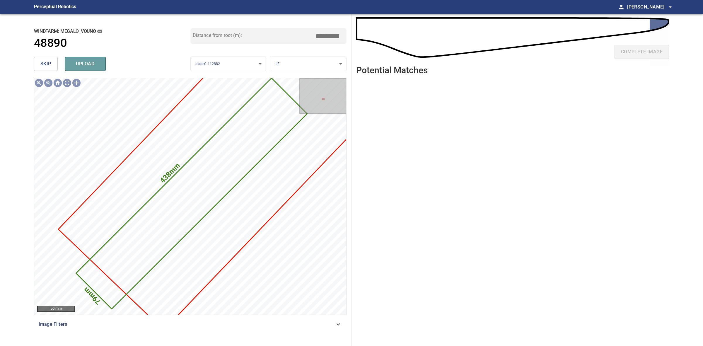
drag, startPoint x: 83, startPoint y: 63, endPoint x: 64, endPoint y: 63, distance: 19.3
click at [83, 62] on span "upload" at bounding box center [85, 64] width 28 height 8
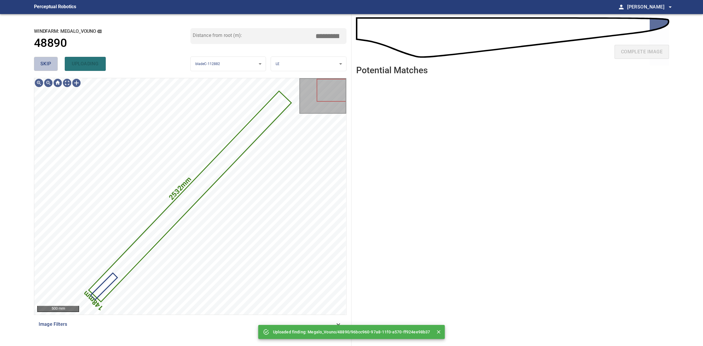
click at [42, 63] on span "skip" at bounding box center [45, 64] width 11 height 8
drag, startPoint x: 42, startPoint y: 63, endPoint x: 49, endPoint y: 62, distance: 7.4
click at [42, 63] on div "skip uploading" at bounding box center [112, 64] width 157 height 19
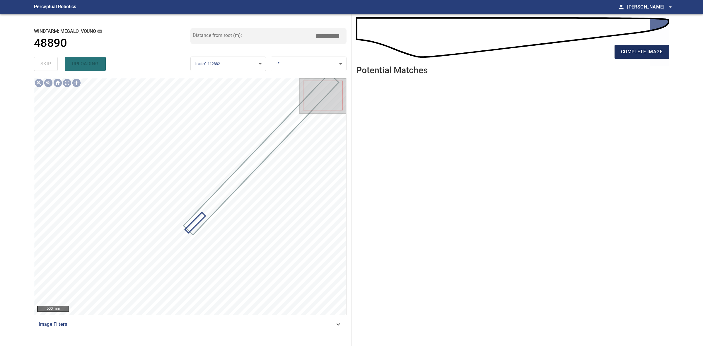
click at [657, 49] on span "complete image" at bounding box center [642, 52] width 42 height 8
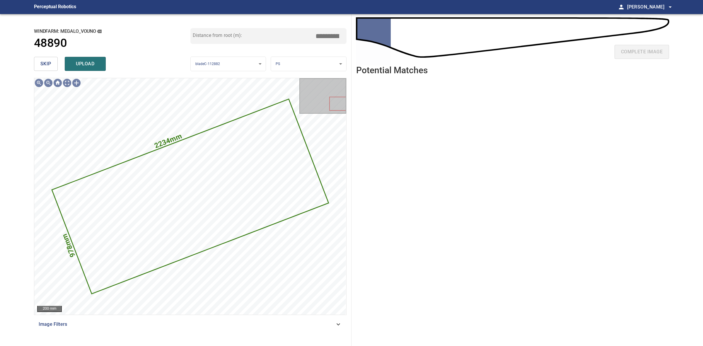
click at [50, 65] on span "skip" at bounding box center [45, 64] width 11 height 8
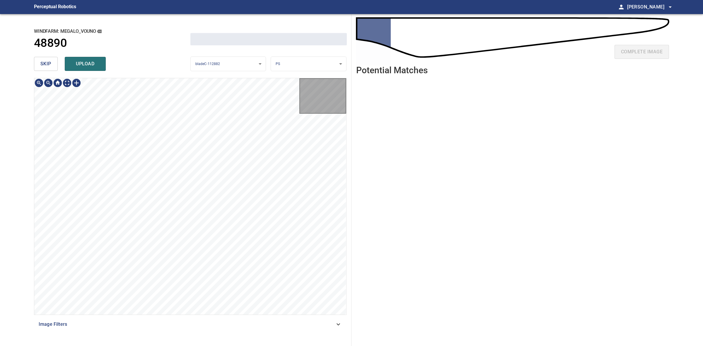
click at [50, 65] on span "skip" at bounding box center [45, 64] width 11 height 8
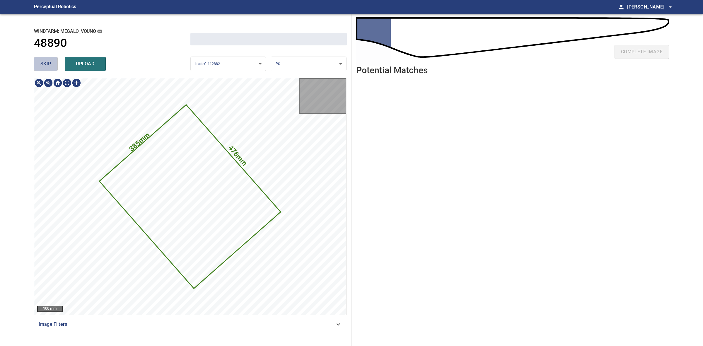
click at [50, 65] on span "skip" at bounding box center [45, 64] width 11 height 8
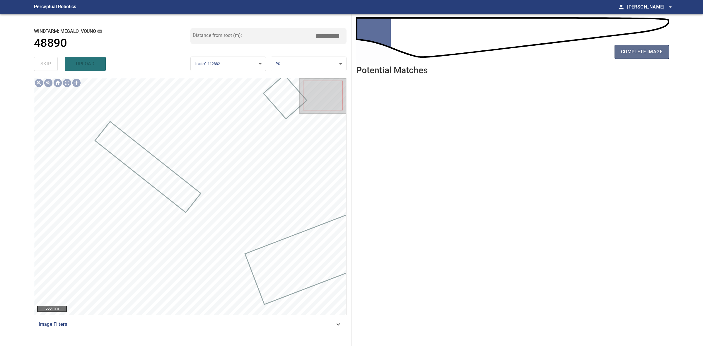
click at [639, 49] on span "complete image" at bounding box center [642, 52] width 42 height 8
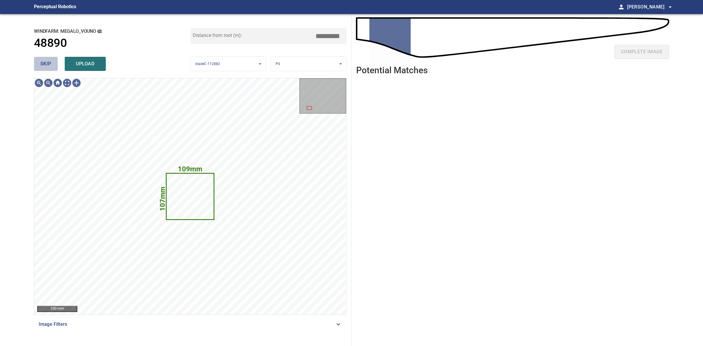
click at [37, 65] on button "skip" at bounding box center [46, 64] width 24 height 14
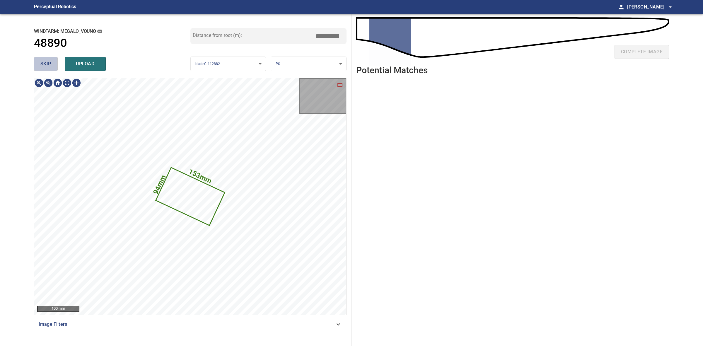
click at [37, 65] on button "skip" at bounding box center [46, 64] width 24 height 14
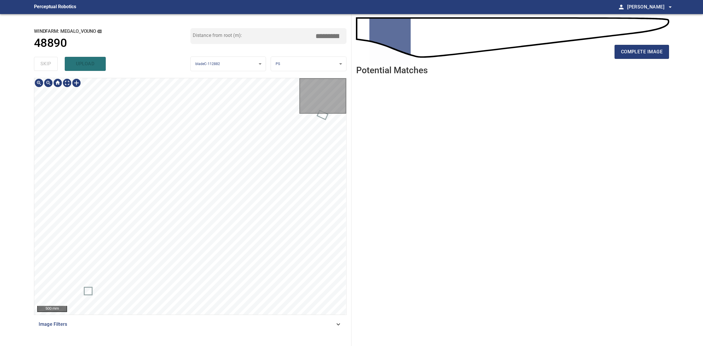
click at [37, 65] on div "skip upload" at bounding box center [112, 64] width 157 height 19
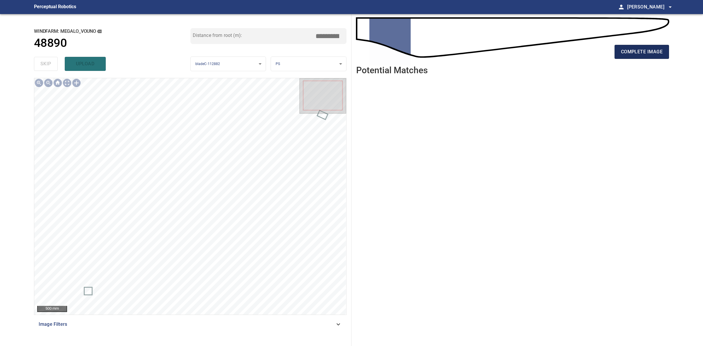
click at [636, 52] on span "complete image" at bounding box center [642, 52] width 42 height 8
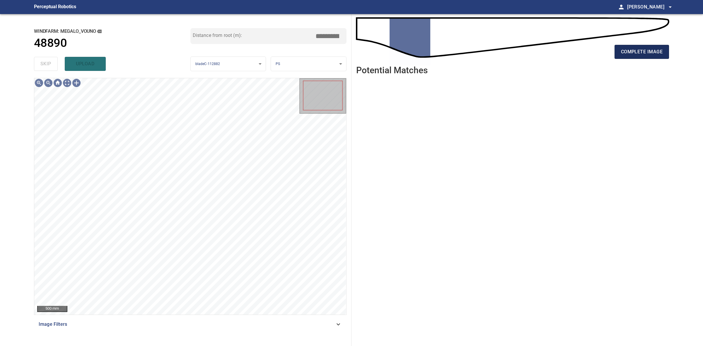
click at [632, 58] on button "complete image" at bounding box center [642, 52] width 55 height 14
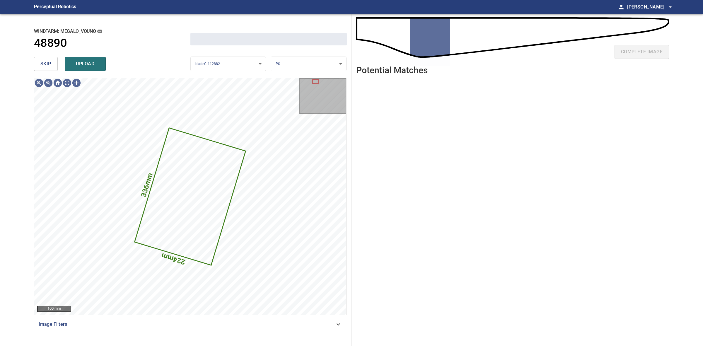
click at [41, 64] on span "skip" at bounding box center [45, 64] width 11 height 8
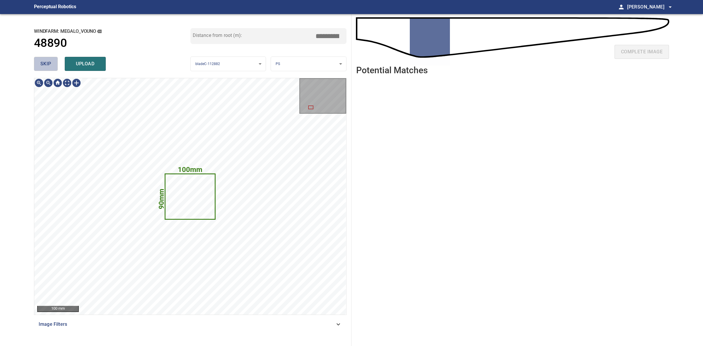
click at [41, 64] on span "skip" at bounding box center [45, 64] width 11 height 8
click at [41, 64] on div "skip upload" at bounding box center [112, 64] width 157 height 19
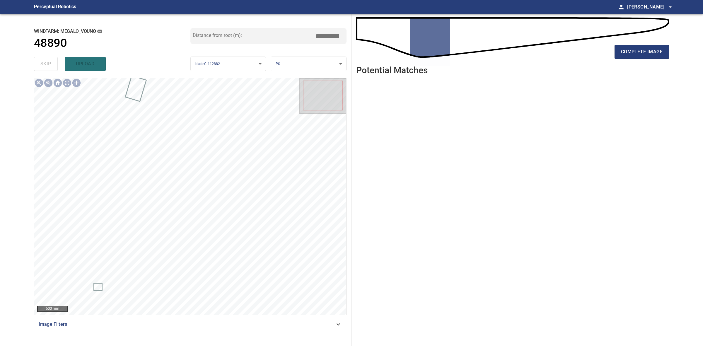
click at [643, 61] on div "complete image" at bounding box center [512, 53] width 313 height 23
click at [643, 58] on button "complete image" at bounding box center [642, 52] width 55 height 14
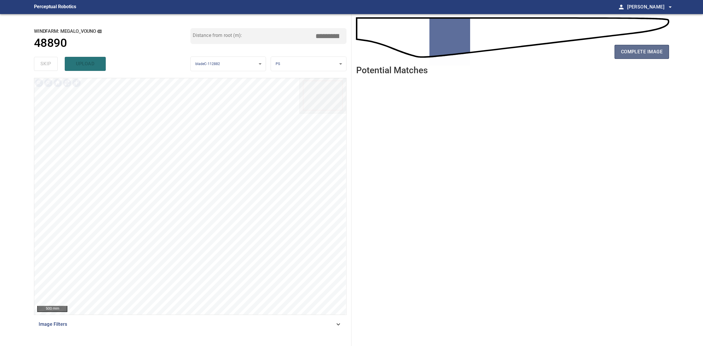
click at [619, 46] on button "complete image" at bounding box center [642, 52] width 55 height 14
click at [657, 46] on button "complete image" at bounding box center [642, 52] width 55 height 14
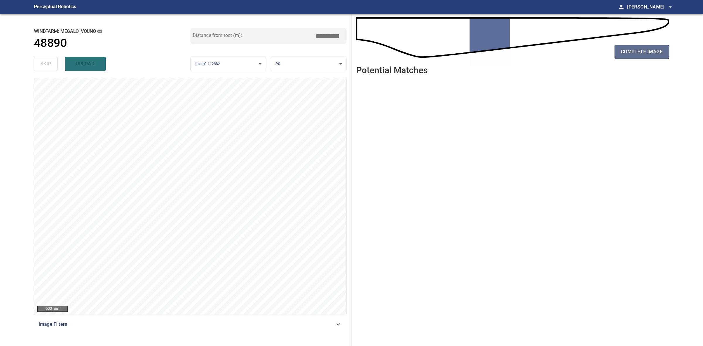
click at [652, 51] on span "complete image" at bounding box center [642, 52] width 42 height 8
click at [652, 50] on span "complete image" at bounding box center [642, 52] width 42 height 8
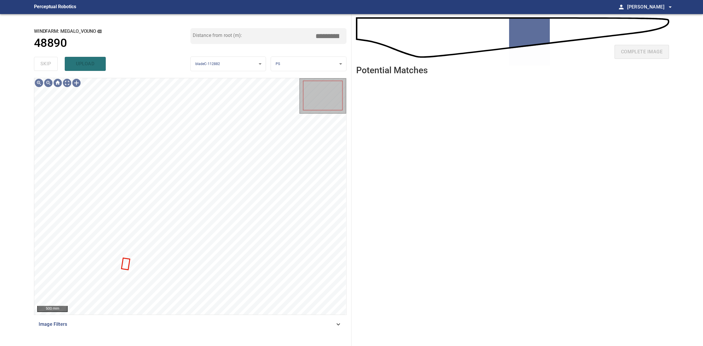
click at [652, 50] on div "complete image" at bounding box center [512, 53] width 313 height 23
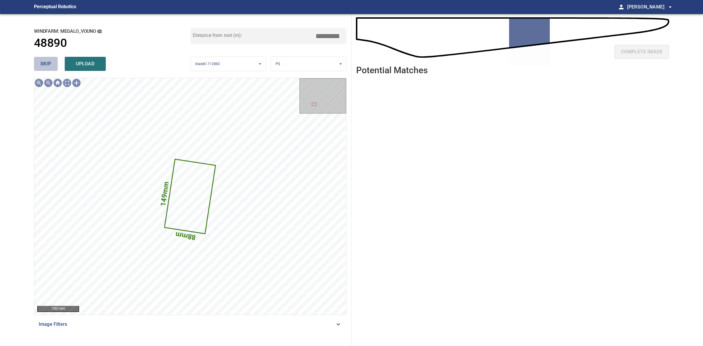
click at [36, 63] on button "skip" at bounding box center [46, 64] width 24 height 14
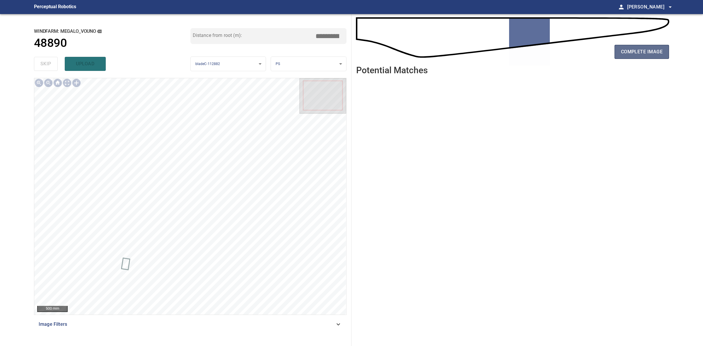
click at [623, 50] on span "complete image" at bounding box center [642, 52] width 42 height 8
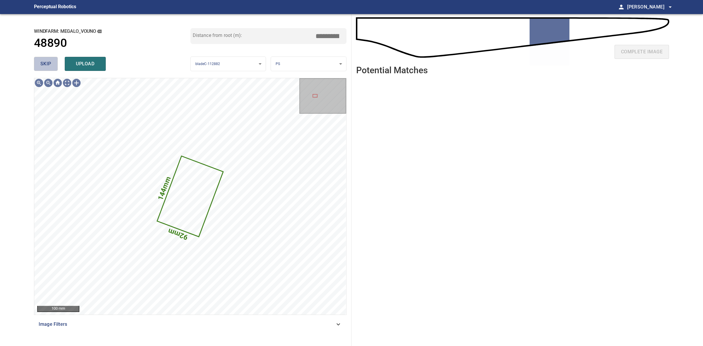
click at [48, 64] on span "skip" at bounding box center [45, 64] width 11 height 8
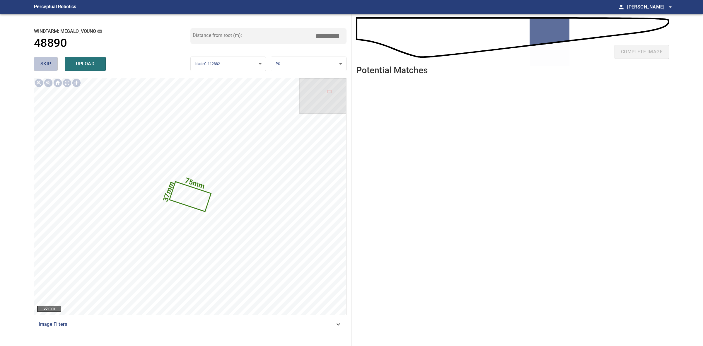
click at [48, 65] on span "skip" at bounding box center [45, 64] width 11 height 8
click at [48, 65] on div "skip upload" at bounding box center [112, 64] width 157 height 19
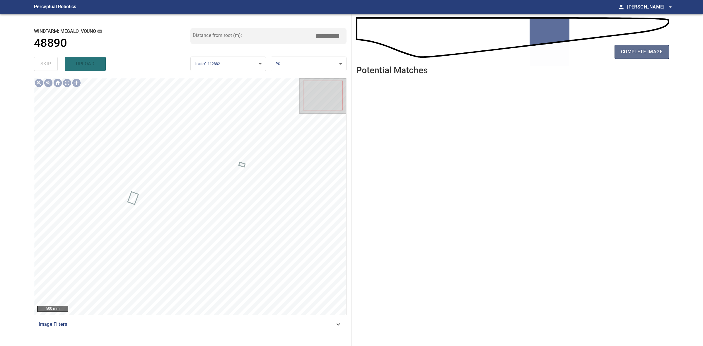
click at [637, 56] on span "complete image" at bounding box center [642, 52] width 42 height 8
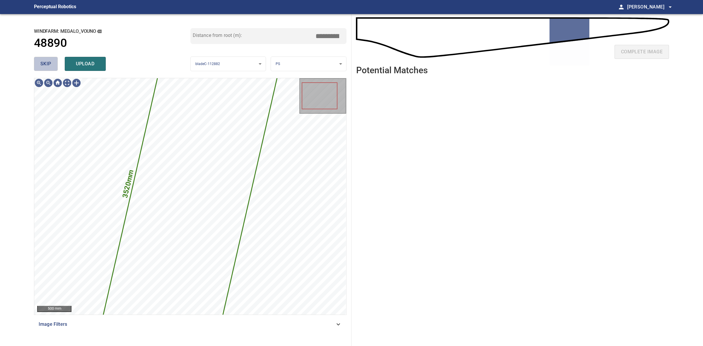
click at [44, 67] on span "skip" at bounding box center [45, 64] width 11 height 8
click at [44, 67] on div "skip upload" at bounding box center [112, 64] width 157 height 19
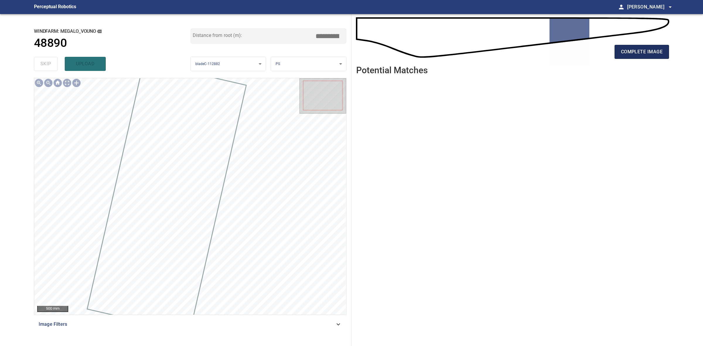
click at [624, 57] on button "complete image" at bounding box center [642, 52] width 55 height 14
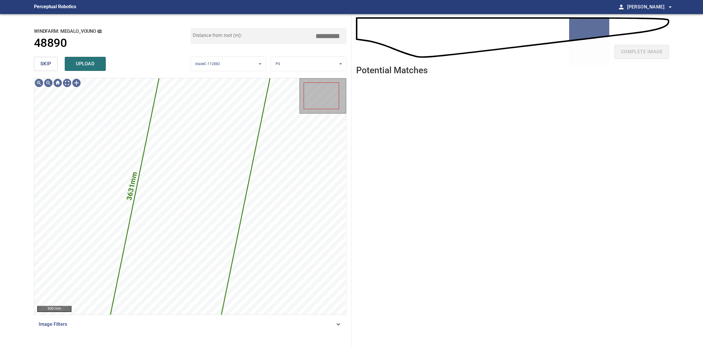
click at [51, 62] on button "skip" at bounding box center [46, 64] width 24 height 14
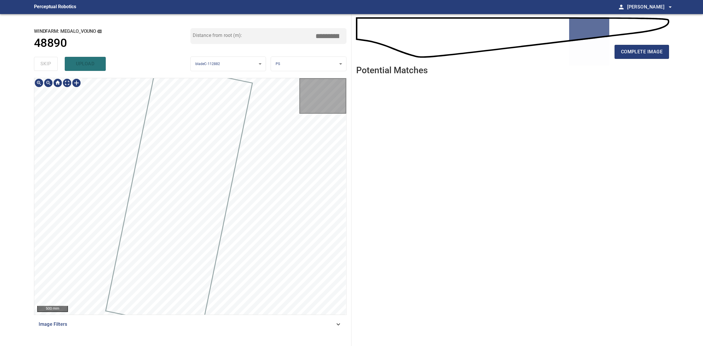
click at [51, 62] on div "skip upload" at bounding box center [112, 64] width 157 height 19
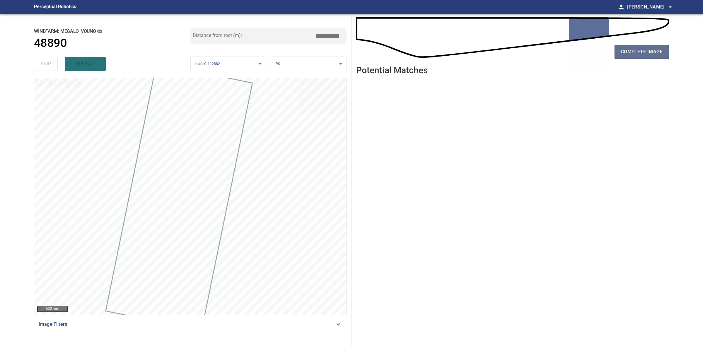
click at [647, 47] on button "complete image" at bounding box center [642, 52] width 55 height 14
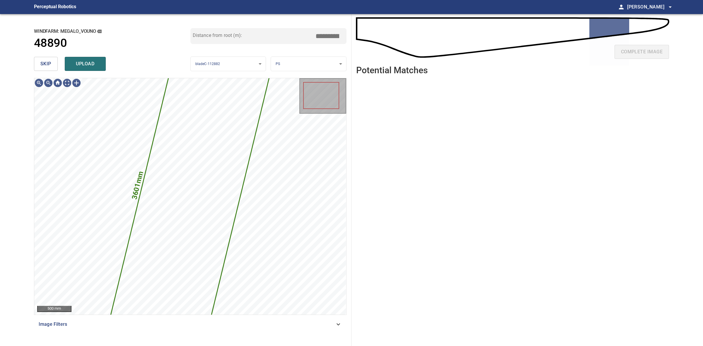
click at [39, 61] on button "skip" at bounding box center [46, 64] width 24 height 14
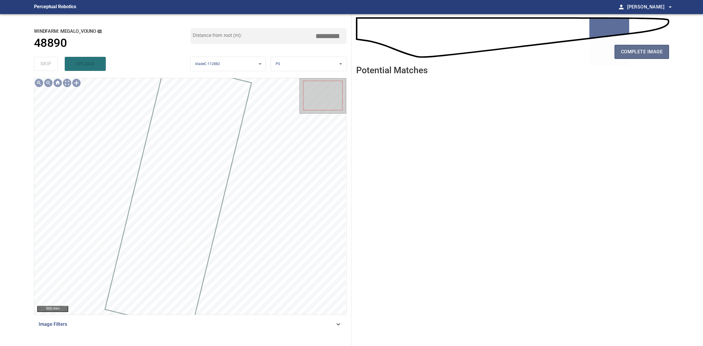
click at [622, 53] on span "complete image" at bounding box center [642, 52] width 42 height 8
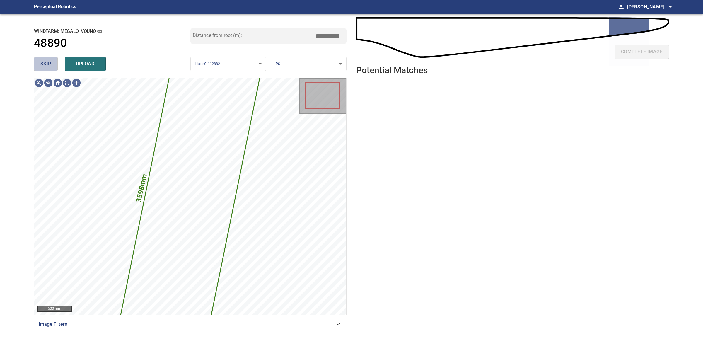
click at [50, 68] on span "skip" at bounding box center [45, 64] width 11 height 8
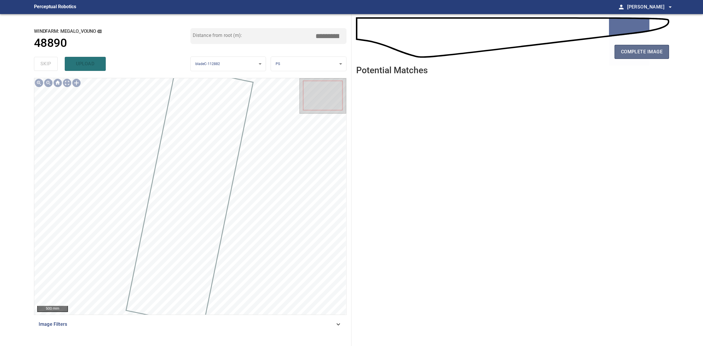
click at [618, 51] on button "complete image" at bounding box center [642, 52] width 55 height 14
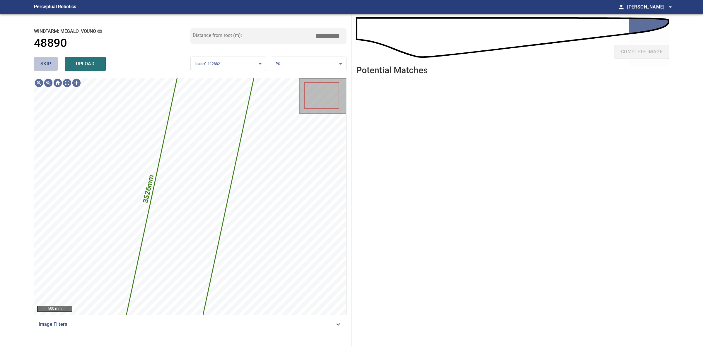
click at [50, 65] on span "skip" at bounding box center [45, 64] width 11 height 8
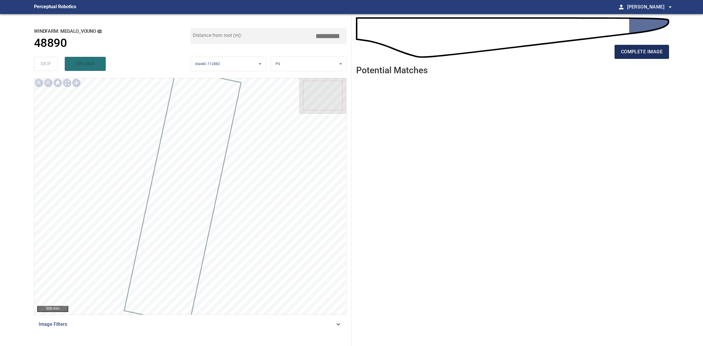
click at [626, 56] on span "complete image" at bounding box center [642, 52] width 42 height 8
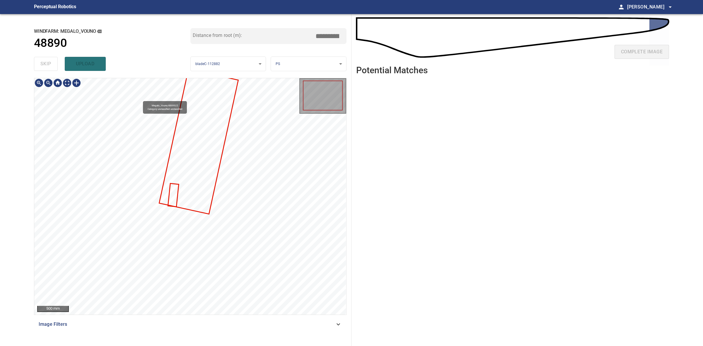
click at [177, 78] on div "Megalo_Vouno/48890/2 Category unclassified unclassified" at bounding box center [190, 78] width 312 height 0
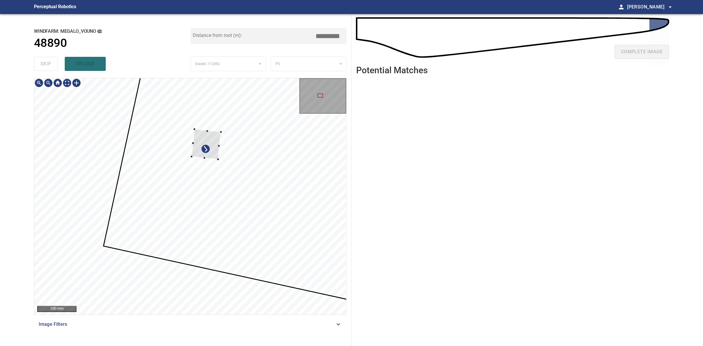
click at [193, 154] on div at bounding box center [206, 144] width 29 height 30
click at [217, 167] on div at bounding box center [213, 169] width 29 height 29
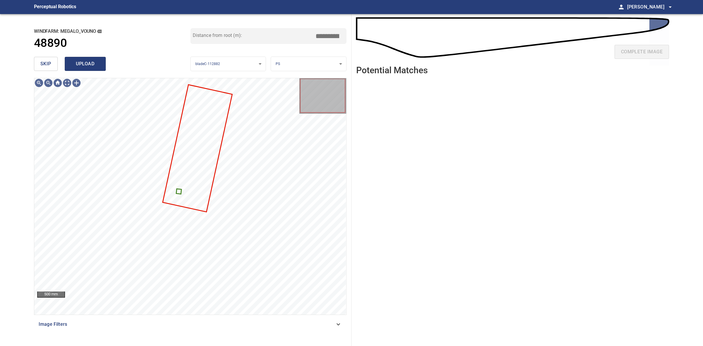
click at [83, 67] on span "upload" at bounding box center [85, 64] width 28 height 8
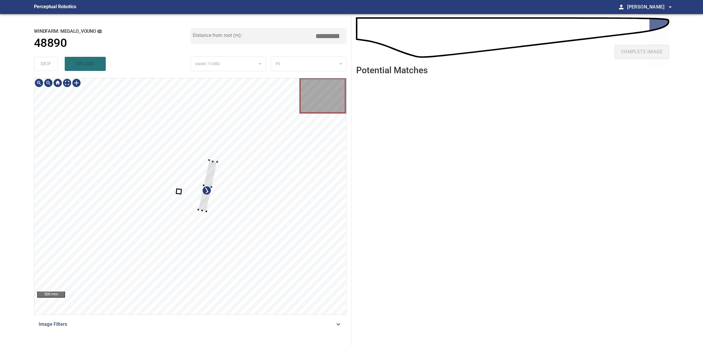
click at [211, 162] on div at bounding box center [207, 185] width 19 height 51
click at [213, 169] on div at bounding box center [190, 196] width 312 height 237
click at [177, 181] on div at bounding box center [176, 190] width 18 height 46
click at [181, 213] on div at bounding box center [190, 196] width 312 height 237
click at [179, 201] on div at bounding box center [190, 196] width 312 height 237
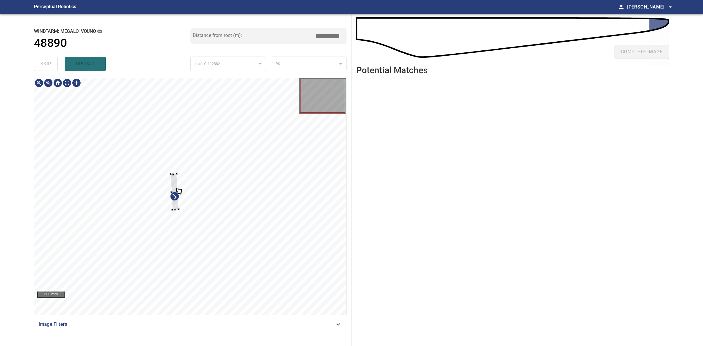
click at [173, 205] on div at bounding box center [175, 192] width 8 height 36
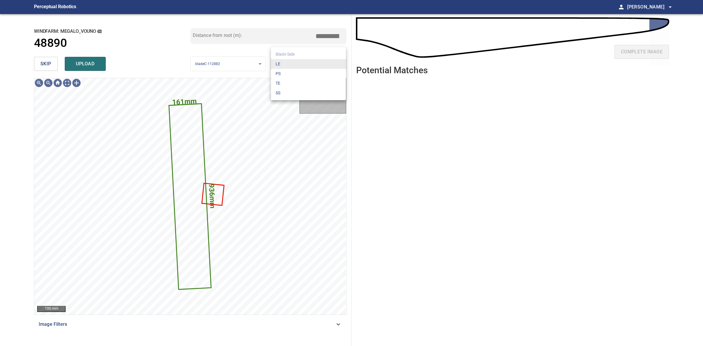
click at [293, 67] on body "**********" at bounding box center [351, 173] width 703 height 346
click at [292, 62] on li "LE" at bounding box center [308, 64] width 75 height 10
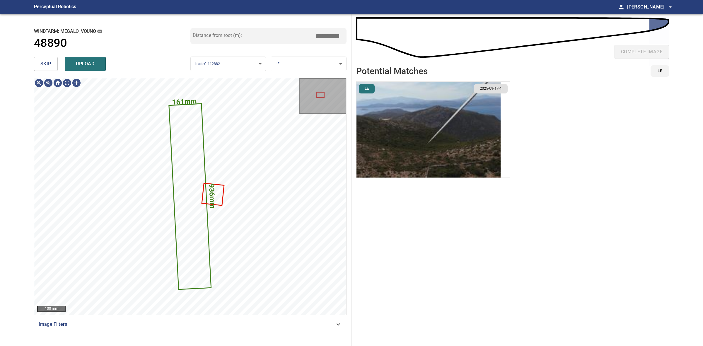
click at [390, 124] on img "button" at bounding box center [429, 130] width 144 height 96
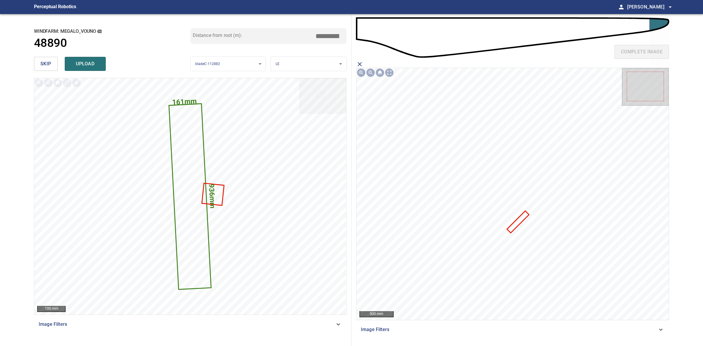
click at [523, 219] on icon at bounding box center [518, 222] width 21 height 21
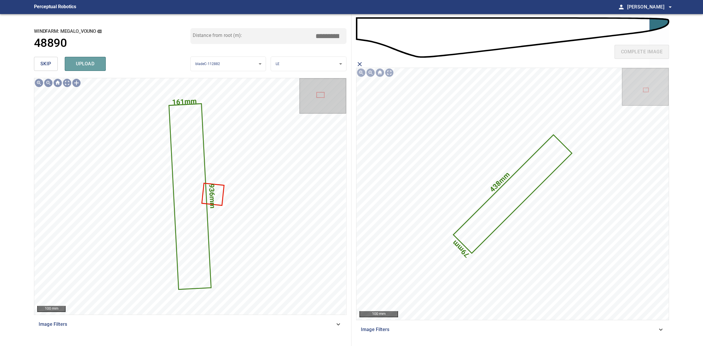
click at [101, 65] on button "upload" at bounding box center [85, 64] width 41 height 14
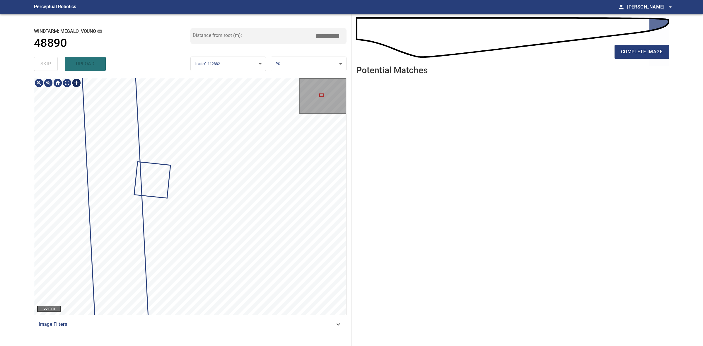
click at [73, 85] on div at bounding box center [76, 82] width 9 height 9
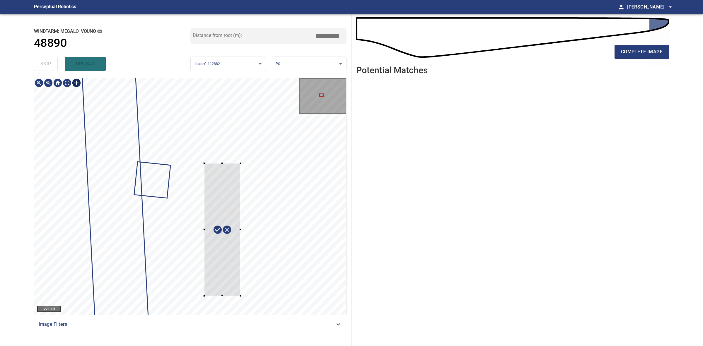
click at [238, 299] on div at bounding box center [190, 196] width 312 height 237
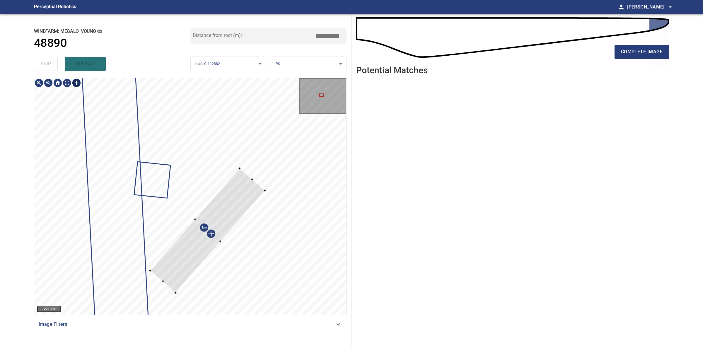
click at [179, 270] on div at bounding box center [207, 230] width 115 height 125
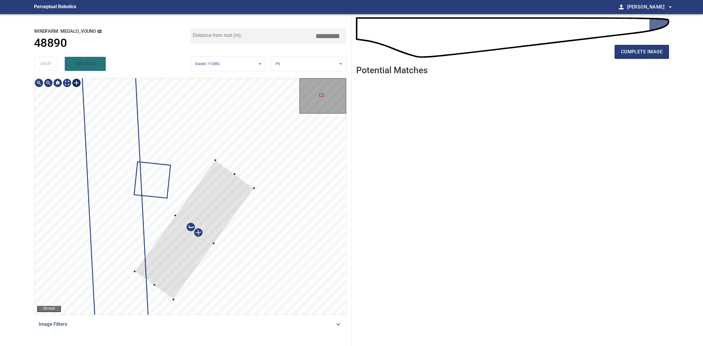
click at [213, 159] on div at bounding box center [190, 196] width 312 height 237
click at [150, 278] on div at bounding box center [197, 228] width 96 height 139
click at [222, 238] on div at bounding box center [220, 240] width 57 height 120
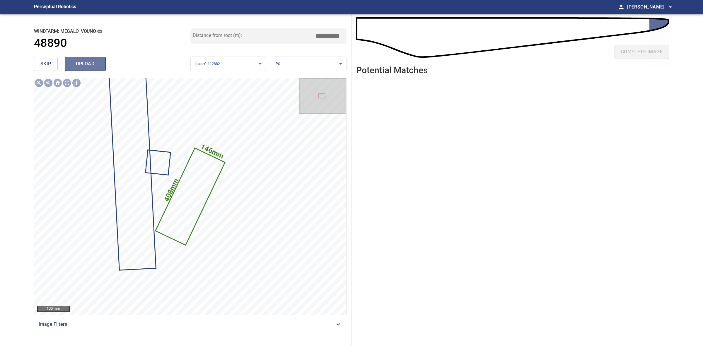
click at [92, 60] on span "upload" at bounding box center [85, 64] width 28 height 8
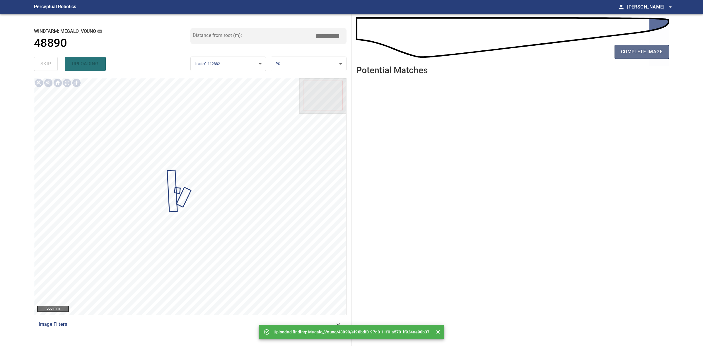
click at [647, 46] on button "complete image" at bounding box center [642, 52] width 55 height 14
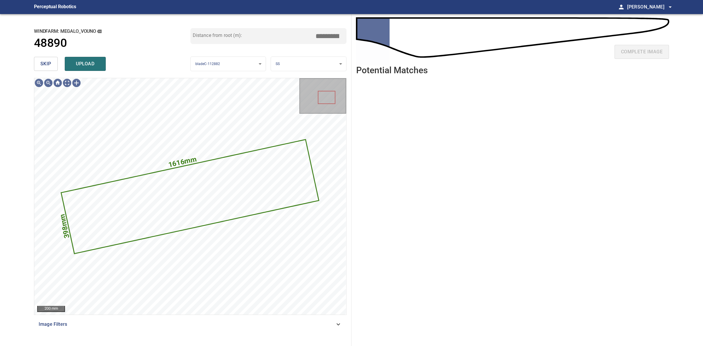
click at [40, 65] on button "skip" at bounding box center [46, 64] width 24 height 14
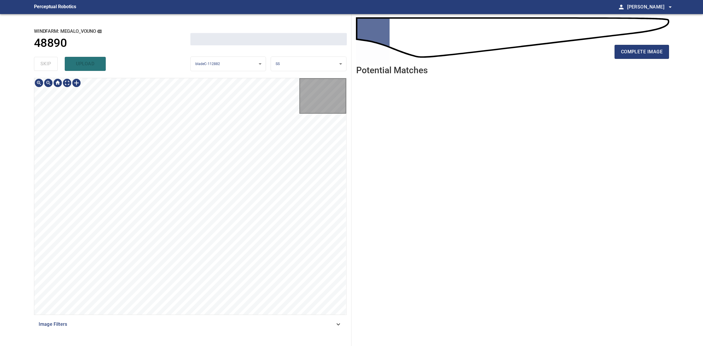
click at [40, 65] on div "skip upload" at bounding box center [112, 64] width 157 height 19
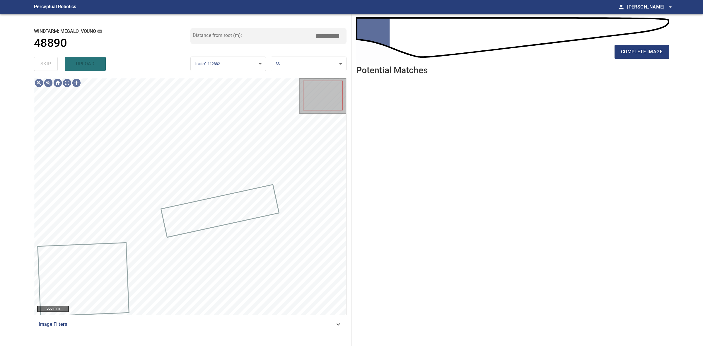
click at [40, 65] on div "skip upload" at bounding box center [112, 64] width 157 height 19
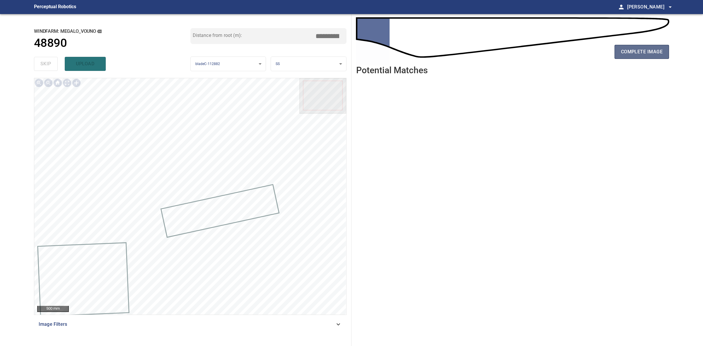
click at [639, 52] on span "complete image" at bounding box center [642, 52] width 42 height 8
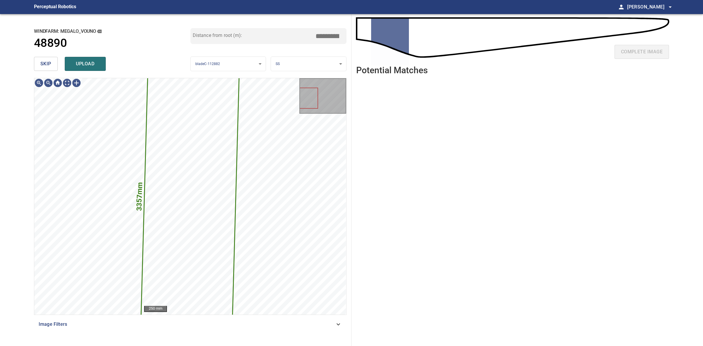
click at [40, 61] on button "skip" at bounding box center [46, 64] width 24 height 14
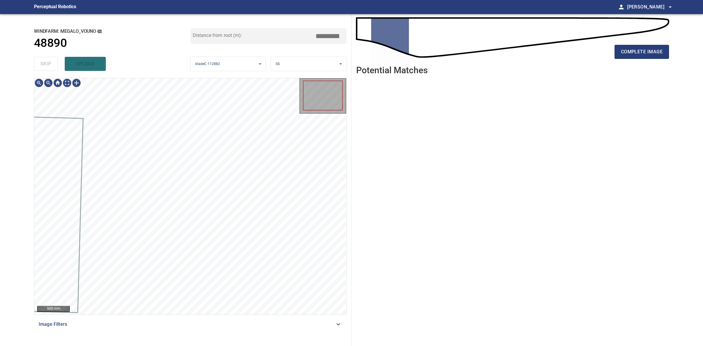
click at [40, 61] on div "skip upload" at bounding box center [112, 64] width 157 height 19
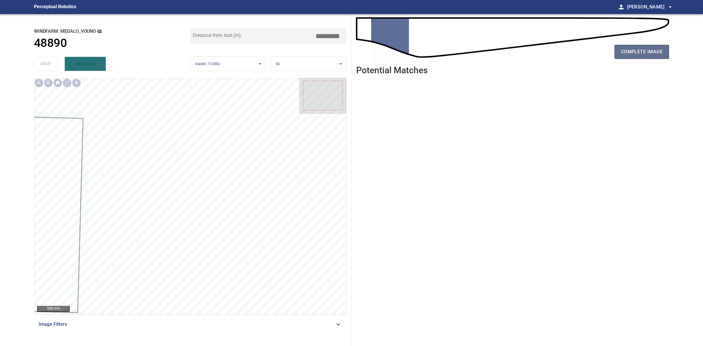
click at [645, 50] on span "complete image" at bounding box center [642, 52] width 42 height 8
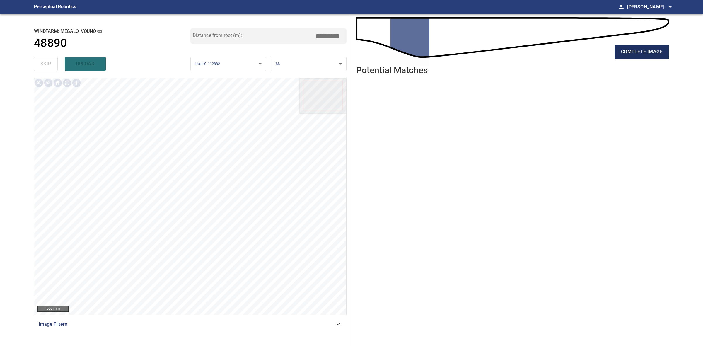
click at [649, 50] on span "complete image" at bounding box center [642, 52] width 42 height 8
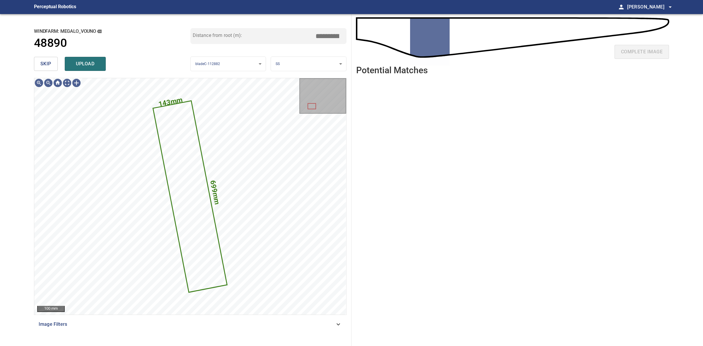
click at [38, 64] on button "skip" at bounding box center [46, 64] width 24 height 14
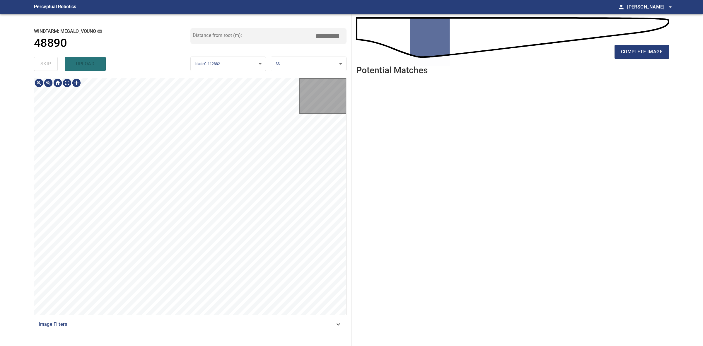
click at [38, 64] on div "skip upload" at bounding box center [112, 64] width 157 height 19
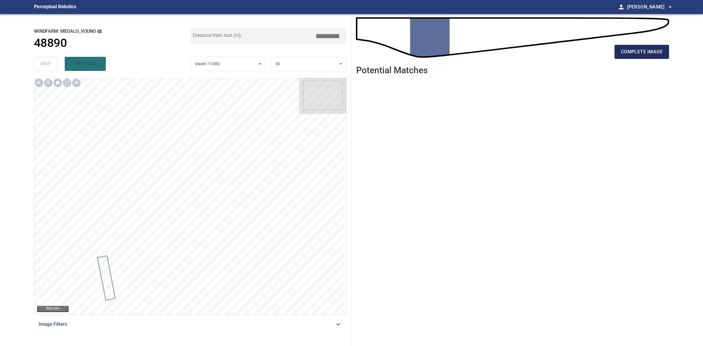
drag, startPoint x: 666, startPoint y: 44, endPoint x: 664, endPoint y: 51, distance: 7.5
click at [665, 47] on div "complete image" at bounding box center [512, 53] width 313 height 23
click at [664, 51] on button "complete image" at bounding box center [642, 52] width 55 height 14
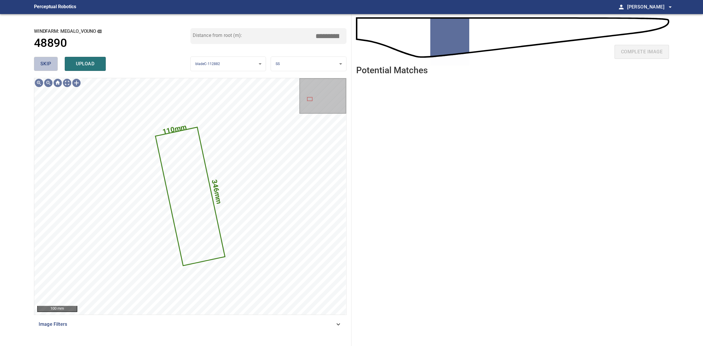
click at [41, 62] on span "skip" at bounding box center [45, 64] width 11 height 8
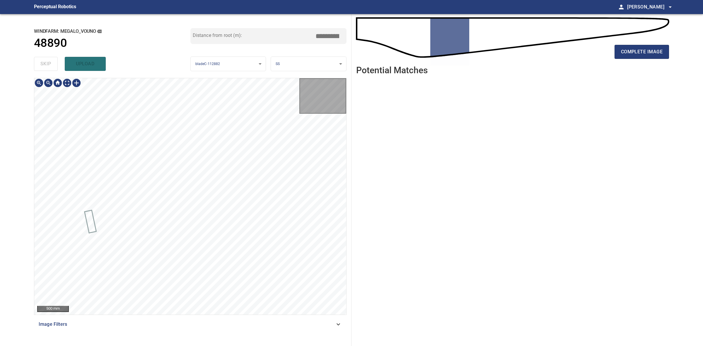
drag, startPoint x: 41, startPoint y: 62, endPoint x: 323, endPoint y: 62, distance: 281.7
click at [41, 62] on div "skip upload" at bounding box center [112, 64] width 157 height 19
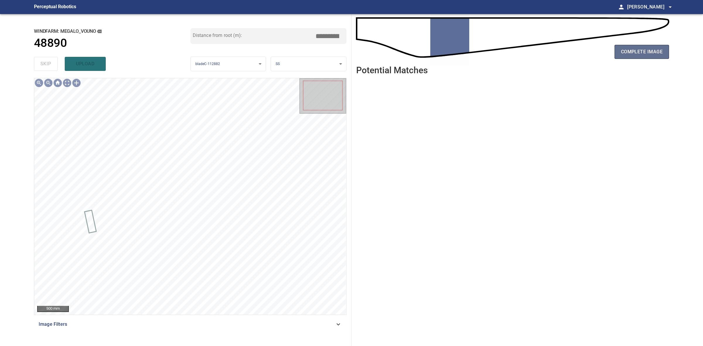
click at [620, 55] on button "complete image" at bounding box center [642, 52] width 55 height 14
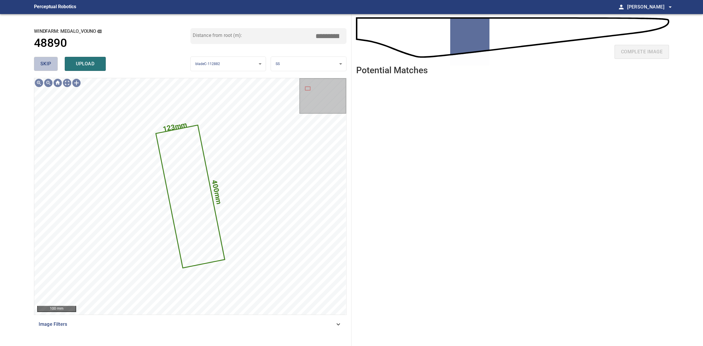
click at [41, 59] on button "skip" at bounding box center [46, 64] width 24 height 14
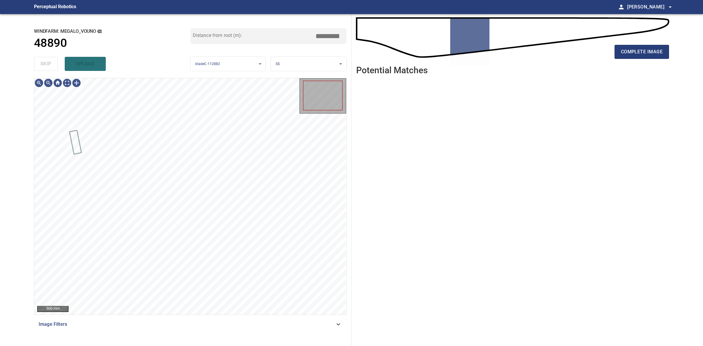
drag, startPoint x: 41, startPoint y: 59, endPoint x: 103, endPoint y: 60, distance: 61.3
click at [42, 60] on div "skip upload" at bounding box center [112, 64] width 157 height 19
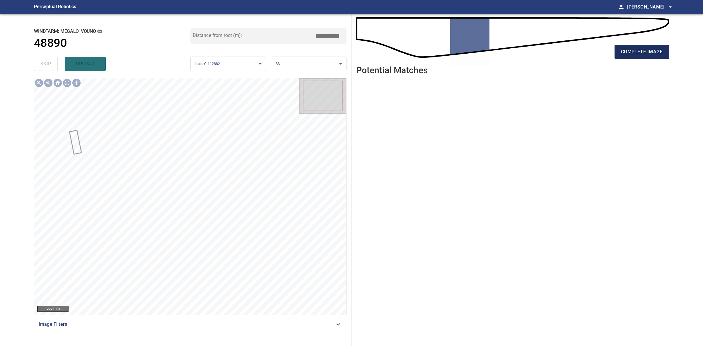
click at [631, 54] on span "complete image" at bounding box center [642, 52] width 42 height 8
click at [632, 54] on span "complete image" at bounding box center [642, 52] width 42 height 8
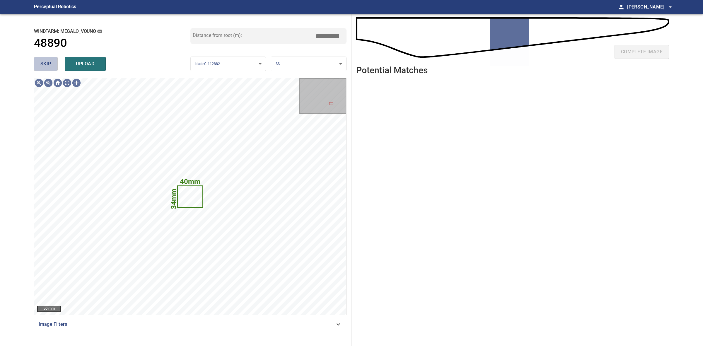
click at [43, 68] on span "skip" at bounding box center [45, 64] width 11 height 8
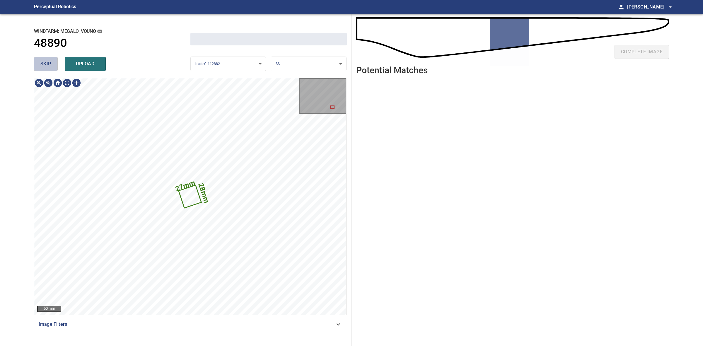
click at [43, 68] on span "skip" at bounding box center [45, 64] width 11 height 8
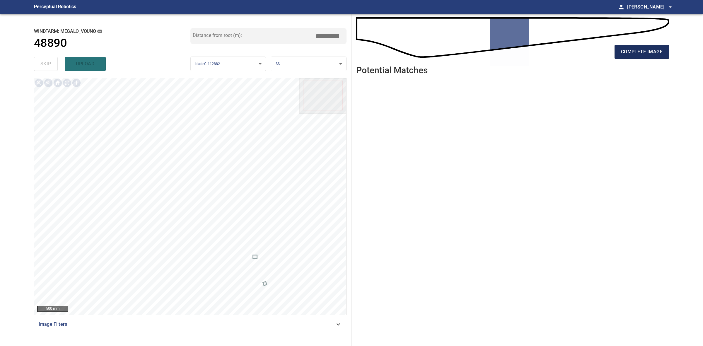
click at [661, 56] on span "complete image" at bounding box center [642, 52] width 42 height 8
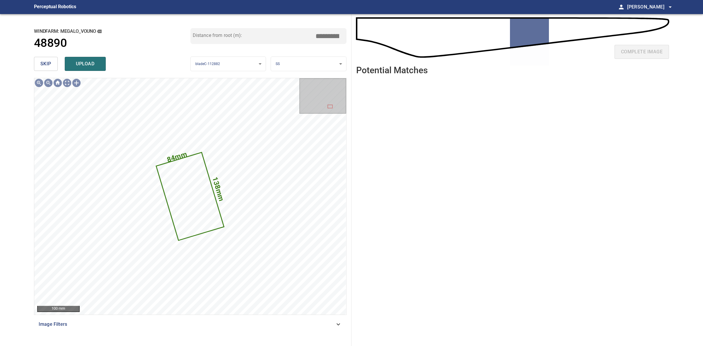
click at [30, 65] on div "**********" at bounding box center [190, 180] width 322 height 332
click at [34, 59] on button "skip" at bounding box center [46, 64] width 24 height 14
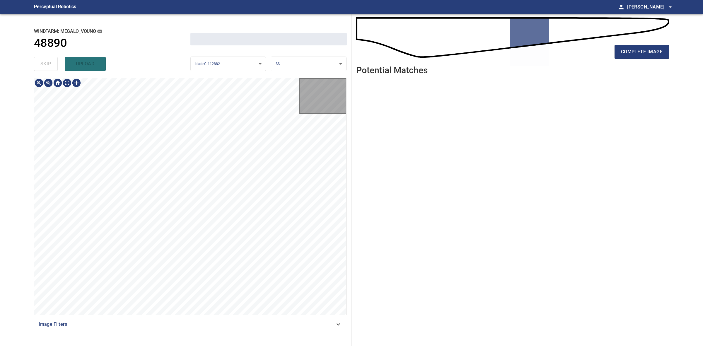
click at [35, 59] on div "skip upload" at bounding box center [112, 64] width 157 height 19
click at [38, 59] on div "skip upload" at bounding box center [112, 64] width 157 height 19
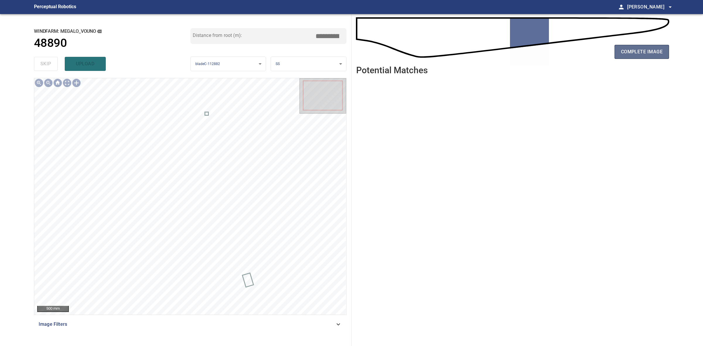
click at [637, 57] on button "complete image" at bounding box center [642, 52] width 55 height 14
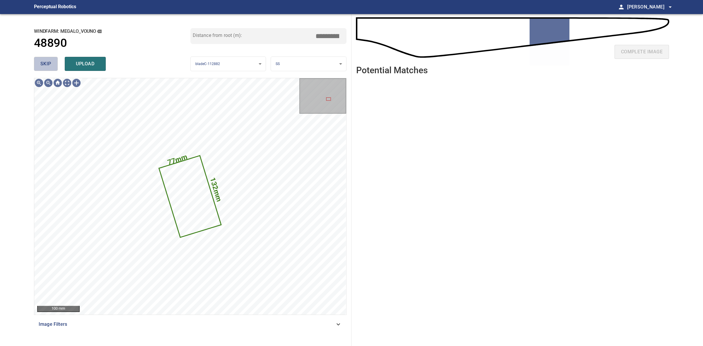
click at [51, 58] on button "skip" at bounding box center [46, 64] width 24 height 14
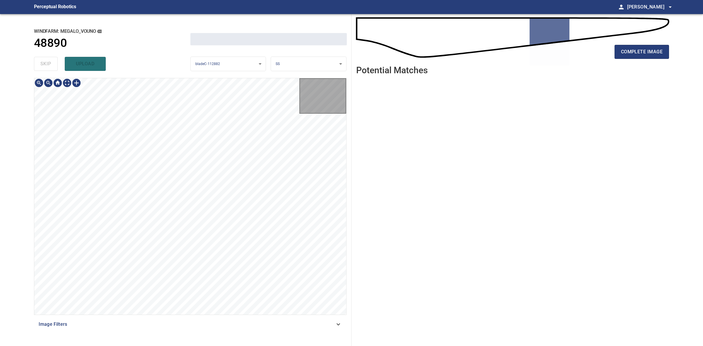
click at [51, 58] on div "skip upload" at bounding box center [112, 64] width 157 height 19
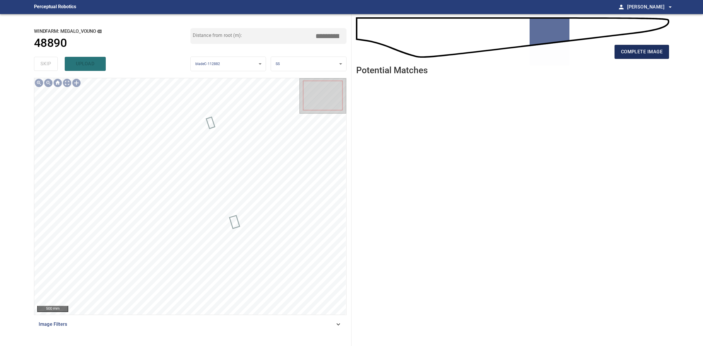
click at [659, 58] on button "complete image" at bounding box center [642, 52] width 55 height 14
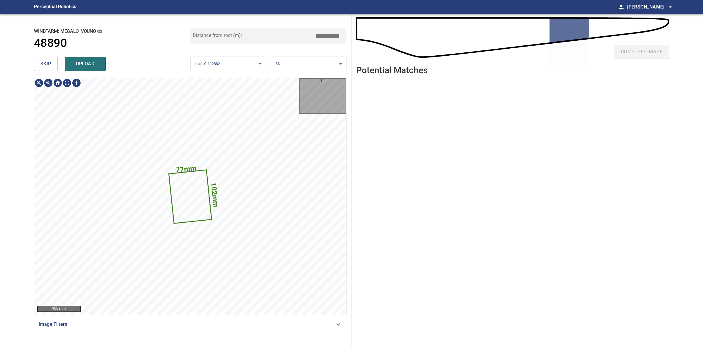
click at [197, 193] on icon at bounding box center [190, 196] width 42 height 52
click at [46, 62] on span "skip" at bounding box center [45, 64] width 11 height 8
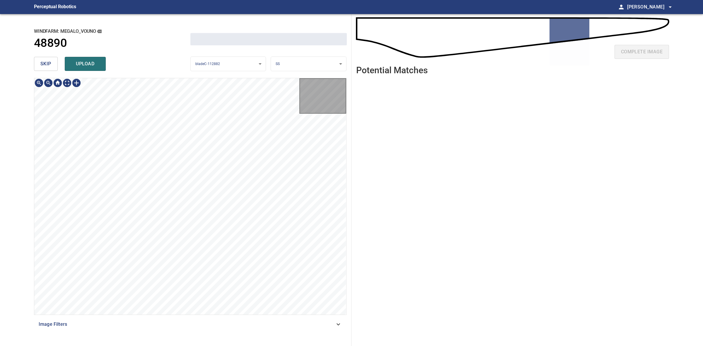
click at [46, 62] on span "skip" at bounding box center [45, 64] width 11 height 8
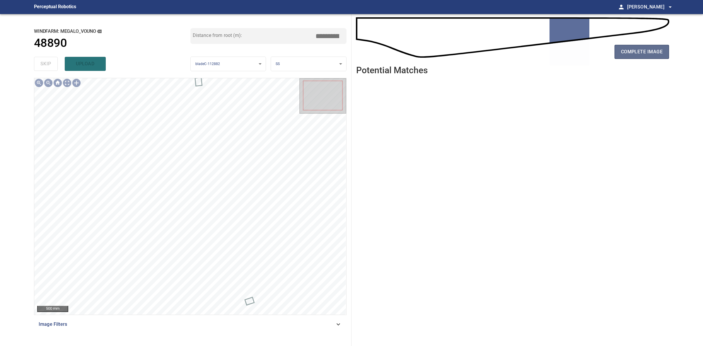
click at [630, 57] on button "complete image" at bounding box center [642, 52] width 55 height 14
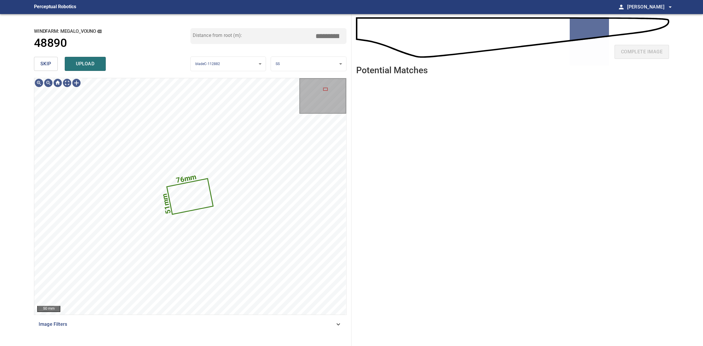
click at [81, 69] on button "upload" at bounding box center [85, 64] width 41 height 14
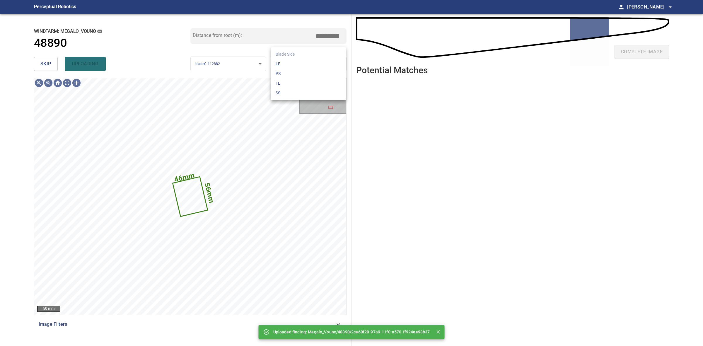
click at [286, 64] on body "**********" at bounding box center [351, 173] width 703 height 346
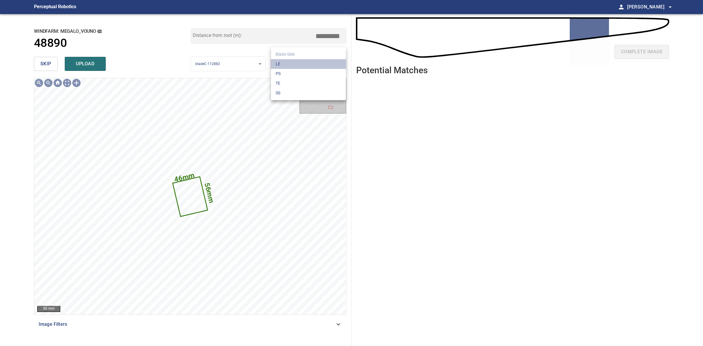
click at [286, 64] on li "LE" at bounding box center [308, 64] width 75 height 10
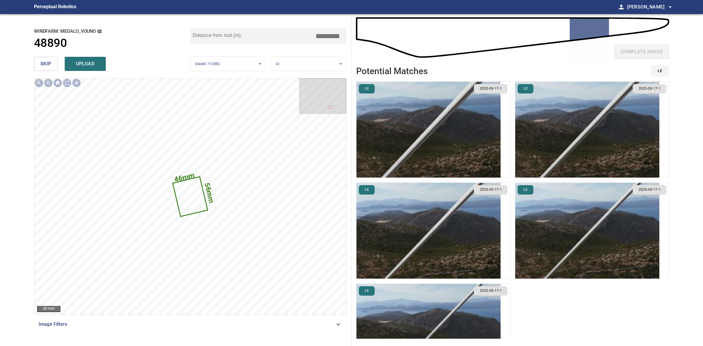
click at [460, 308] on img "button" at bounding box center [429, 332] width 144 height 96
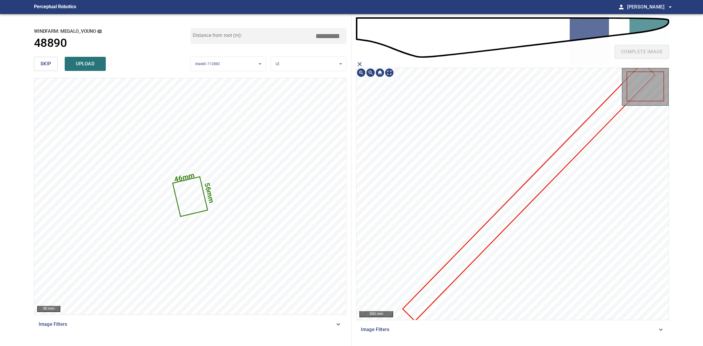
click at [358, 66] on icon "close matching imageResolution:" at bounding box center [360, 64] width 4 height 4
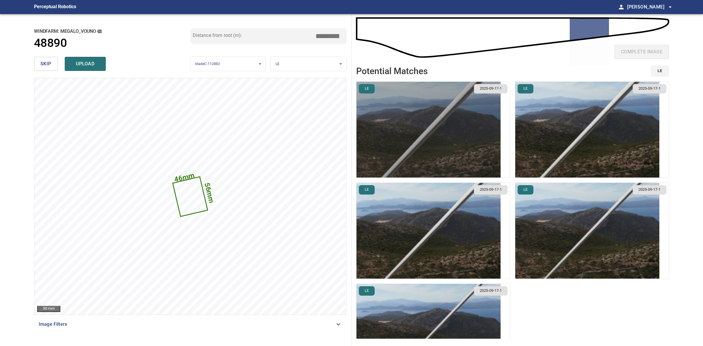
click at [424, 96] on img "button" at bounding box center [429, 130] width 144 height 96
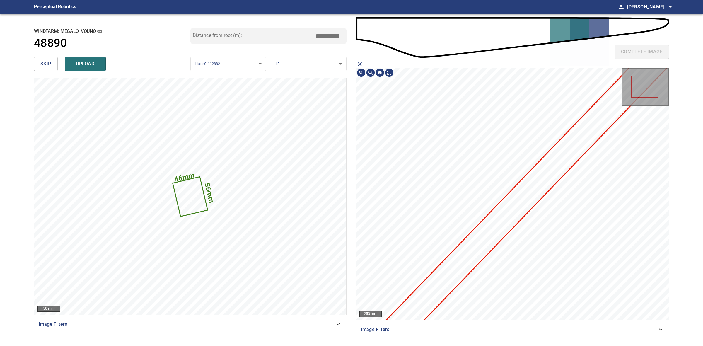
click at [506, 204] on icon at bounding box center [521, 199] width 331 height 342
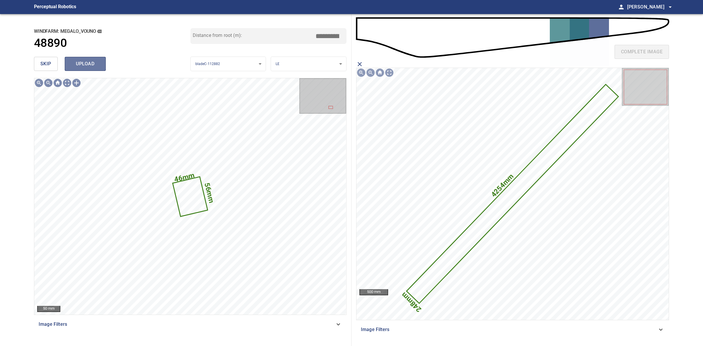
click at [79, 58] on button "upload" at bounding box center [85, 64] width 41 height 14
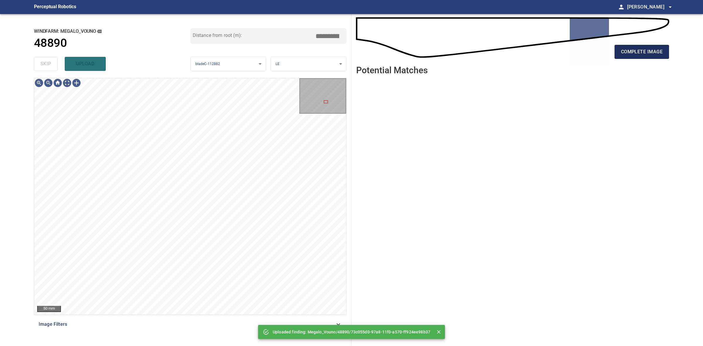
click at [645, 52] on span "complete image" at bounding box center [642, 52] width 42 height 8
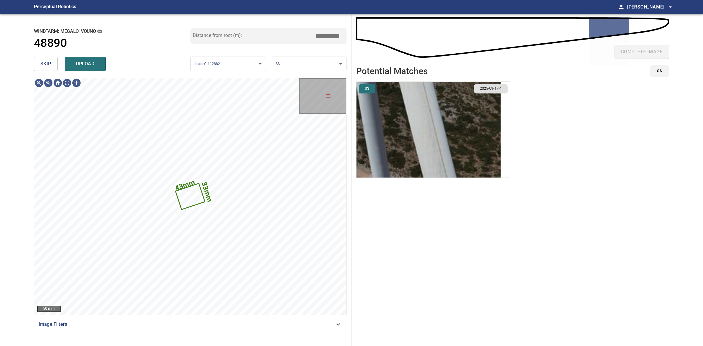
click at [40, 63] on span "skip" at bounding box center [45, 64] width 11 height 8
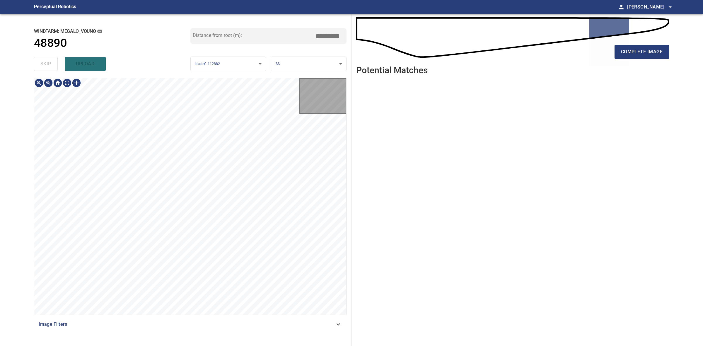
click at [40, 63] on div "skip upload" at bounding box center [112, 64] width 157 height 19
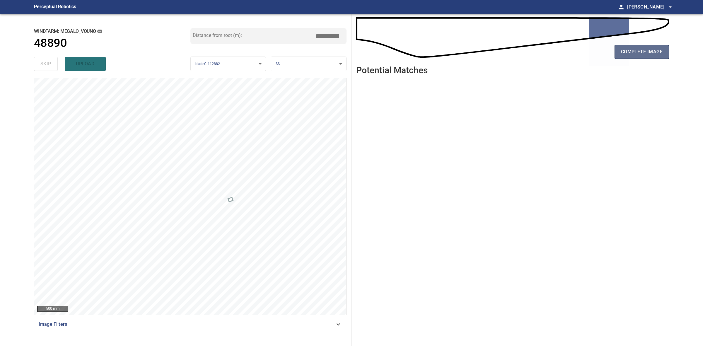
click at [634, 52] on span "complete image" at bounding box center [642, 52] width 42 height 8
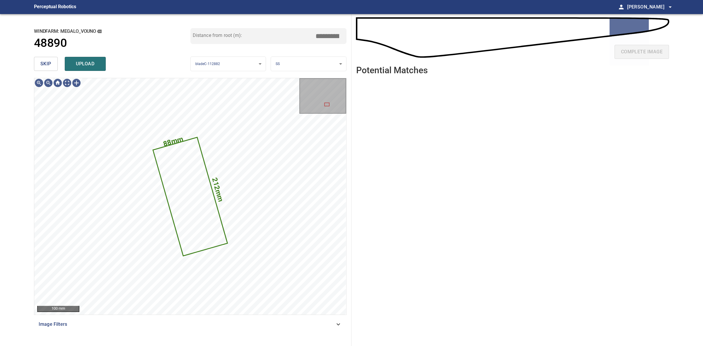
click at [93, 71] on div "skip upload" at bounding box center [112, 64] width 157 height 19
click at [91, 69] on button "upload" at bounding box center [85, 64] width 41 height 14
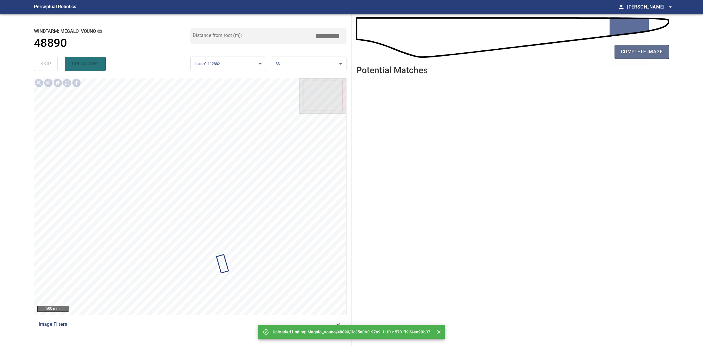
click at [627, 55] on span "complete image" at bounding box center [642, 52] width 42 height 8
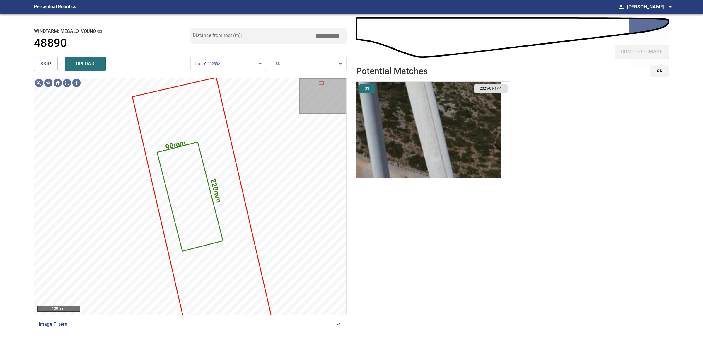
click at [437, 116] on img "button" at bounding box center [429, 130] width 144 height 96
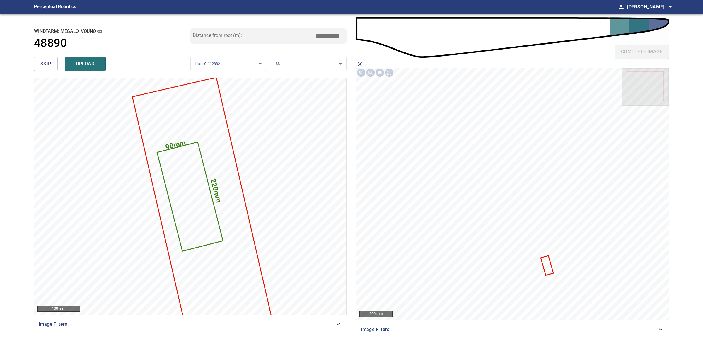
click at [550, 268] on icon at bounding box center [548, 265] width 12 height 18
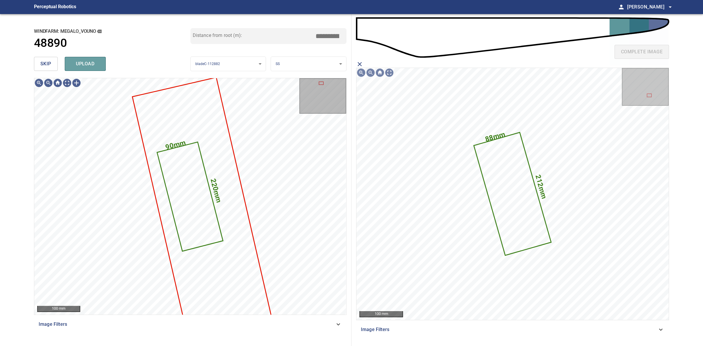
drag, startPoint x: 90, startPoint y: 63, endPoint x: 86, endPoint y: 64, distance: 3.3
click at [89, 63] on span "upload" at bounding box center [85, 64] width 28 height 8
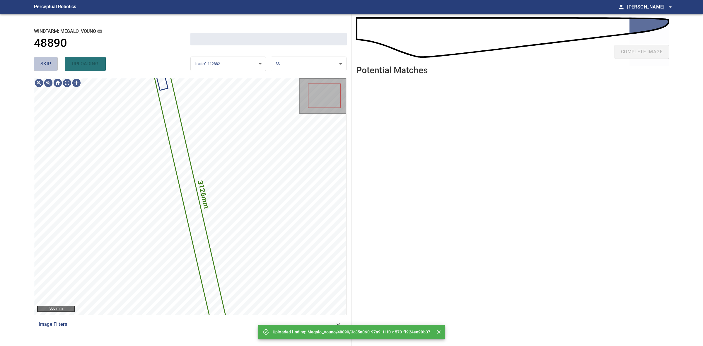
click at [50, 63] on span "skip" at bounding box center [45, 64] width 11 height 8
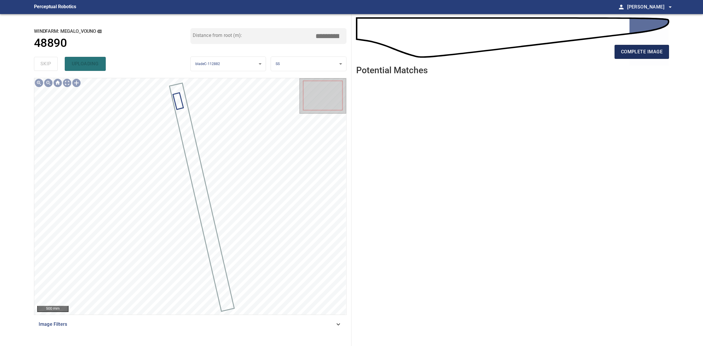
click at [639, 57] on button "complete image" at bounding box center [642, 52] width 55 height 14
click at [637, 48] on span "complete image" at bounding box center [642, 52] width 42 height 8
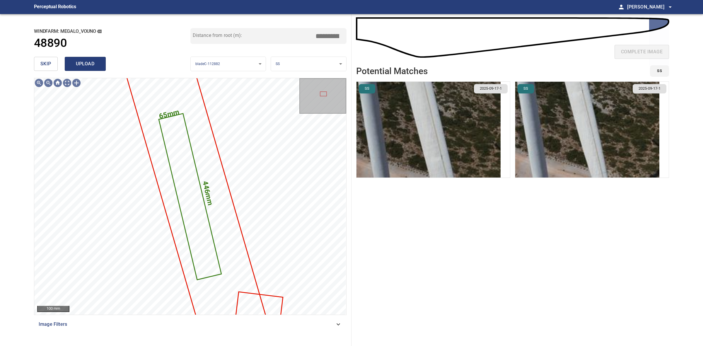
click at [96, 61] on span "upload" at bounding box center [85, 64] width 28 height 8
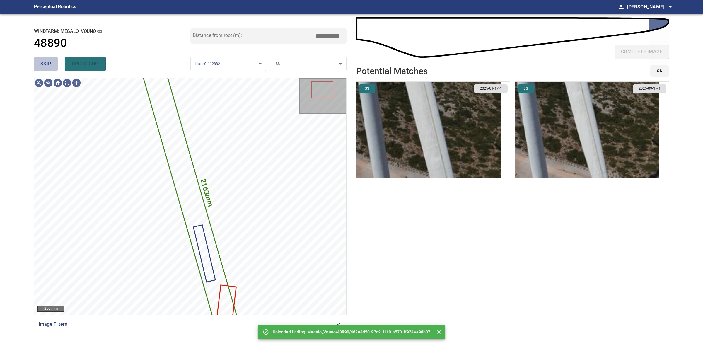
drag, startPoint x: 50, startPoint y: 61, endPoint x: 56, endPoint y: 63, distance: 6.3
click at [50, 61] on span "skip" at bounding box center [45, 64] width 11 height 8
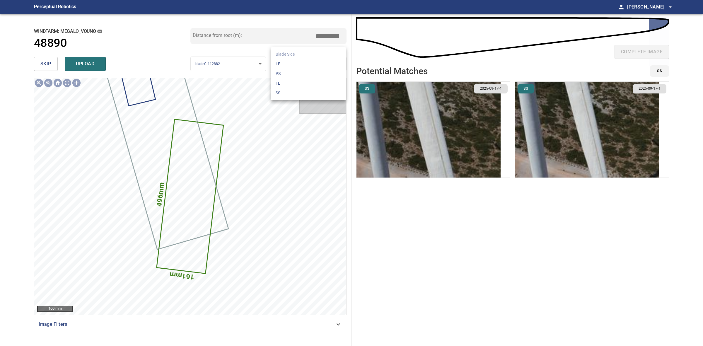
click at [298, 61] on body "**********" at bounding box center [351, 173] width 703 height 346
click at [298, 62] on li "LE" at bounding box center [308, 64] width 75 height 10
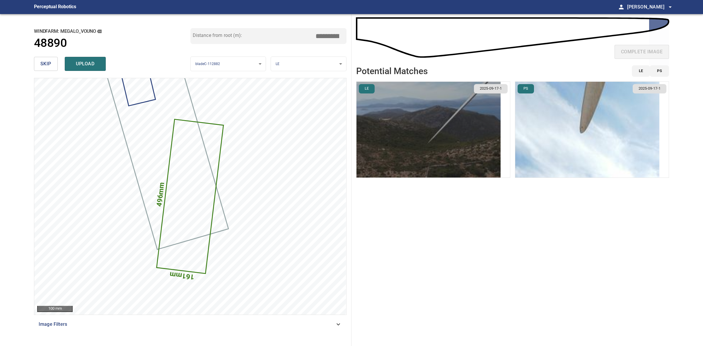
click at [452, 136] on img "button" at bounding box center [429, 130] width 144 height 96
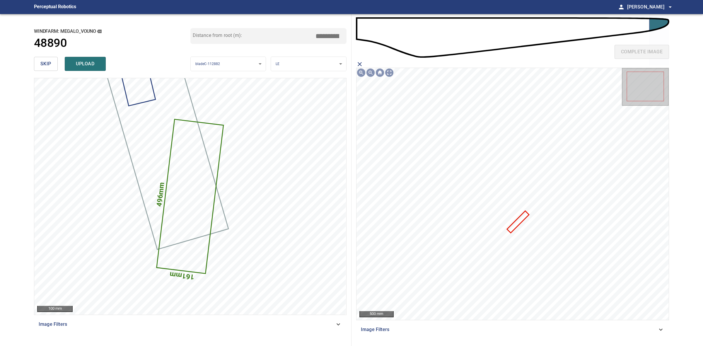
click at [511, 227] on icon at bounding box center [518, 222] width 21 height 21
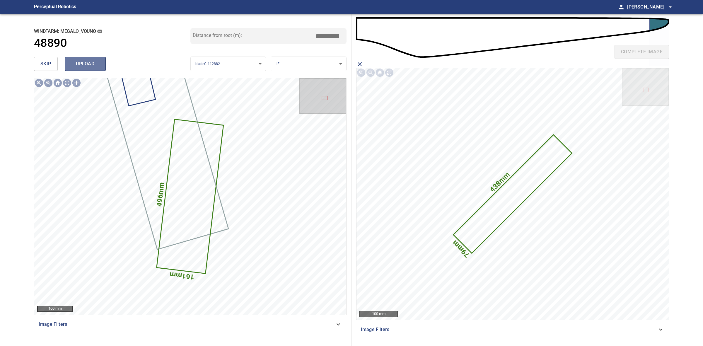
click at [89, 63] on span "upload" at bounding box center [85, 64] width 28 height 8
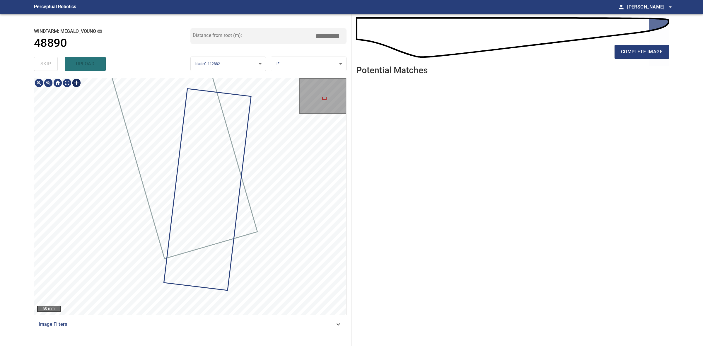
click at [79, 84] on div at bounding box center [76, 82] width 9 height 9
click at [97, 229] on div at bounding box center [190, 196] width 312 height 237
click at [98, 150] on div at bounding box center [85, 189] width 26 height 82
click at [136, 158] on div at bounding box center [190, 196] width 312 height 237
click at [135, 164] on div at bounding box center [119, 176] width 81 height 70
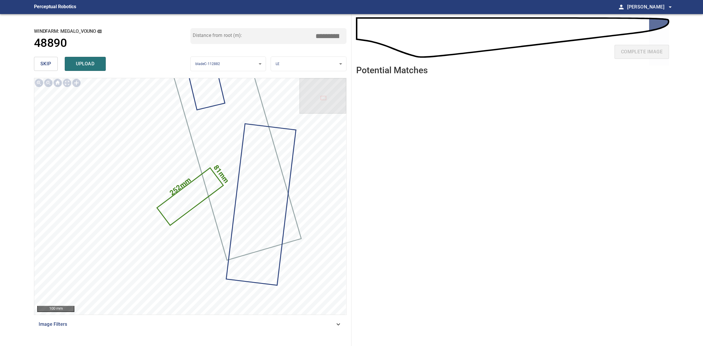
click at [288, 67] on body "**********" at bounding box center [351, 173] width 703 height 346
click at [317, 91] on li "SS" at bounding box center [308, 93] width 75 height 10
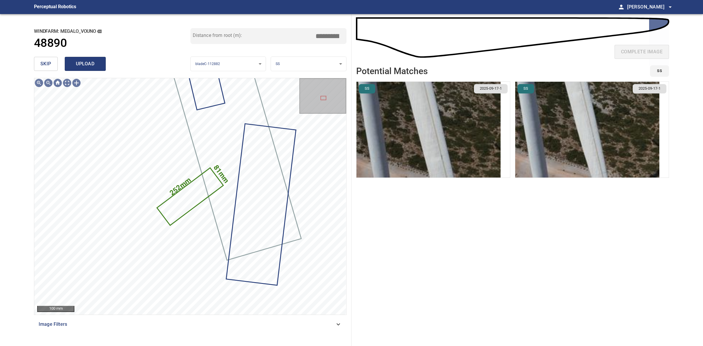
click at [89, 65] on span "upload" at bounding box center [85, 64] width 28 height 8
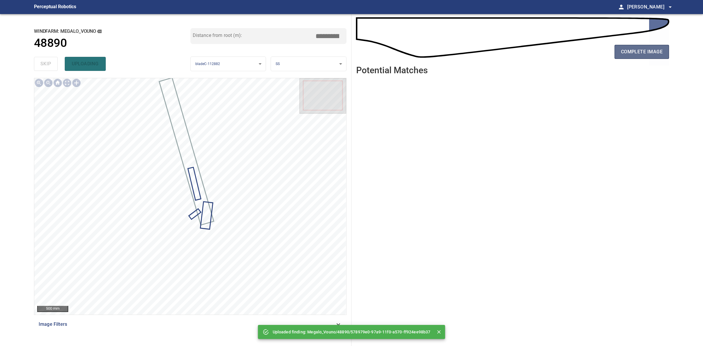
click at [630, 53] on span "complete image" at bounding box center [642, 52] width 42 height 8
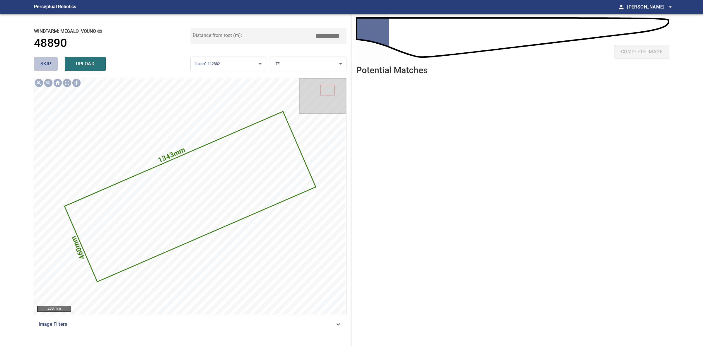
click at [50, 64] on span "skip" at bounding box center [45, 64] width 11 height 8
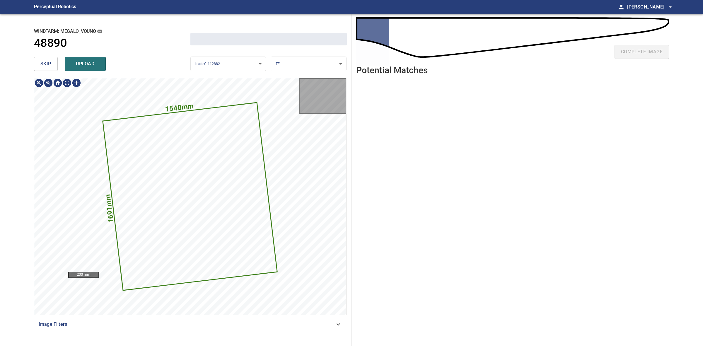
click at [50, 64] on span "skip" at bounding box center [45, 64] width 11 height 8
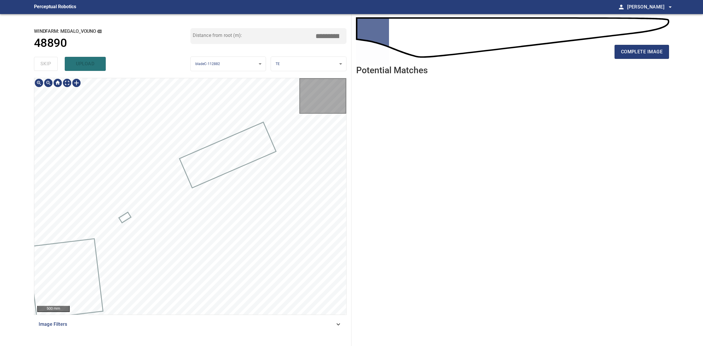
click at [50, 64] on div "skip upload" at bounding box center [112, 64] width 157 height 19
type input "****"
click at [50, 64] on div "skip upload" at bounding box center [112, 64] width 157 height 19
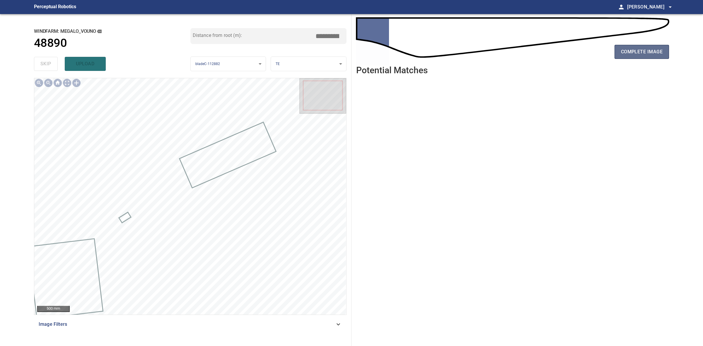
click at [624, 53] on span "complete image" at bounding box center [642, 52] width 42 height 8
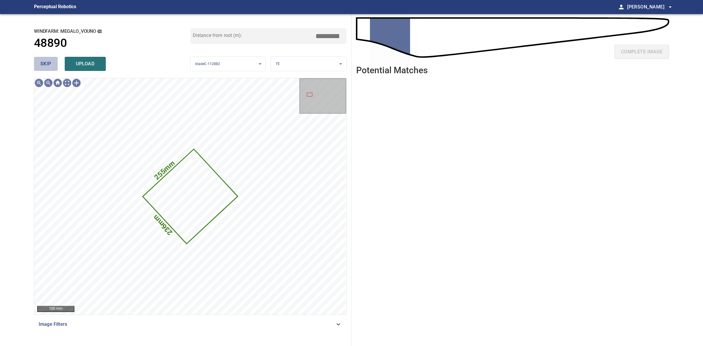
click at [40, 64] on button "skip" at bounding box center [46, 64] width 24 height 14
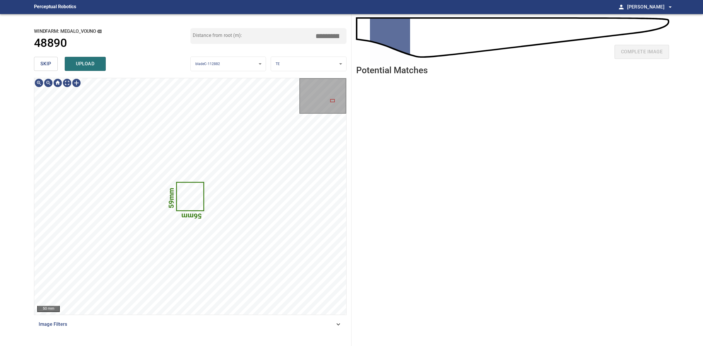
click at [40, 64] on button "skip" at bounding box center [46, 64] width 24 height 14
click at [40, 64] on div "skip upload" at bounding box center [112, 64] width 157 height 19
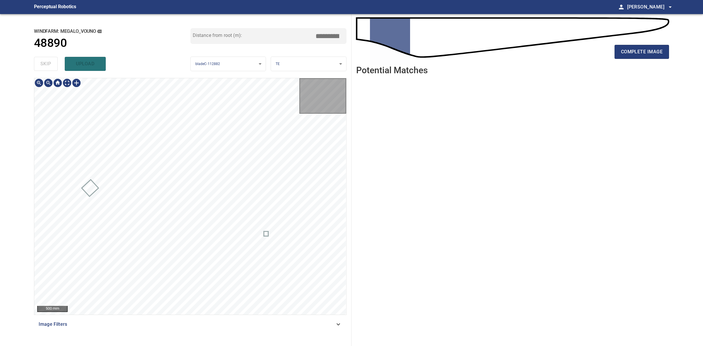
drag, startPoint x: 40, startPoint y: 64, endPoint x: 353, endPoint y: 55, distance: 313.2
click at [40, 67] on div "skip upload" at bounding box center [112, 64] width 157 height 19
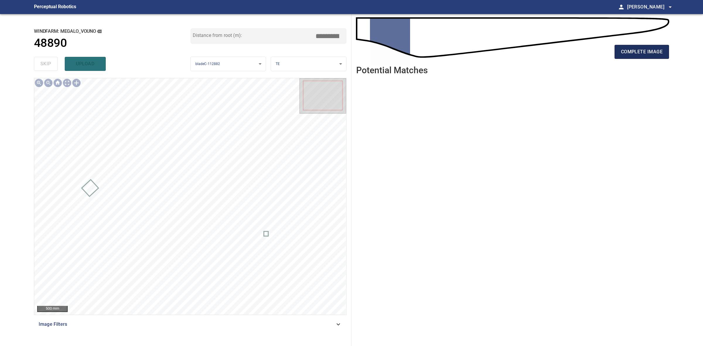
click at [653, 49] on span "complete image" at bounding box center [642, 52] width 42 height 8
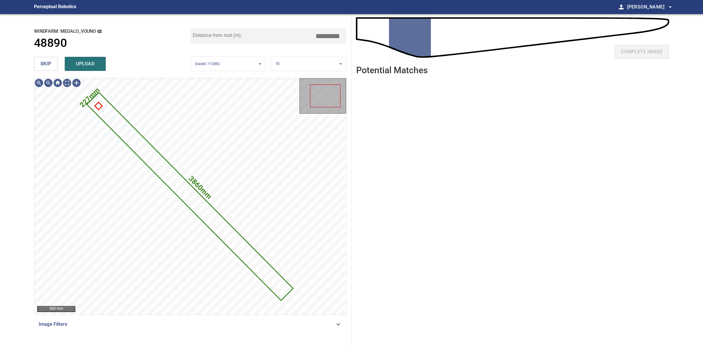
click at [40, 63] on span "skip" at bounding box center [45, 64] width 11 height 8
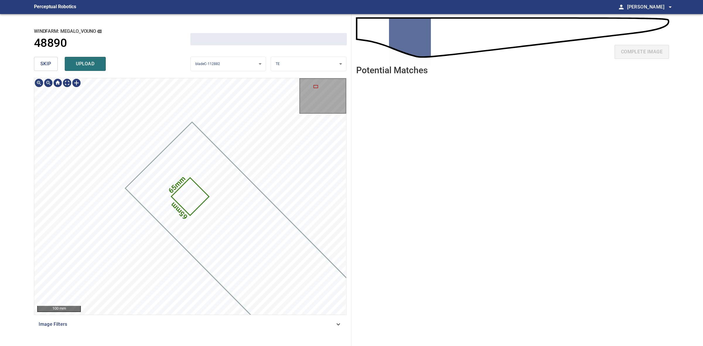
click at [40, 63] on span "skip" at bounding box center [45, 64] width 11 height 8
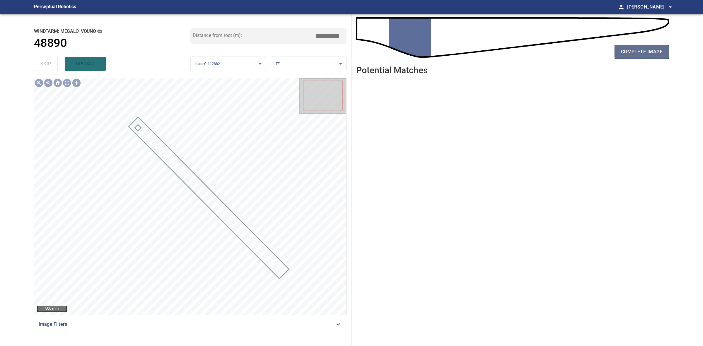
click at [635, 51] on span "complete image" at bounding box center [642, 52] width 42 height 8
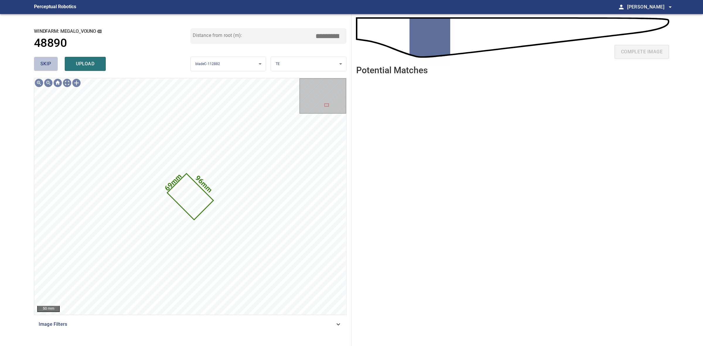
click at [45, 65] on span "skip" at bounding box center [45, 64] width 11 height 8
click at [45, 65] on div "skip upload" at bounding box center [112, 64] width 157 height 19
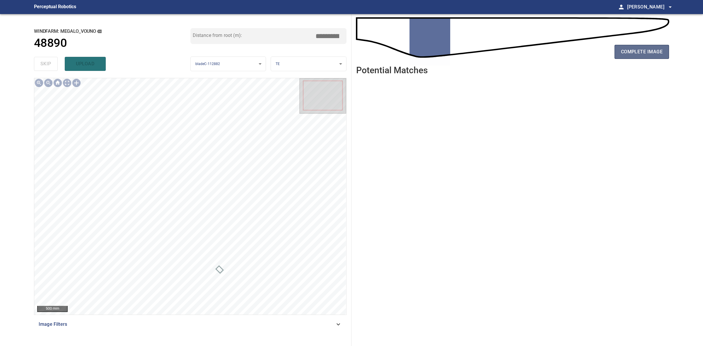
click at [621, 47] on button "complete image" at bounding box center [642, 52] width 55 height 14
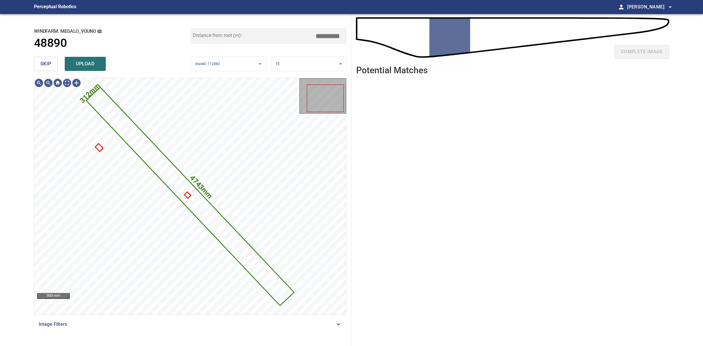
click at [47, 62] on span "skip" at bounding box center [45, 64] width 11 height 8
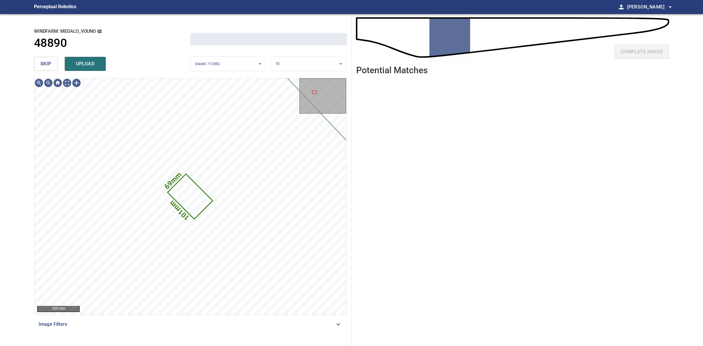
click at [47, 62] on span "skip" at bounding box center [45, 64] width 11 height 8
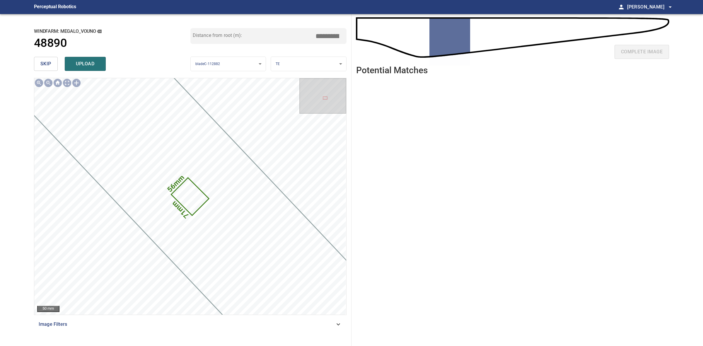
click at [47, 62] on span "skip" at bounding box center [45, 64] width 11 height 8
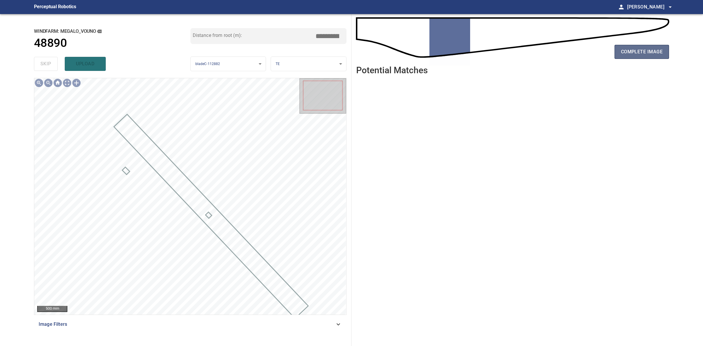
click at [622, 53] on span "complete image" at bounding box center [642, 52] width 42 height 8
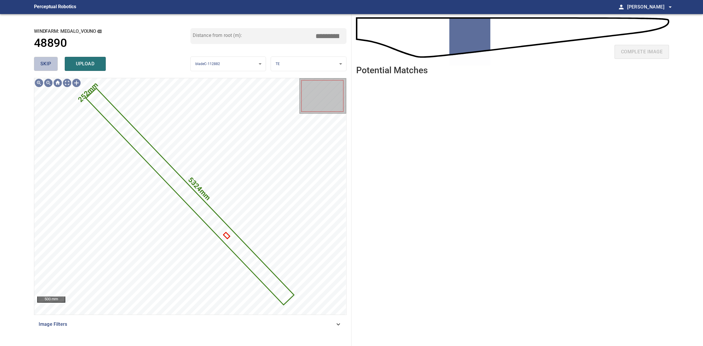
click at [46, 64] on span "skip" at bounding box center [45, 64] width 11 height 8
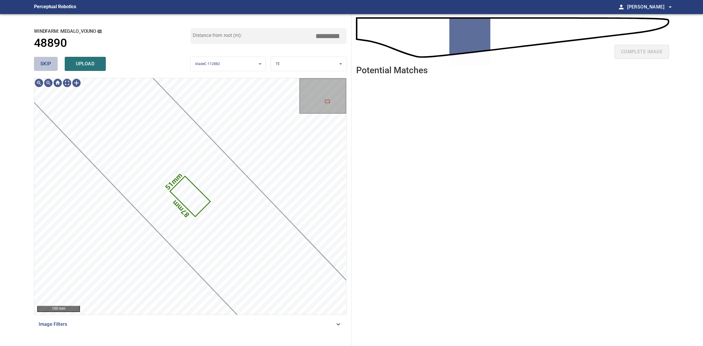
click at [46, 64] on span "skip" at bounding box center [45, 64] width 11 height 8
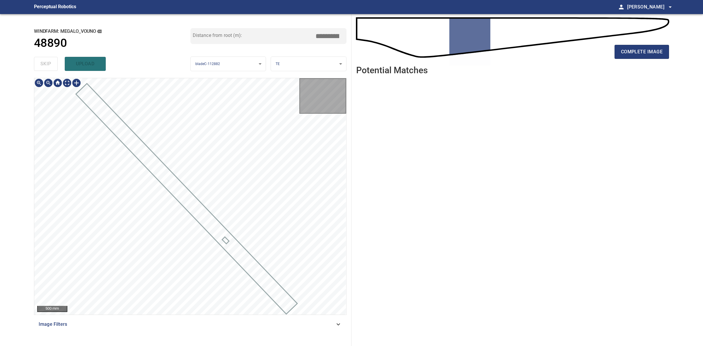
drag, startPoint x: 46, startPoint y: 64, endPoint x: 490, endPoint y: 63, distance: 444.0
click at [47, 64] on div "skip upload" at bounding box center [112, 64] width 157 height 19
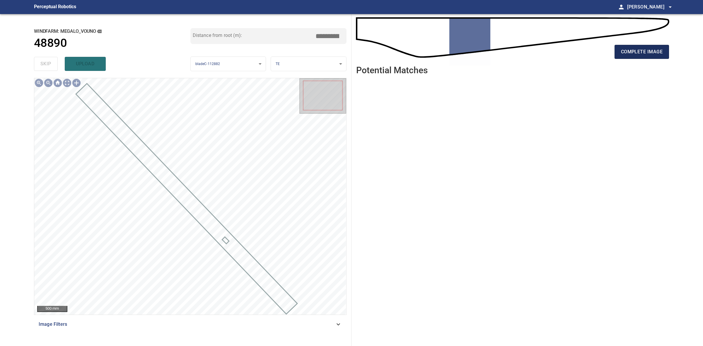
click at [623, 49] on span "complete image" at bounding box center [642, 52] width 42 height 8
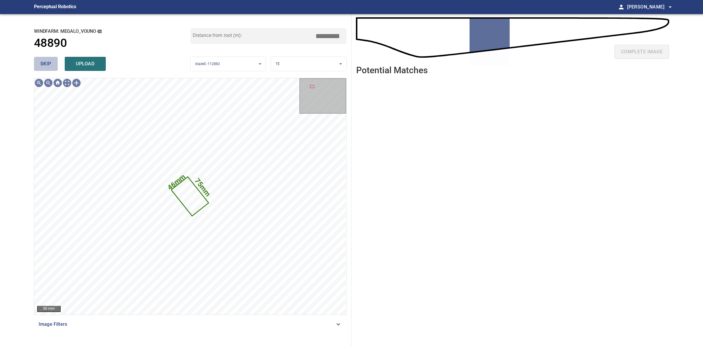
drag, startPoint x: 45, startPoint y: 64, endPoint x: 48, endPoint y: 65, distance: 3.3
click at [45, 64] on span "skip" at bounding box center [45, 64] width 11 height 8
click at [45, 64] on div "skip upload" at bounding box center [112, 64] width 157 height 19
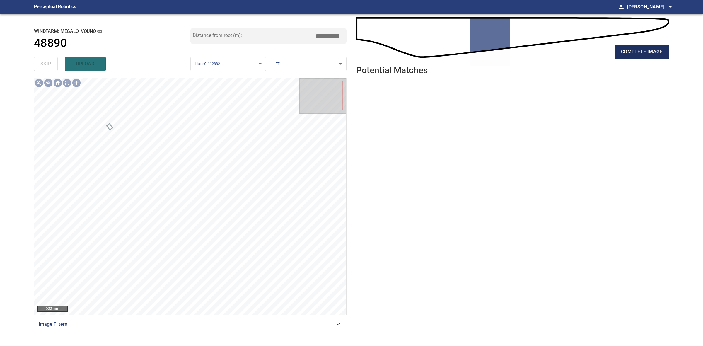
click at [657, 51] on span "complete image" at bounding box center [642, 52] width 42 height 8
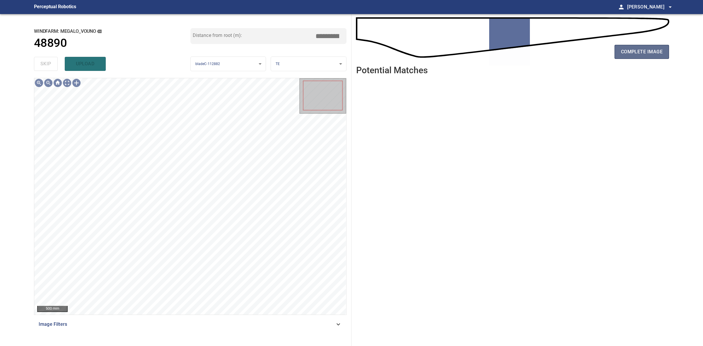
click at [622, 55] on span "complete image" at bounding box center [642, 52] width 42 height 8
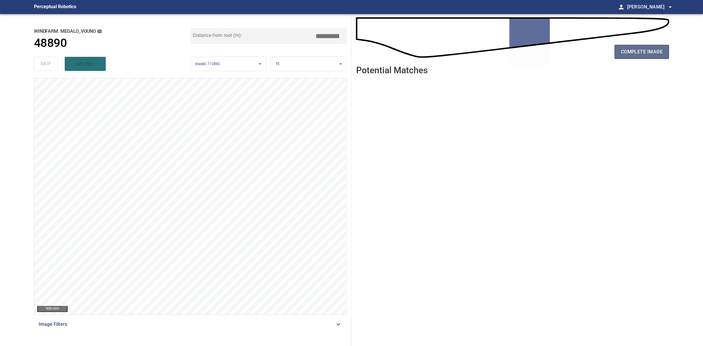
click at [653, 54] on span "complete image" at bounding box center [642, 52] width 42 height 8
click at [651, 56] on button "complete image" at bounding box center [642, 52] width 55 height 14
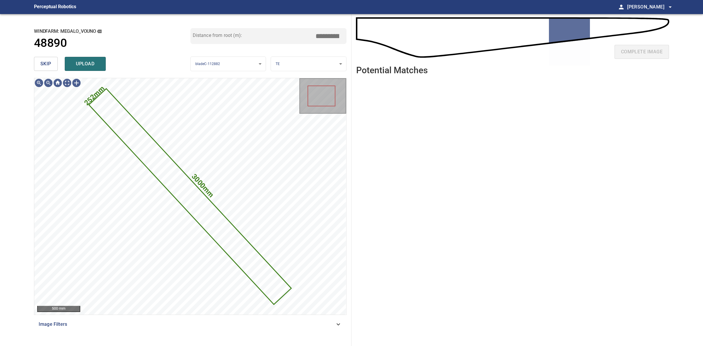
click at [43, 67] on span "skip" at bounding box center [45, 64] width 11 height 8
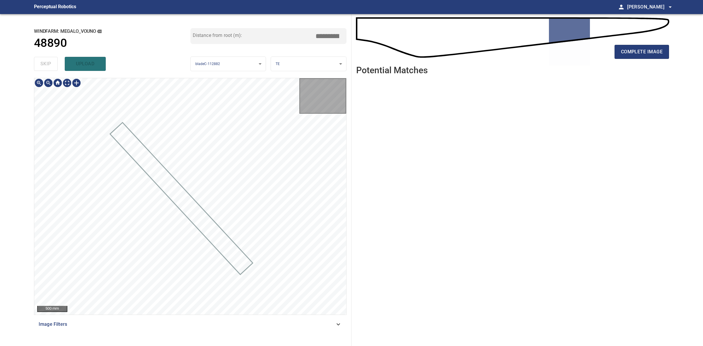
click at [43, 67] on div "skip upload" at bounding box center [112, 64] width 157 height 19
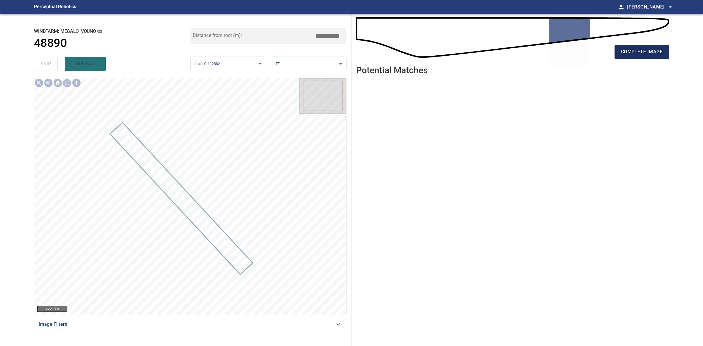
click at [641, 52] on span "complete image" at bounding box center [642, 52] width 42 height 8
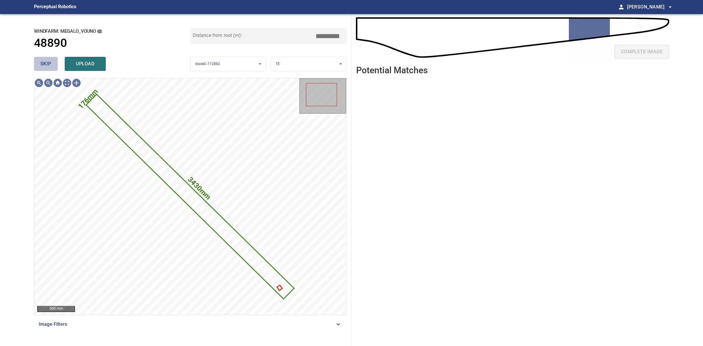
click at [46, 63] on span "skip" at bounding box center [45, 64] width 11 height 8
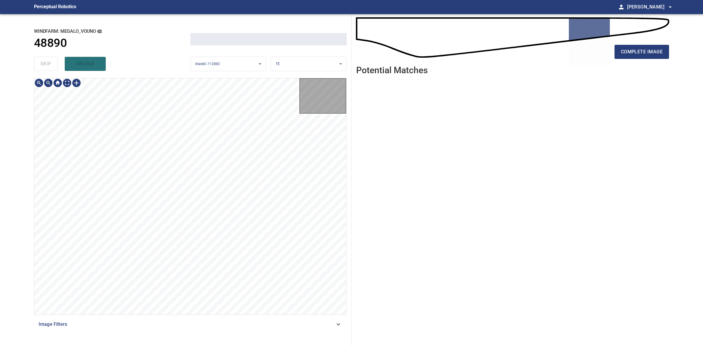
click at [46, 63] on div "skip upload" at bounding box center [112, 64] width 157 height 19
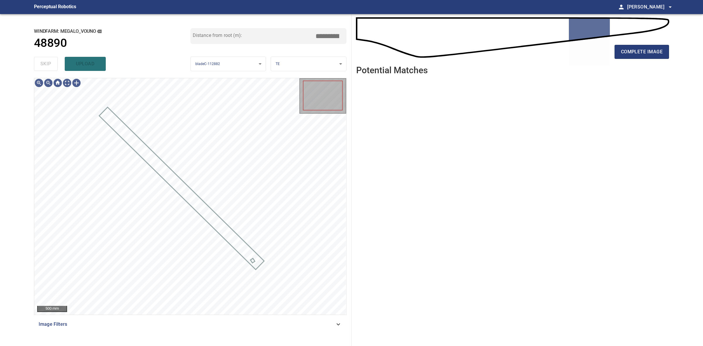
click at [46, 63] on div "skip upload" at bounding box center [112, 64] width 157 height 19
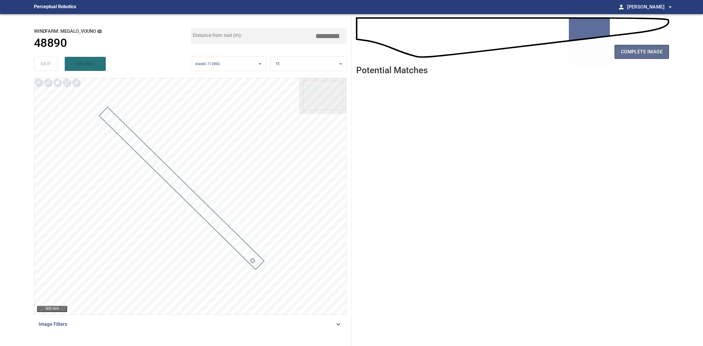
click at [635, 57] on button "complete image" at bounding box center [642, 52] width 55 height 14
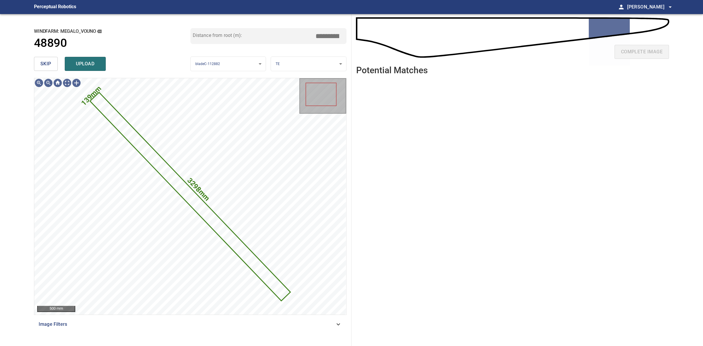
click at [44, 59] on button "skip" at bounding box center [46, 64] width 24 height 14
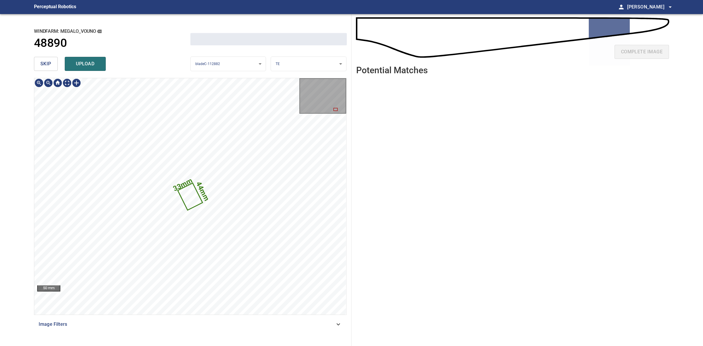
click at [44, 59] on button "skip" at bounding box center [46, 64] width 24 height 14
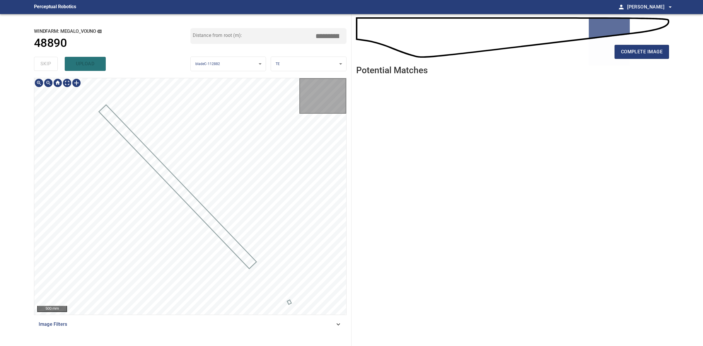
click at [44, 59] on div "skip upload" at bounding box center [112, 64] width 157 height 19
click at [625, 54] on span "complete image" at bounding box center [642, 52] width 42 height 8
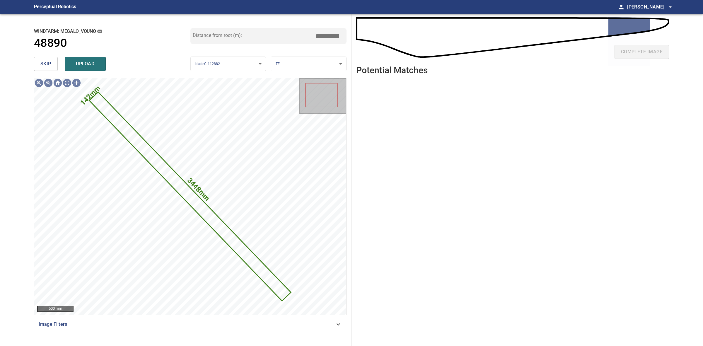
click at [55, 67] on button "skip" at bounding box center [46, 64] width 24 height 14
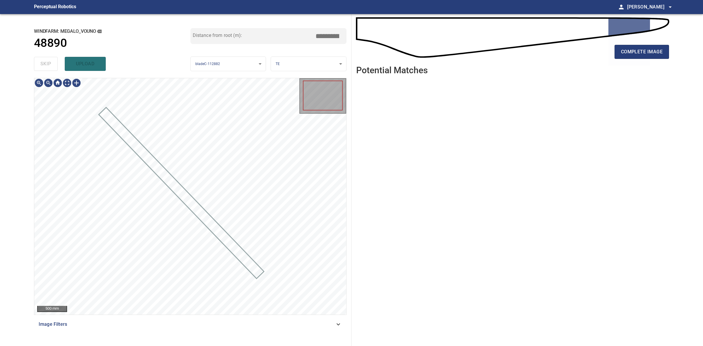
click at [55, 67] on div "skip upload" at bounding box center [112, 64] width 157 height 19
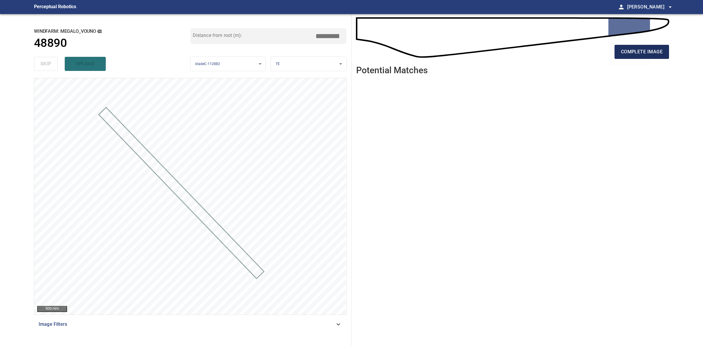
click at [638, 56] on span "complete image" at bounding box center [642, 52] width 42 height 8
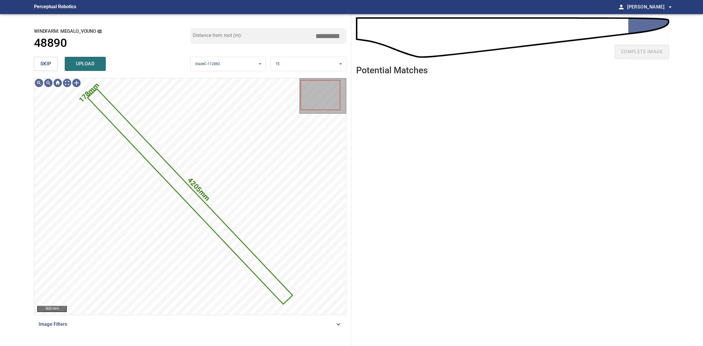
click at [49, 67] on span "skip" at bounding box center [45, 64] width 11 height 8
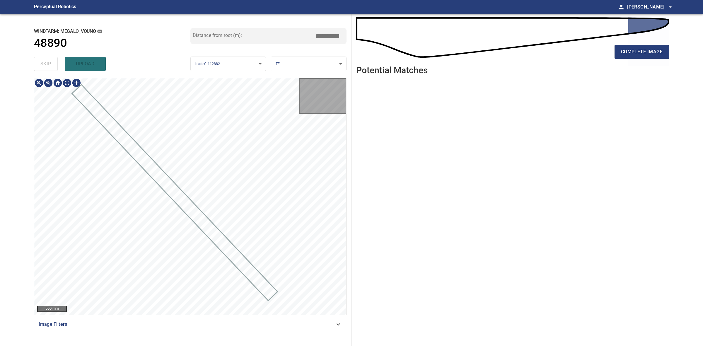
click at [49, 67] on div "skip upload" at bounding box center [112, 64] width 157 height 19
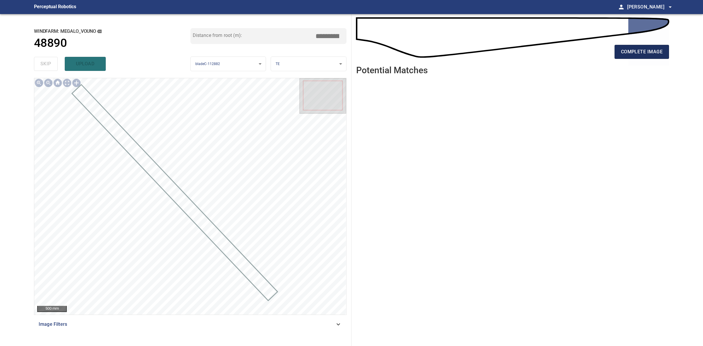
click at [663, 46] on button "complete image" at bounding box center [642, 52] width 55 height 14
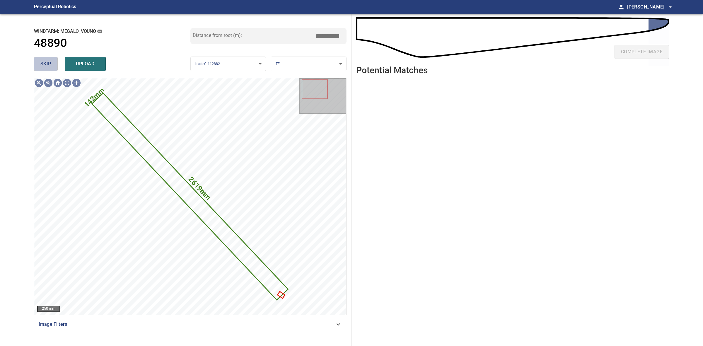
click at [53, 69] on button "skip" at bounding box center [46, 64] width 24 height 14
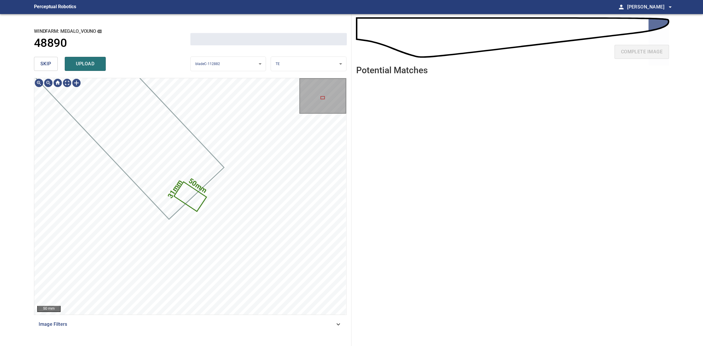
click at [53, 69] on button "skip" at bounding box center [46, 64] width 24 height 14
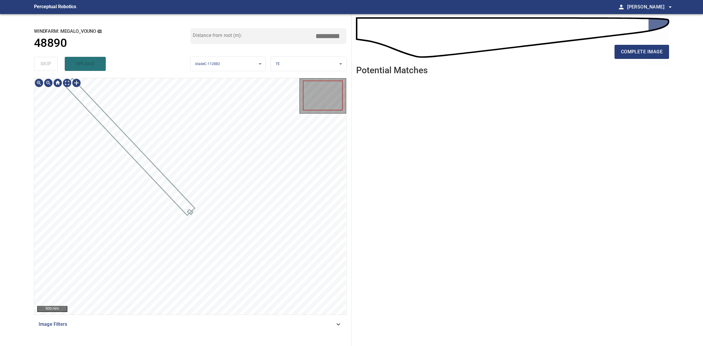
click at [53, 69] on div "skip upload" at bounding box center [112, 64] width 157 height 19
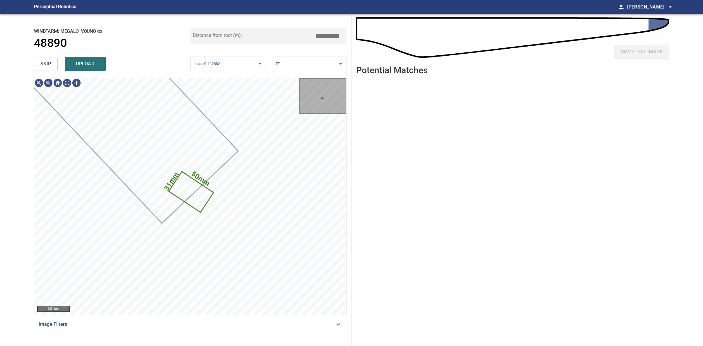
click at [50, 65] on span "skip" at bounding box center [45, 64] width 11 height 8
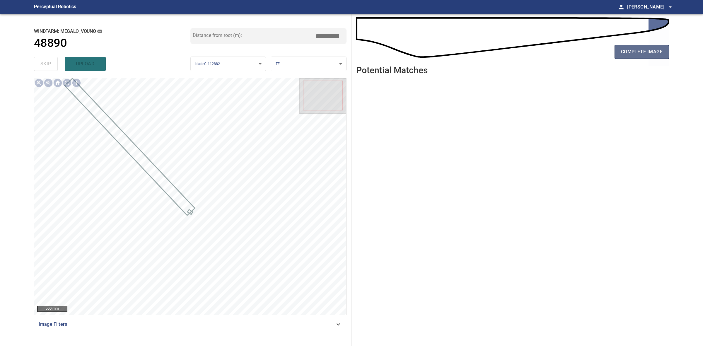
click at [618, 52] on button "complete image" at bounding box center [642, 52] width 55 height 14
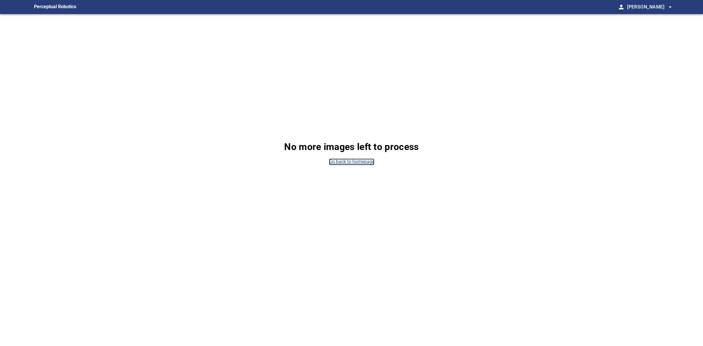
click at [361, 161] on link "Go back to homepage" at bounding box center [351, 162] width 45 height 7
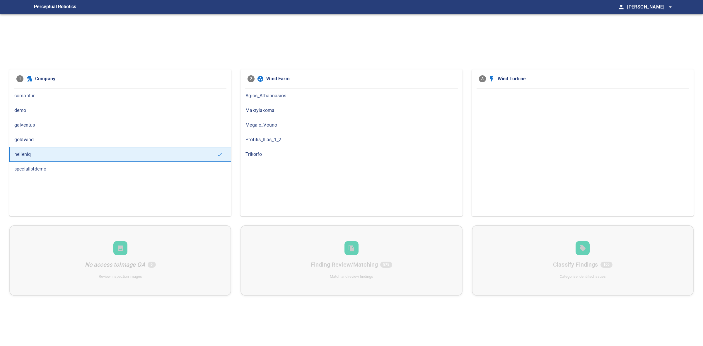
click at [270, 122] on span "Megalo_Vouno" at bounding box center [352, 125] width 212 height 7
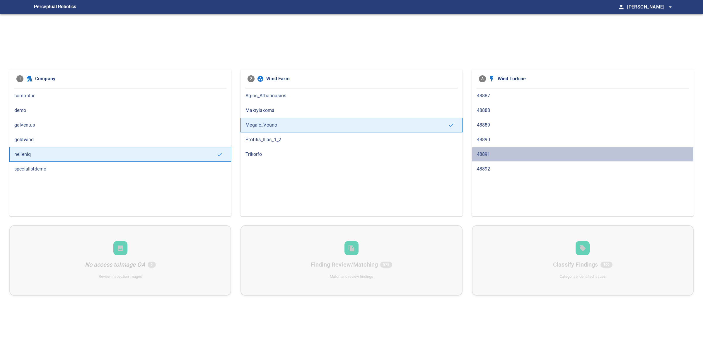
click at [498, 156] on span "48891" at bounding box center [583, 154] width 212 height 7
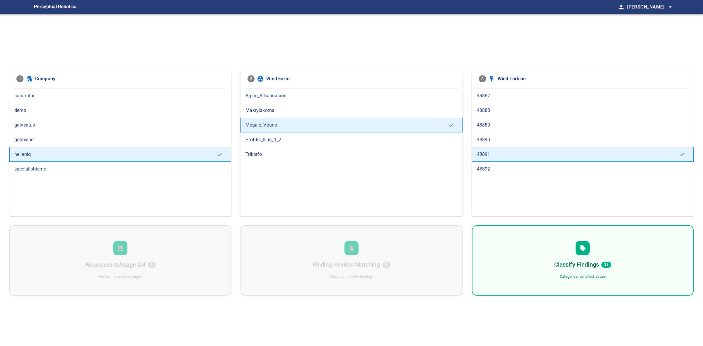
click at [484, 165] on div "48892" at bounding box center [583, 169] width 222 height 15
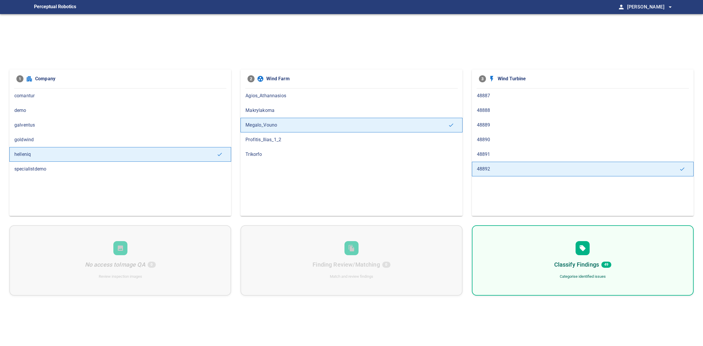
click at [492, 142] on span "48890" at bounding box center [583, 139] width 212 height 7
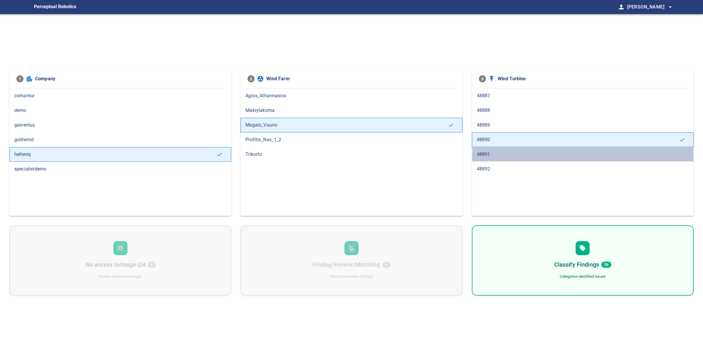
click at [493, 150] on div "48891" at bounding box center [583, 154] width 222 height 15
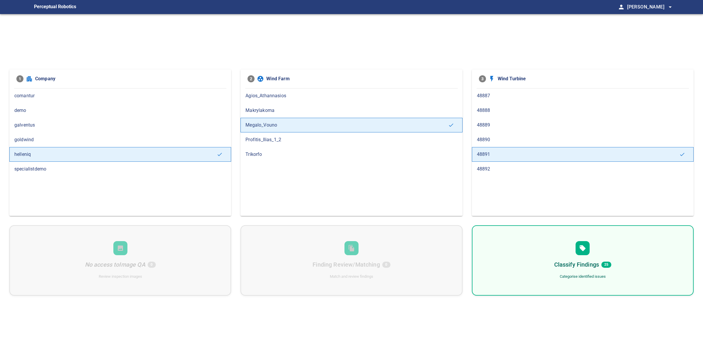
click at [493, 167] on span "48892" at bounding box center [583, 169] width 212 height 7
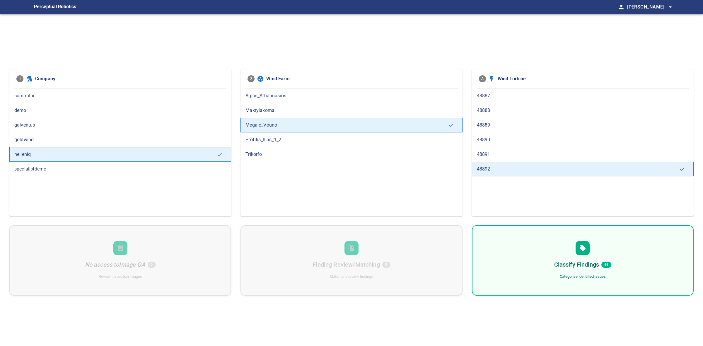
click at [490, 140] on span "48890" at bounding box center [583, 139] width 212 height 7
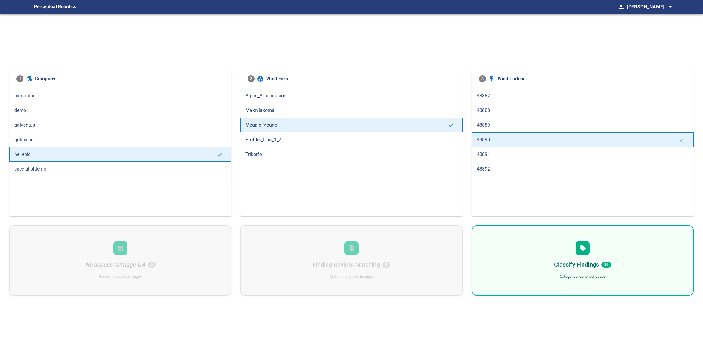
click at [502, 156] on span "48891" at bounding box center [583, 154] width 212 height 7
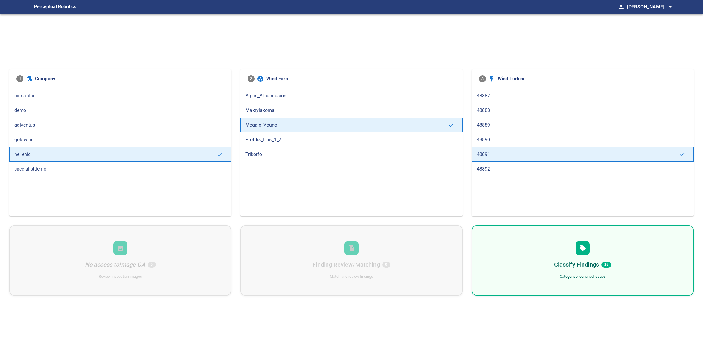
click at [499, 170] on span "48892" at bounding box center [583, 169] width 212 height 7
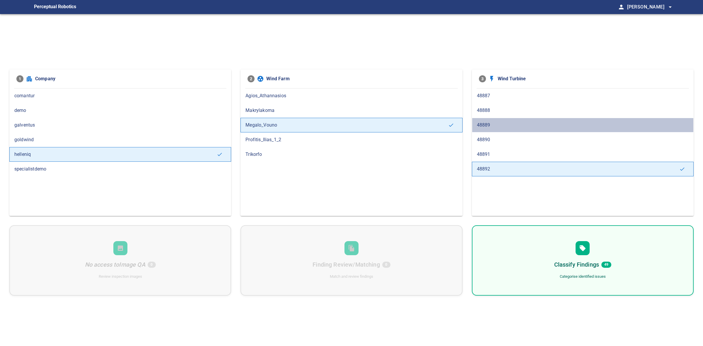
click at [500, 120] on div "48889" at bounding box center [583, 125] width 222 height 15
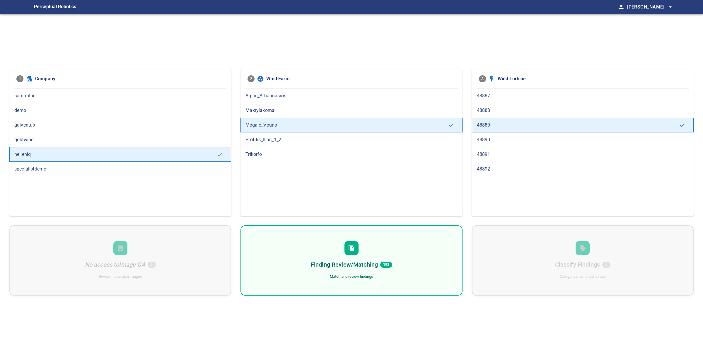
click at [406, 242] on div "Finding Review/Matching 192 Match and review findings" at bounding box center [352, 260] width 222 height 70
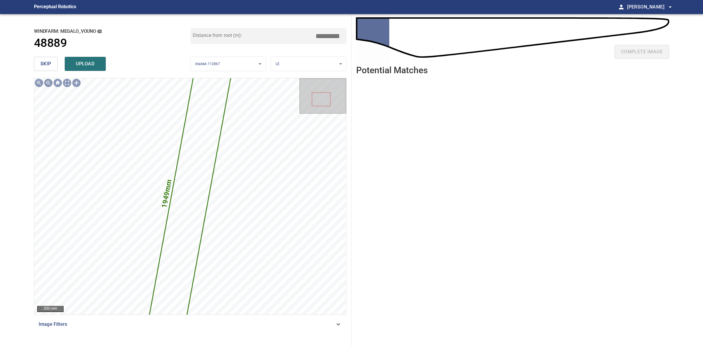
click at [84, 63] on span "upload" at bounding box center [85, 64] width 28 height 8
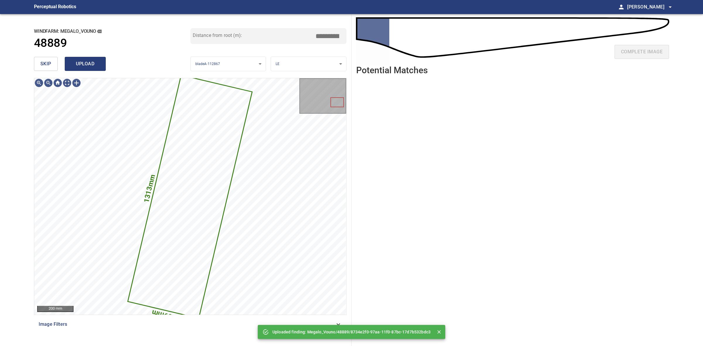
click at [103, 60] on button "upload" at bounding box center [85, 64] width 41 height 14
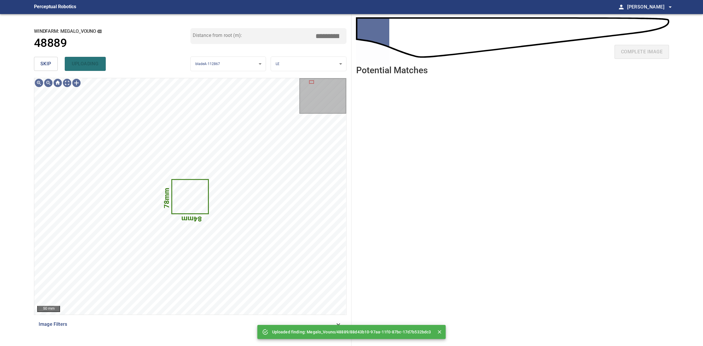
click at [45, 70] on button "skip" at bounding box center [46, 64] width 24 height 14
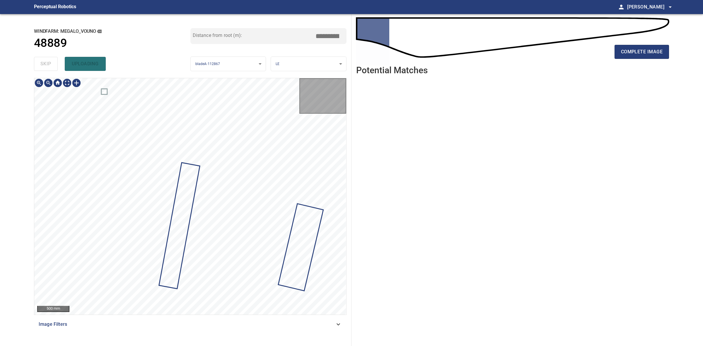
click at [45, 69] on div "skip uploading" at bounding box center [112, 64] width 157 height 19
drag, startPoint x: 45, startPoint y: 69, endPoint x: 49, endPoint y: 68, distance: 3.3
click at [46, 68] on div "skip uploading" at bounding box center [112, 64] width 157 height 19
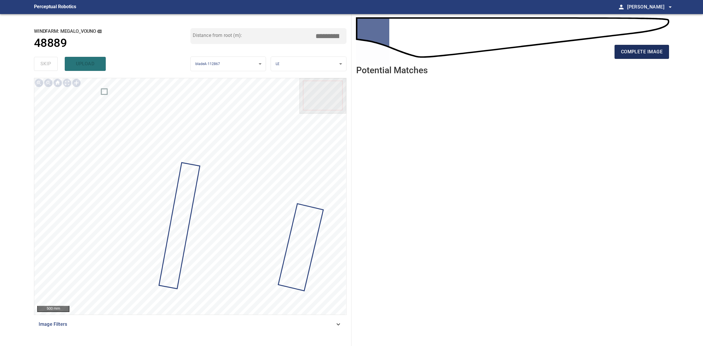
click at [646, 50] on span "complete image" at bounding box center [642, 52] width 42 height 8
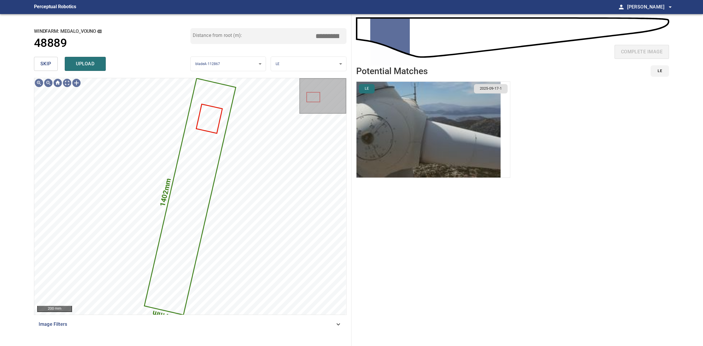
click at [446, 126] on img "button" at bounding box center [429, 130] width 144 height 96
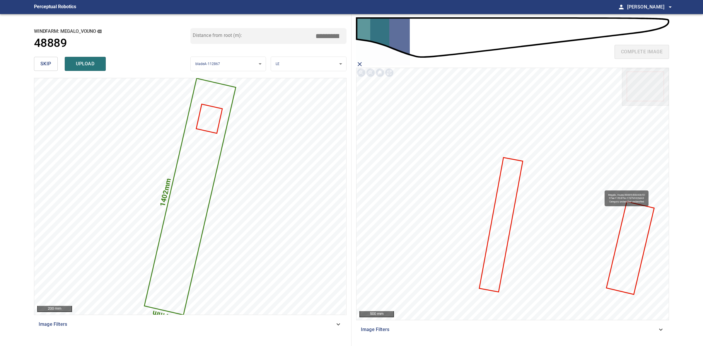
click at [623, 241] on icon at bounding box center [631, 248] width 47 height 92
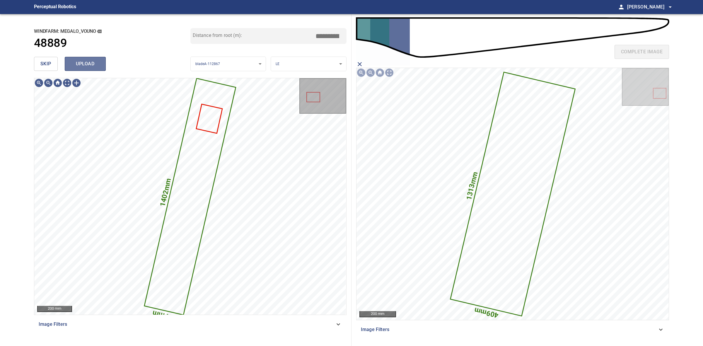
drag, startPoint x: 81, startPoint y: 67, endPoint x: 64, endPoint y: 62, distance: 17.8
click at [81, 66] on span "upload" at bounding box center [85, 64] width 28 height 8
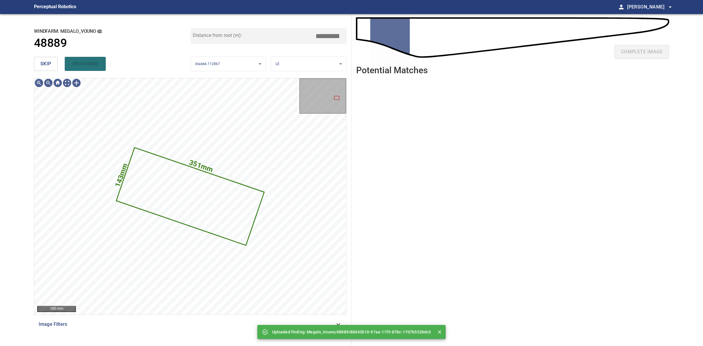
click at [47, 61] on span "skip" at bounding box center [45, 64] width 11 height 8
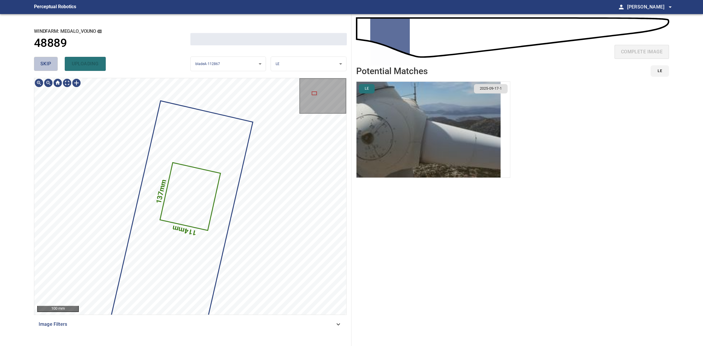
click at [47, 61] on span "skip" at bounding box center [45, 64] width 11 height 8
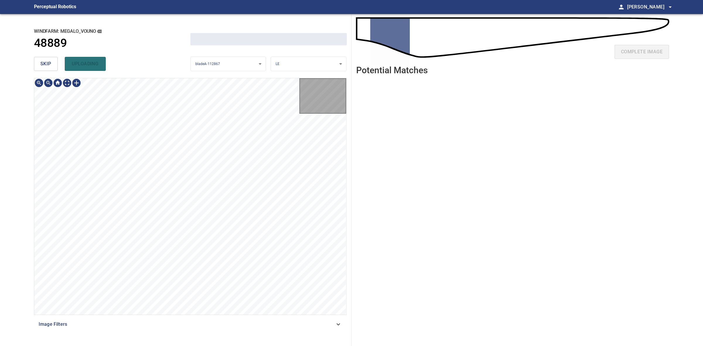
click at [47, 61] on span "skip" at bounding box center [45, 64] width 11 height 8
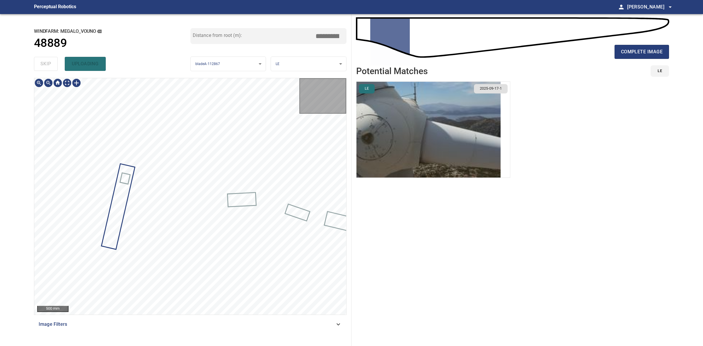
click at [47, 61] on div "skip uploading" at bounding box center [112, 64] width 157 height 19
type input "****"
click at [47, 61] on div "skip uploading" at bounding box center [112, 64] width 157 height 19
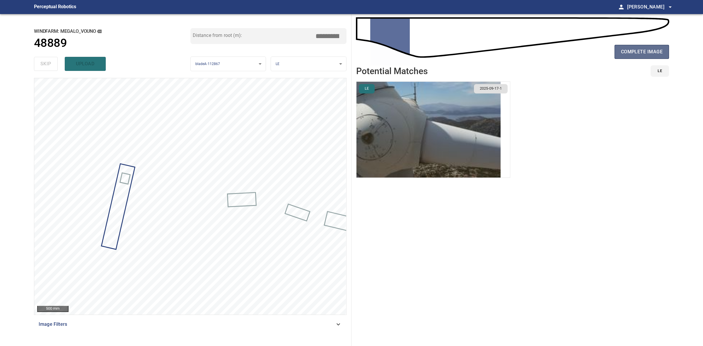
click at [658, 51] on span "complete image" at bounding box center [642, 52] width 42 height 8
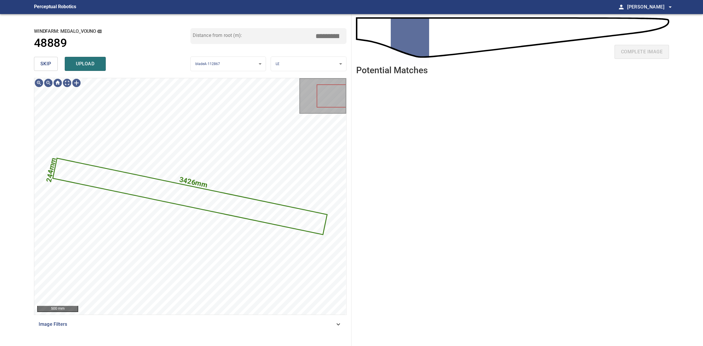
click at [50, 64] on span "skip" at bounding box center [45, 64] width 11 height 8
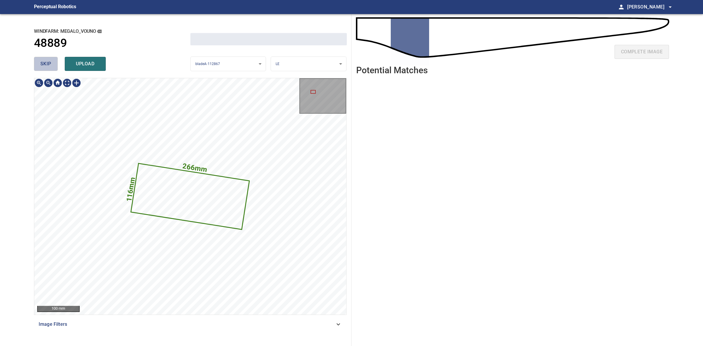
click at [50, 64] on span "skip" at bounding box center [45, 64] width 11 height 8
click at [50, 64] on div "skip upload" at bounding box center [112, 64] width 157 height 19
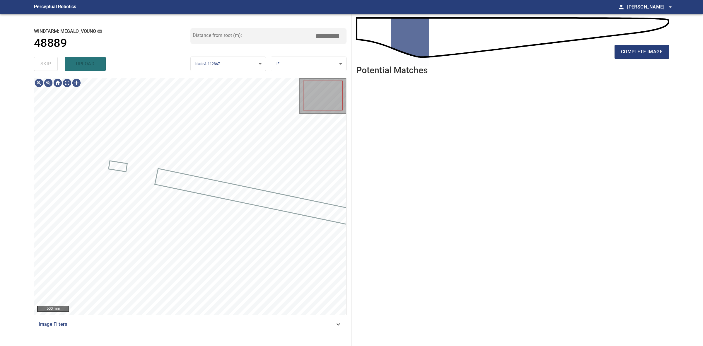
click at [50, 64] on div "skip upload" at bounding box center [112, 64] width 157 height 19
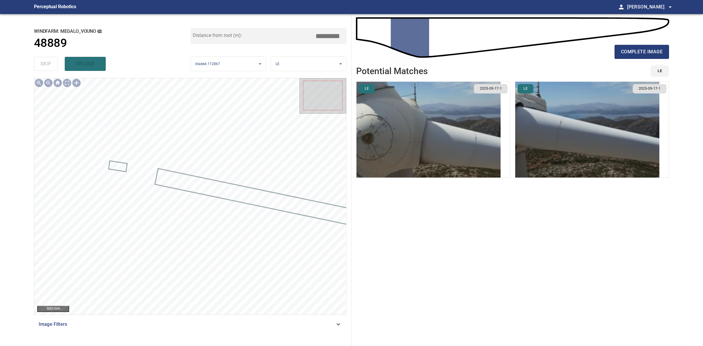
drag, startPoint x: 626, startPoint y: 44, endPoint x: 629, endPoint y: 50, distance: 6.4
click at [627, 44] on div "complete image" at bounding box center [512, 53] width 313 height 23
click at [629, 50] on span "complete image" at bounding box center [642, 52] width 42 height 8
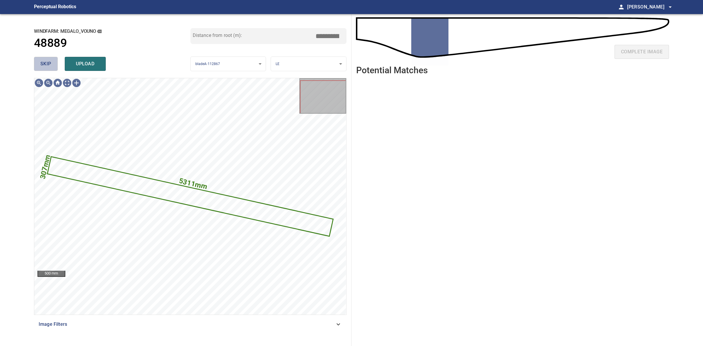
click at [43, 64] on span "skip" at bounding box center [45, 64] width 11 height 8
click at [43, 64] on div "skip upload" at bounding box center [112, 64] width 157 height 19
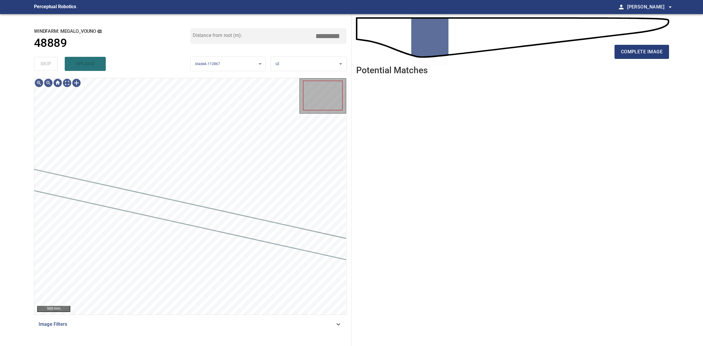
click at [43, 64] on div "skip upload" at bounding box center [112, 64] width 157 height 19
drag, startPoint x: 43, startPoint y: 64, endPoint x: 208, endPoint y: 62, distance: 165.0
click at [43, 64] on div "skip upload" at bounding box center [112, 64] width 157 height 19
click at [619, 60] on div "complete image" at bounding box center [512, 53] width 313 height 23
click at [621, 59] on div "complete image" at bounding box center [512, 53] width 313 height 23
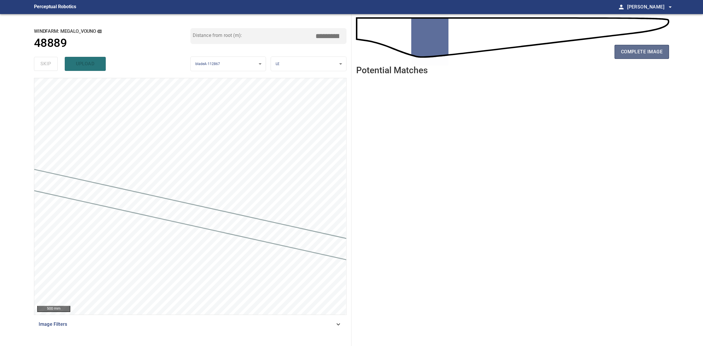
click at [622, 57] on button "complete image" at bounding box center [642, 52] width 55 height 14
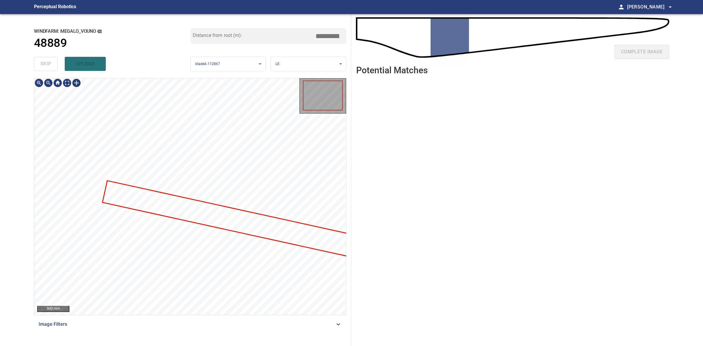
click at [188, 199] on div at bounding box center [190, 196] width 312 height 237
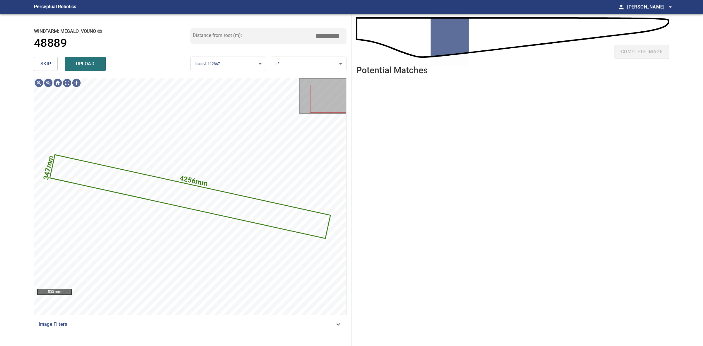
click at [62, 64] on div "skip upload" at bounding box center [112, 64] width 157 height 19
click at [53, 64] on button "skip" at bounding box center [46, 64] width 24 height 14
click at [53, 64] on div "skip upload" at bounding box center [112, 64] width 157 height 19
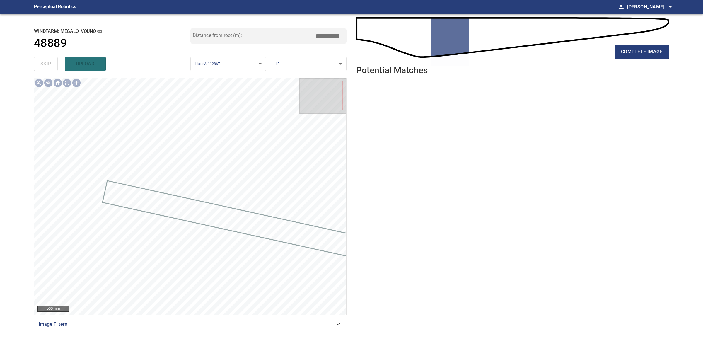
click at [613, 55] on div "complete image" at bounding box center [512, 53] width 313 height 23
click at [623, 55] on span "complete image" at bounding box center [642, 52] width 42 height 8
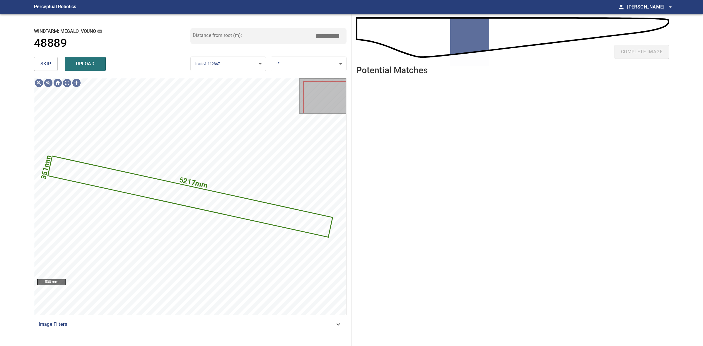
click at [50, 64] on span "skip" at bounding box center [45, 64] width 11 height 8
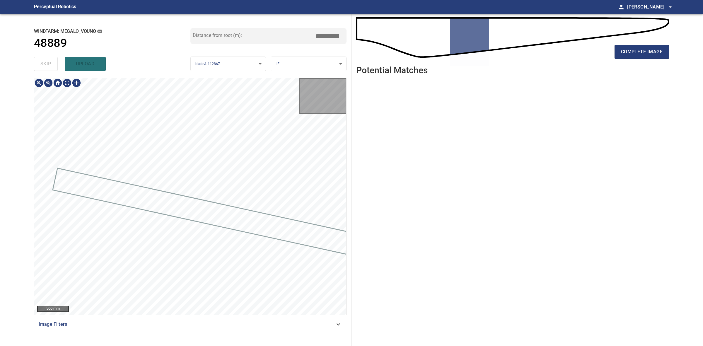
click at [50, 64] on div "skip upload" at bounding box center [112, 64] width 157 height 19
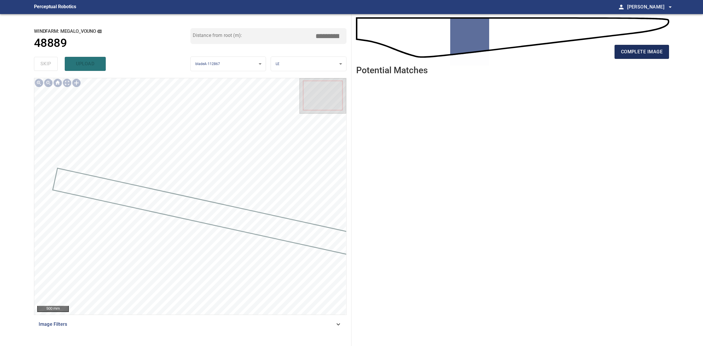
click at [634, 53] on span "complete image" at bounding box center [642, 52] width 42 height 8
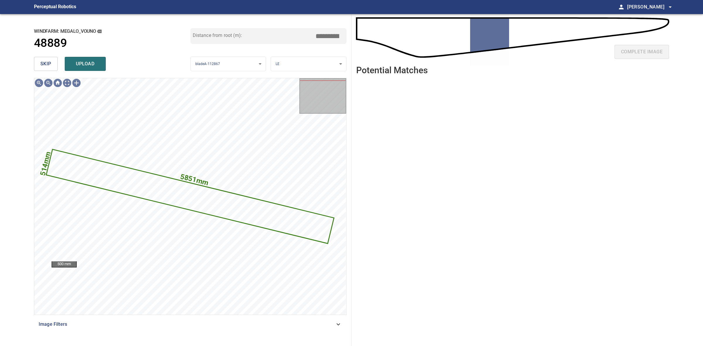
click at [40, 66] on span "skip" at bounding box center [45, 64] width 11 height 8
click at [40, 66] on div "skip upload" at bounding box center [112, 64] width 157 height 19
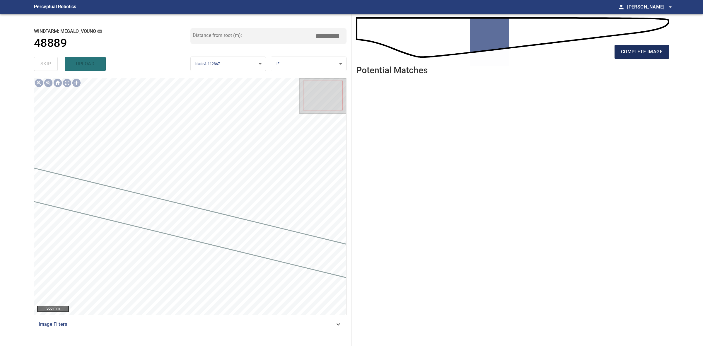
click at [629, 57] on button "complete image" at bounding box center [642, 52] width 55 height 14
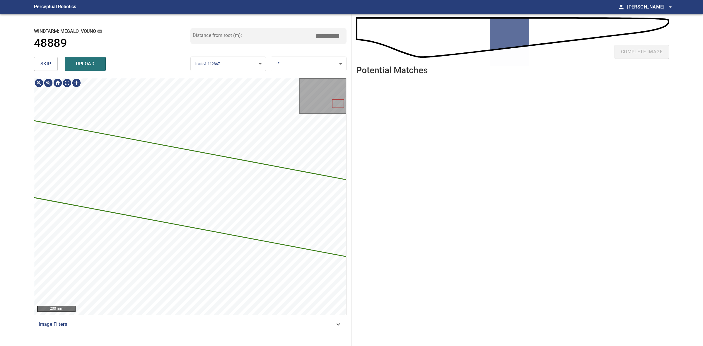
click at [40, 67] on span "skip" at bounding box center [45, 64] width 11 height 8
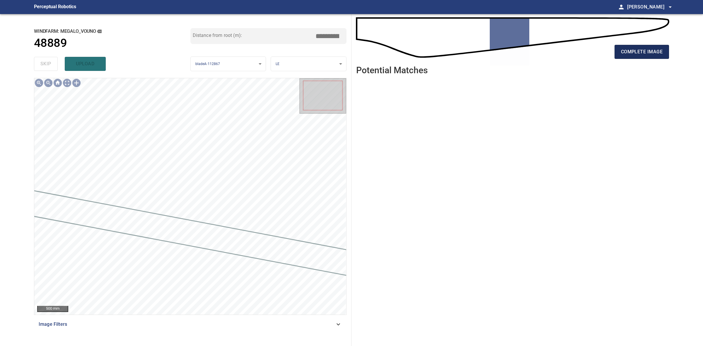
click at [643, 57] on button "complete image" at bounding box center [642, 52] width 55 height 14
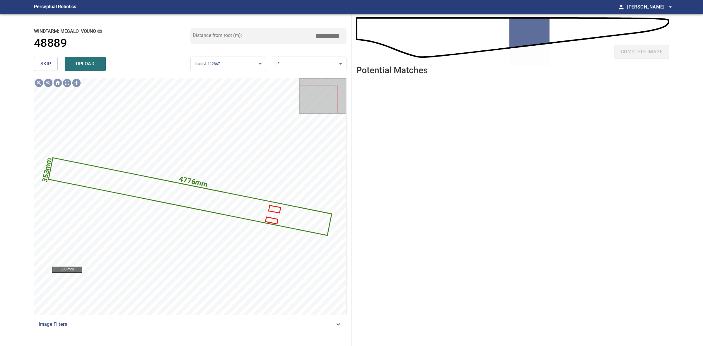
click at [93, 54] on div "windfarm: Megalo_Vouno 48889 Distance from root (m): *****" at bounding box center [190, 41] width 313 height 26
click at [93, 58] on button "upload" at bounding box center [85, 64] width 41 height 14
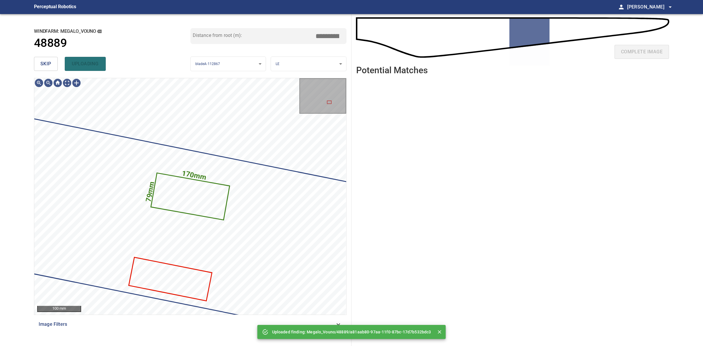
click at [49, 65] on span "skip" at bounding box center [45, 64] width 11 height 8
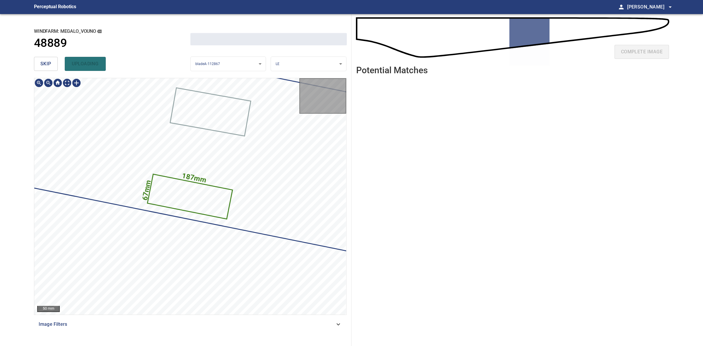
click at [49, 65] on span "skip" at bounding box center [45, 64] width 11 height 8
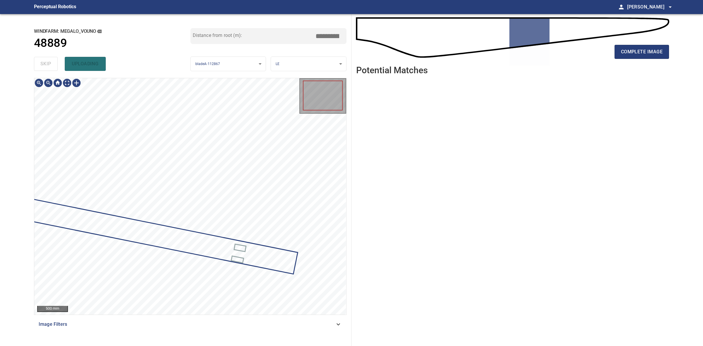
click at [50, 65] on div "skip uploading" at bounding box center [112, 64] width 157 height 19
click at [661, 55] on span "complete image" at bounding box center [642, 52] width 42 height 8
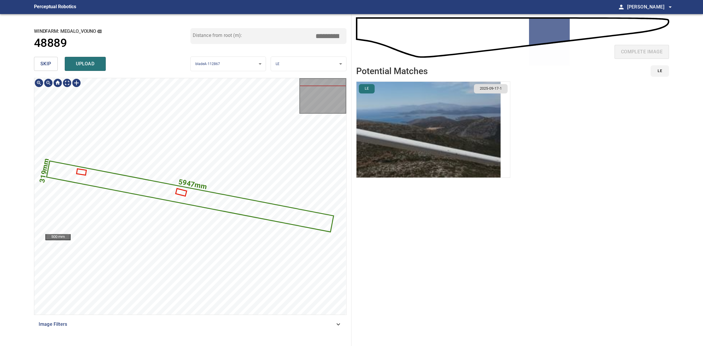
click at [356, 153] on div "complete image Potential Matches LE LE 2025-09-17-1" at bounding box center [513, 180] width 322 height 332
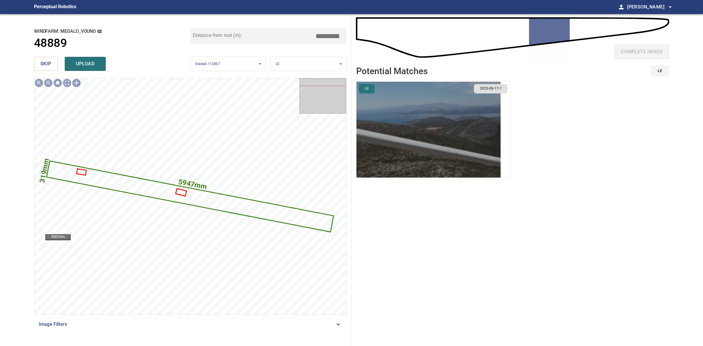
drag, startPoint x: 405, startPoint y: 154, endPoint x: 411, endPoint y: 156, distance: 6.0
click at [405, 154] on img "button" at bounding box center [429, 130] width 144 height 96
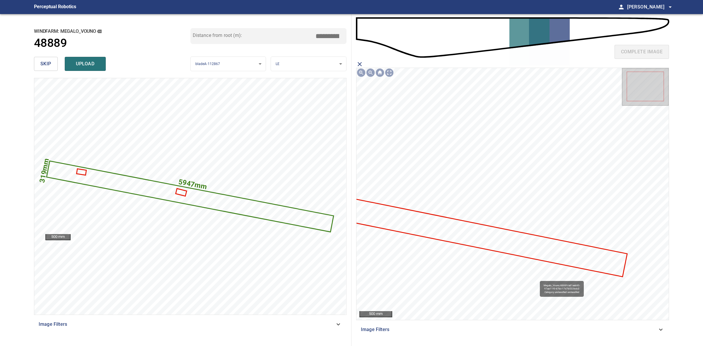
click at [543, 249] on icon at bounding box center [475, 235] width 303 height 82
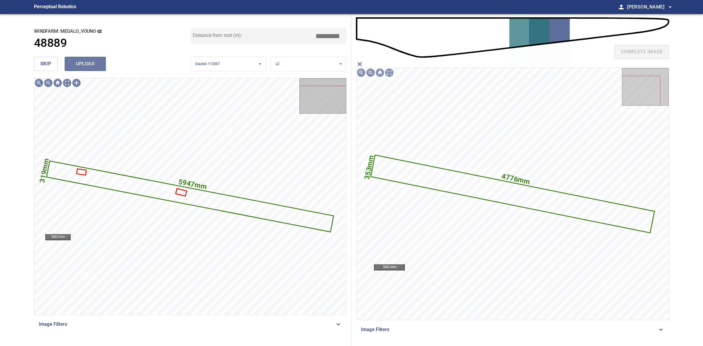
click at [72, 64] on span "upload" at bounding box center [85, 64] width 28 height 8
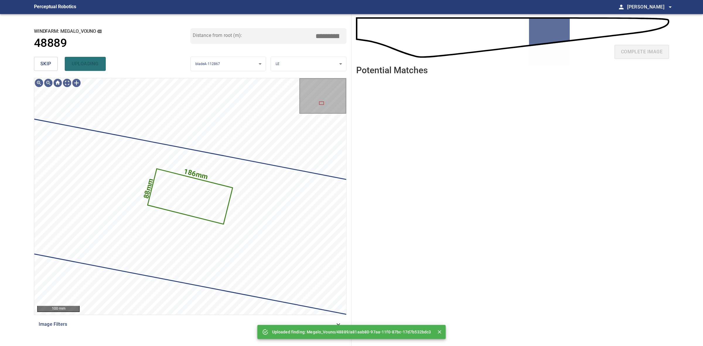
click at [50, 62] on span "skip" at bounding box center [45, 64] width 11 height 8
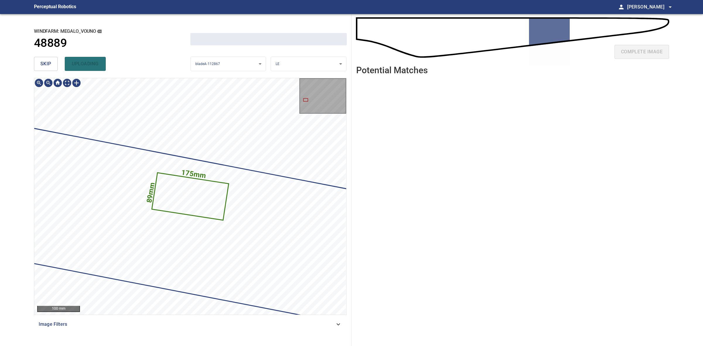
click at [50, 62] on span "skip" at bounding box center [45, 64] width 11 height 8
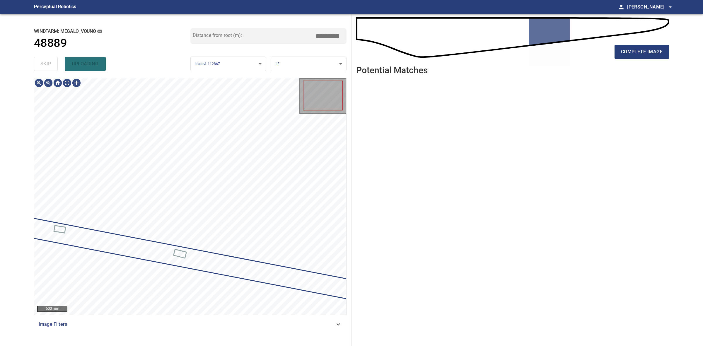
click at [50, 62] on div "skip uploading" at bounding box center [112, 64] width 157 height 19
drag, startPoint x: 50, startPoint y: 62, endPoint x: 330, endPoint y: 61, distance: 280.2
click at [54, 62] on div "skip uploading" at bounding box center [112, 64] width 157 height 19
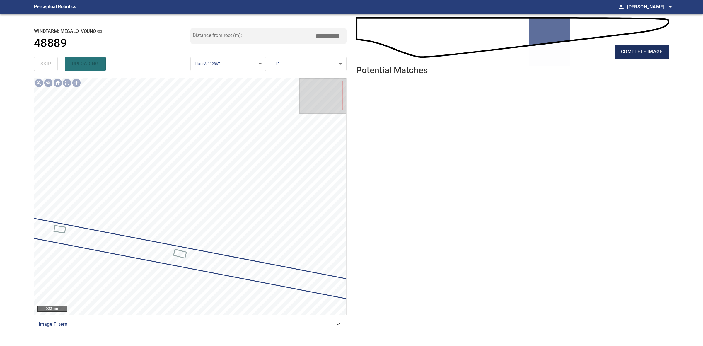
click at [623, 54] on span "complete image" at bounding box center [642, 52] width 42 height 8
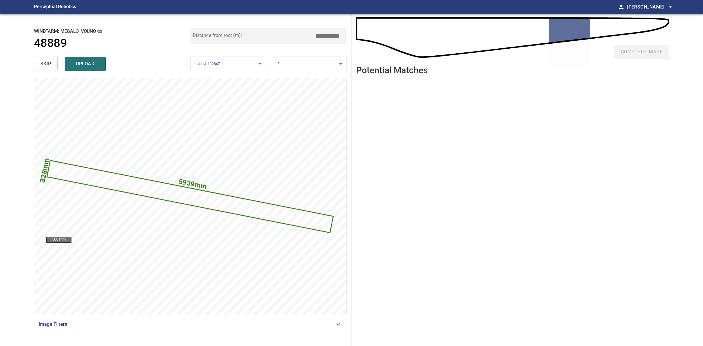
drag, startPoint x: 37, startPoint y: 65, endPoint x: 140, endPoint y: 67, distance: 103.2
click at [37, 66] on button "skip" at bounding box center [46, 64] width 24 height 14
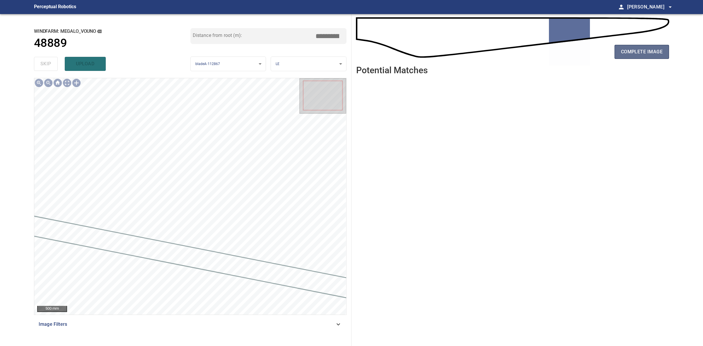
click at [637, 55] on span "complete image" at bounding box center [642, 52] width 42 height 8
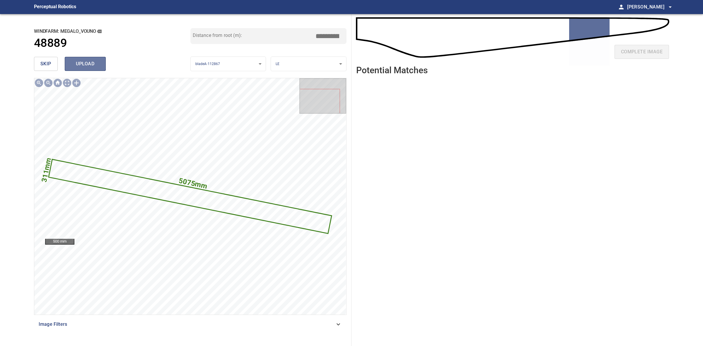
click at [81, 62] on span "upload" at bounding box center [85, 64] width 28 height 8
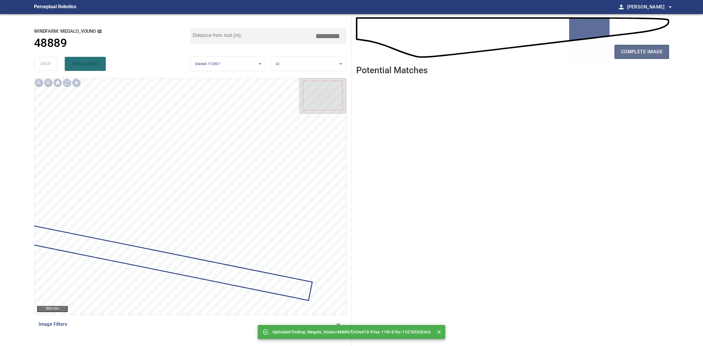
click at [630, 48] on span "complete image" at bounding box center [642, 52] width 42 height 8
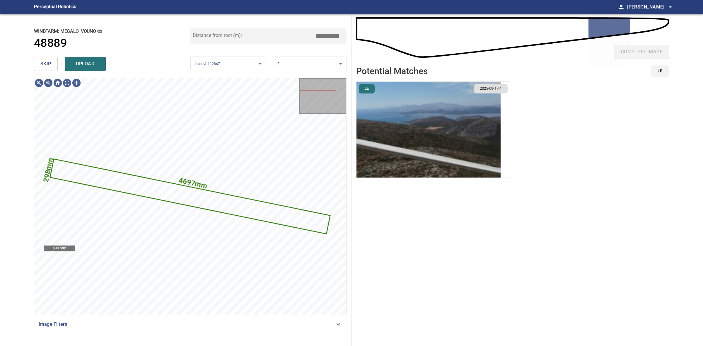
click at [427, 159] on img "button" at bounding box center [429, 130] width 144 height 96
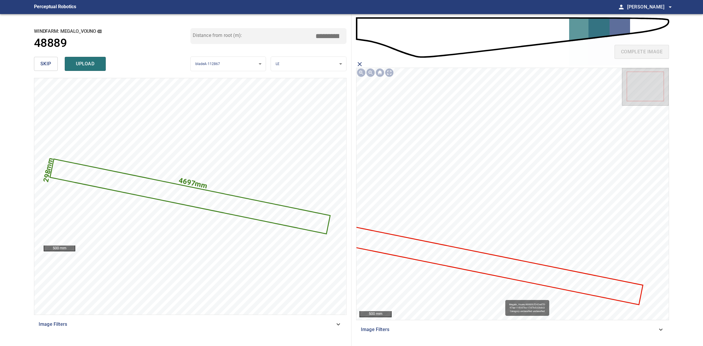
click at [508, 267] on icon at bounding box center [486, 263] width 311 height 81
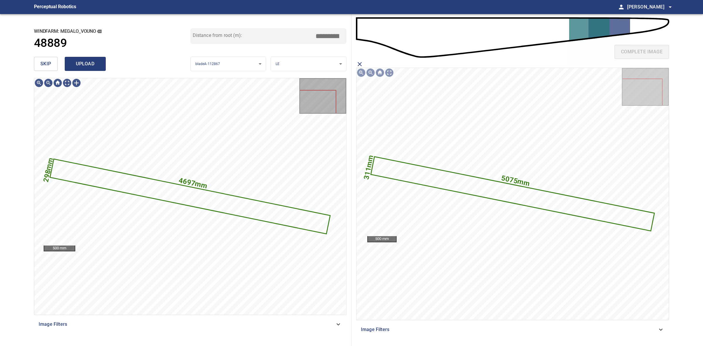
click at [79, 61] on span "upload" at bounding box center [85, 64] width 28 height 8
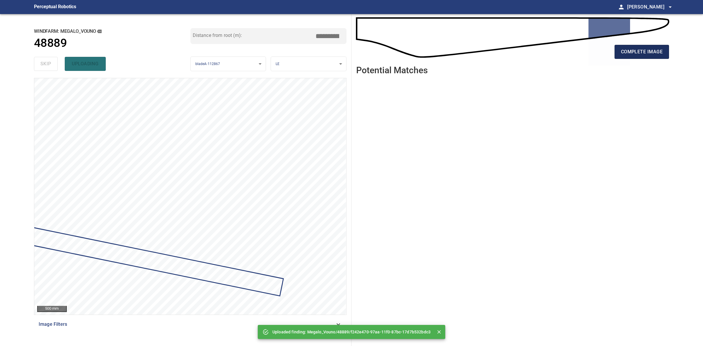
click at [659, 58] on button "complete image" at bounding box center [642, 52] width 55 height 14
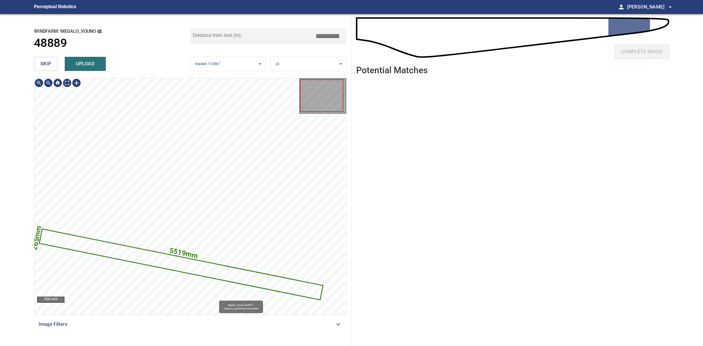
click at [220, 270] on icon at bounding box center [181, 265] width 283 height 70
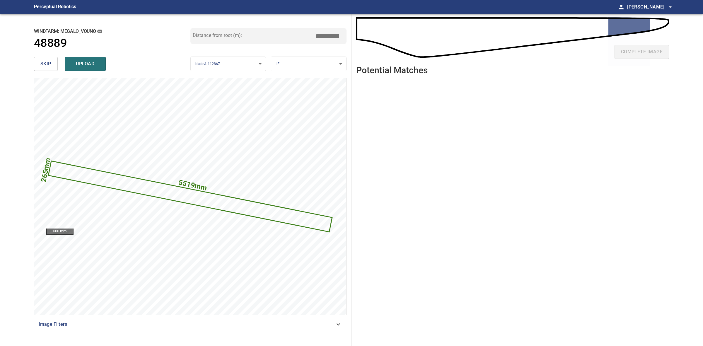
drag, startPoint x: 329, startPoint y: 34, endPoint x: 324, endPoint y: 33, distance: 4.7
click at [324, 33] on input "*****" at bounding box center [329, 35] width 29 height 11
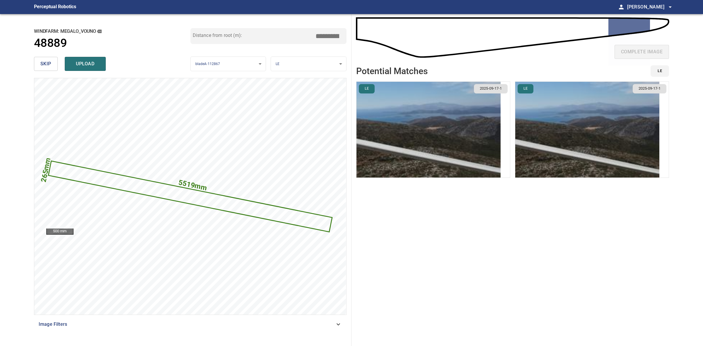
type input "*****"
click at [613, 153] on img "button" at bounding box center [588, 130] width 144 height 96
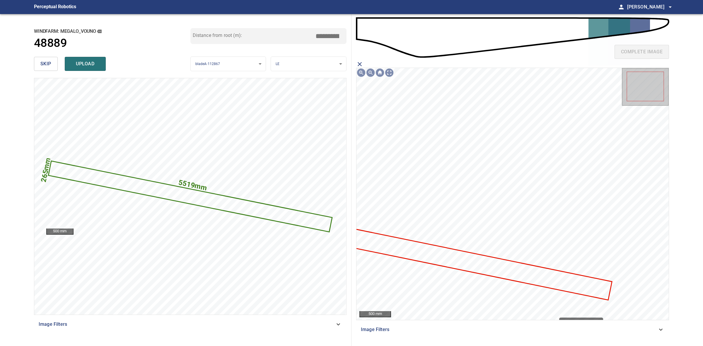
click at [561, 287] on icon at bounding box center [473, 263] width 278 height 74
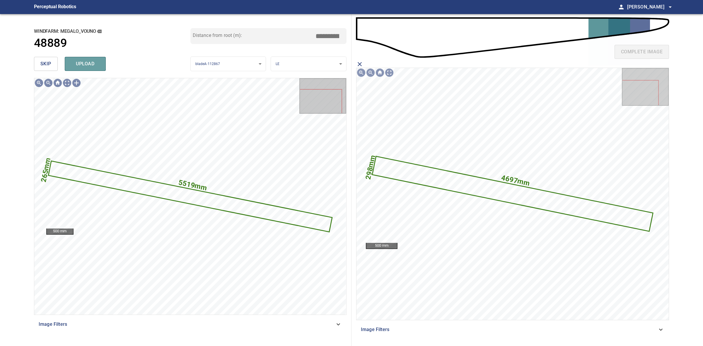
click at [91, 59] on button "upload" at bounding box center [85, 64] width 41 height 14
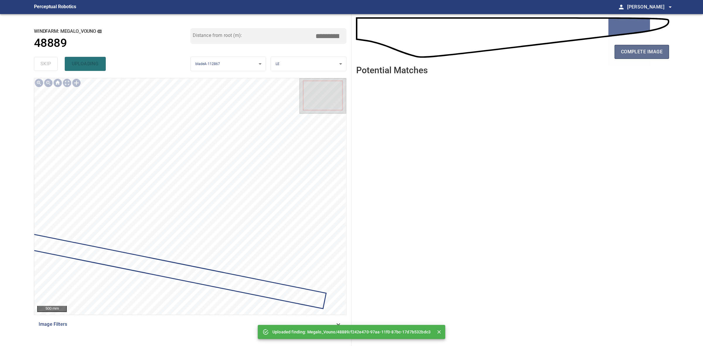
click at [659, 54] on span "complete image" at bounding box center [642, 52] width 42 height 8
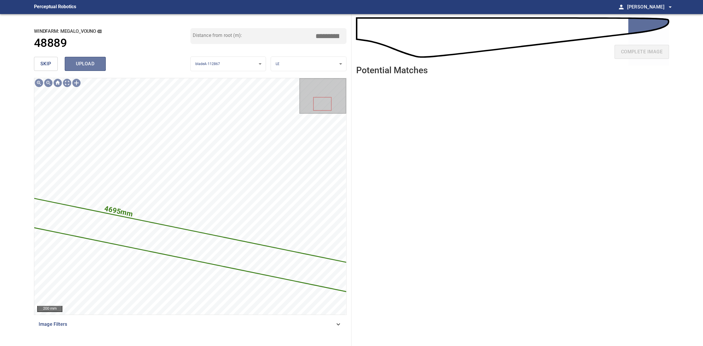
click at [96, 62] on span "upload" at bounding box center [85, 64] width 28 height 8
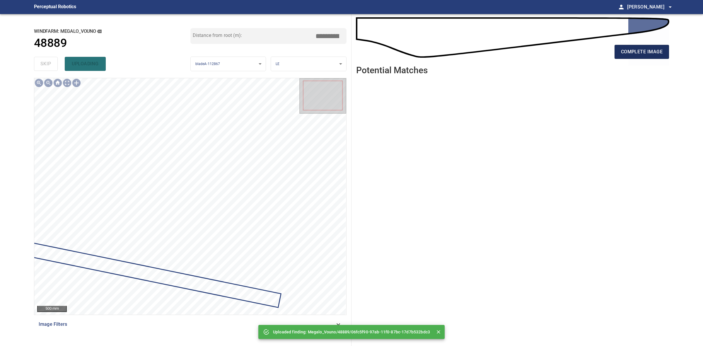
click at [661, 50] on span "complete image" at bounding box center [642, 52] width 42 height 8
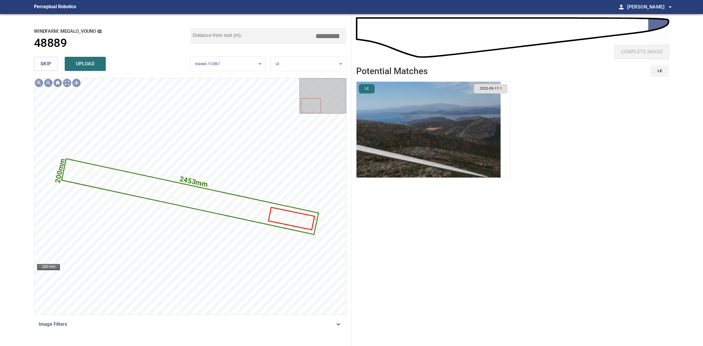
click at [486, 113] on img "button" at bounding box center [429, 130] width 144 height 96
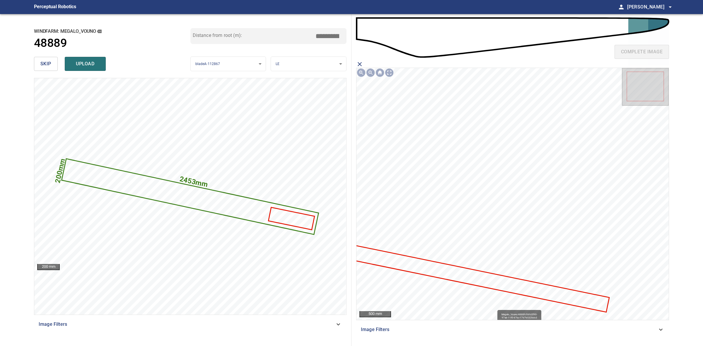
click at [499, 280] on icon at bounding box center [471, 276] width 275 height 69
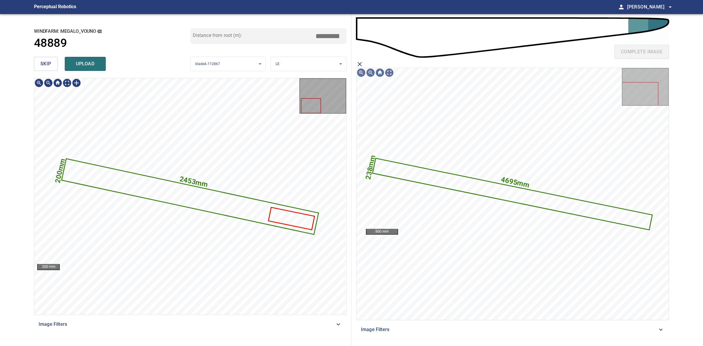
click at [101, 67] on button "upload" at bounding box center [85, 64] width 41 height 14
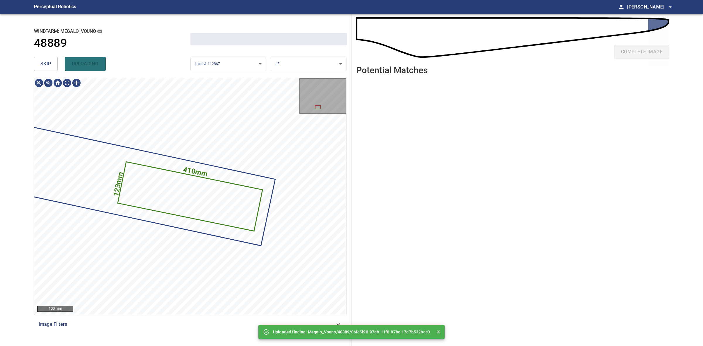
click at [52, 62] on button "skip" at bounding box center [46, 64] width 24 height 14
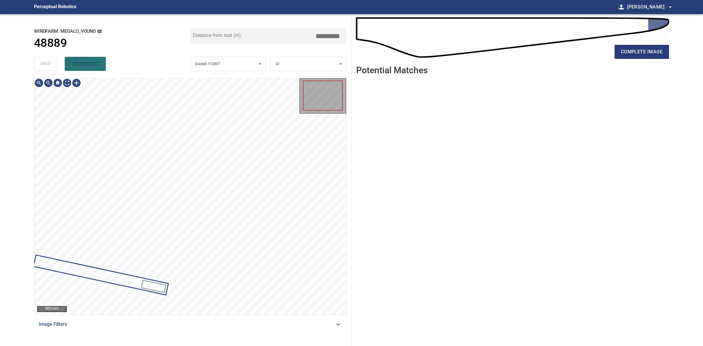
click at [52, 62] on div "skip uploading" at bounding box center [112, 64] width 157 height 19
drag, startPoint x: 681, startPoint y: 50, endPoint x: 677, endPoint y: 50, distance: 3.5
click at [679, 50] on main "**********" at bounding box center [351, 173] width 703 height 346
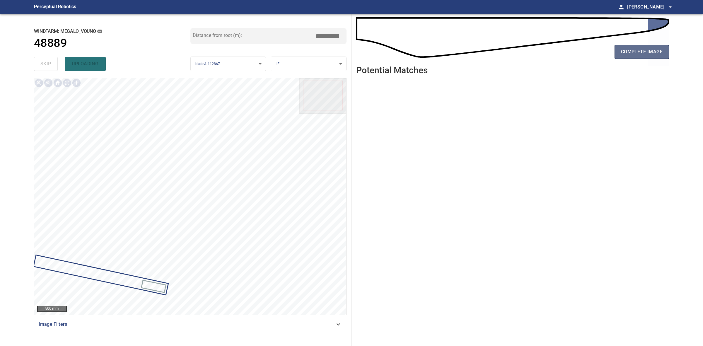
click at [664, 54] on button "complete image" at bounding box center [642, 52] width 55 height 14
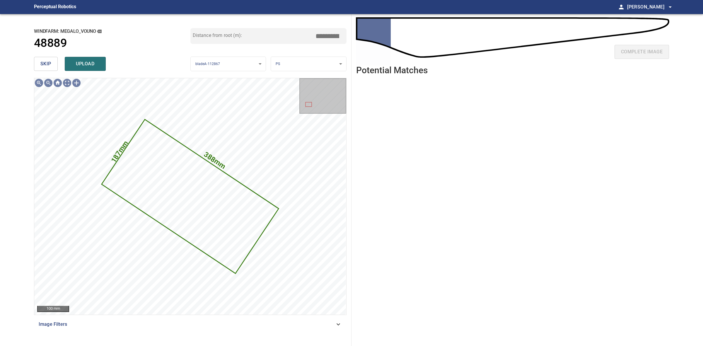
click at [43, 61] on span "skip" at bounding box center [45, 64] width 11 height 8
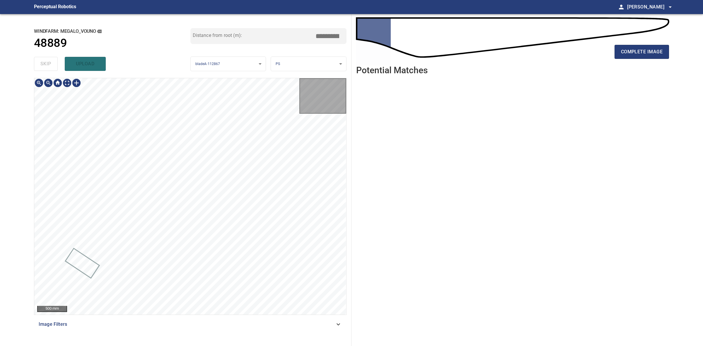
click at [43, 61] on div "skip upload" at bounding box center [112, 64] width 157 height 19
drag, startPoint x: 43, startPoint y: 61, endPoint x: 366, endPoint y: 59, distance: 323.0
click at [46, 61] on div "skip upload" at bounding box center [112, 64] width 157 height 19
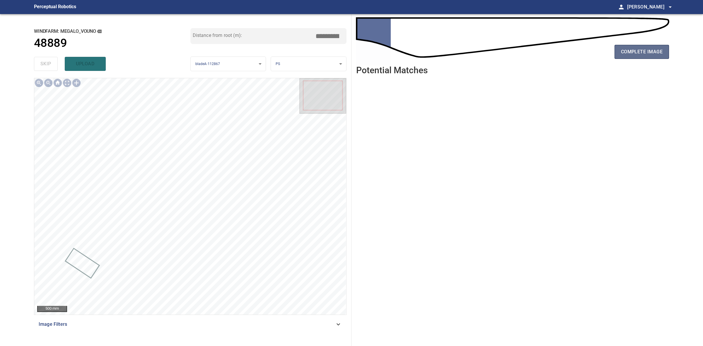
click at [625, 55] on span "complete image" at bounding box center [642, 52] width 42 height 8
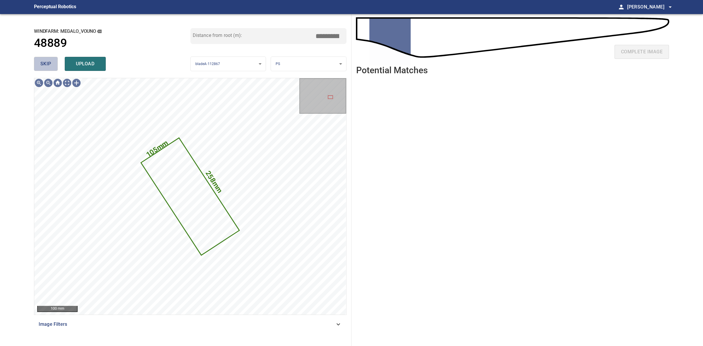
click at [45, 59] on button "skip" at bounding box center [46, 64] width 24 height 14
click at [45, 59] on div "skip upload" at bounding box center [112, 64] width 157 height 19
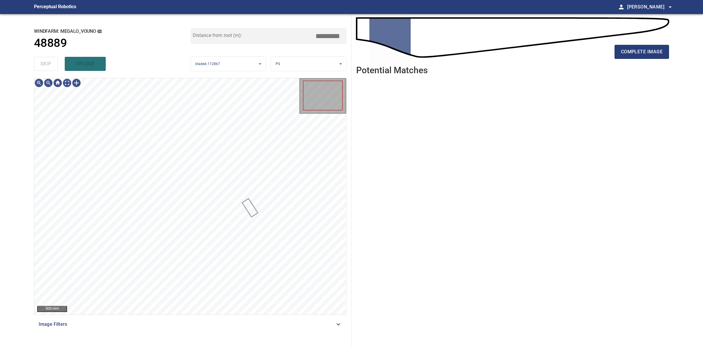
click at [54, 58] on div "skip upload" at bounding box center [112, 64] width 157 height 19
click at [642, 56] on span "complete image" at bounding box center [642, 52] width 42 height 8
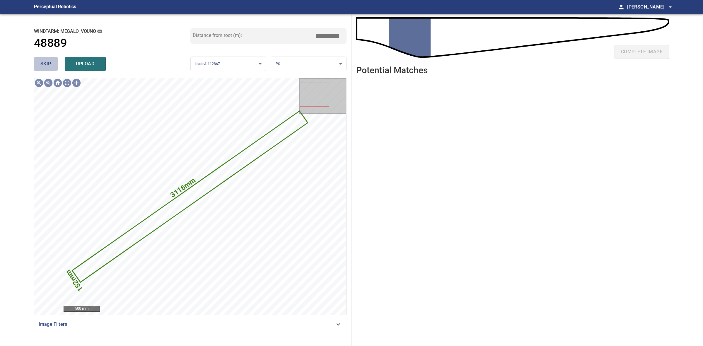
click at [52, 67] on button "skip" at bounding box center [46, 64] width 24 height 14
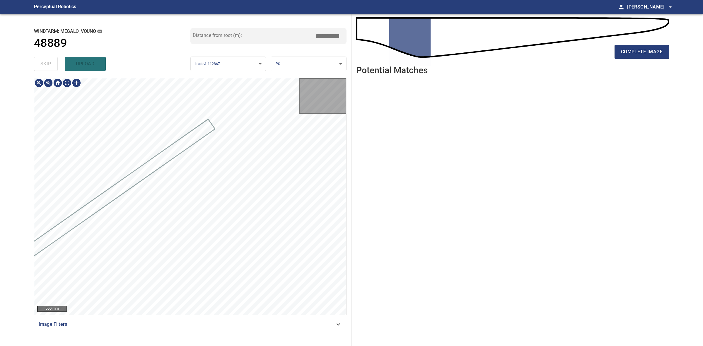
click at [52, 67] on div "skip upload" at bounding box center [112, 64] width 157 height 19
drag, startPoint x: 52, startPoint y: 67, endPoint x: 528, endPoint y: 47, distance: 477.0
click at [54, 67] on div "skip upload" at bounding box center [112, 64] width 157 height 19
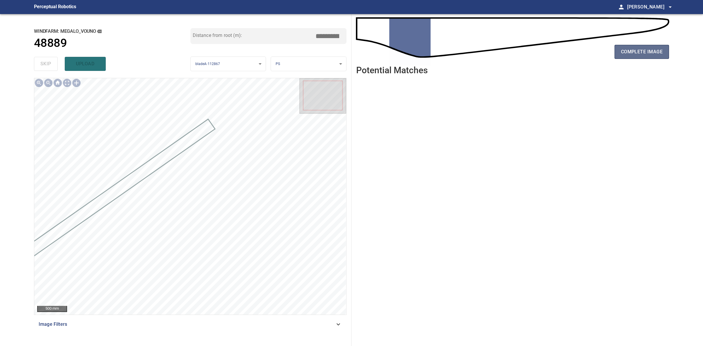
click at [644, 55] on span "complete image" at bounding box center [642, 52] width 42 height 8
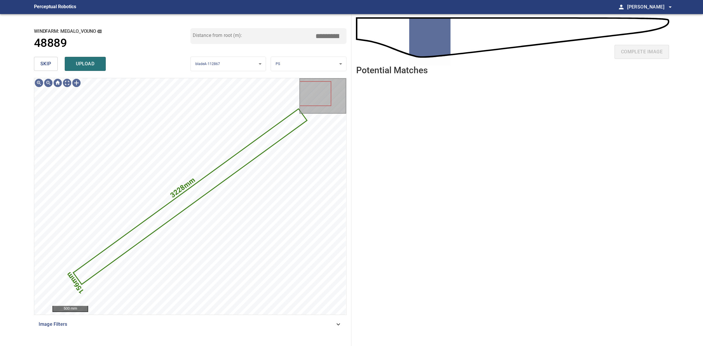
click at [55, 69] on button "skip" at bounding box center [46, 64] width 24 height 14
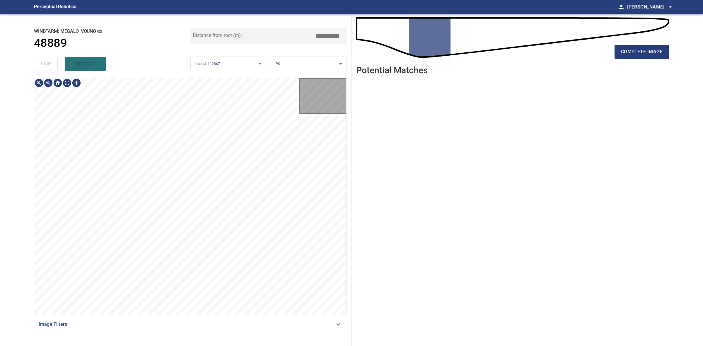
click at [55, 69] on div "skip upload" at bounding box center [112, 64] width 157 height 19
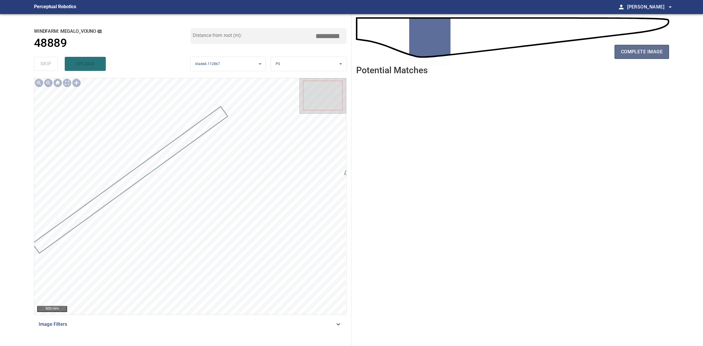
click at [640, 47] on button "complete image" at bounding box center [642, 52] width 55 height 14
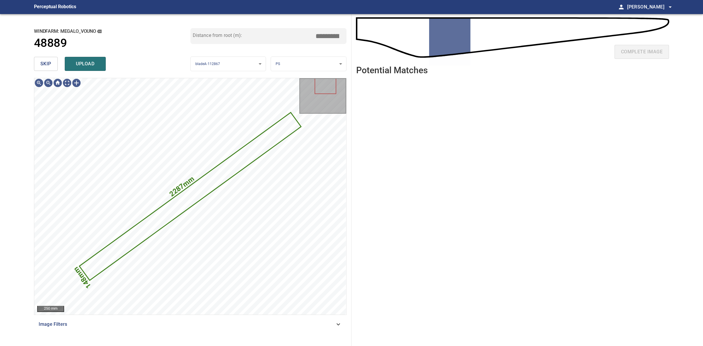
click at [39, 56] on div "skip upload" at bounding box center [112, 64] width 157 height 19
click at [57, 64] on button "skip" at bounding box center [46, 64] width 24 height 14
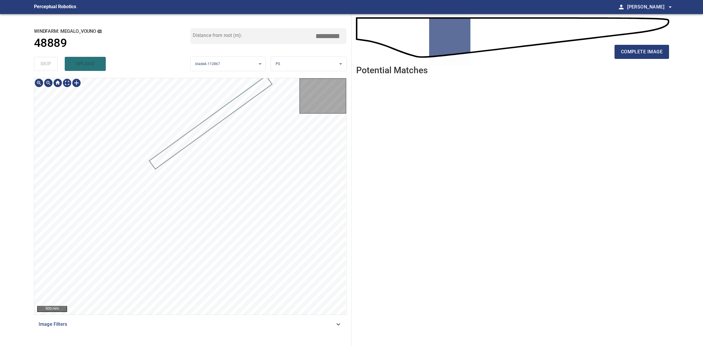
click at [57, 64] on div "skip upload" at bounding box center [112, 64] width 157 height 19
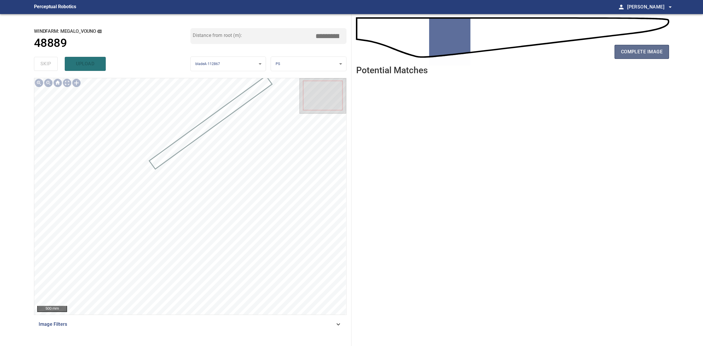
click at [644, 49] on span "complete image" at bounding box center [642, 52] width 42 height 8
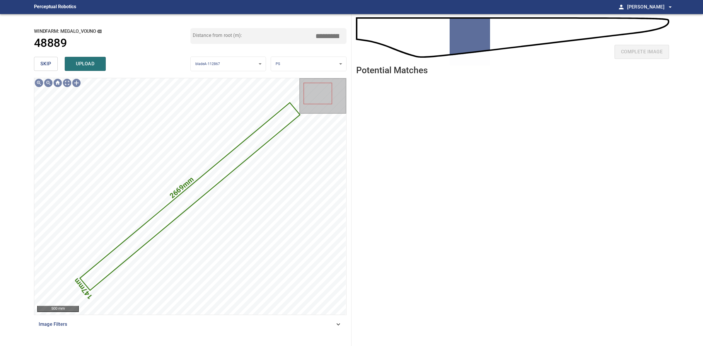
click at [39, 69] on button "skip" at bounding box center [46, 64] width 24 height 14
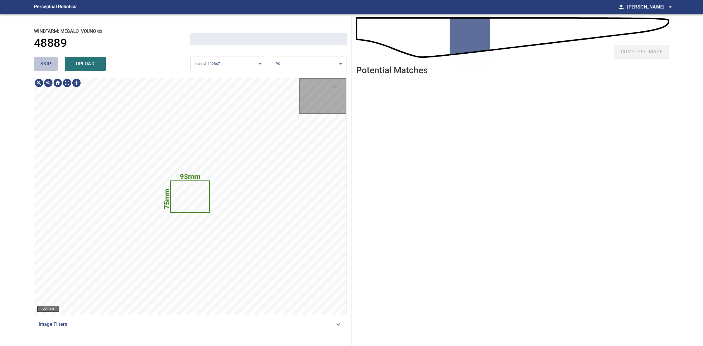
click at [40, 68] on button "skip" at bounding box center [46, 64] width 24 height 14
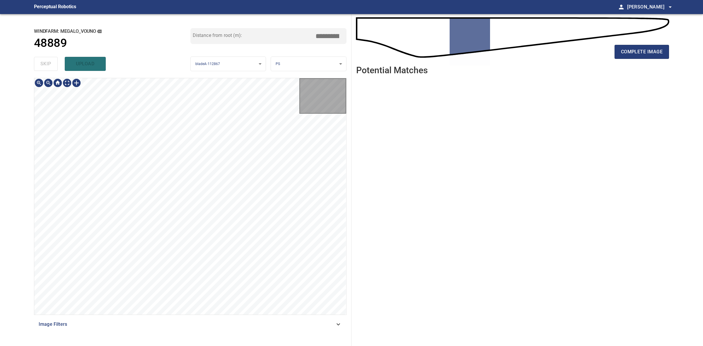
click at [40, 68] on div "skip upload" at bounding box center [112, 64] width 157 height 19
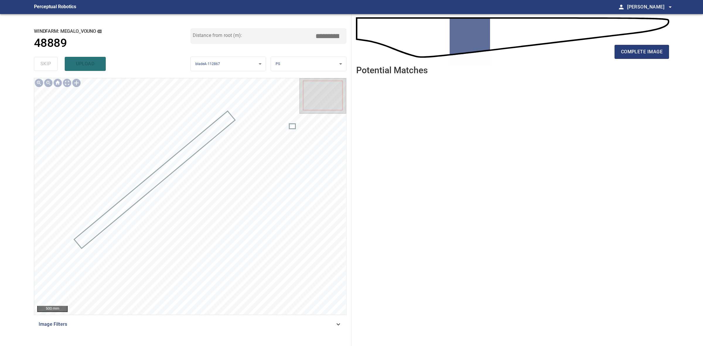
click at [613, 47] on div "complete image" at bounding box center [512, 53] width 313 height 23
click at [629, 48] on span "complete image" at bounding box center [642, 52] width 42 height 8
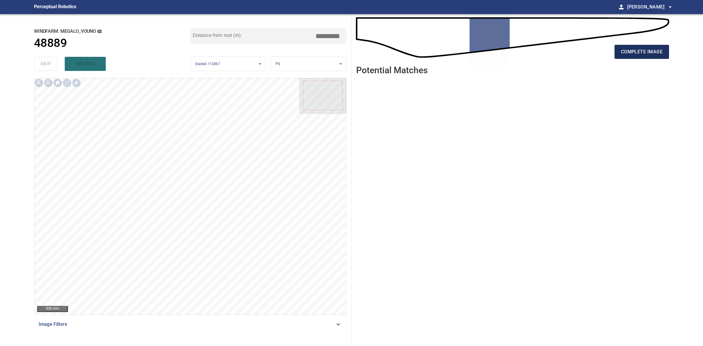
click at [617, 49] on button "complete image" at bounding box center [642, 52] width 55 height 14
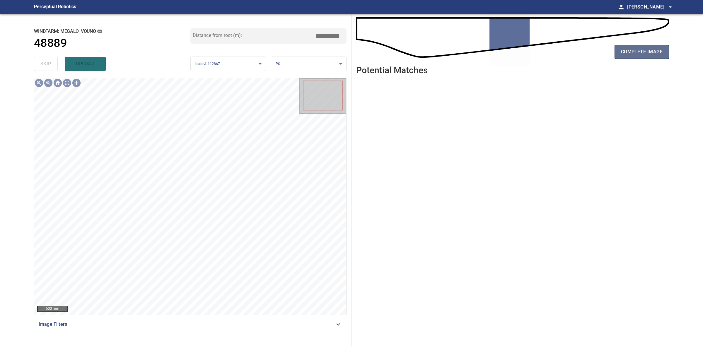
click at [628, 55] on span "complete image" at bounding box center [642, 52] width 42 height 8
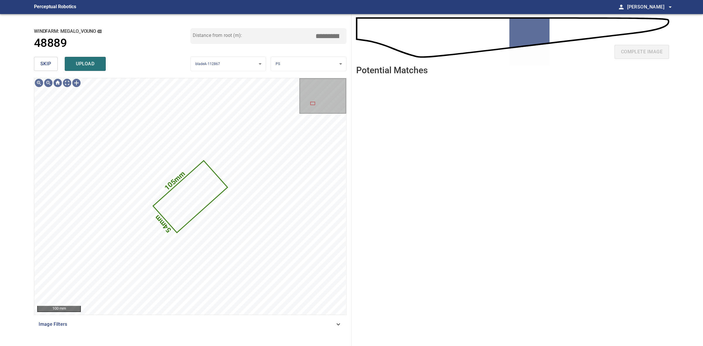
click at [44, 59] on button "skip" at bounding box center [46, 64] width 24 height 14
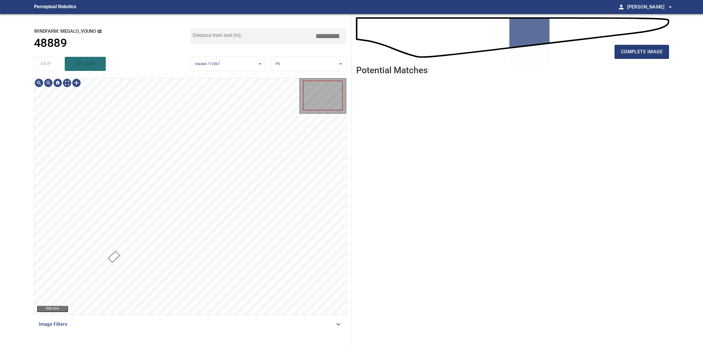
click at [44, 59] on div "skip upload" at bounding box center [112, 64] width 157 height 19
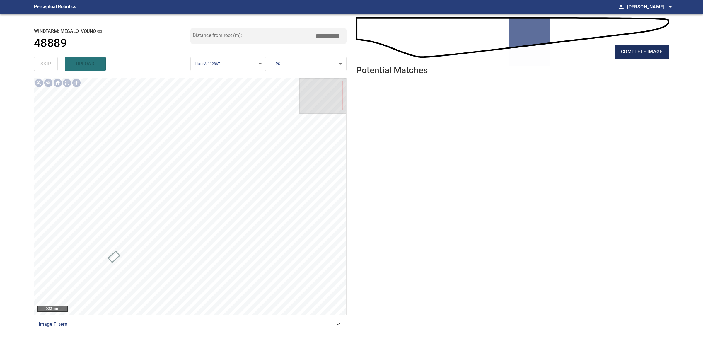
click at [631, 52] on span "complete image" at bounding box center [642, 52] width 42 height 8
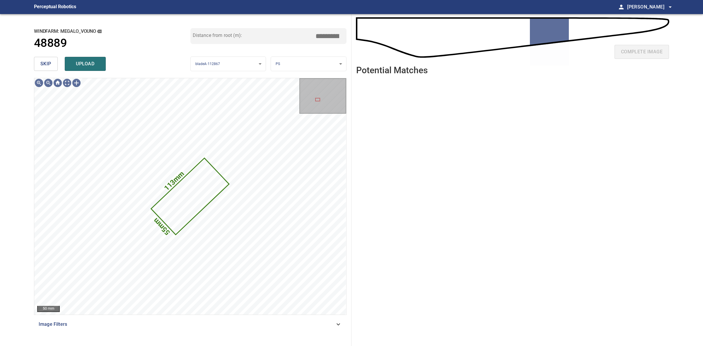
click at [49, 60] on span "skip" at bounding box center [45, 64] width 11 height 8
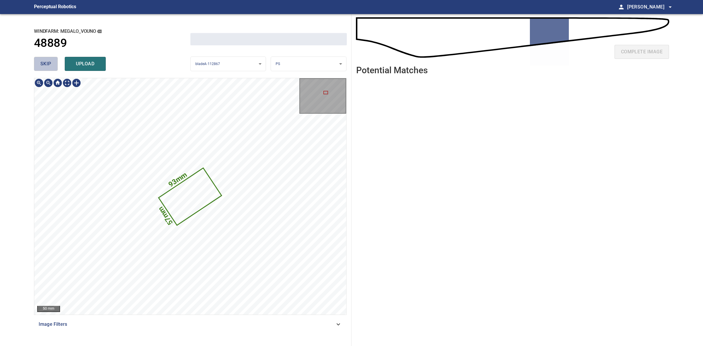
click at [49, 60] on span "skip" at bounding box center [45, 64] width 11 height 8
click at [49, 59] on div "skip upload" at bounding box center [112, 64] width 157 height 19
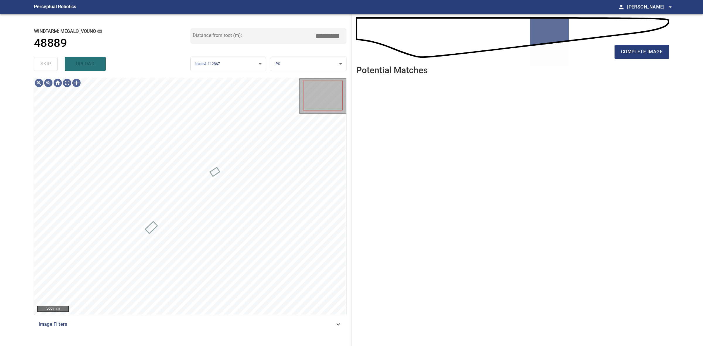
click at [49, 59] on div "skip upload" at bounding box center [112, 64] width 157 height 19
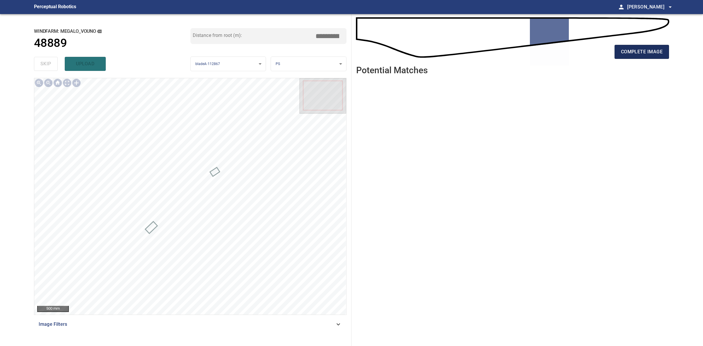
click at [628, 45] on div "complete image" at bounding box center [512, 53] width 313 height 23
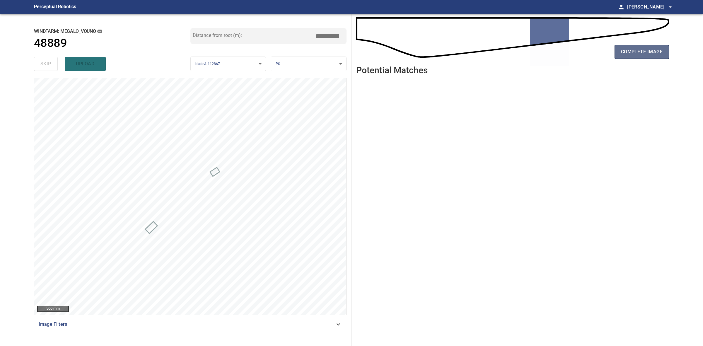
click at [629, 48] on span "complete image" at bounding box center [642, 52] width 42 height 8
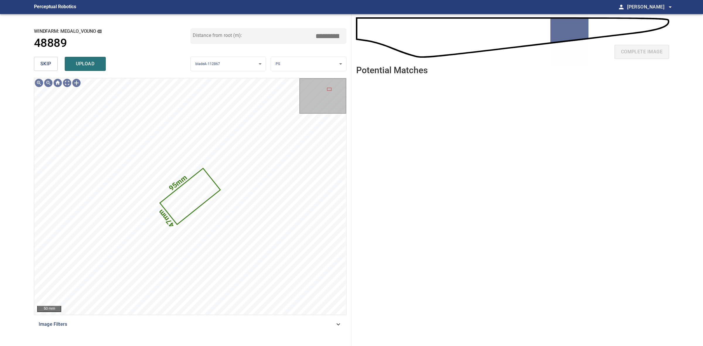
click at [45, 62] on span "skip" at bounding box center [45, 64] width 11 height 8
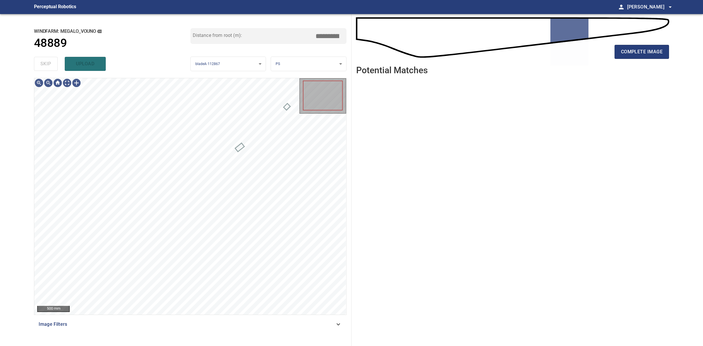
click at [45, 62] on div "skip upload" at bounding box center [112, 64] width 157 height 19
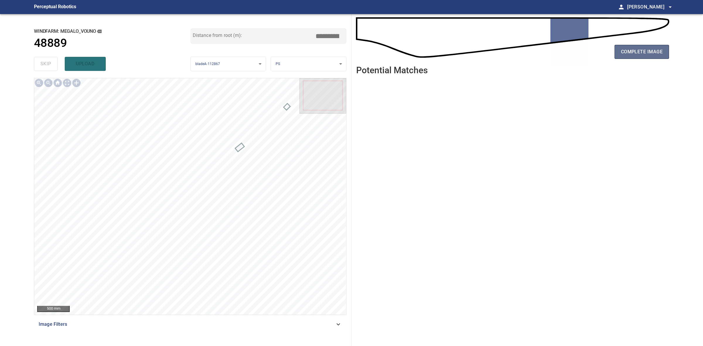
click at [637, 54] on span "complete image" at bounding box center [642, 52] width 42 height 8
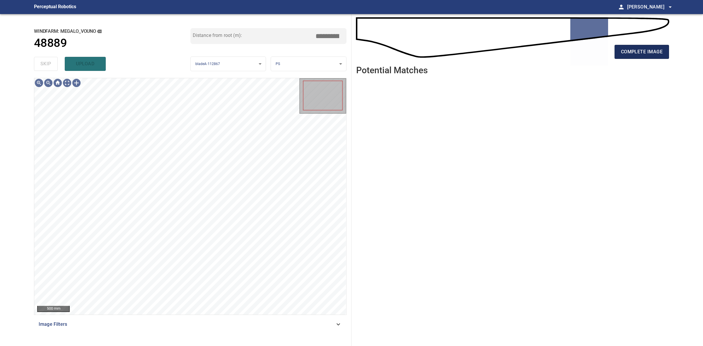
click at [618, 52] on button "complete image" at bounding box center [642, 52] width 55 height 14
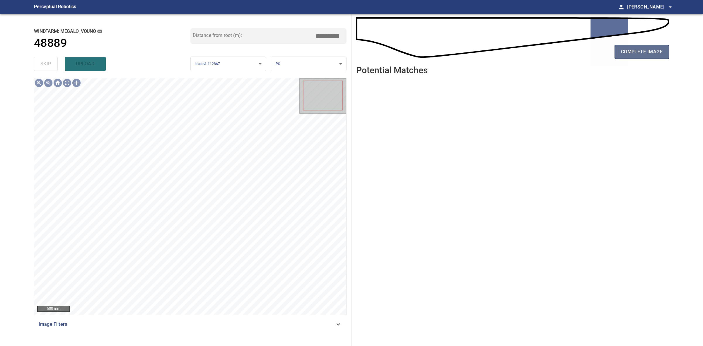
click at [649, 58] on button "complete image" at bounding box center [642, 52] width 55 height 14
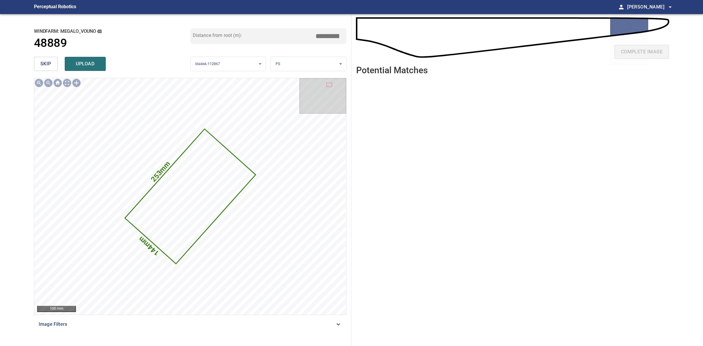
click at [48, 62] on span "skip" at bounding box center [45, 64] width 11 height 8
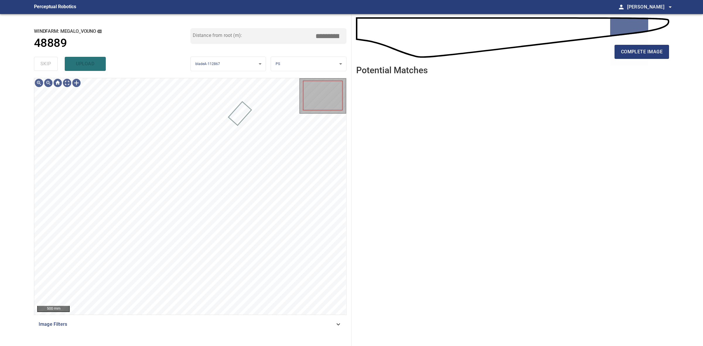
drag, startPoint x: 48, startPoint y: 62, endPoint x: 55, endPoint y: 60, distance: 6.9
click at [52, 61] on div "skip upload" at bounding box center [112, 64] width 157 height 19
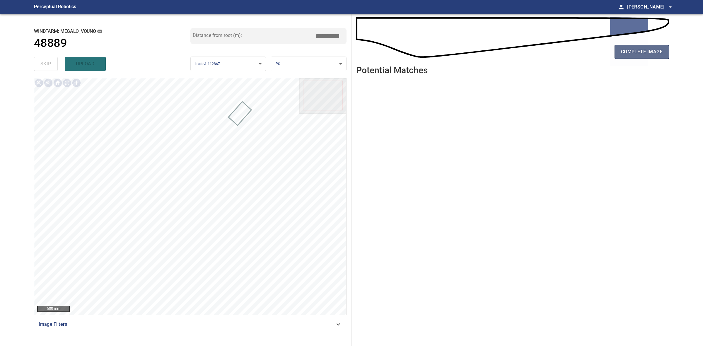
click at [653, 49] on span "complete image" at bounding box center [642, 52] width 42 height 8
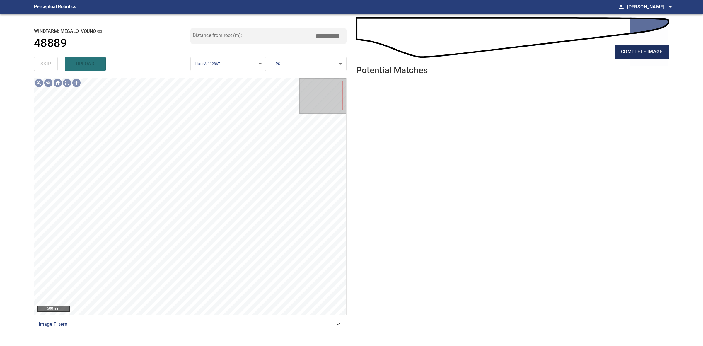
click at [664, 52] on button "complete image" at bounding box center [642, 52] width 55 height 14
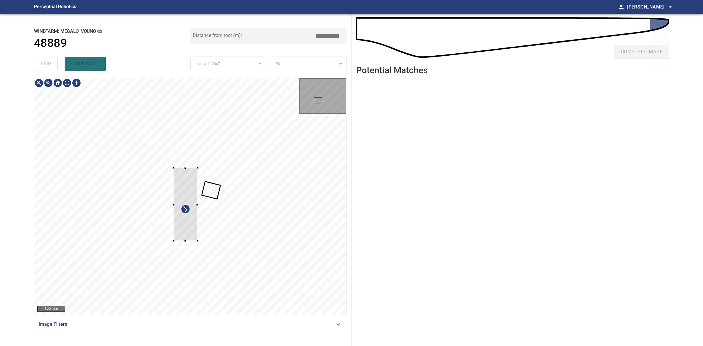
click at [195, 241] on div at bounding box center [186, 204] width 24 height 73
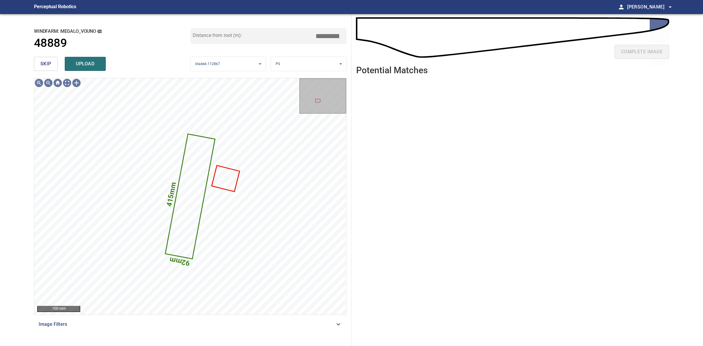
click at [318, 61] on body "**********" at bounding box center [351, 173] width 703 height 346
click at [318, 61] on li "LE" at bounding box center [308, 64] width 75 height 10
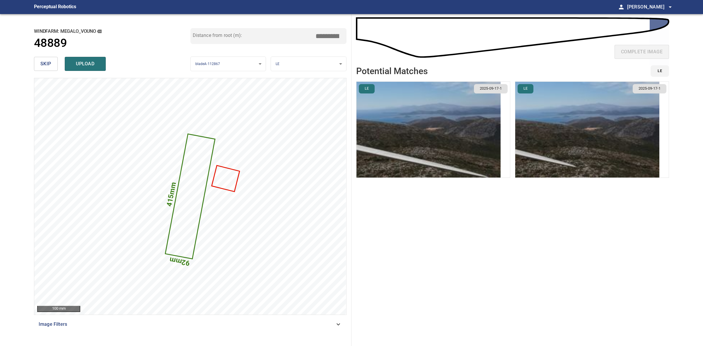
click at [538, 147] on img "button" at bounding box center [588, 130] width 144 height 96
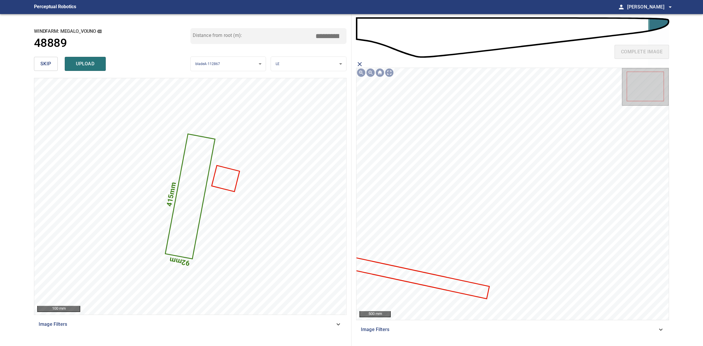
click at [479, 290] on icon at bounding box center [417, 278] width 142 height 42
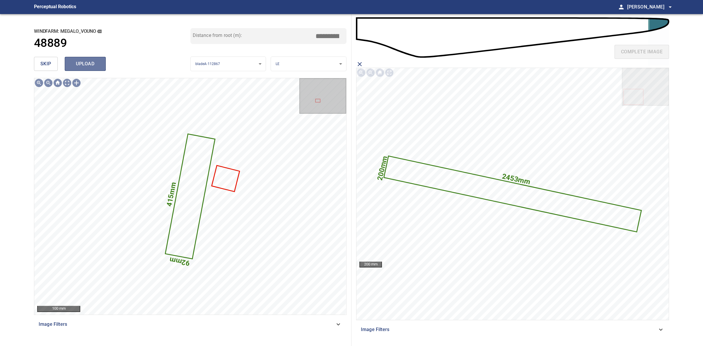
click at [89, 65] on span "upload" at bounding box center [85, 64] width 28 height 8
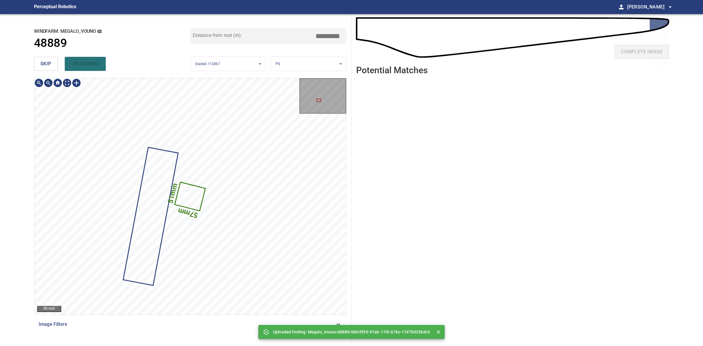
click at [193, 201] on icon at bounding box center [190, 197] width 30 height 28
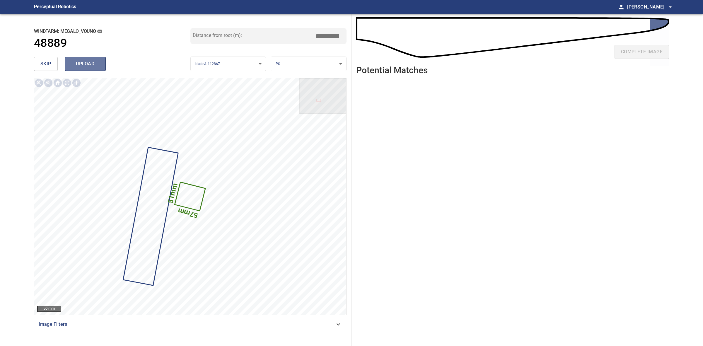
click at [91, 58] on button "upload" at bounding box center [85, 64] width 41 height 14
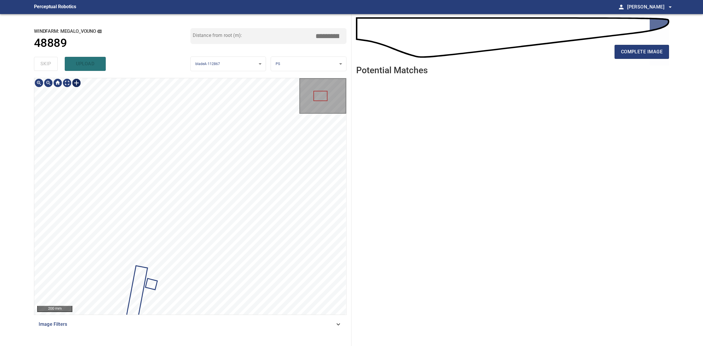
click at [78, 86] on div at bounding box center [76, 82] width 9 height 9
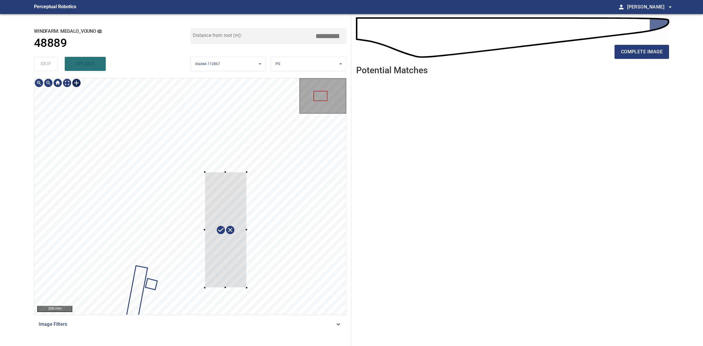
click at [246, 288] on div at bounding box center [190, 196] width 312 height 237
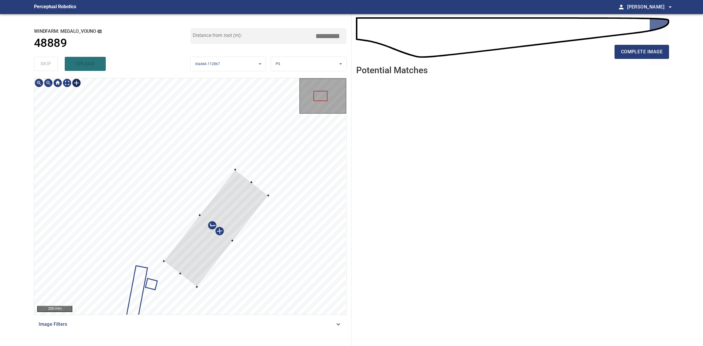
click at [200, 264] on div at bounding box center [216, 228] width 104 height 117
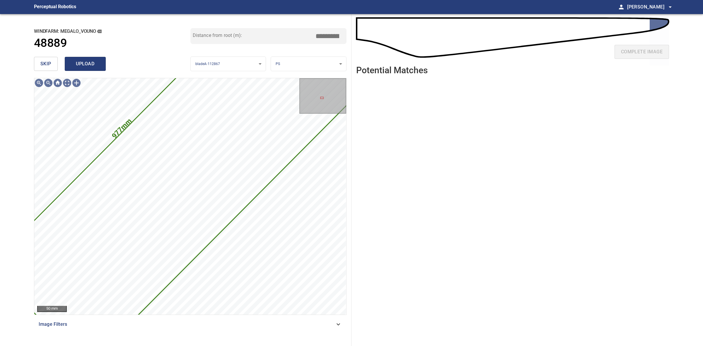
click at [103, 64] on button "upload" at bounding box center [85, 64] width 41 height 14
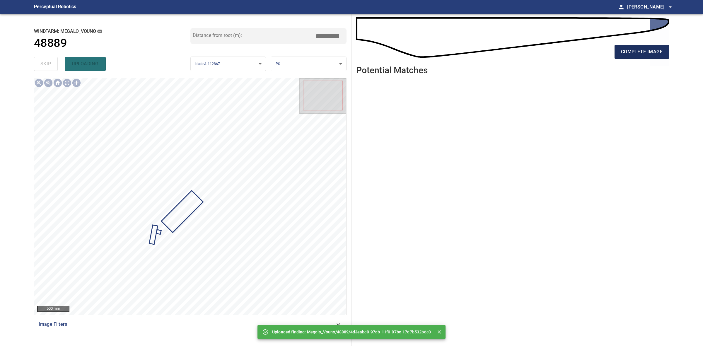
click at [659, 53] on span "complete image" at bounding box center [642, 52] width 42 height 8
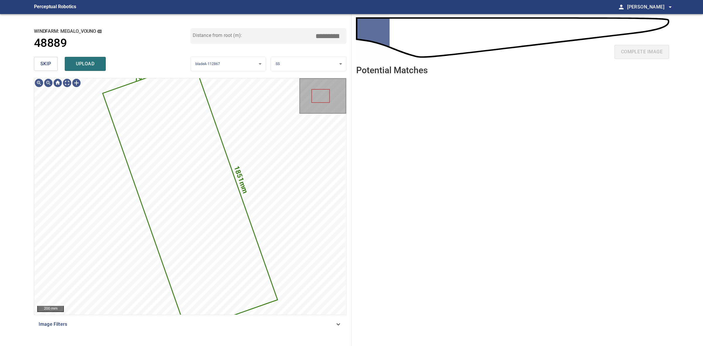
click at [52, 60] on button "skip" at bounding box center [46, 64] width 24 height 14
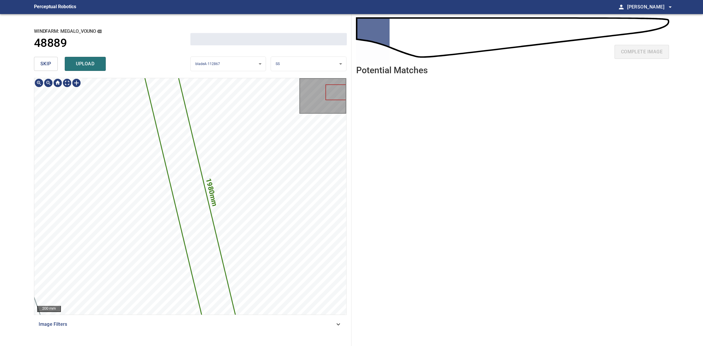
click at [52, 60] on button "skip" at bounding box center [46, 64] width 24 height 14
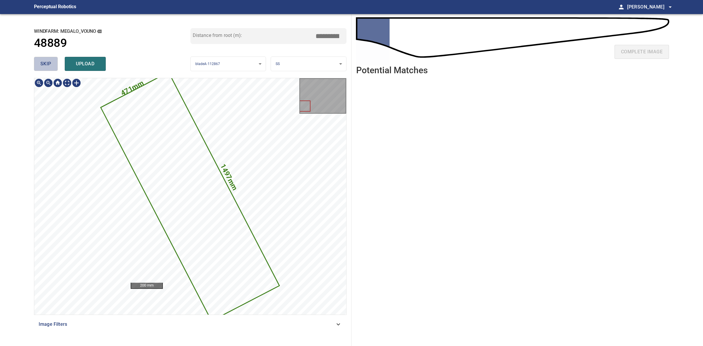
click at [52, 60] on button "skip" at bounding box center [46, 64] width 24 height 14
type input "****"
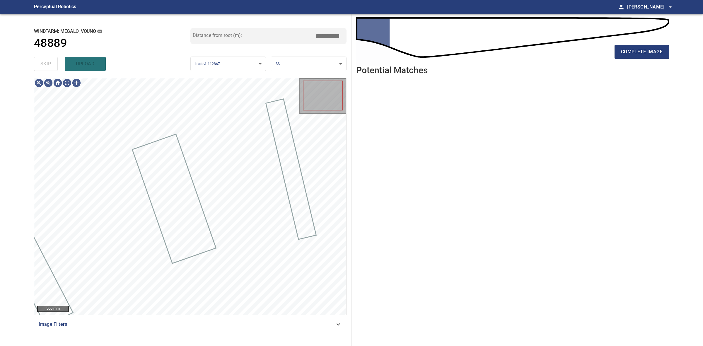
click at [52, 60] on div "skip upload" at bounding box center [112, 64] width 157 height 19
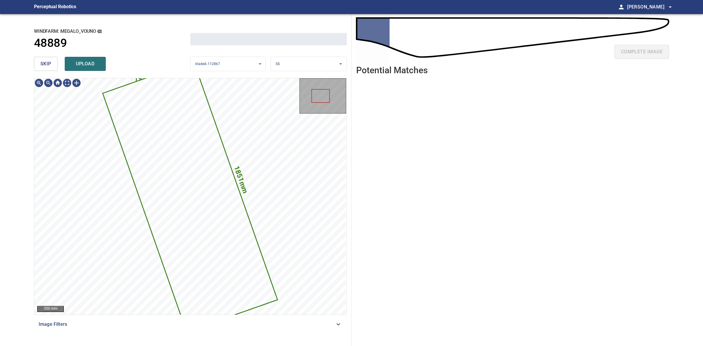
click at [297, 65] on body "**********" at bounding box center [351, 173] width 703 height 346
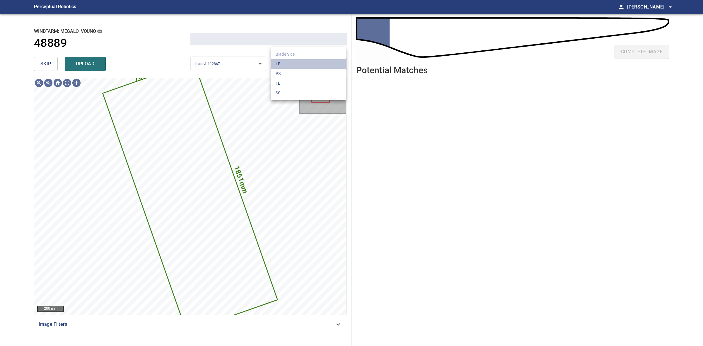
click at [297, 65] on li "LE" at bounding box center [308, 64] width 75 height 10
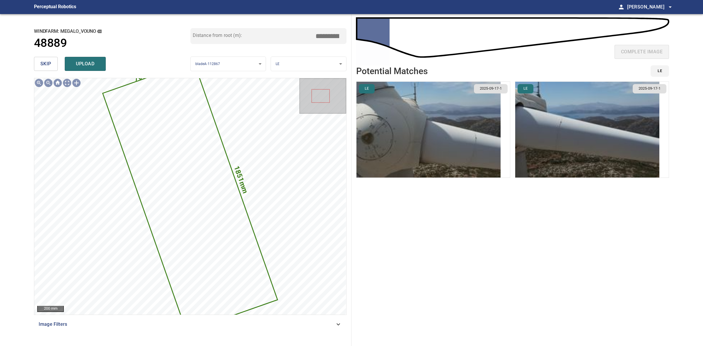
click at [443, 134] on img "button" at bounding box center [429, 130] width 144 height 96
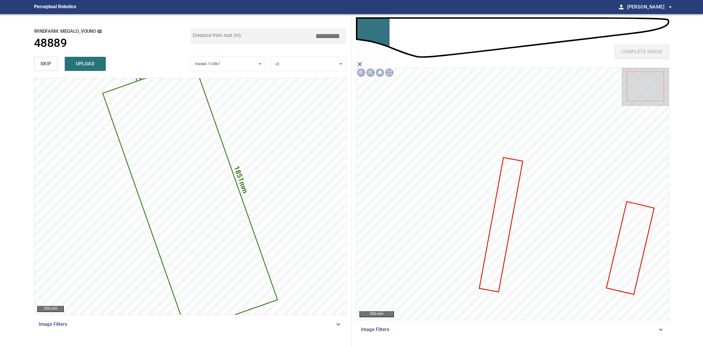
click at [501, 212] on icon at bounding box center [501, 224] width 42 height 133
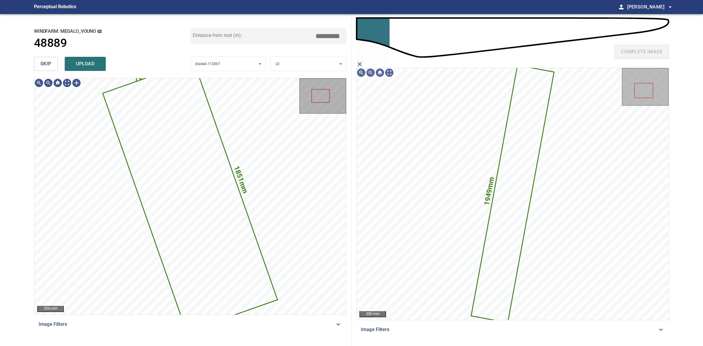
click at [97, 71] on div "skip upload" at bounding box center [112, 64] width 157 height 19
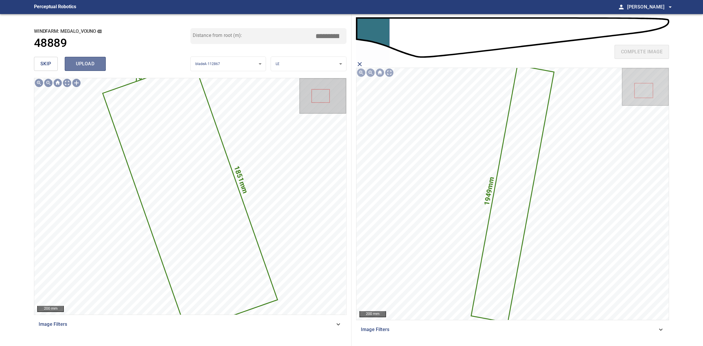
click at [96, 71] on button "upload" at bounding box center [85, 64] width 41 height 14
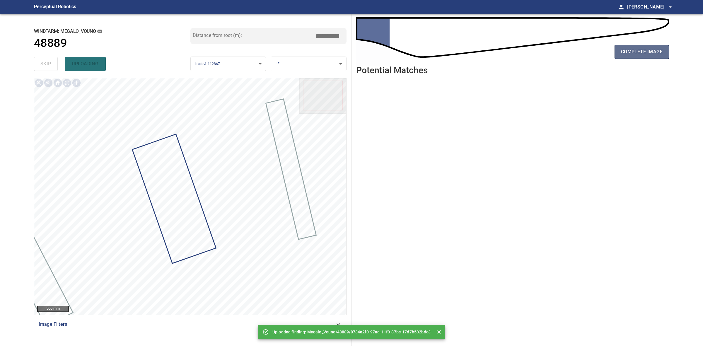
click at [627, 46] on button "complete image" at bounding box center [642, 52] width 55 height 14
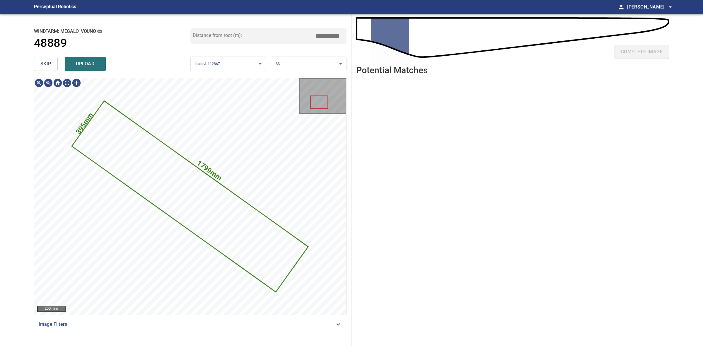
click at [50, 65] on span "skip" at bounding box center [45, 64] width 11 height 8
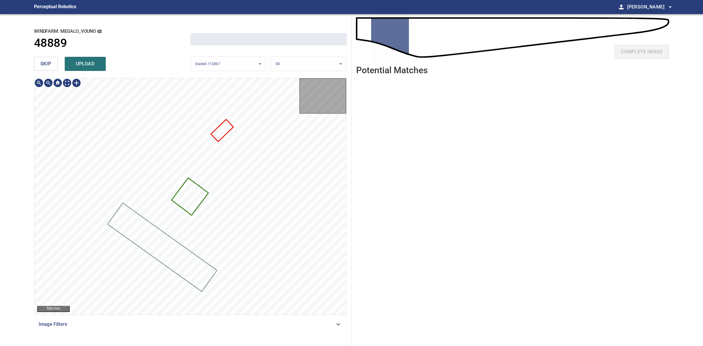
click at [50, 63] on span "skip" at bounding box center [45, 64] width 11 height 8
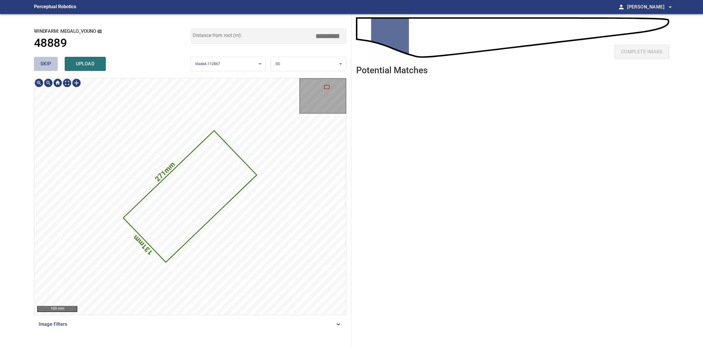
click at [50, 63] on span "skip" at bounding box center [45, 64] width 11 height 8
type input "****"
click at [50, 63] on div "skip upload" at bounding box center [112, 64] width 157 height 19
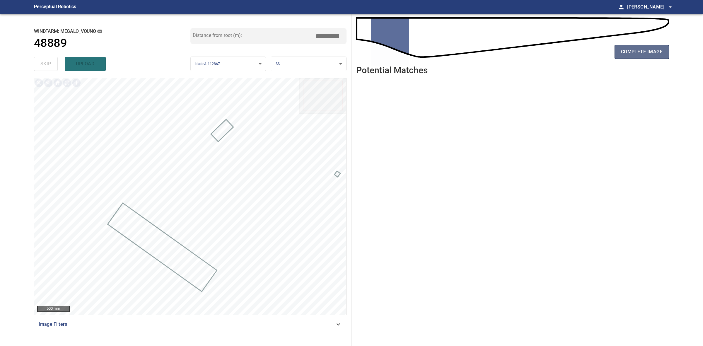
click at [653, 52] on span "complete image" at bounding box center [642, 52] width 42 height 8
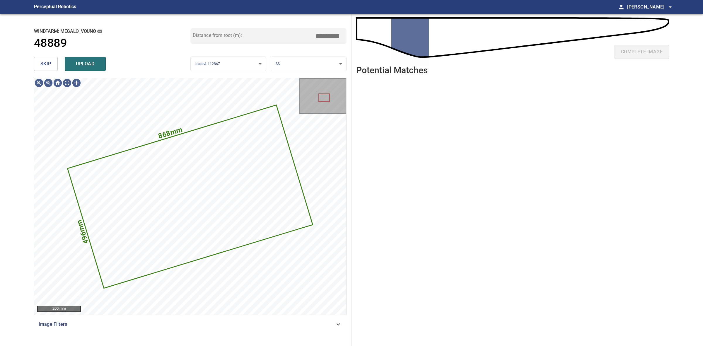
click at [44, 61] on span "skip" at bounding box center [45, 64] width 11 height 8
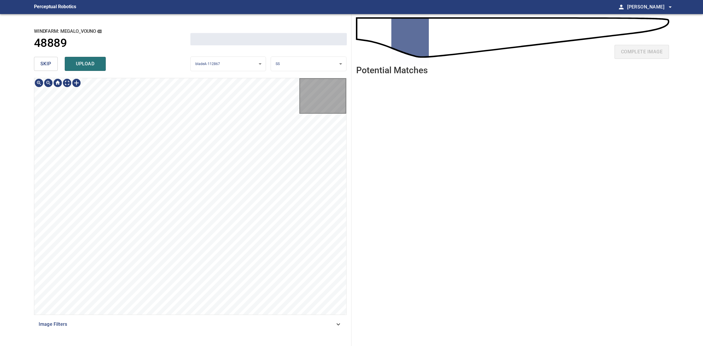
click at [44, 61] on span "skip" at bounding box center [45, 64] width 11 height 8
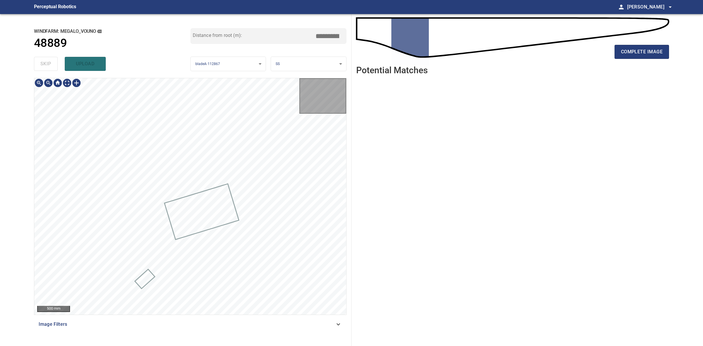
click at [44, 61] on div "skip upload" at bounding box center [112, 64] width 157 height 19
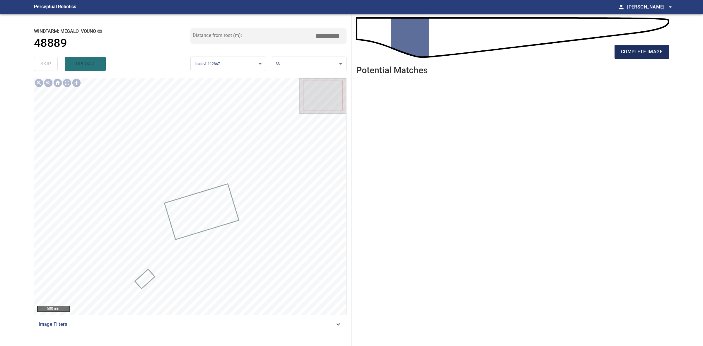
drag, startPoint x: 647, startPoint y: 43, endPoint x: 646, endPoint y: 46, distance: 3.3
click at [646, 44] on div "complete image" at bounding box center [512, 53] width 313 height 23
click at [646, 46] on button "complete image" at bounding box center [642, 52] width 55 height 14
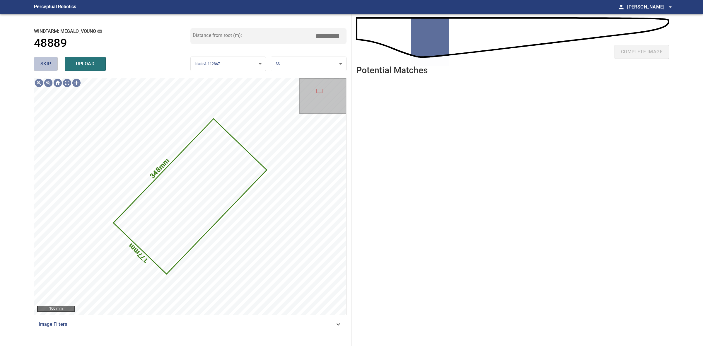
click at [44, 62] on span "skip" at bounding box center [45, 64] width 11 height 8
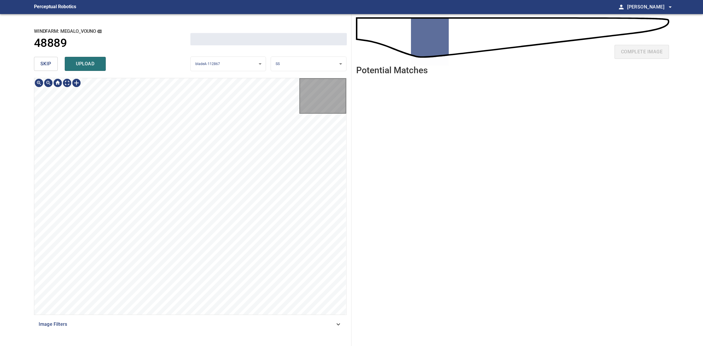
click at [44, 62] on span "skip" at bounding box center [45, 64] width 11 height 8
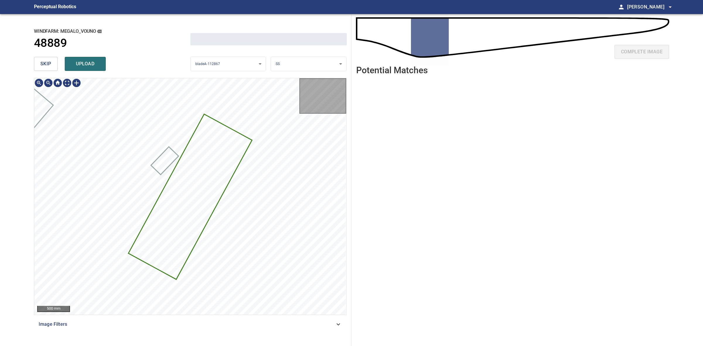
click at [44, 62] on span "skip" at bounding box center [45, 64] width 11 height 8
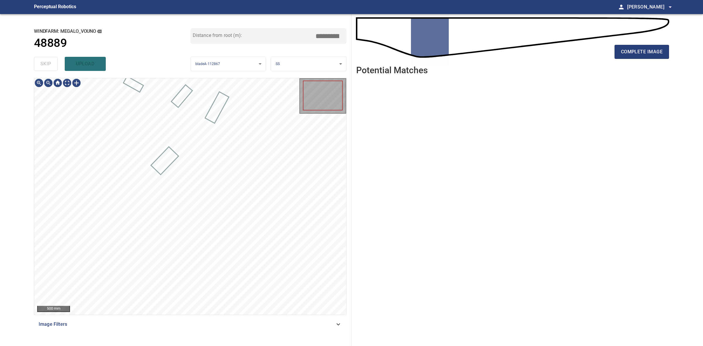
type input "*****"
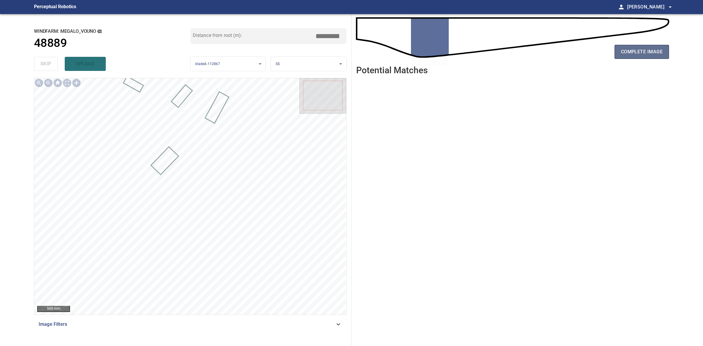
click at [625, 50] on span "complete image" at bounding box center [642, 52] width 42 height 8
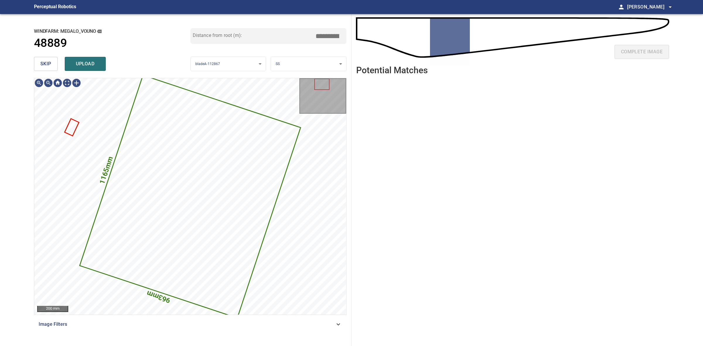
click at [45, 63] on span "skip" at bounding box center [45, 64] width 11 height 8
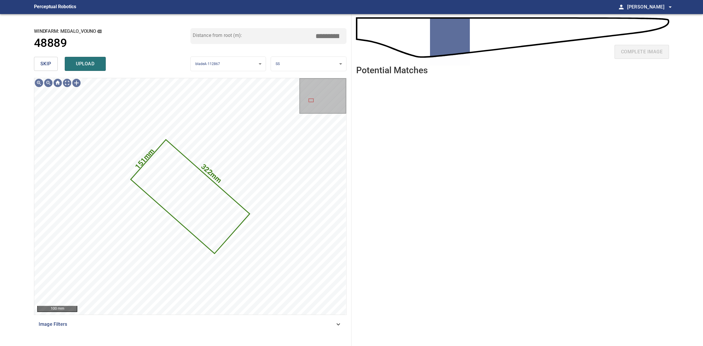
click at [45, 63] on span "skip" at bounding box center [45, 64] width 11 height 8
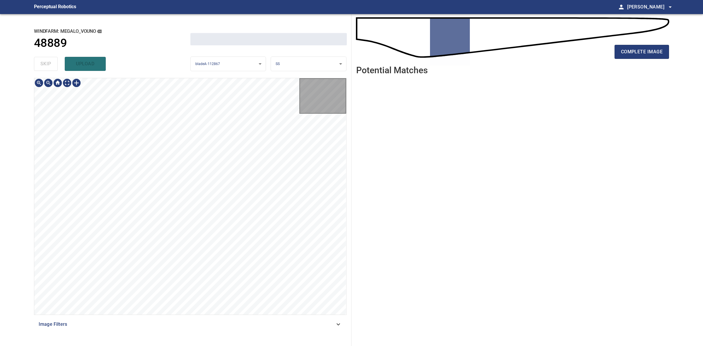
click at [45, 63] on div "skip upload" at bounding box center [112, 64] width 157 height 19
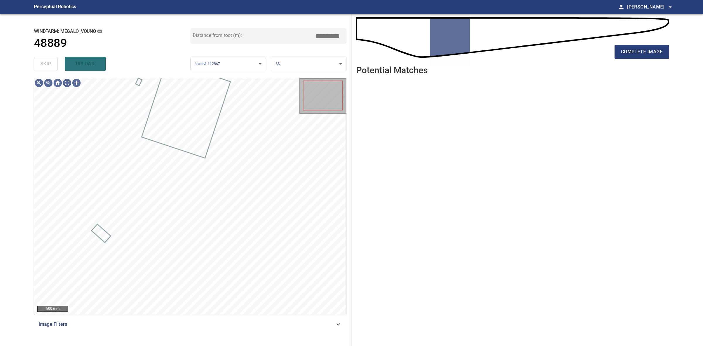
drag, startPoint x: 45, startPoint y: 63, endPoint x: 128, endPoint y: 52, distance: 83.7
click at [54, 61] on div "skip upload" at bounding box center [112, 64] width 157 height 19
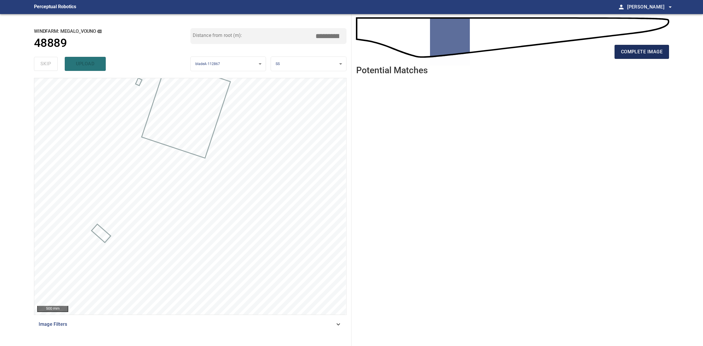
click at [628, 49] on span "complete image" at bounding box center [642, 52] width 42 height 8
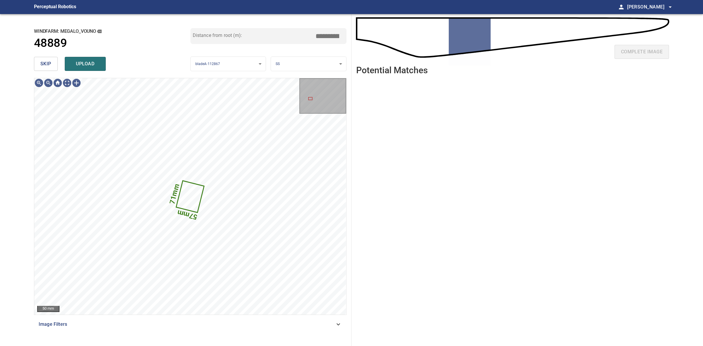
click at [45, 62] on span "skip" at bounding box center [45, 64] width 11 height 8
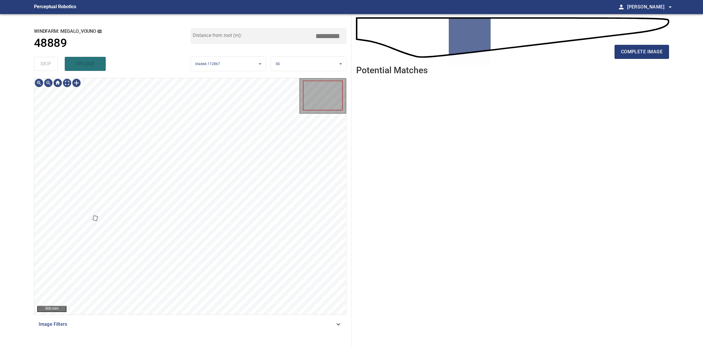
click at [45, 62] on div "skip upload" at bounding box center [112, 64] width 157 height 19
drag, startPoint x: 45, startPoint y: 62, endPoint x: 57, endPoint y: 62, distance: 11.7
click at [51, 62] on div "skip upload" at bounding box center [112, 64] width 157 height 19
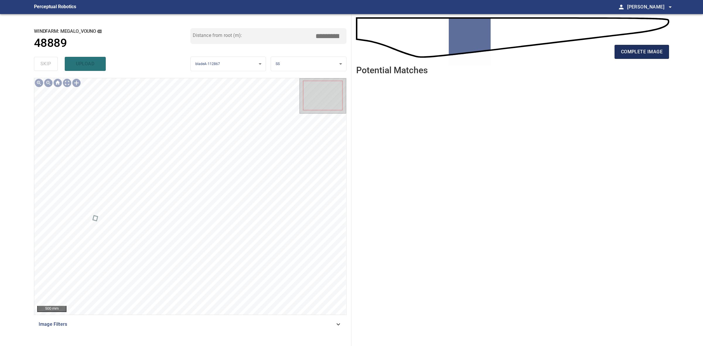
click at [659, 57] on button "complete image" at bounding box center [642, 52] width 55 height 14
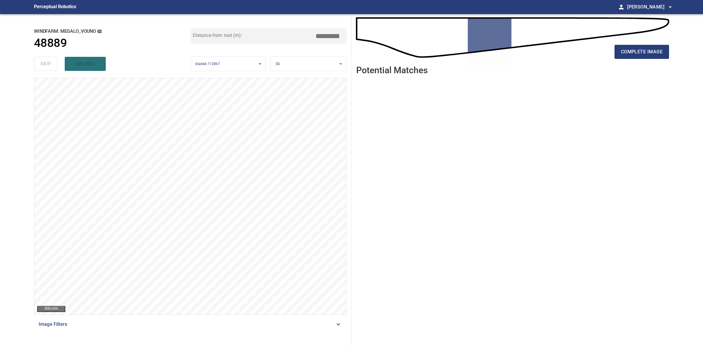
click at [635, 64] on div "complete image" at bounding box center [512, 53] width 313 height 23
click at [635, 63] on div "complete image" at bounding box center [512, 53] width 313 height 23
click at [634, 57] on button "complete image" at bounding box center [642, 52] width 55 height 14
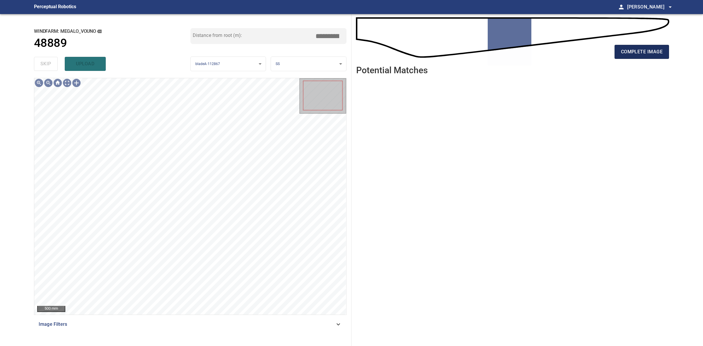
click at [627, 56] on span "complete image" at bounding box center [642, 52] width 42 height 8
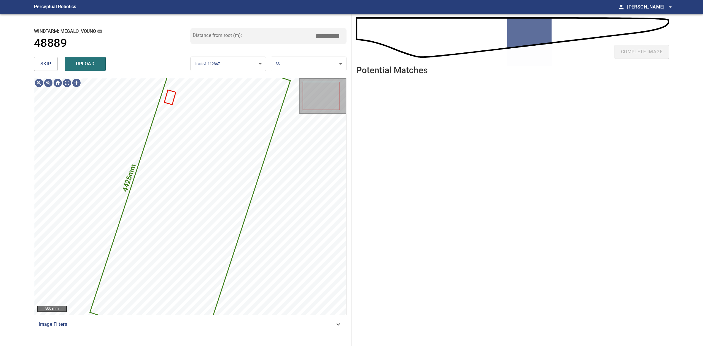
click at [45, 64] on span "skip" at bounding box center [45, 64] width 11 height 8
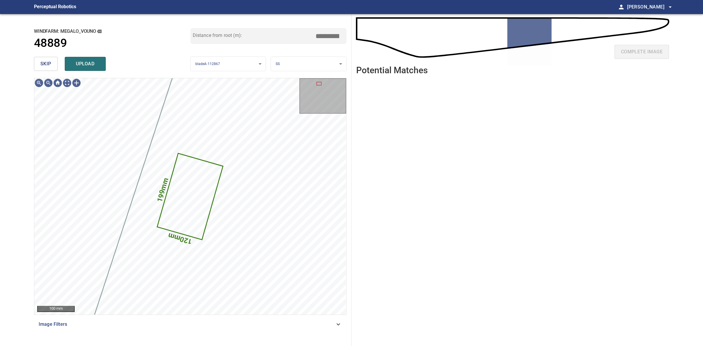
click at [51, 64] on button "skip" at bounding box center [46, 64] width 24 height 14
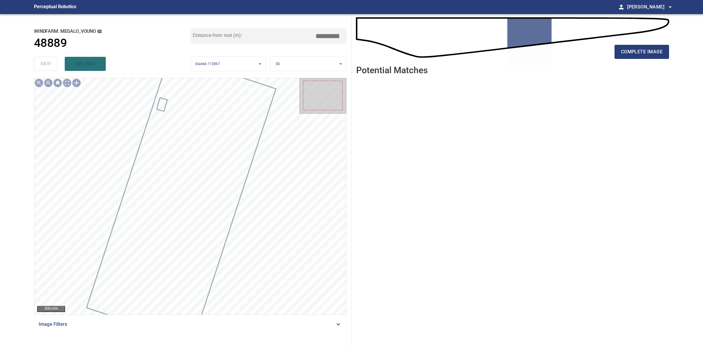
click at [641, 44] on div "complete image" at bounding box center [512, 53] width 313 height 23
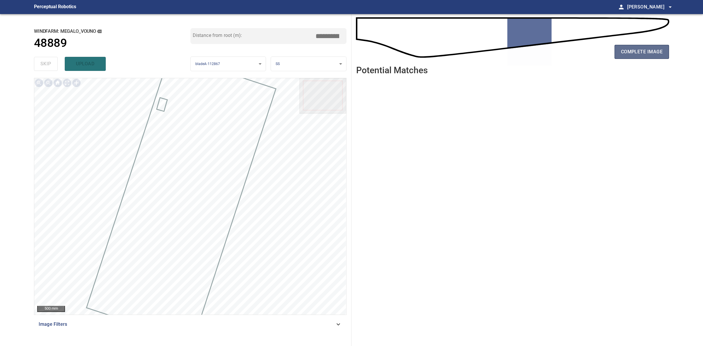
click at [638, 49] on span "complete image" at bounding box center [642, 52] width 42 height 8
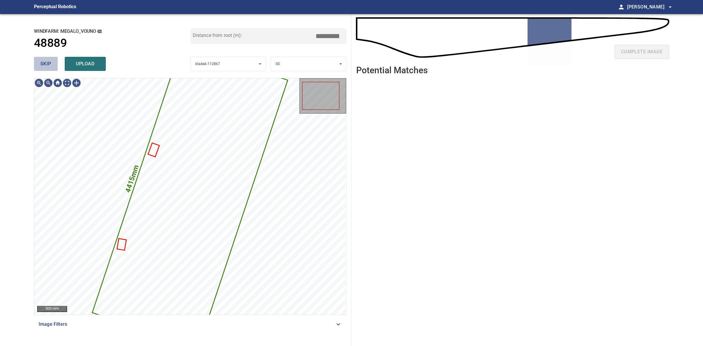
click at [45, 62] on span "skip" at bounding box center [45, 64] width 11 height 8
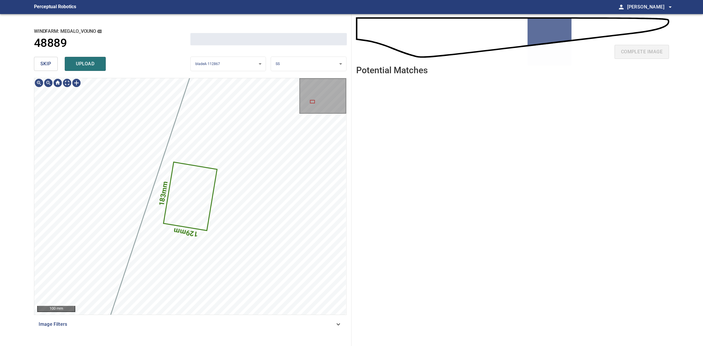
click at [45, 62] on span "skip" at bounding box center [45, 64] width 11 height 8
click at [45, 62] on div "skip upload" at bounding box center [112, 64] width 157 height 19
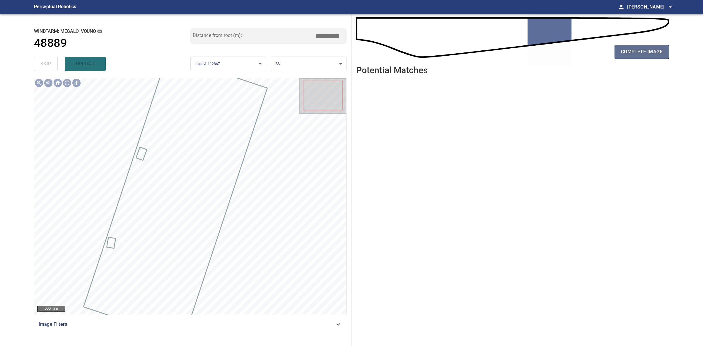
click at [623, 55] on span "complete image" at bounding box center [642, 52] width 42 height 8
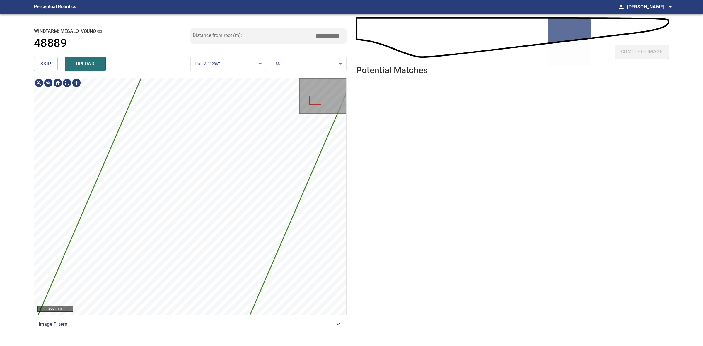
click at [47, 67] on span "skip" at bounding box center [45, 64] width 11 height 8
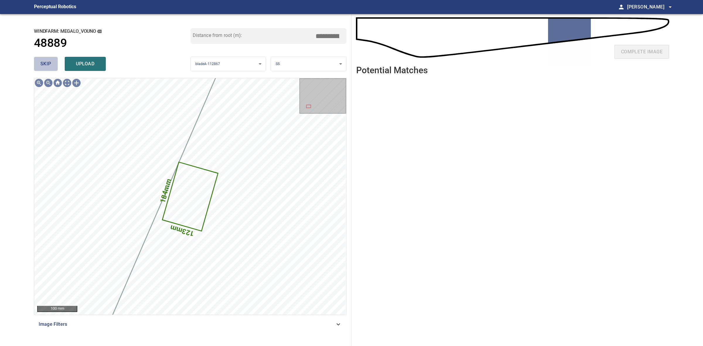
click at [47, 67] on span "skip" at bounding box center [45, 64] width 11 height 8
click at [47, 67] on div "skip upload" at bounding box center [112, 64] width 157 height 19
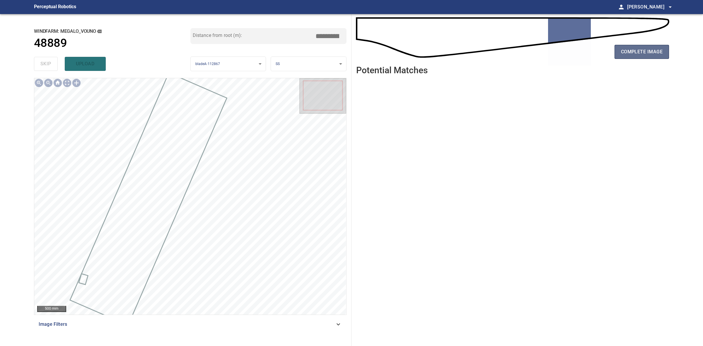
click at [619, 58] on button "complete image" at bounding box center [642, 52] width 55 height 14
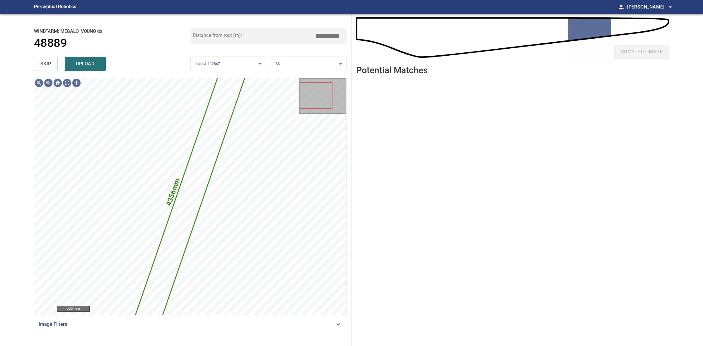
click at [43, 58] on button "skip" at bounding box center [46, 64] width 24 height 14
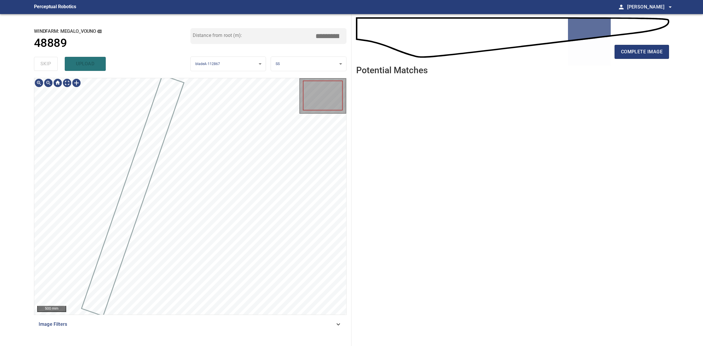
click at [43, 58] on div "skip upload" at bounding box center [112, 64] width 157 height 19
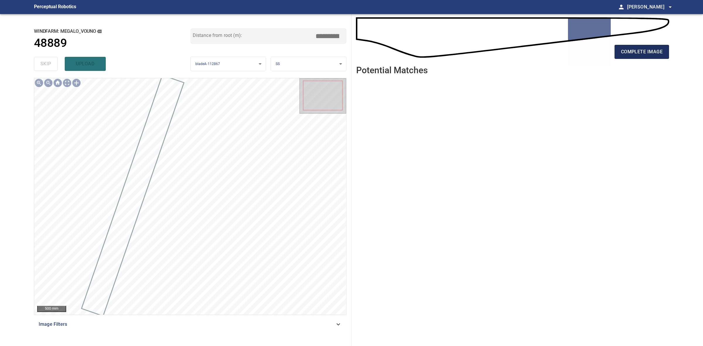
click at [629, 49] on span "complete image" at bounding box center [642, 52] width 42 height 8
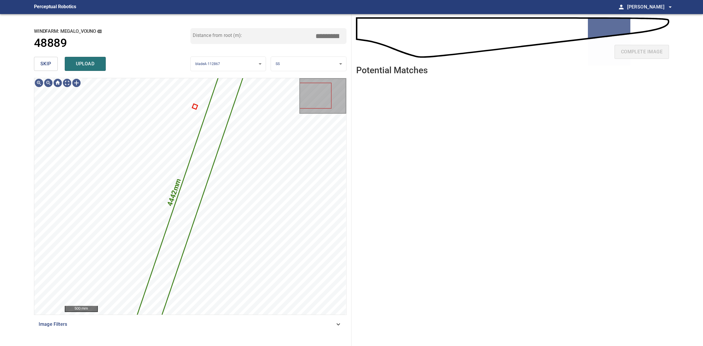
click at [37, 59] on button "skip" at bounding box center [46, 64] width 24 height 14
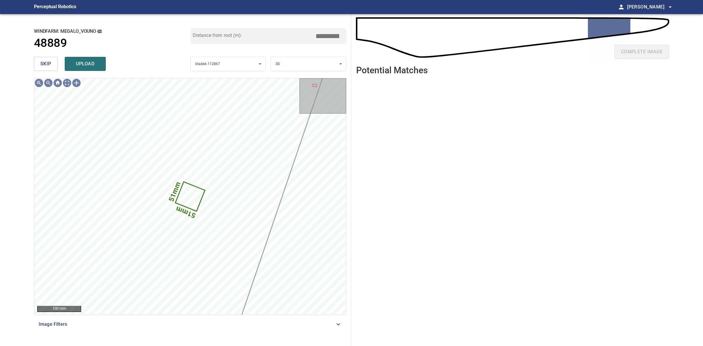
click at [47, 62] on span "skip" at bounding box center [45, 64] width 11 height 8
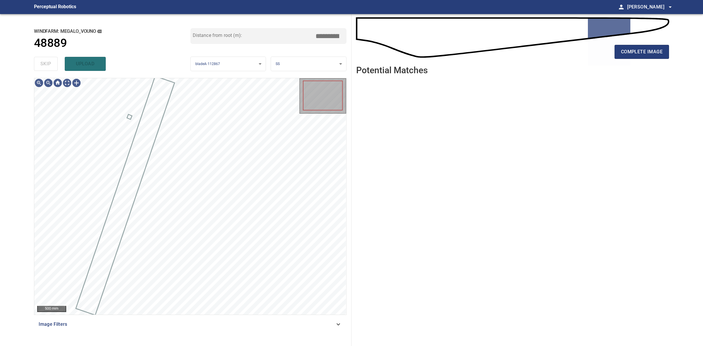
click at [47, 62] on div "skip upload" at bounding box center [112, 64] width 157 height 19
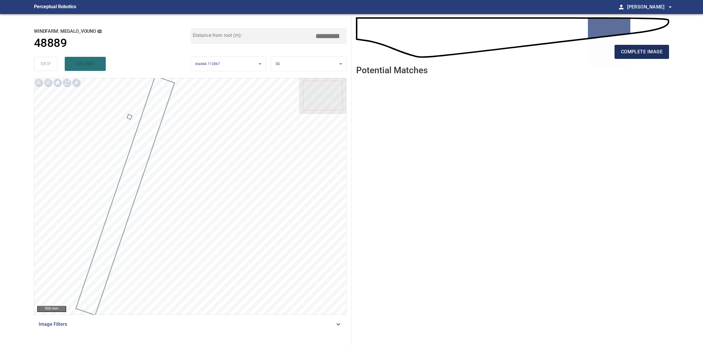
click at [645, 55] on span "complete image" at bounding box center [642, 52] width 42 height 8
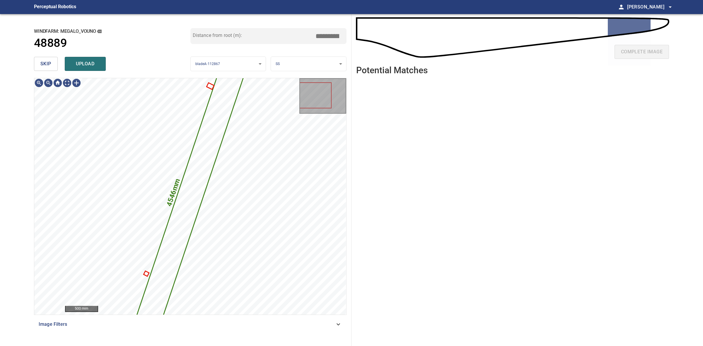
click at [49, 67] on span "skip" at bounding box center [45, 64] width 11 height 8
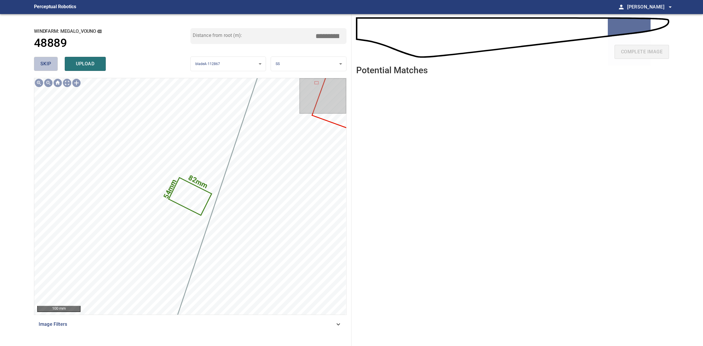
click at [48, 66] on span "skip" at bounding box center [45, 64] width 11 height 8
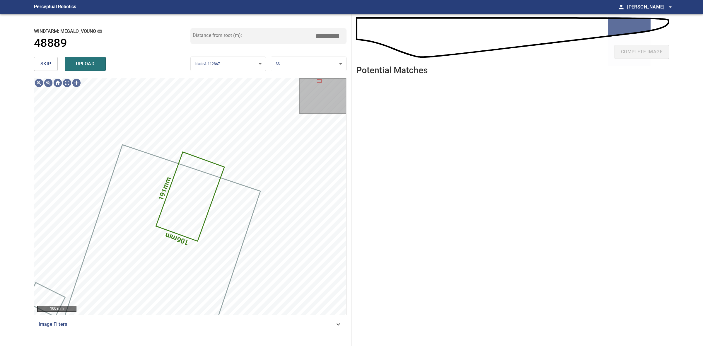
click at [48, 66] on span "skip" at bounding box center [45, 64] width 11 height 8
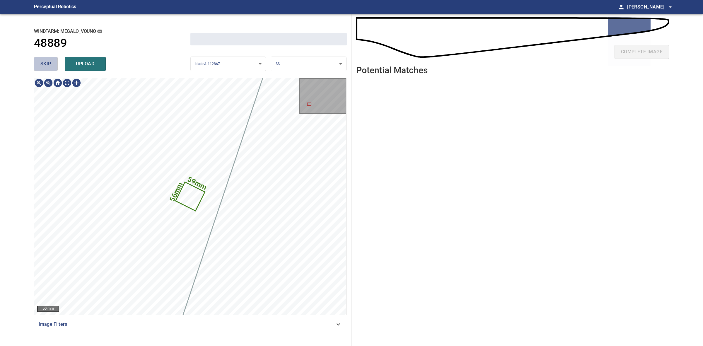
click at [48, 66] on span "skip" at bounding box center [45, 64] width 11 height 8
click at [48, 66] on div "skip upload" at bounding box center [112, 64] width 157 height 19
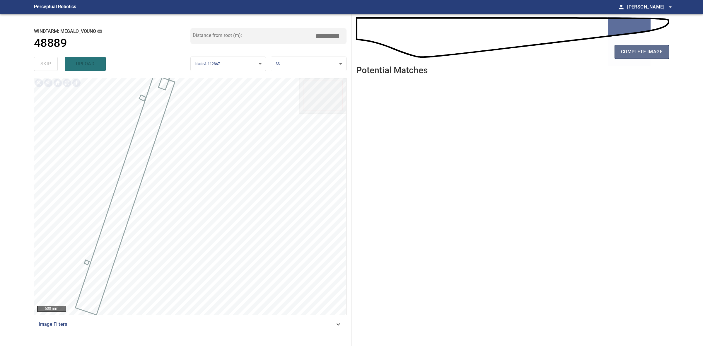
click at [620, 49] on button "complete image" at bounding box center [642, 52] width 55 height 14
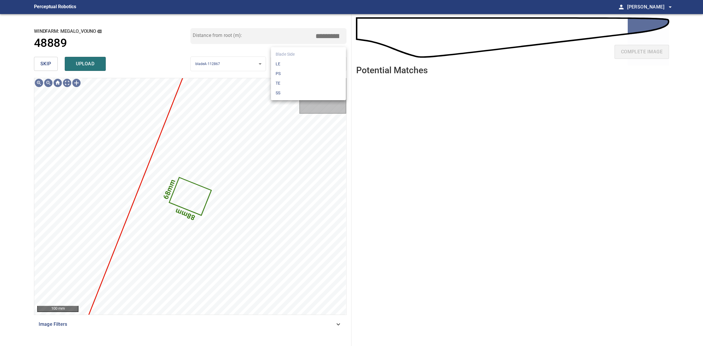
click at [308, 64] on body "**********" at bounding box center [351, 173] width 703 height 346
click at [308, 64] on li "LE" at bounding box center [308, 64] width 75 height 10
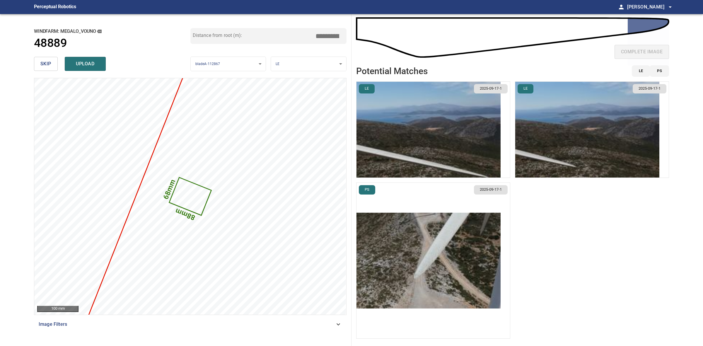
click at [484, 153] on img "button" at bounding box center [429, 130] width 144 height 96
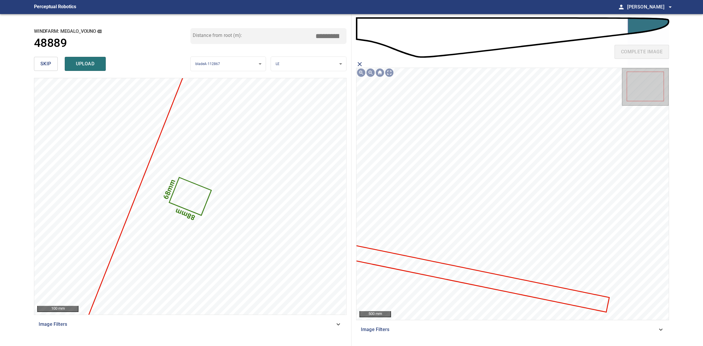
click at [468, 279] on icon at bounding box center [471, 276] width 275 height 69
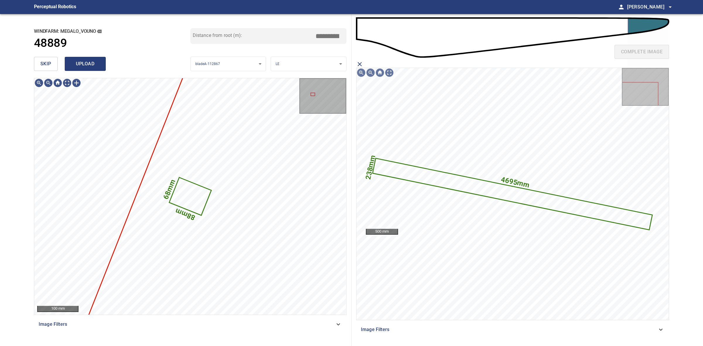
click at [81, 65] on span "upload" at bounding box center [85, 64] width 28 height 8
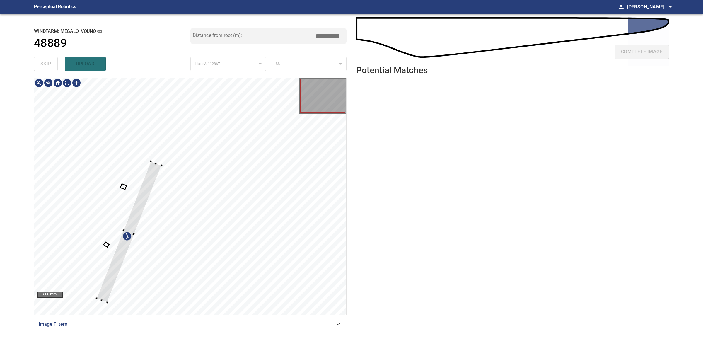
click at [153, 163] on div at bounding box center [128, 231] width 65 height 141
click at [145, 164] on div at bounding box center [121, 229] width 65 height 141
click at [138, 179] on div at bounding box center [126, 221] width 51 height 140
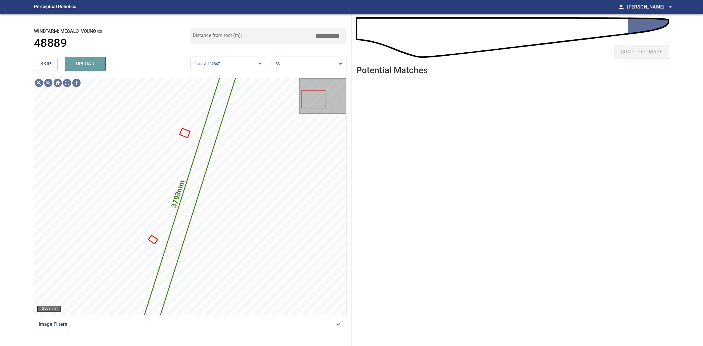
drag, startPoint x: 87, startPoint y: 69, endPoint x: 80, endPoint y: 69, distance: 7.0
click at [86, 69] on button "upload" at bounding box center [85, 64] width 41 height 14
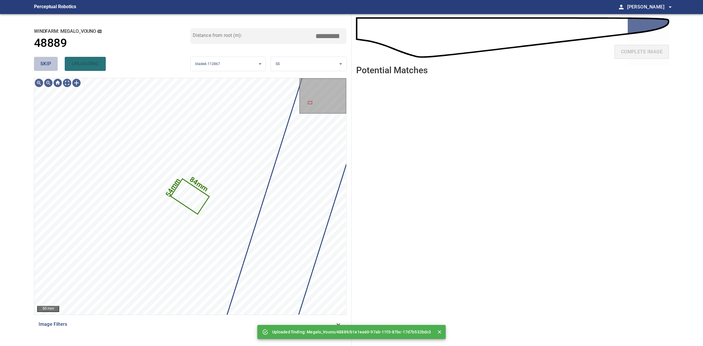
click at [37, 69] on button "skip" at bounding box center [46, 64] width 24 height 14
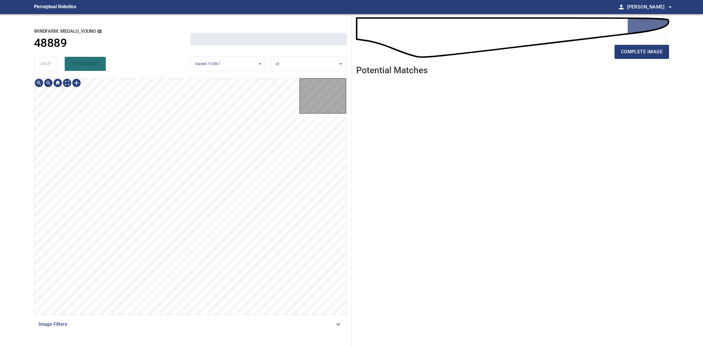
click at [37, 69] on div "skip uploading" at bounding box center [112, 64] width 157 height 19
drag, startPoint x: 37, startPoint y: 69, endPoint x: 190, endPoint y: 67, distance: 152.4
click at [39, 70] on div "skip uploading" at bounding box center [112, 64] width 157 height 19
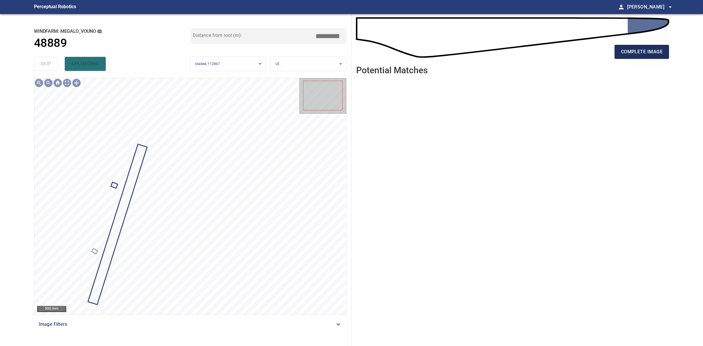
click at [628, 48] on span "complete image" at bounding box center [642, 52] width 42 height 8
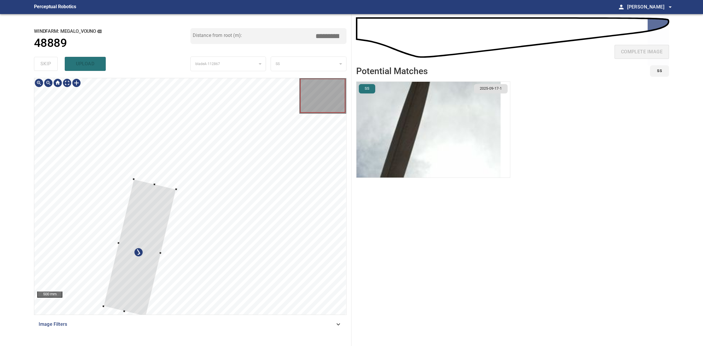
click at [143, 194] on div at bounding box center [190, 196] width 312 height 237
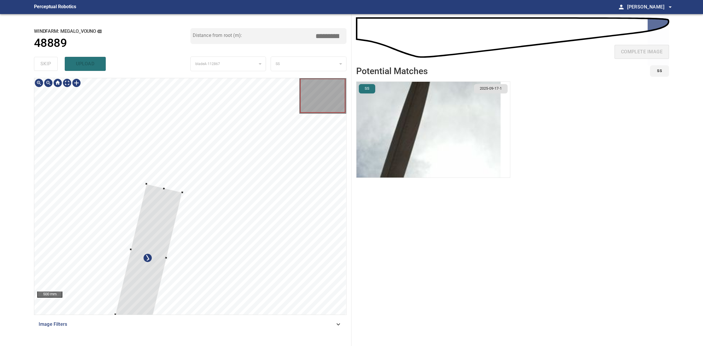
click at [142, 211] on div at bounding box center [148, 253] width 67 height 139
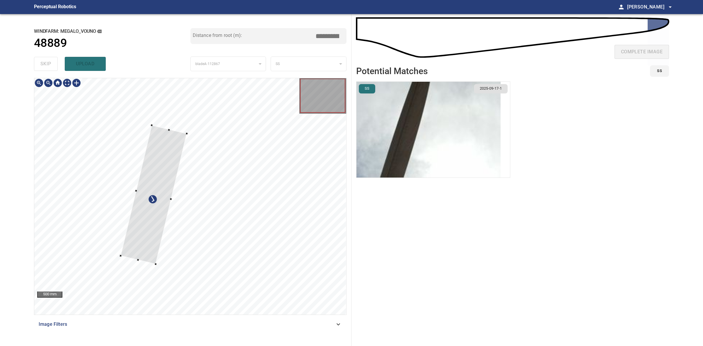
click at [156, 151] on div at bounding box center [154, 194] width 66 height 139
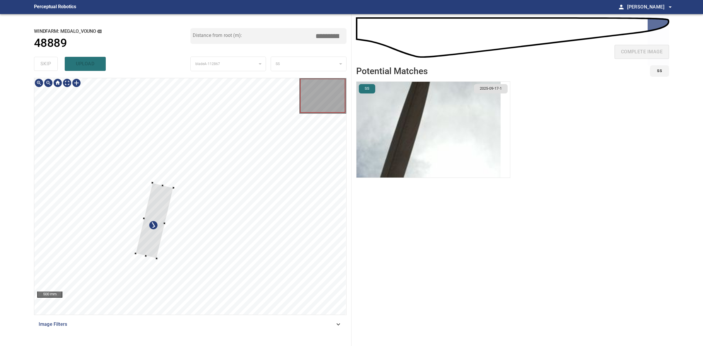
click at [152, 183] on div at bounding box center [153, 182] width 2 height 2
click at [139, 216] on div at bounding box center [141, 241] width 38 height 76
click at [144, 226] on div at bounding box center [140, 242] width 36 height 76
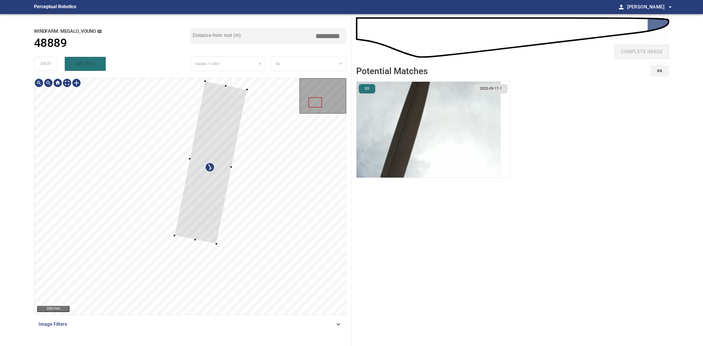
click at [177, 234] on div at bounding box center [211, 162] width 72 height 163
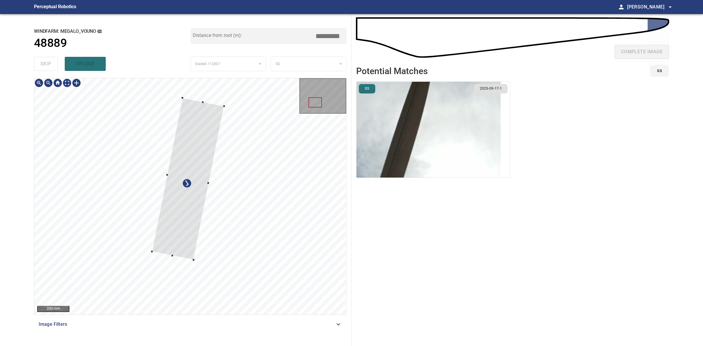
click at [169, 238] on div at bounding box center [188, 179] width 72 height 162
click at [183, 235] on div at bounding box center [190, 179] width 59 height 171
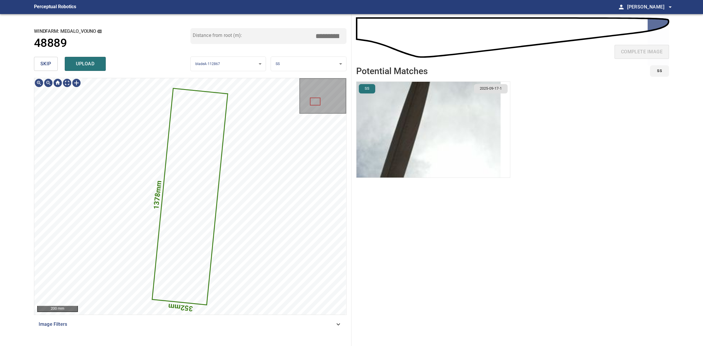
click at [90, 62] on span "upload" at bounding box center [85, 64] width 28 height 8
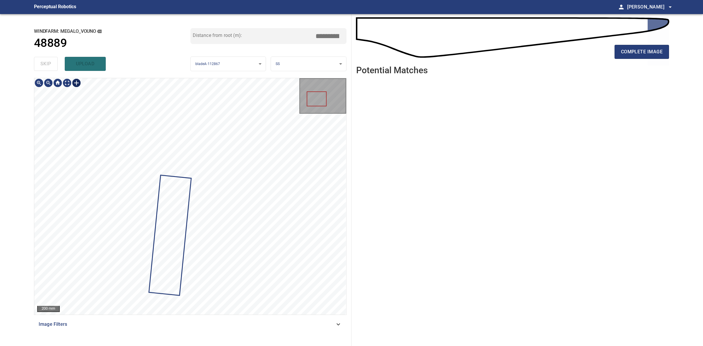
click at [77, 83] on div at bounding box center [76, 82] width 9 height 9
click at [101, 233] on div at bounding box center [190, 196] width 312 height 237
click at [135, 270] on div at bounding box center [190, 196] width 312 height 237
click at [124, 285] on div at bounding box center [139, 226] width 53 height 129
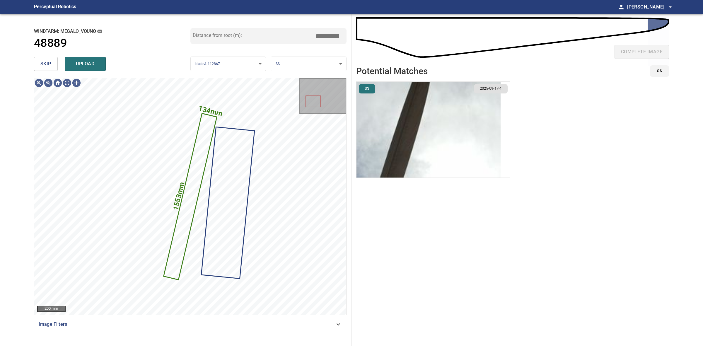
click at [91, 64] on span "upload" at bounding box center [85, 64] width 28 height 8
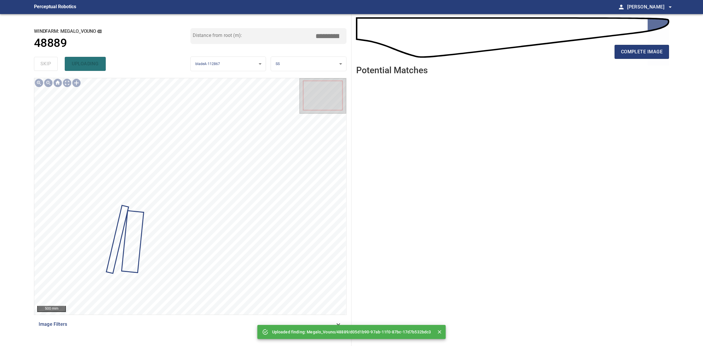
click at [629, 60] on div "complete image" at bounding box center [512, 53] width 313 height 23
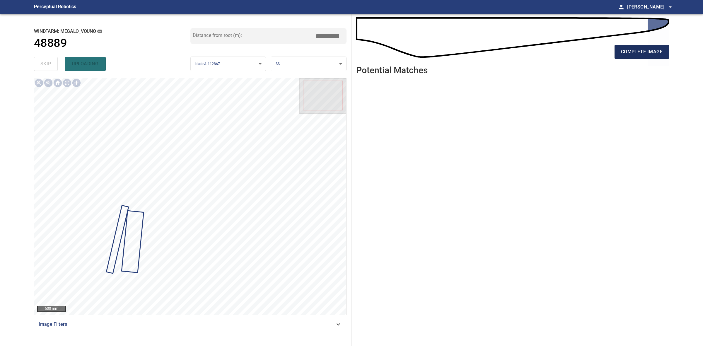
click at [629, 57] on button "complete image" at bounding box center [642, 52] width 55 height 14
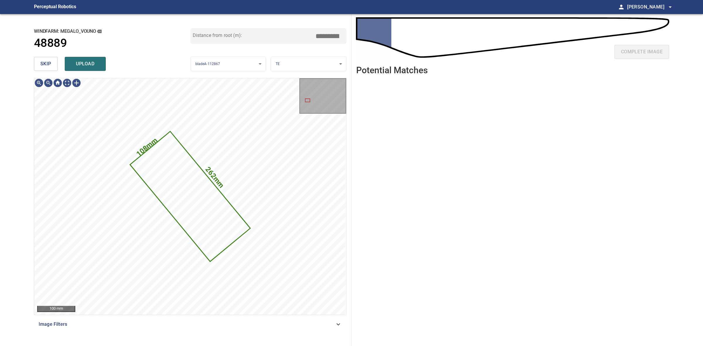
click at [40, 64] on span "skip" at bounding box center [45, 64] width 11 height 8
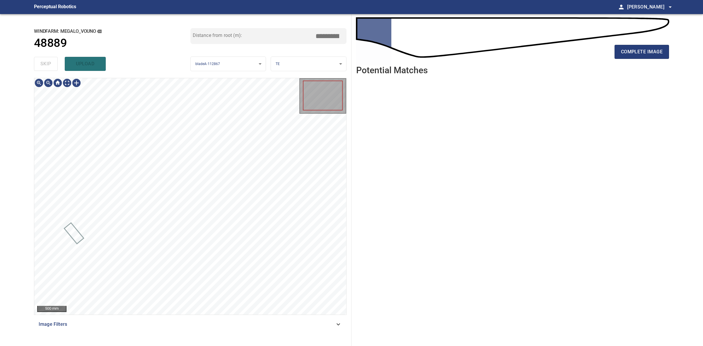
click at [40, 64] on div "skip upload" at bounding box center [112, 64] width 157 height 19
click at [667, 53] on button "complete image" at bounding box center [642, 52] width 55 height 14
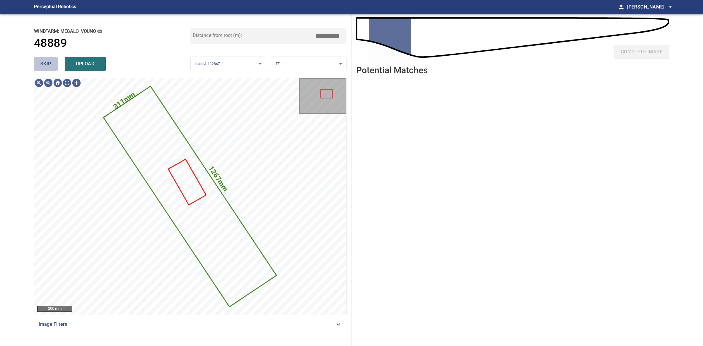
click at [52, 64] on button "skip" at bounding box center [46, 64] width 24 height 14
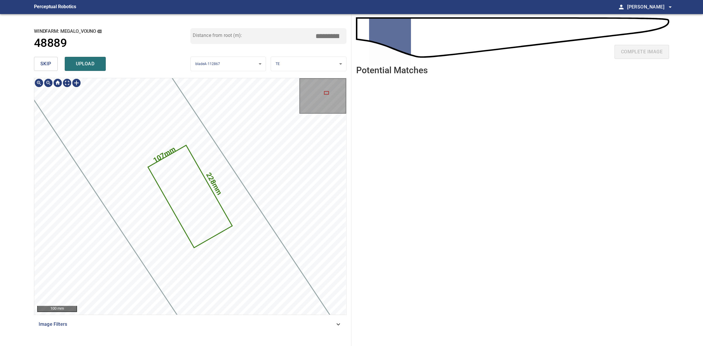
click at [52, 64] on button "skip" at bounding box center [46, 64] width 24 height 14
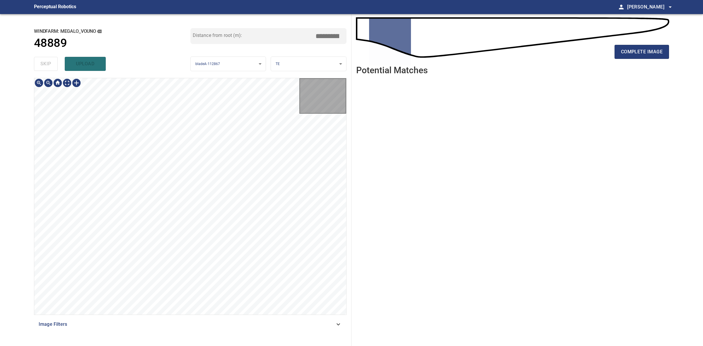
type input "****"
drag, startPoint x: 52, startPoint y: 64, endPoint x: 440, endPoint y: 71, distance: 388.4
click at [55, 64] on div "skip upload" at bounding box center [112, 64] width 157 height 19
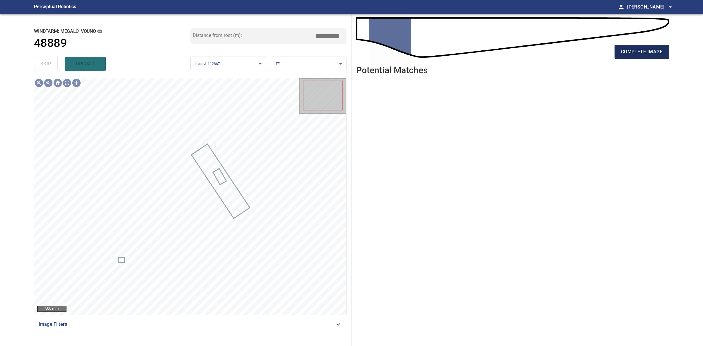
click at [622, 55] on button "complete image" at bounding box center [642, 52] width 55 height 14
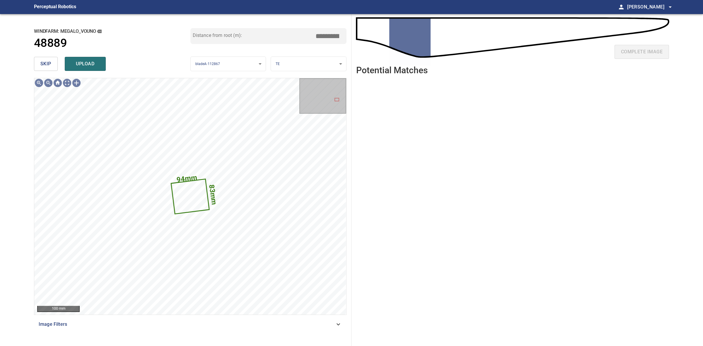
drag, startPoint x: 56, startPoint y: 60, endPoint x: 53, endPoint y: 61, distance: 3.2
click at [56, 60] on button "skip" at bounding box center [46, 64] width 24 height 14
click at [53, 61] on div "skip upload" at bounding box center [112, 64] width 157 height 19
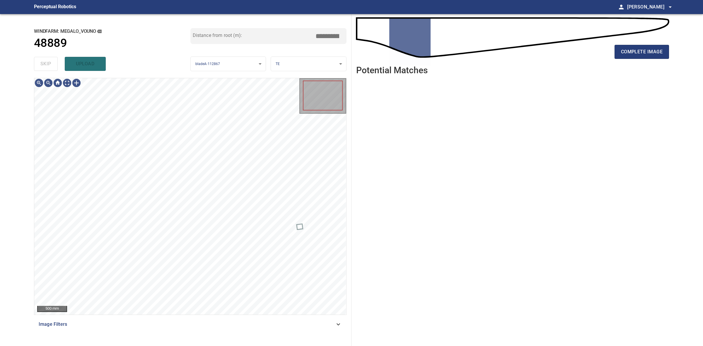
click at [53, 61] on div "skip upload" at bounding box center [112, 64] width 157 height 19
click at [607, 58] on div "complete image" at bounding box center [512, 53] width 313 height 23
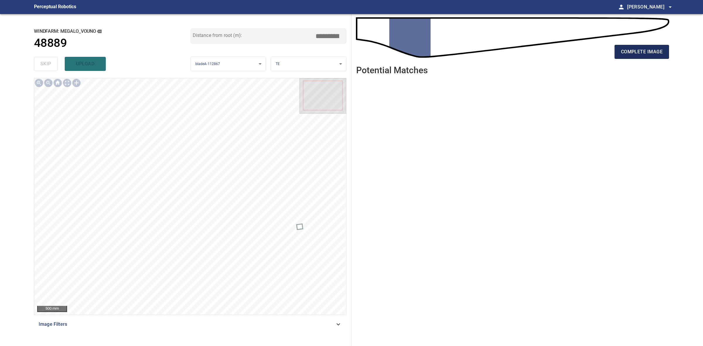
click at [616, 56] on button "complete image" at bounding box center [642, 52] width 55 height 14
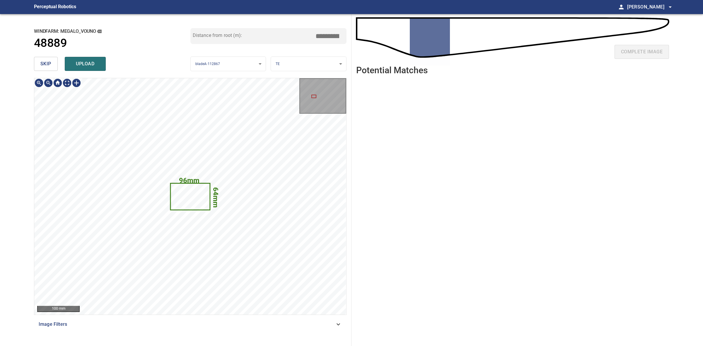
click at [39, 58] on button "skip" at bounding box center [46, 64] width 24 height 14
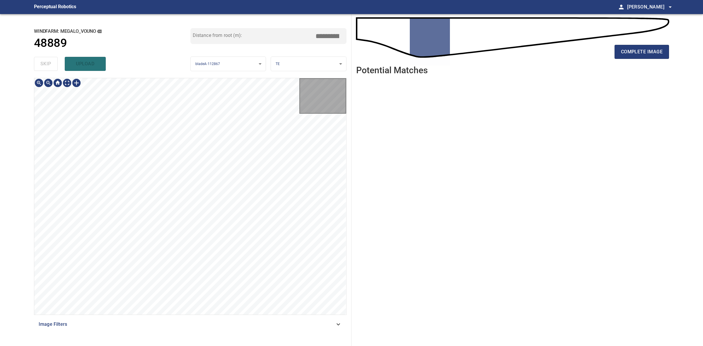
click at [39, 58] on div "skip upload" at bounding box center [112, 64] width 157 height 19
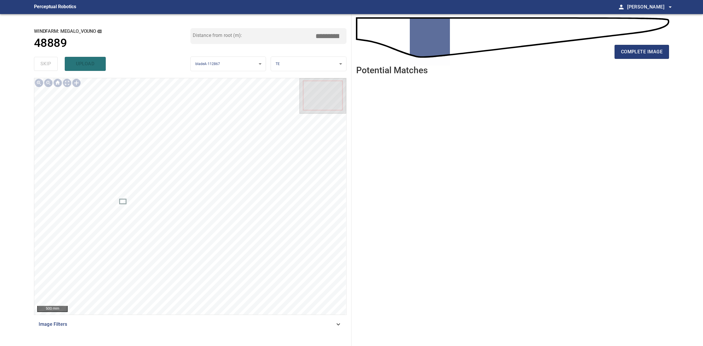
click at [604, 56] on div "complete image" at bounding box center [512, 53] width 313 height 23
click at [631, 56] on span "complete image" at bounding box center [642, 52] width 42 height 8
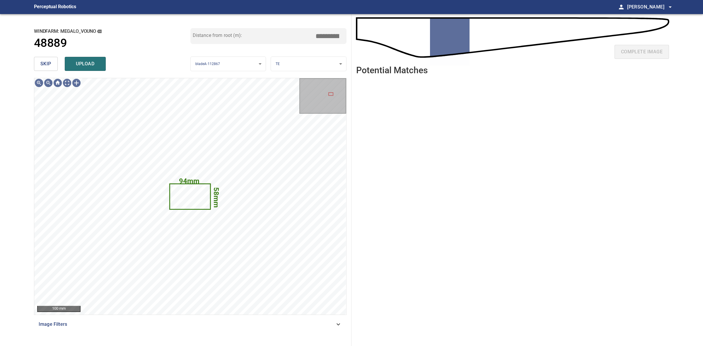
click at [50, 62] on span "skip" at bounding box center [45, 64] width 11 height 8
click at [50, 62] on div "skip upload" at bounding box center [112, 64] width 157 height 19
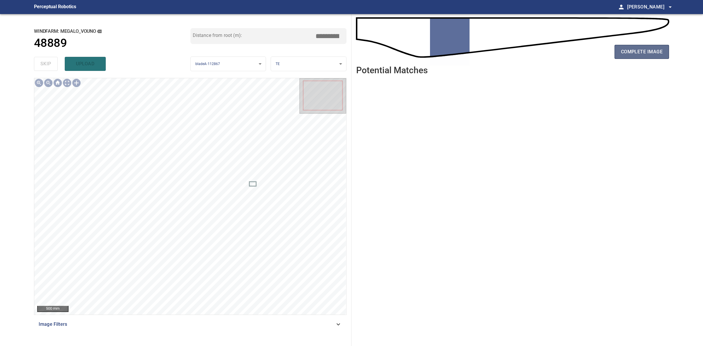
click at [626, 57] on button "complete image" at bounding box center [642, 52] width 55 height 14
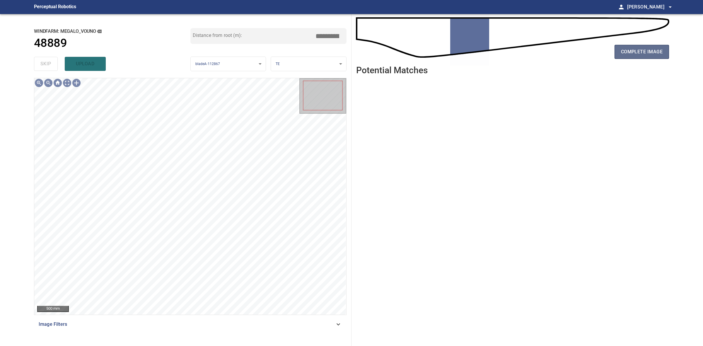
click at [619, 53] on button "complete image" at bounding box center [642, 52] width 55 height 14
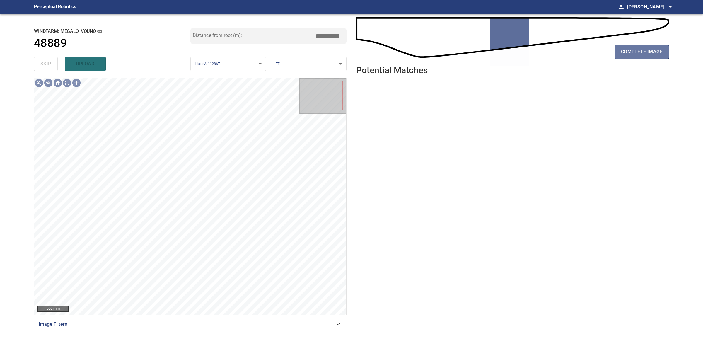
click at [619, 53] on button "complete image" at bounding box center [642, 52] width 55 height 14
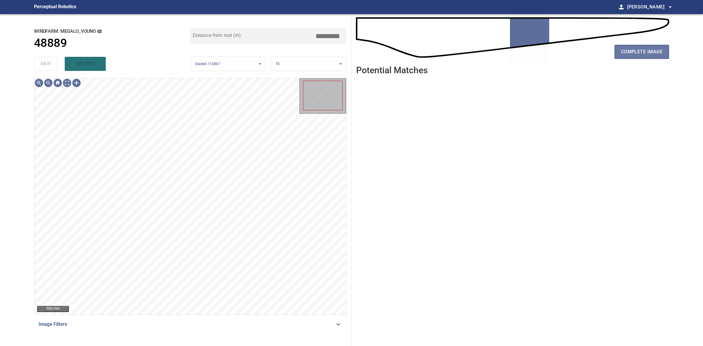
click at [621, 52] on span "complete image" at bounding box center [642, 52] width 42 height 8
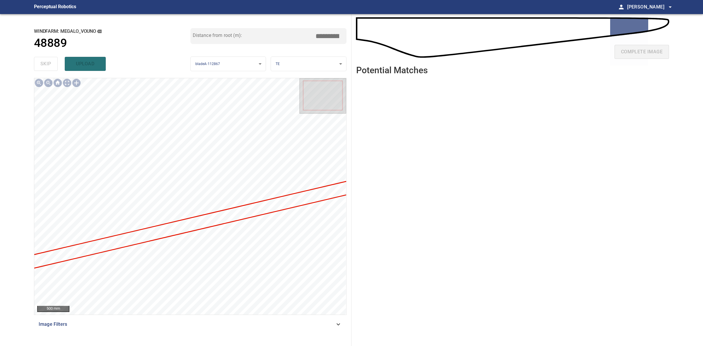
click at [654, 45] on div "complete image" at bounding box center [512, 53] width 313 height 23
click at [647, 53] on div "complete image" at bounding box center [512, 53] width 313 height 23
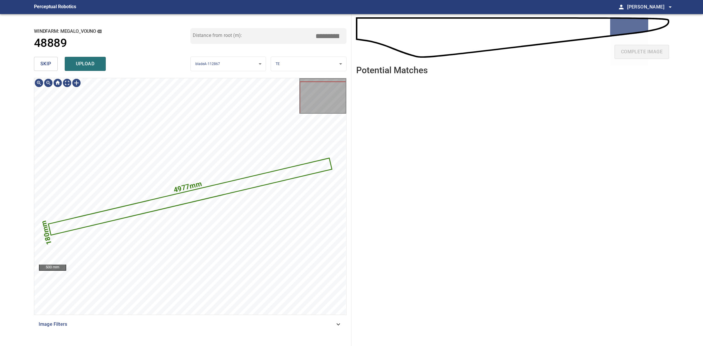
click at [50, 64] on span "skip" at bounding box center [45, 64] width 11 height 8
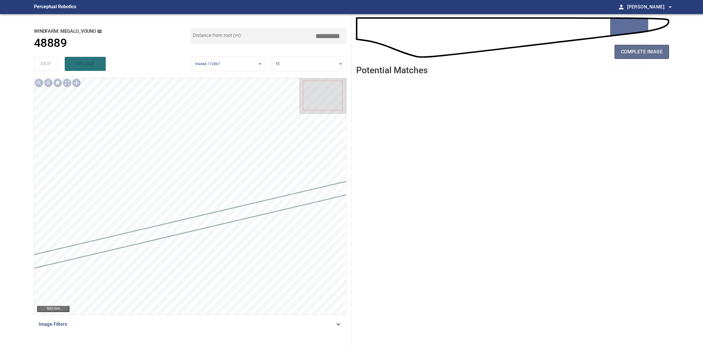
click at [638, 51] on span "complete image" at bounding box center [642, 52] width 42 height 8
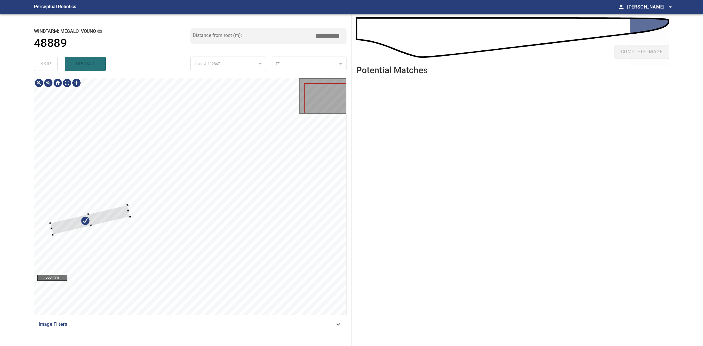
click at [124, 204] on div at bounding box center [190, 196] width 312 height 237
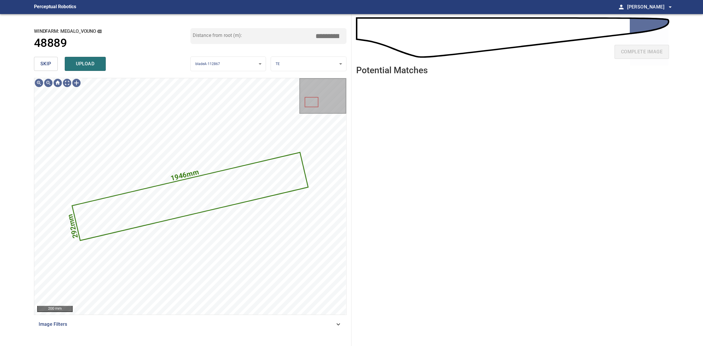
click at [309, 64] on body "**********" at bounding box center [351, 173] width 703 height 346
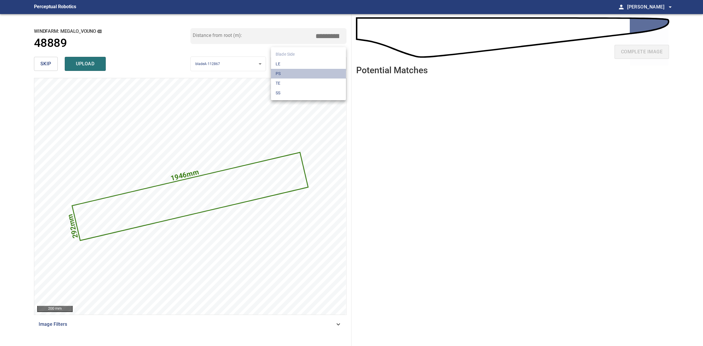
click at [292, 76] on li "PS" at bounding box center [308, 74] width 75 height 10
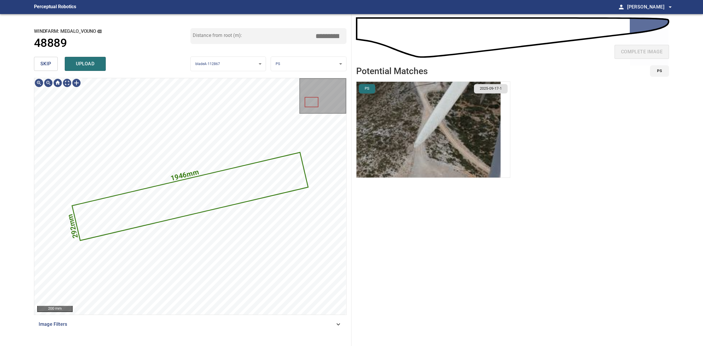
drag, startPoint x: 445, startPoint y: 153, endPoint x: 449, endPoint y: 154, distance: 4.4
click at [445, 153] on img "button" at bounding box center [429, 130] width 144 height 96
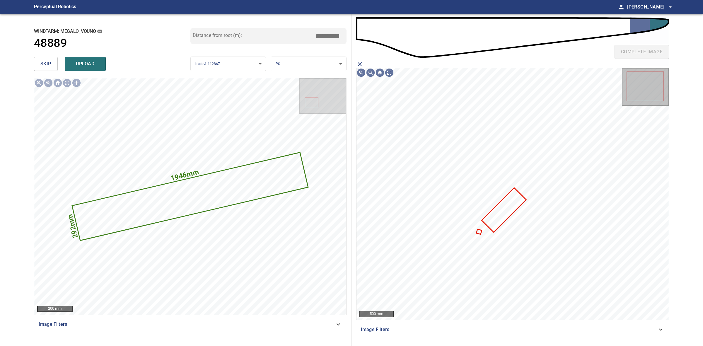
click at [501, 212] on icon at bounding box center [504, 209] width 43 height 43
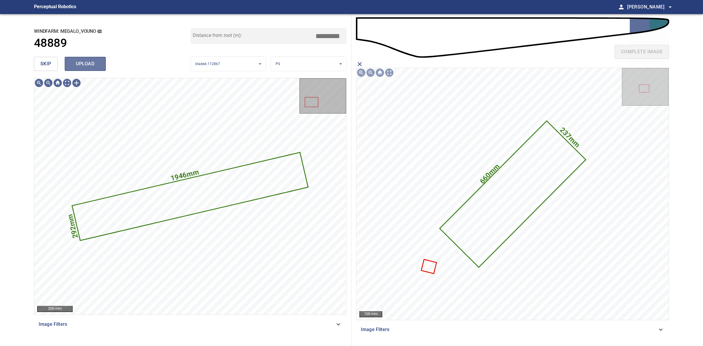
click at [96, 65] on span "upload" at bounding box center [85, 64] width 28 height 8
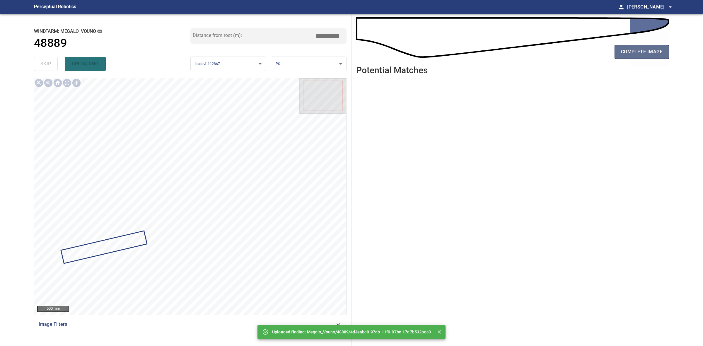
click at [655, 51] on span "complete image" at bounding box center [642, 52] width 42 height 8
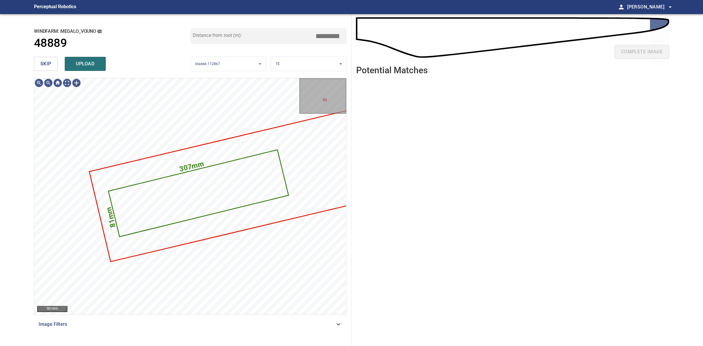
click at [307, 62] on body "**********" at bounding box center [351, 173] width 703 height 346
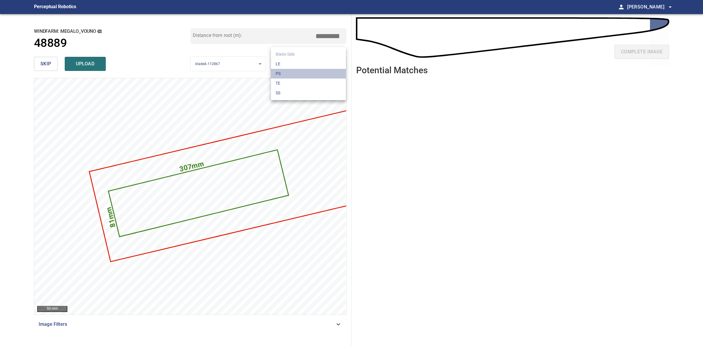
click at [308, 71] on li "PS" at bounding box center [308, 74] width 75 height 10
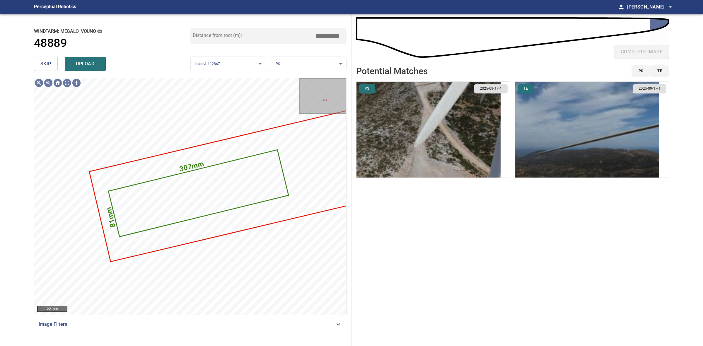
click at [564, 137] on img "button" at bounding box center [588, 130] width 144 height 96
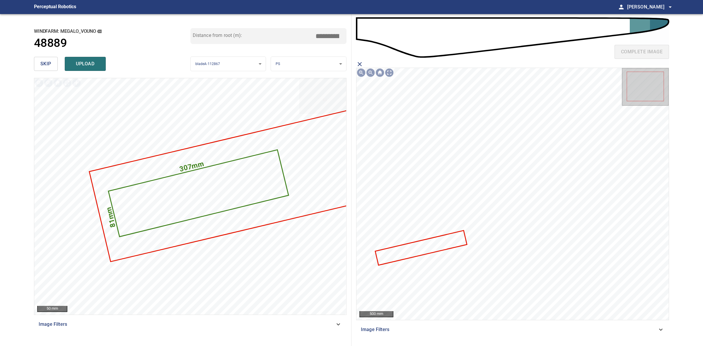
click at [461, 237] on icon at bounding box center [421, 248] width 91 height 34
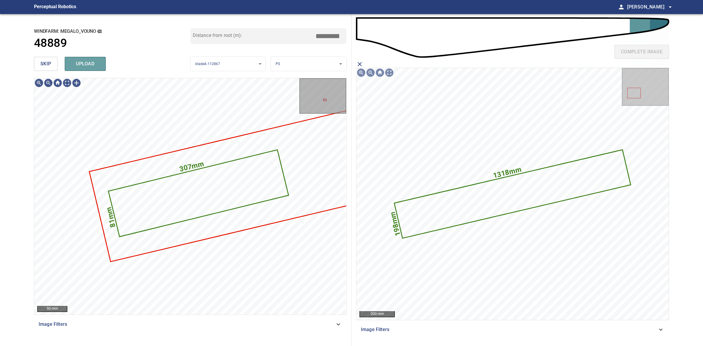
drag, startPoint x: 99, startPoint y: 69, endPoint x: 78, endPoint y: 69, distance: 21.4
click at [98, 69] on button "upload" at bounding box center [85, 64] width 41 height 14
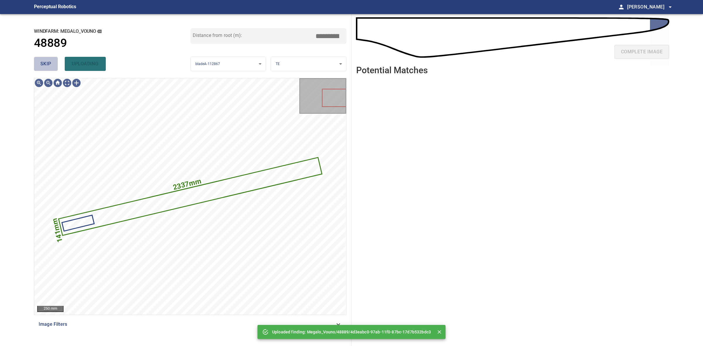
click at [49, 68] on button "skip" at bounding box center [46, 64] width 24 height 14
click at [49, 68] on div "skip uploading" at bounding box center [112, 64] width 157 height 19
click at [52, 68] on div "skip uploading" at bounding box center [112, 64] width 157 height 19
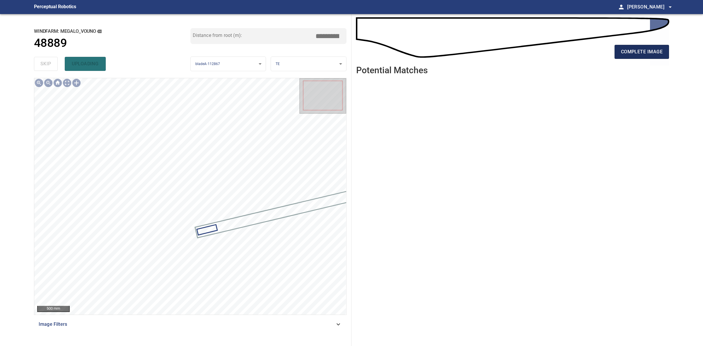
click at [642, 48] on button "complete image" at bounding box center [642, 52] width 55 height 14
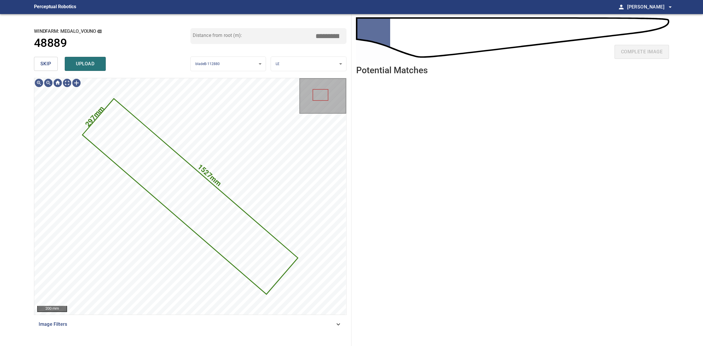
drag, startPoint x: 45, startPoint y: 73, endPoint x: 45, endPoint y: 67, distance: 5.9
click at [45, 73] on div "skip upload" at bounding box center [112, 64] width 157 height 19
click at [45, 67] on span "skip" at bounding box center [45, 64] width 11 height 8
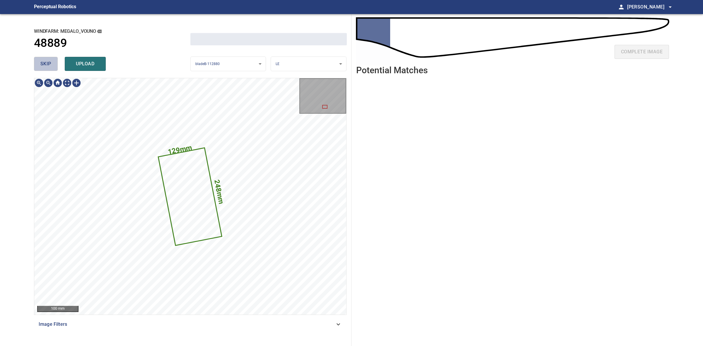
click at [45, 67] on span "skip" at bounding box center [45, 64] width 11 height 8
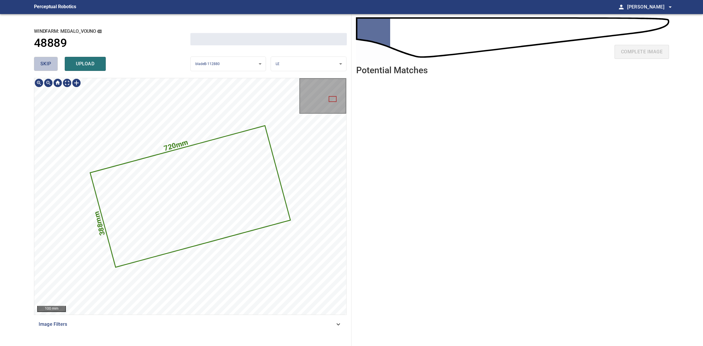
click at [45, 67] on span "skip" at bounding box center [45, 64] width 11 height 8
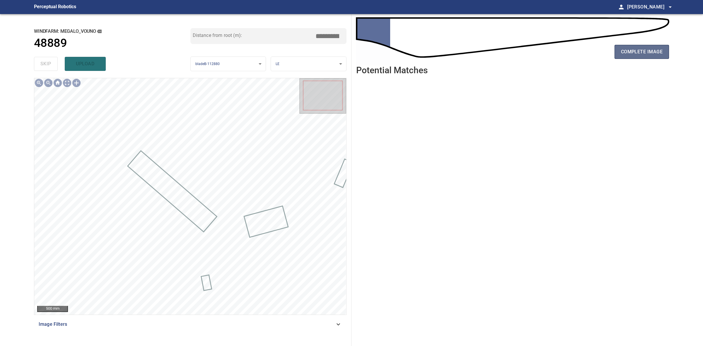
click at [625, 47] on button "complete image" at bounding box center [642, 52] width 55 height 14
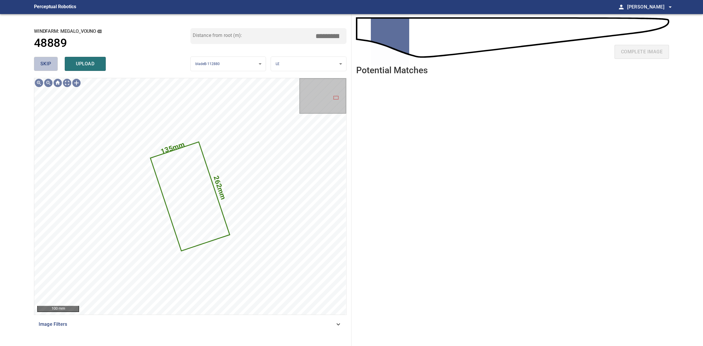
click at [40, 62] on button "skip" at bounding box center [46, 64] width 24 height 14
click at [41, 62] on span "skip" at bounding box center [45, 64] width 11 height 8
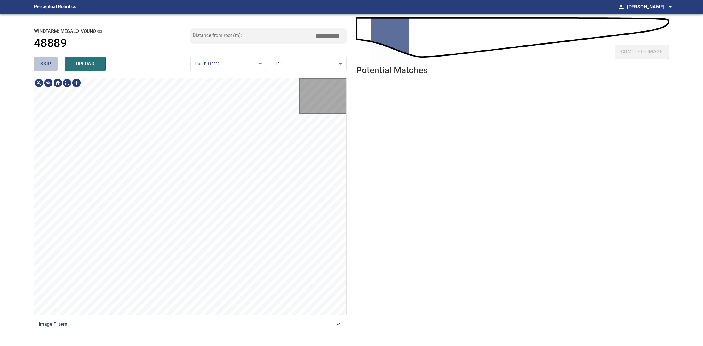
click at [41, 62] on span "skip" at bounding box center [45, 64] width 11 height 8
drag, startPoint x: 41, startPoint y: 62, endPoint x: 120, endPoint y: 60, distance: 78.6
click at [42, 62] on div "skip upload" at bounding box center [112, 64] width 157 height 19
type input "****"
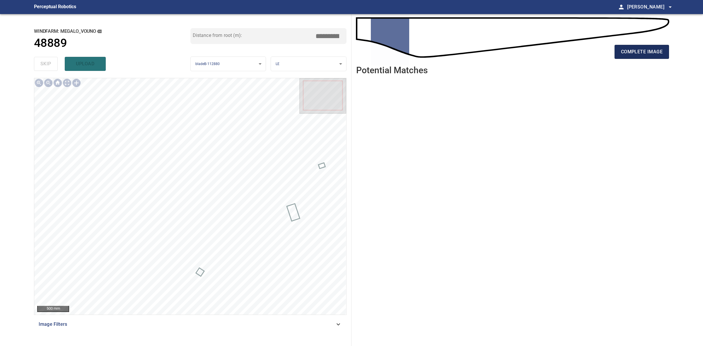
click at [619, 49] on button "complete image" at bounding box center [642, 52] width 55 height 14
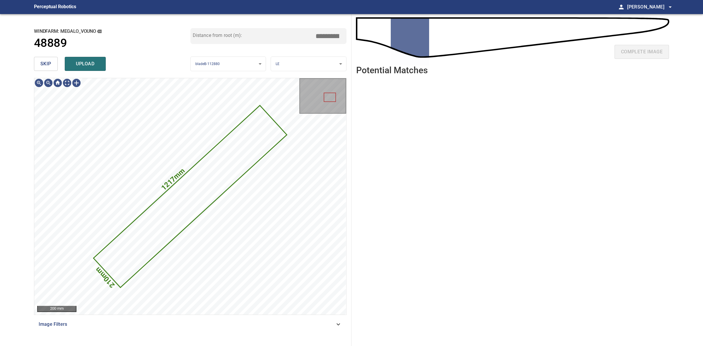
click at [37, 64] on button "skip" at bounding box center [46, 64] width 24 height 14
click at [37, 64] on div "skip upload" at bounding box center [112, 64] width 157 height 19
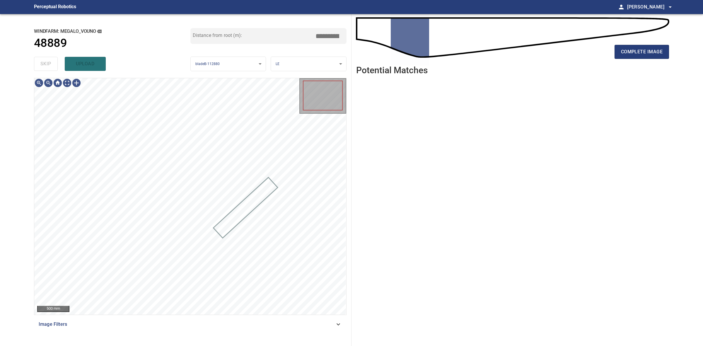
click at [37, 64] on div "skip upload" at bounding box center [112, 64] width 157 height 19
click at [634, 50] on span "complete image" at bounding box center [642, 52] width 42 height 8
